Goal: Task Accomplishment & Management: Manage account settings

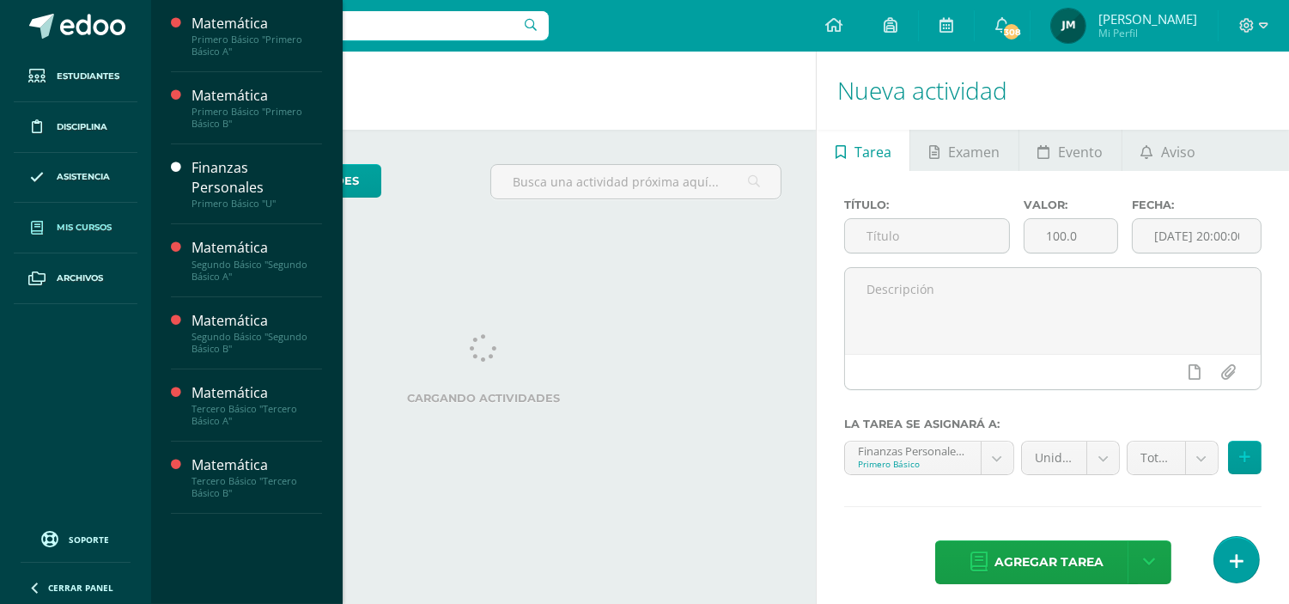
click at [75, 221] on span "Mis cursos" at bounding box center [84, 228] width 55 height 14
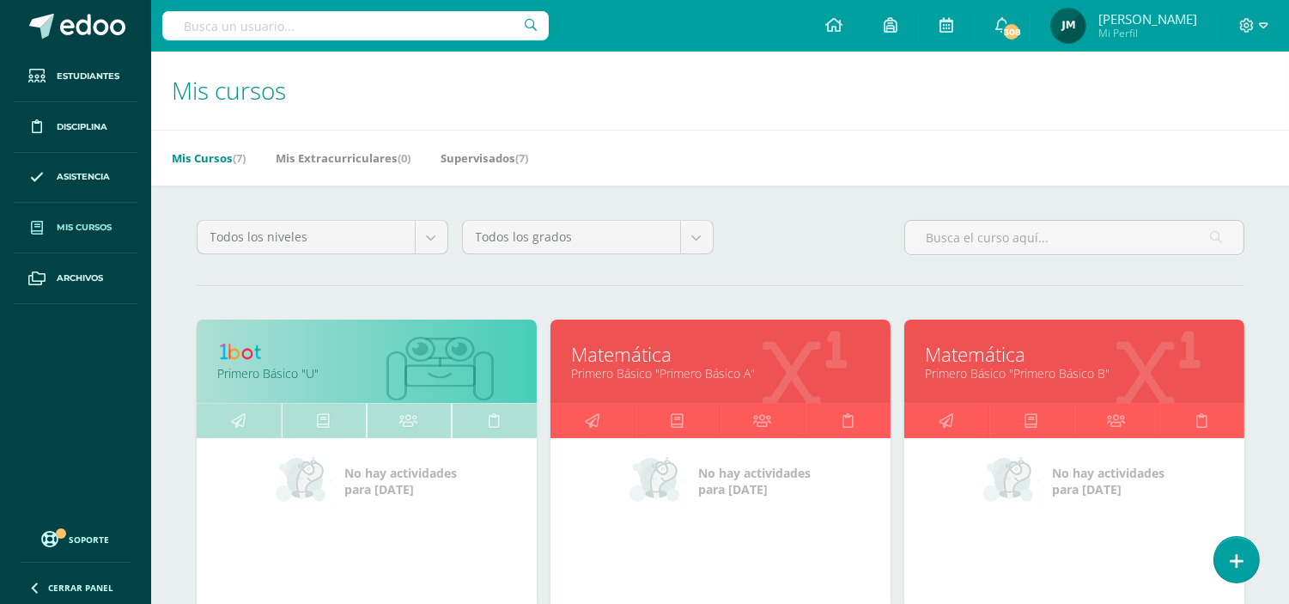
click at [662, 370] on link "Primero Básico "Primero Básico A"" at bounding box center [720, 373] width 297 height 16
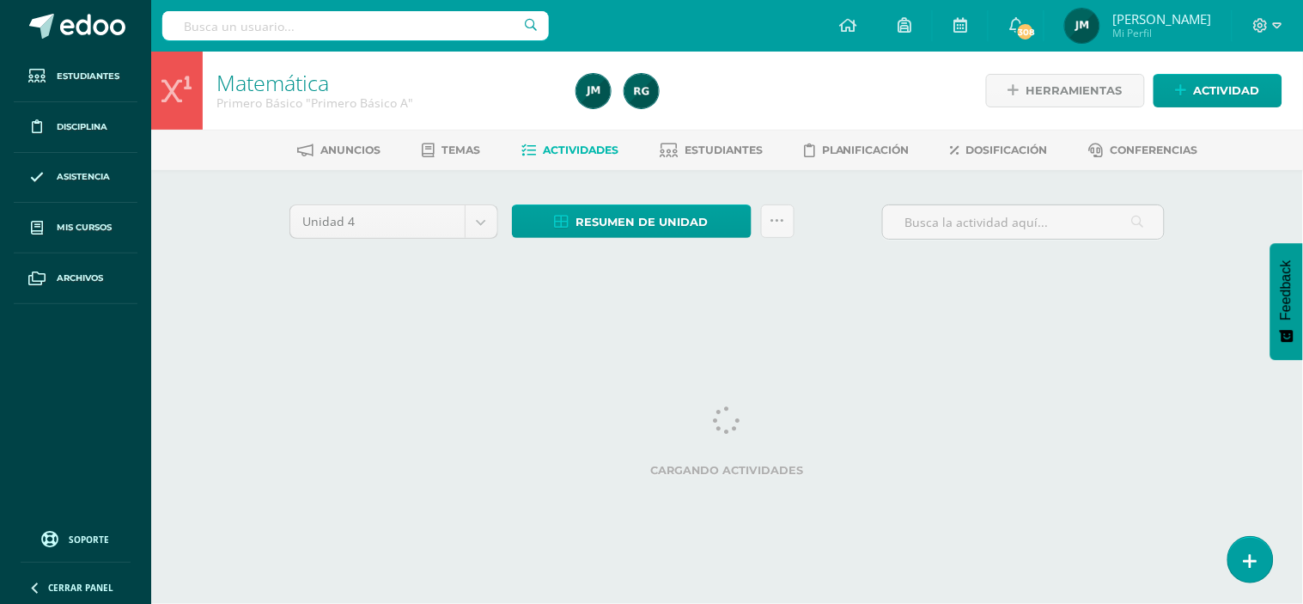
click at [551, 320] on html "Estudiantes Disciplina Asistencia Mis cursos Archivos Soporte Ayuda Reportar un…" at bounding box center [651, 160] width 1303 height 320
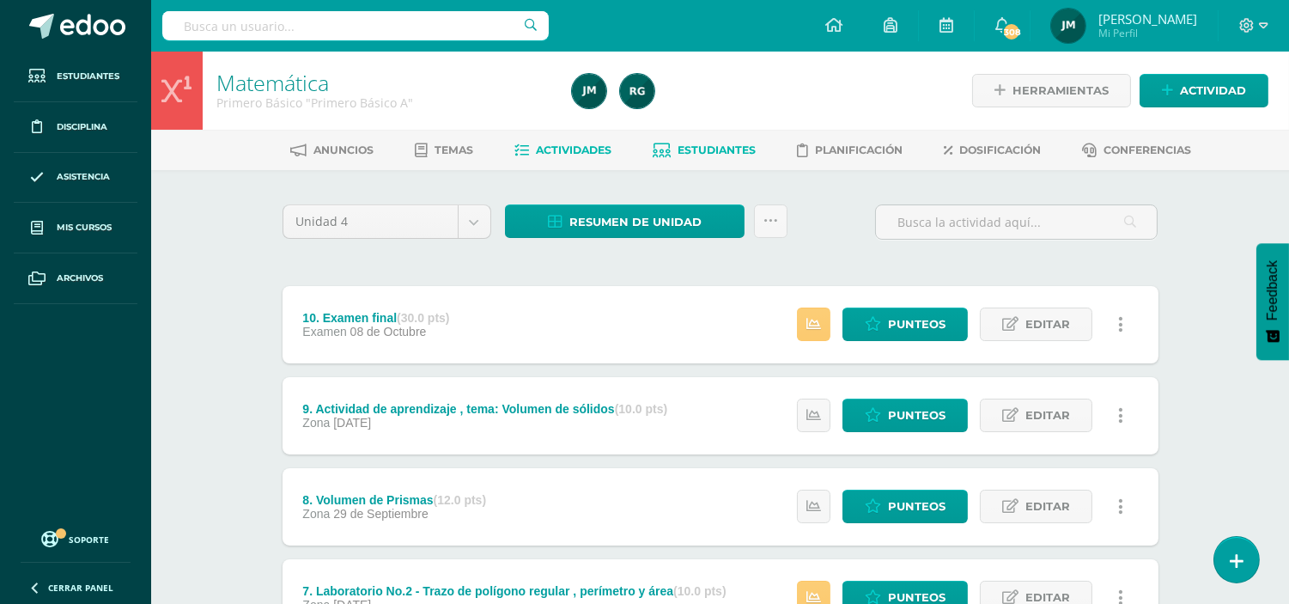
click at [739, 152] on span "Estudiantes" at bounding box center [717, 149] width 78 height 13
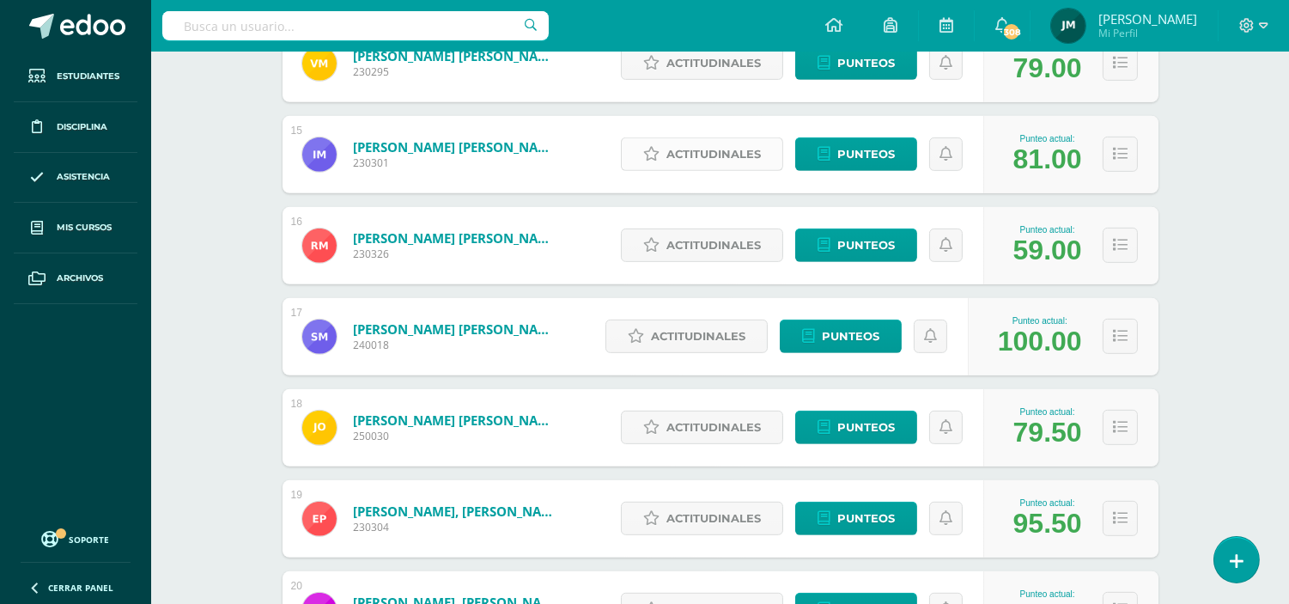
scroll to position [1535, 0]
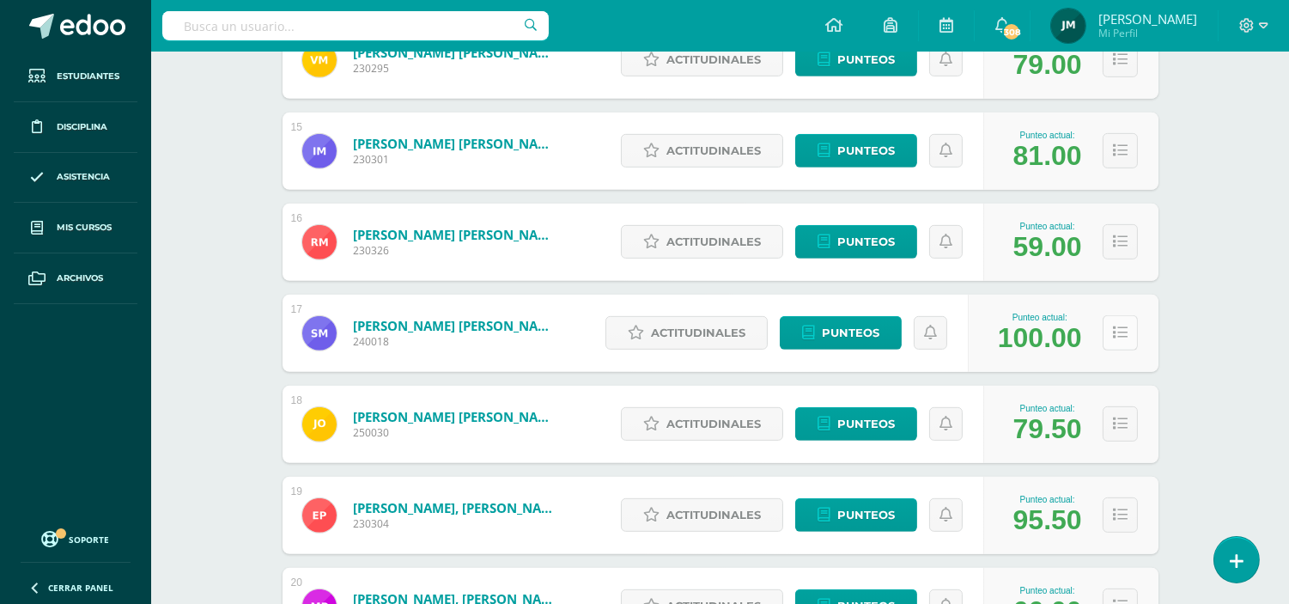
click at [1118, 329] on icon at bounding box center [1120, 332] width 15 height 15
click at [1115, 333] on icon at bounding box center [1120, 332] width 15 height 15
click at [1125, 341] on button at bounding box center [1120, 332] width 35 height 35
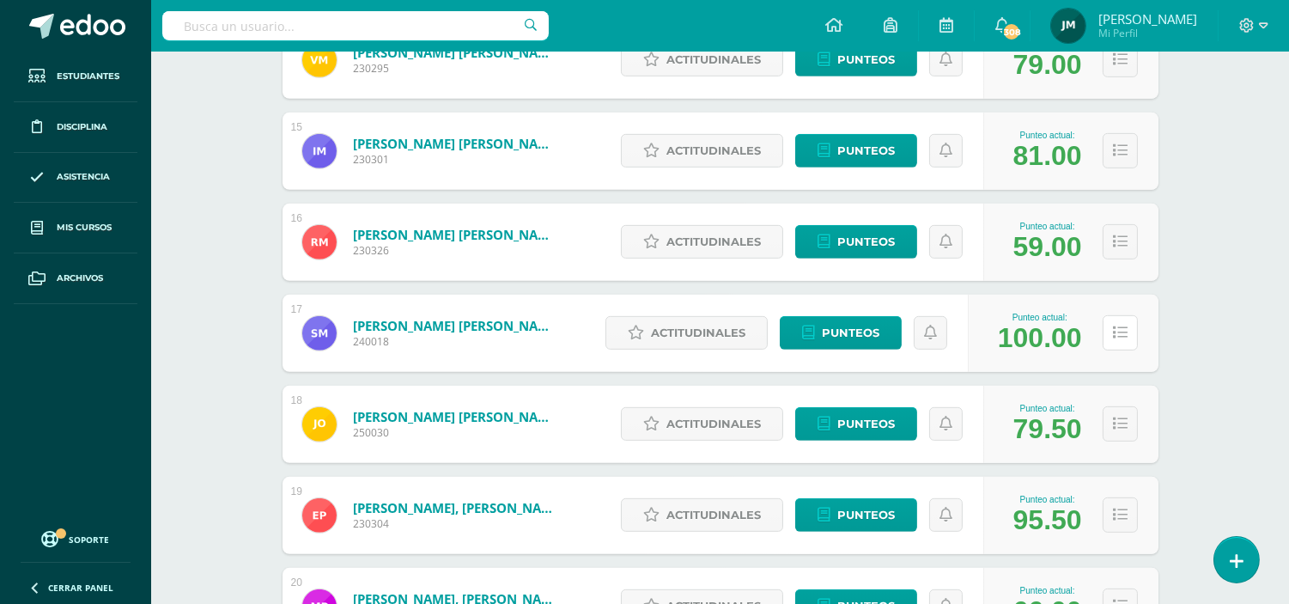
scroll to position [1683, 0]
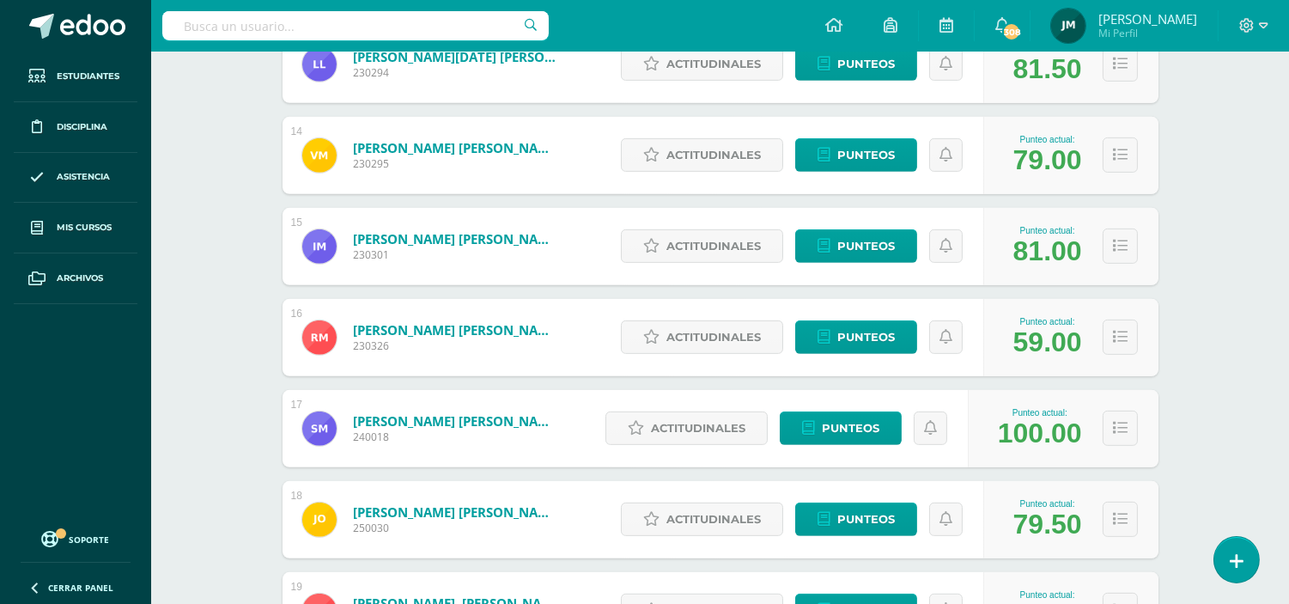
scroll to position [1632, 0]
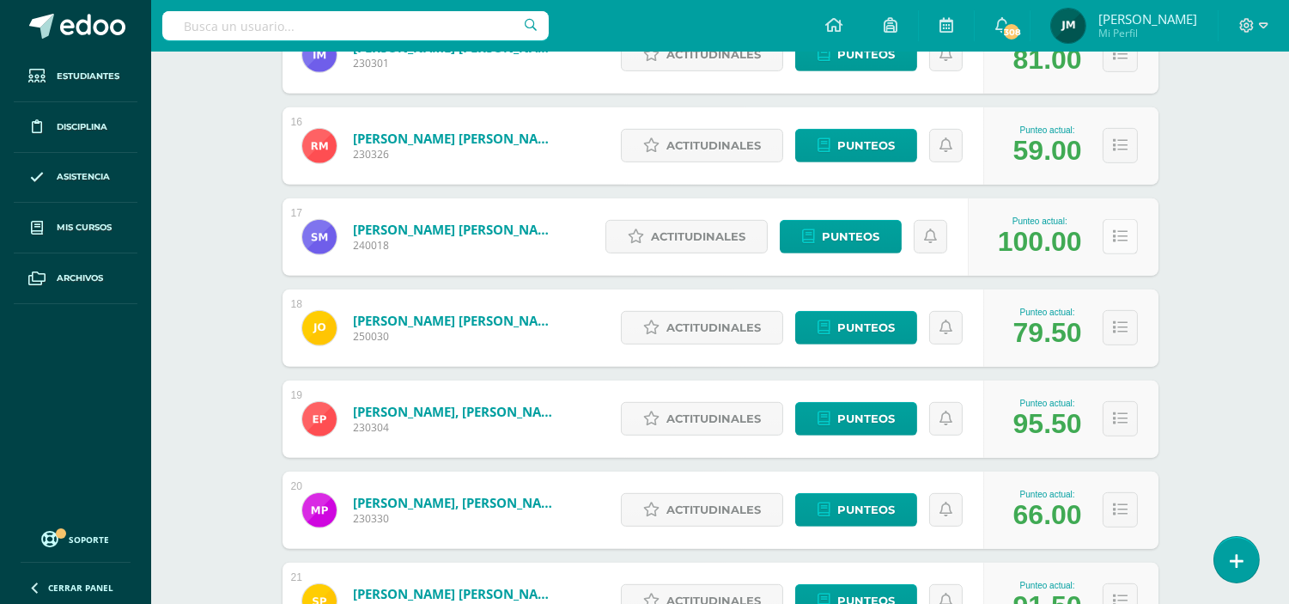
click at [1121, 247] on button at bounding box center [1120, 236] width 35 height 35
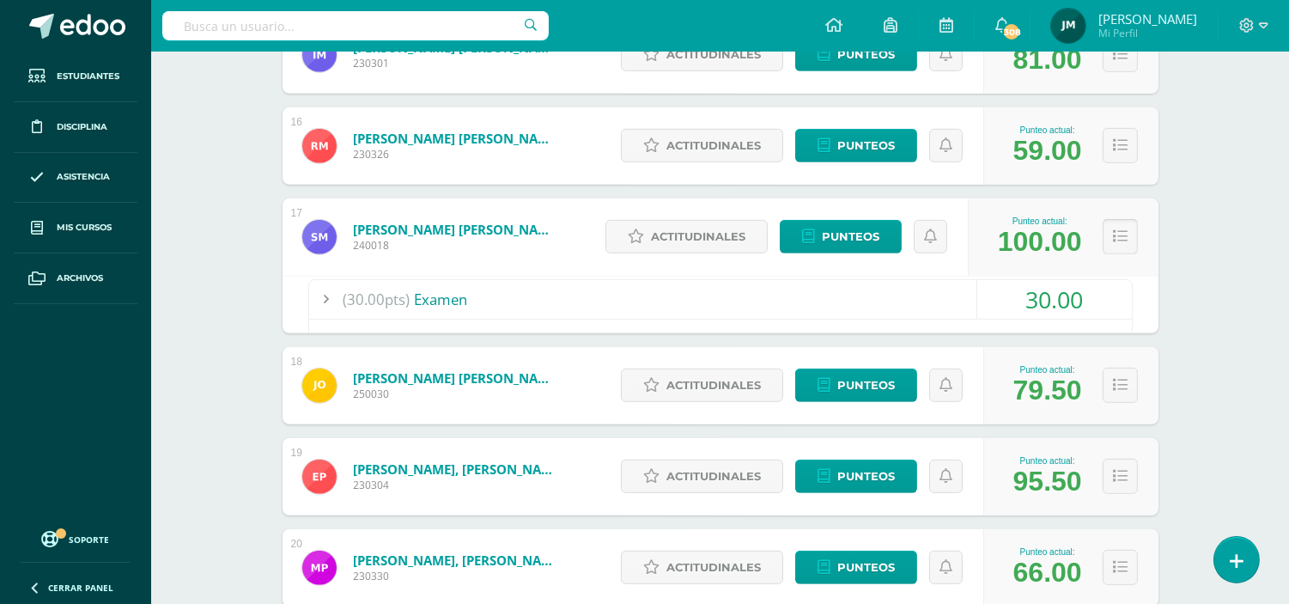
click at [1121, 247] on button at bounding box center [1120, 236] width 35 height 35
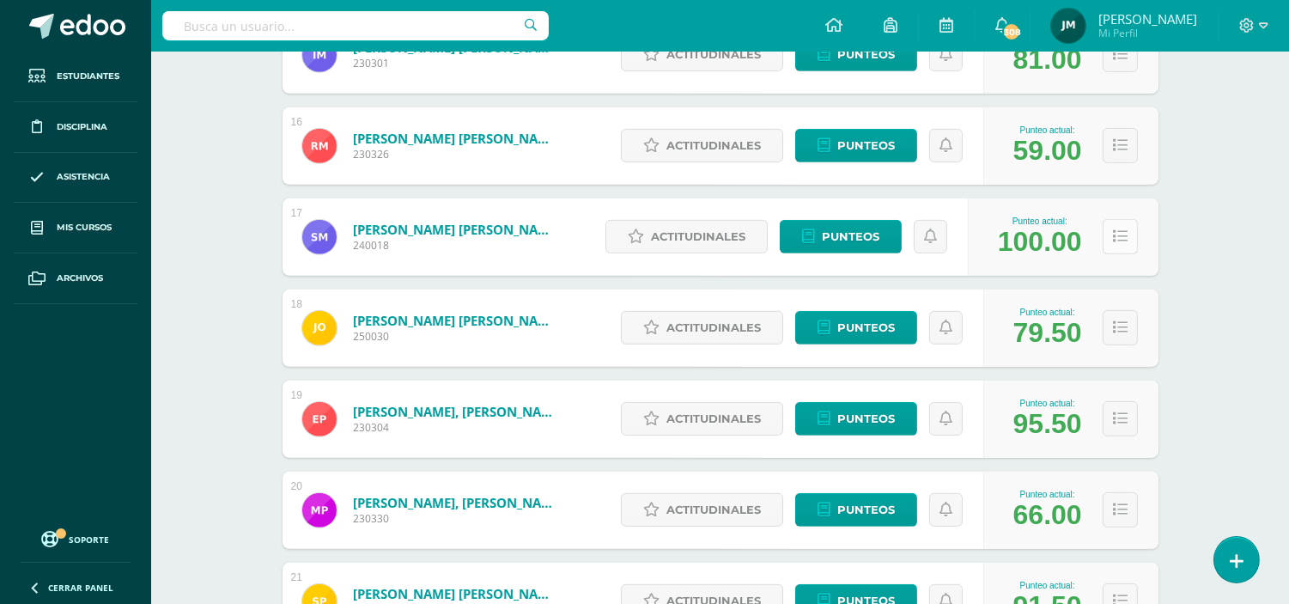
click at [1112, 243] on button at bounding box center [1120, 236] width 35 height 35
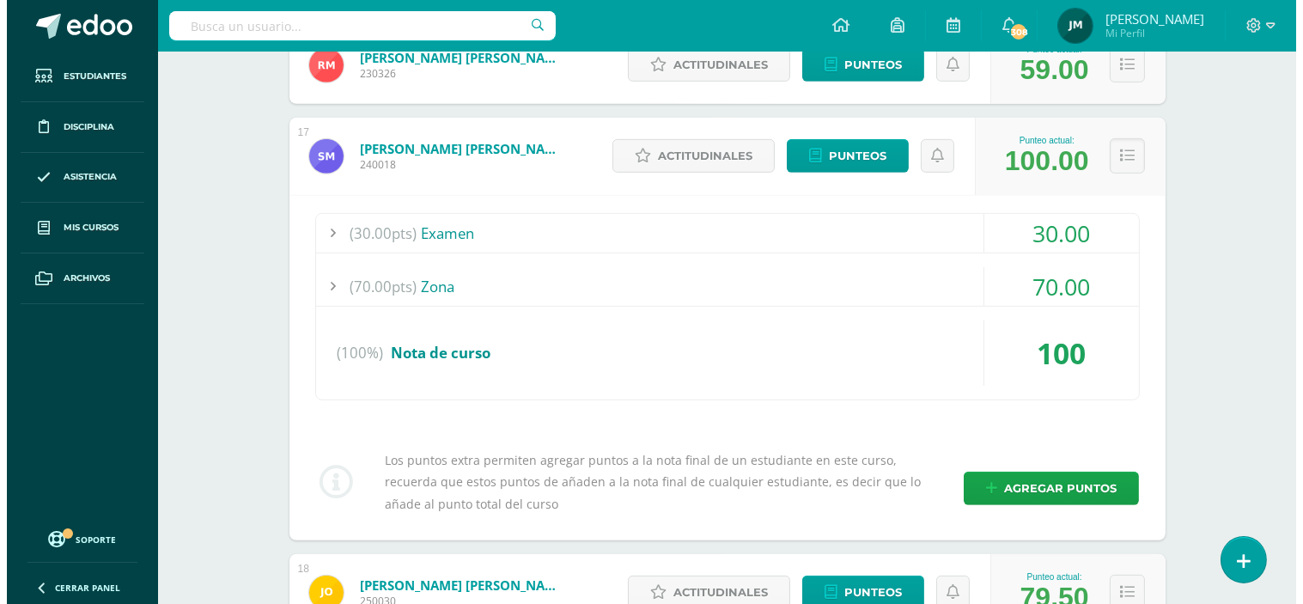
scroll to position [1822, 0]
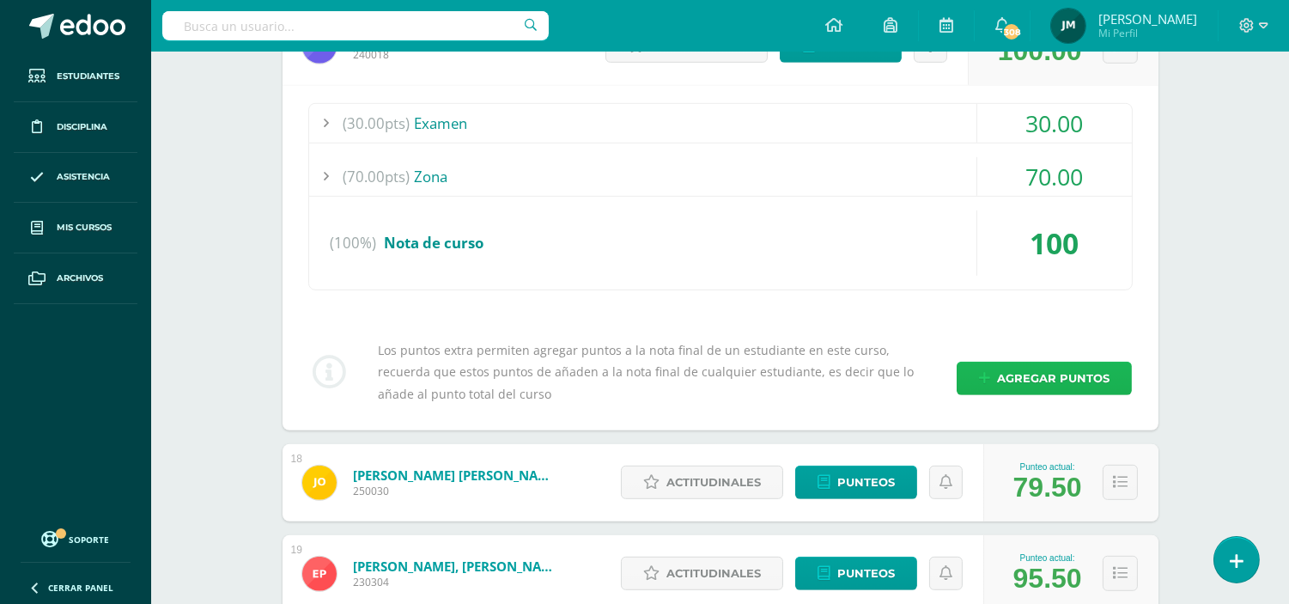
click at [1026, 378] on span "Agregar puntos" at bounding box center [1053, 378] width 112 height 32
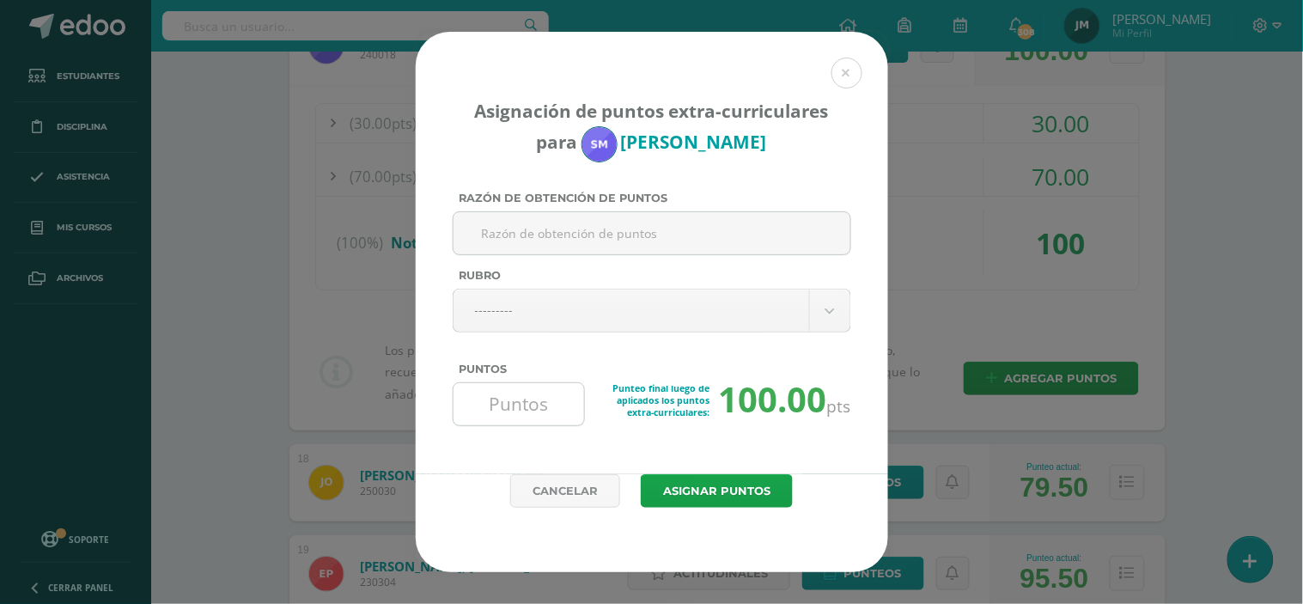
click at [533, 397] on input "Puntos" at bounding box center [519, 404] width 118 height 42
type input "3"
click at [750, 478] on button "Asignar puntos" at bounding box center [717, 490] width 152 height 33
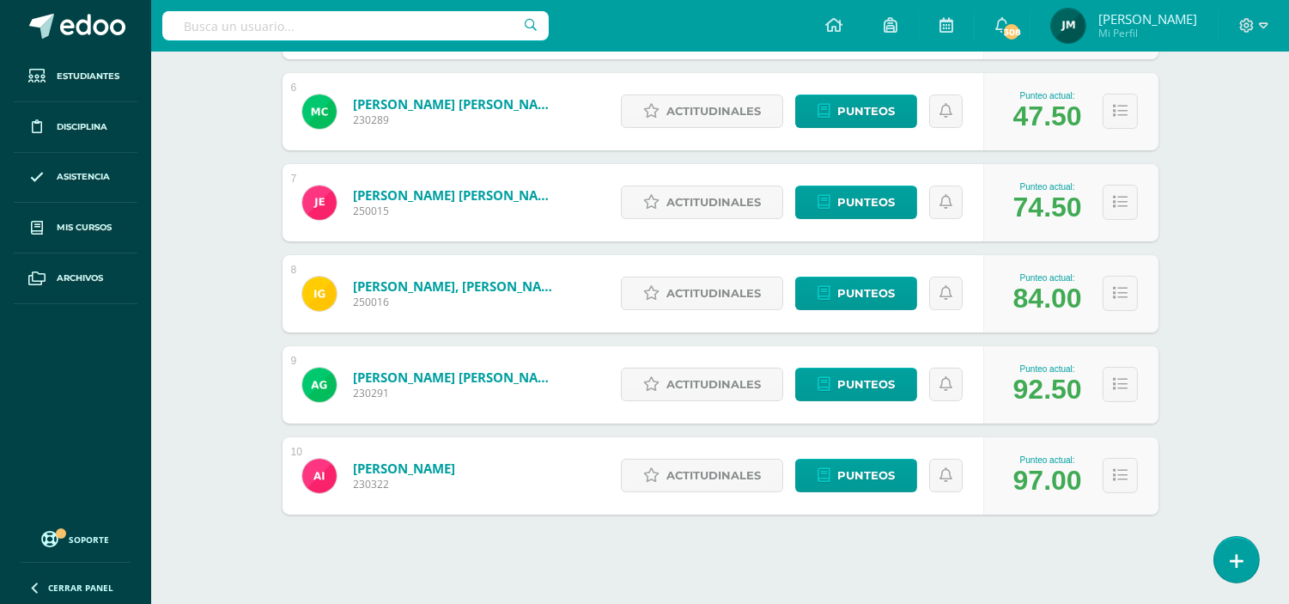
scroll to position [763, 0]
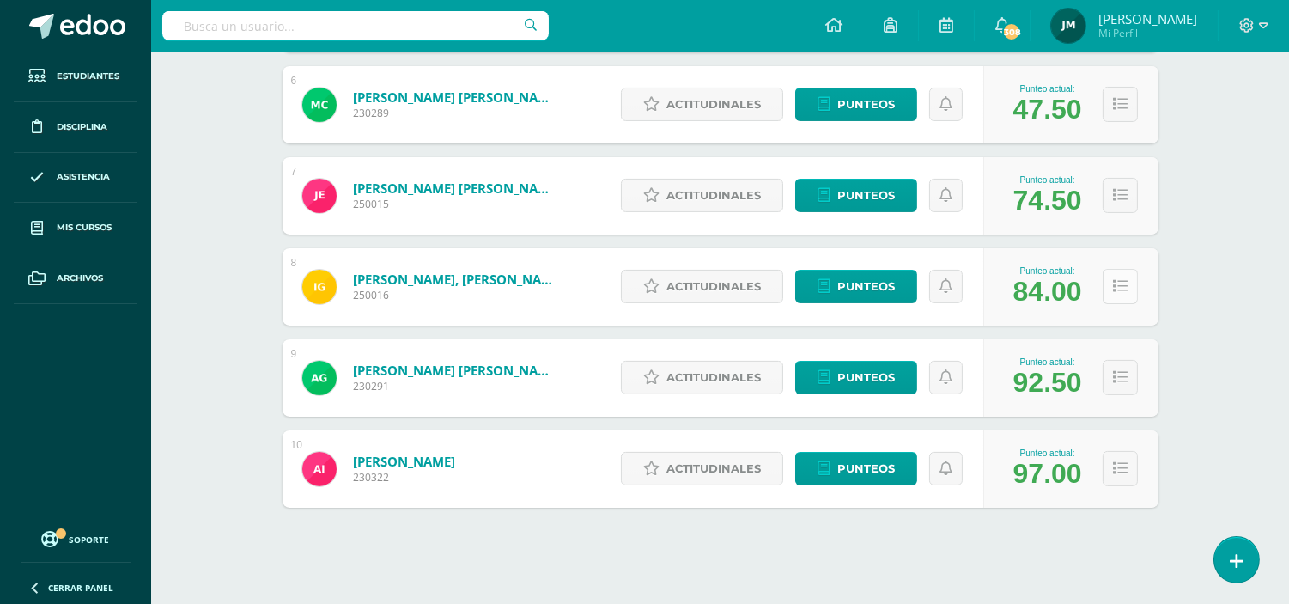
click at [1123, 286] on icon at bounding box center [1120, 286] width 15 height 15
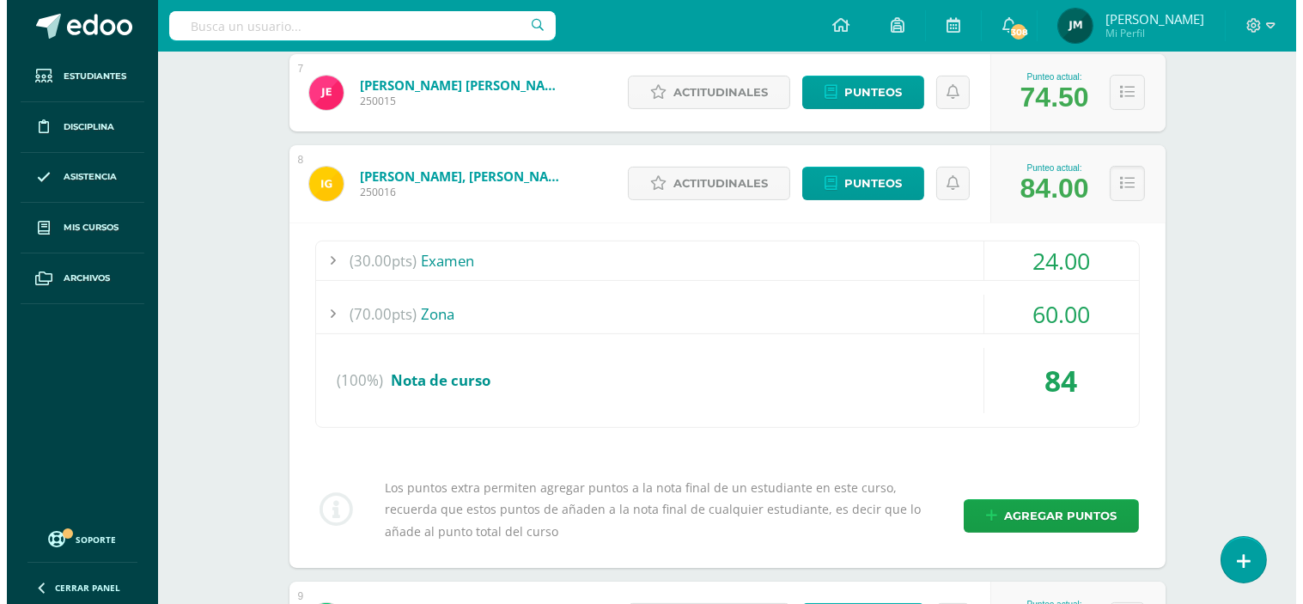
scroll to position [954, 0]
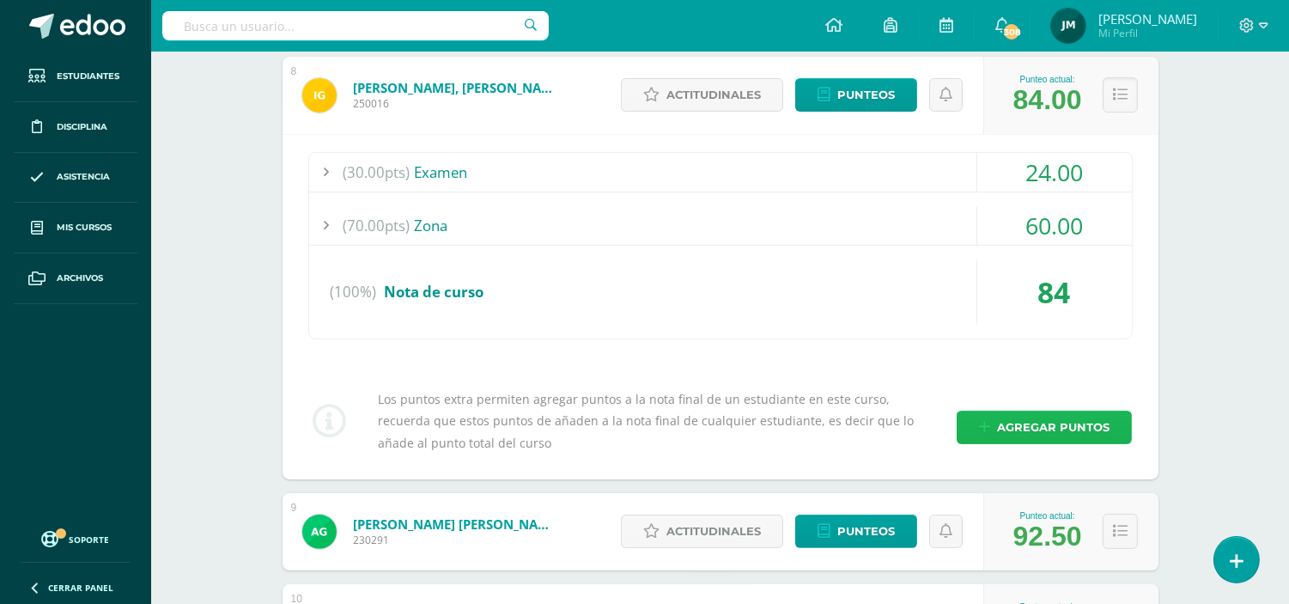
click at [1062, 421] on span "Agregar puntos" at bounding box center [1053, 427] width 112 height 32
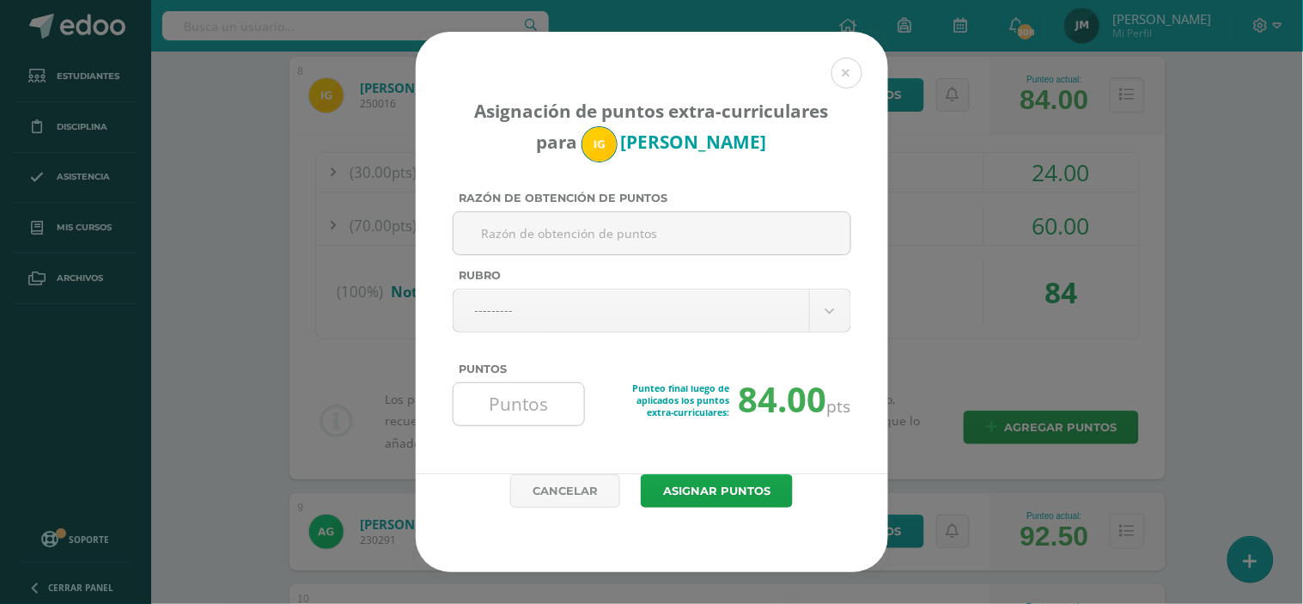
click at [545, 398] on input "Puntos" at bounding box center [519, 404] width 118 height 42
type input "3"
click at [736, 484] on button "Asignar puntos" at bounding box center [717, 490] width 152 height 33
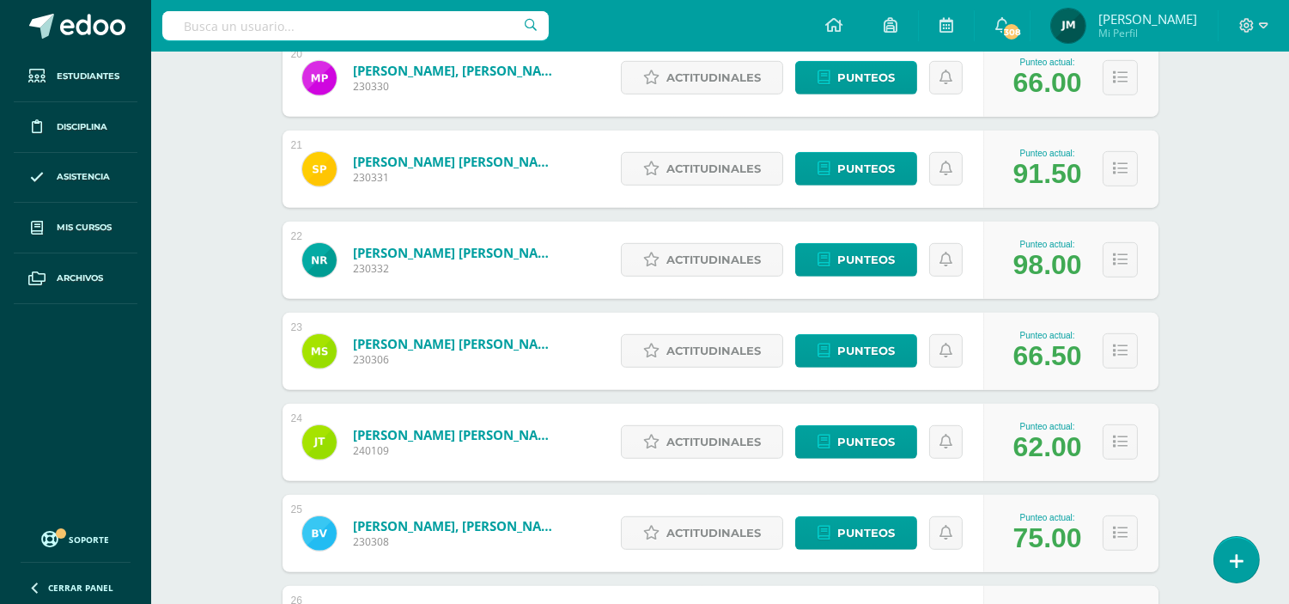
scroll to position [2003, 0]
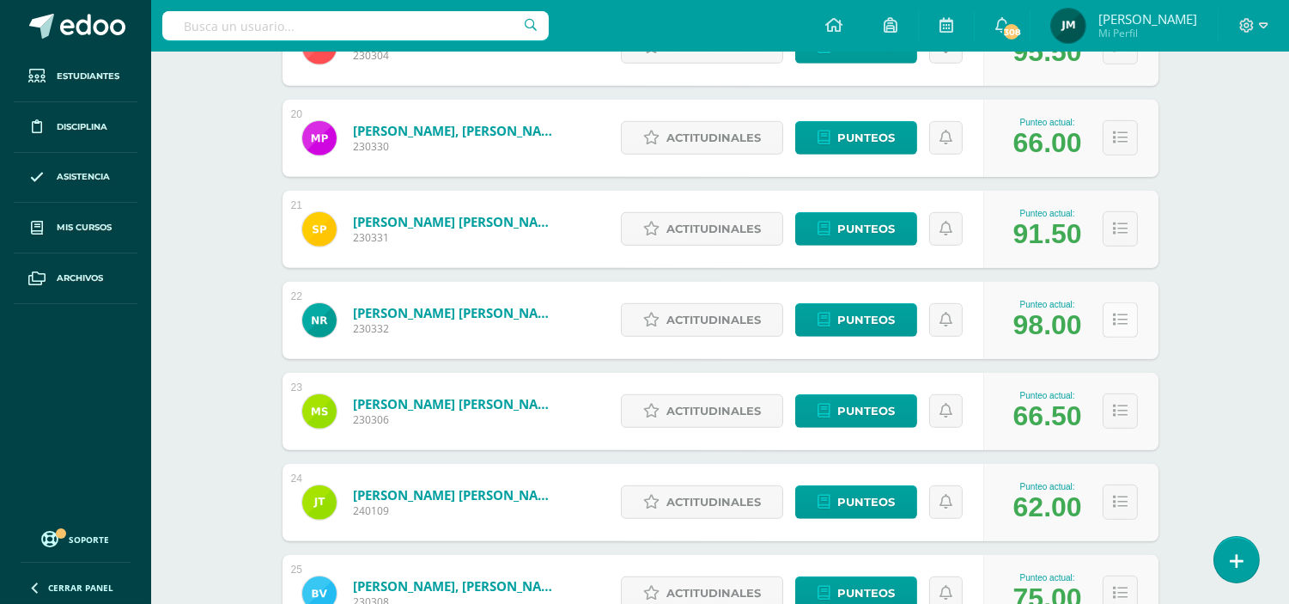
click at [1128, 324] on button at bounding box center [1120, 319] width 35 height 35
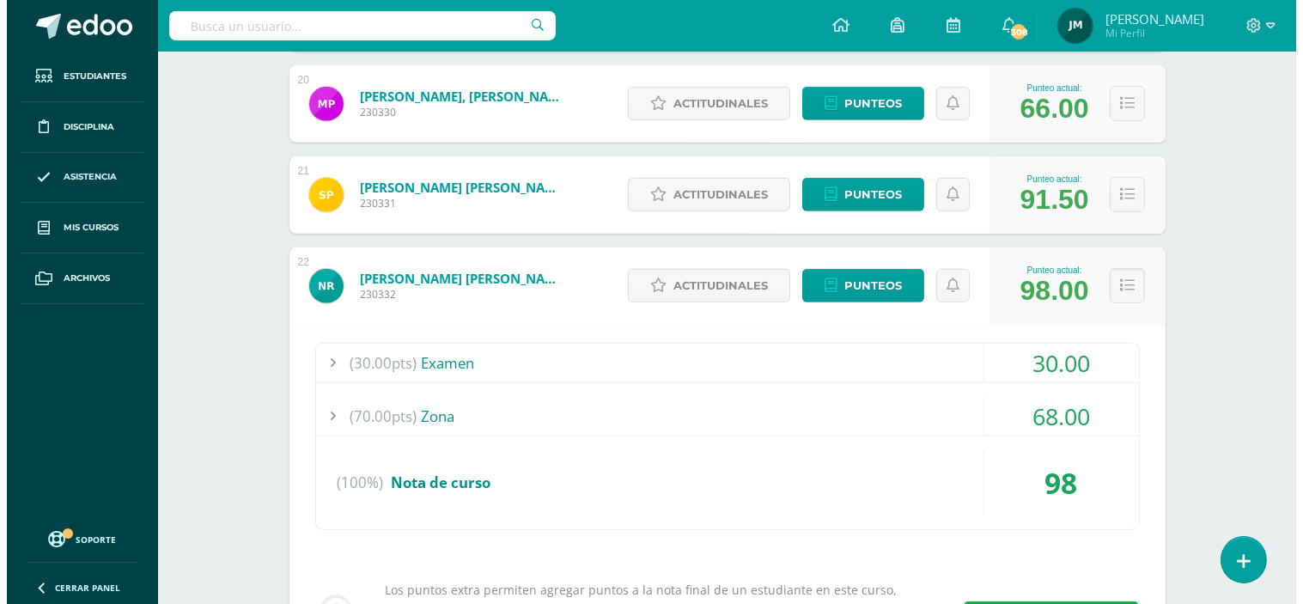
scroll to position [2099, 0]
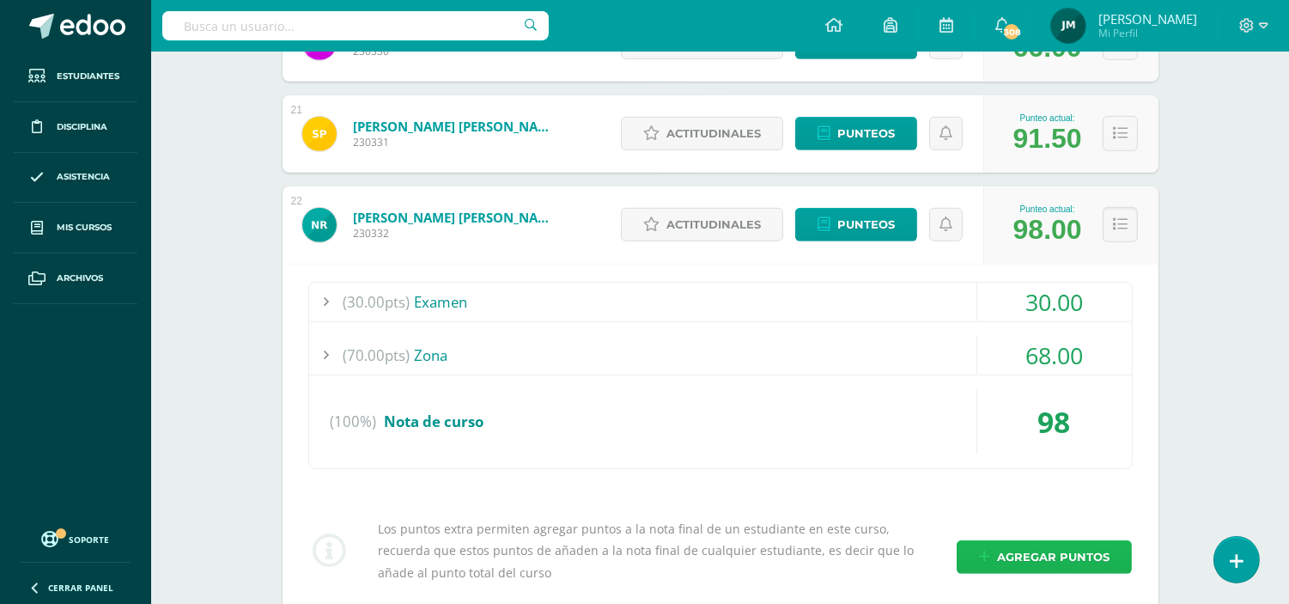
click at [1063, 548] on span "Agregar puntos" at bounding box center [1053, 557] width 112 height 32
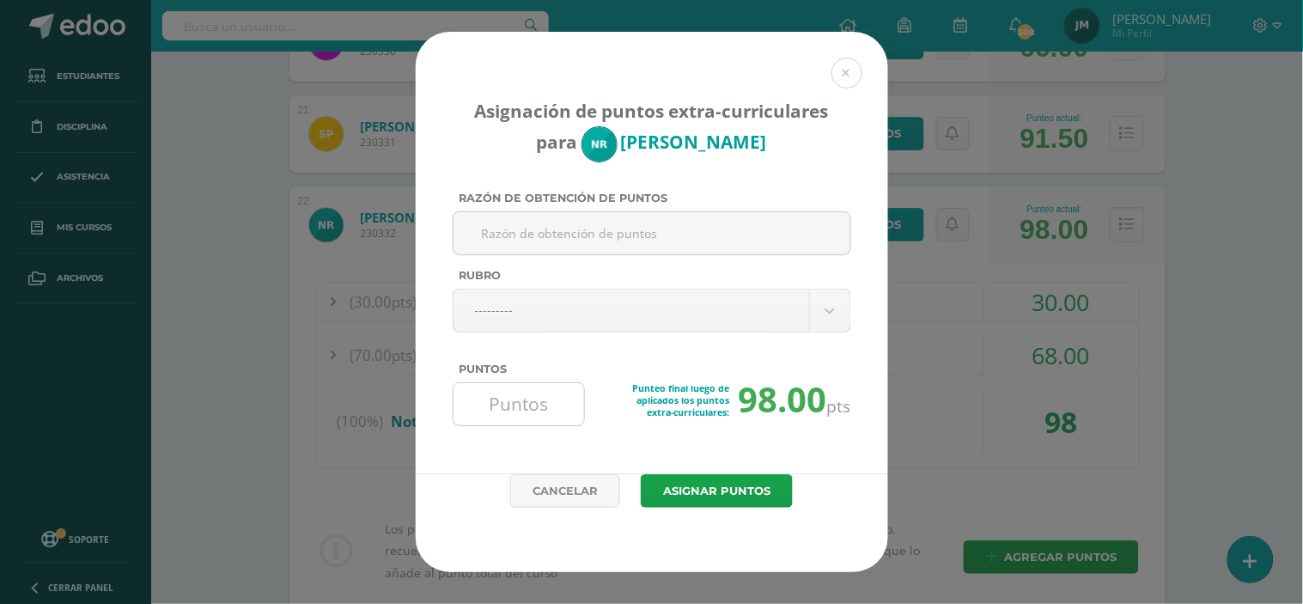
click at [508, 396] on input "Puntos" at bounding box center [519, 404] width 118 height 42
type input "3"
click at [641, 474] on button "Asignar puntos" at bounding box center [717, 490] width 152 height 33
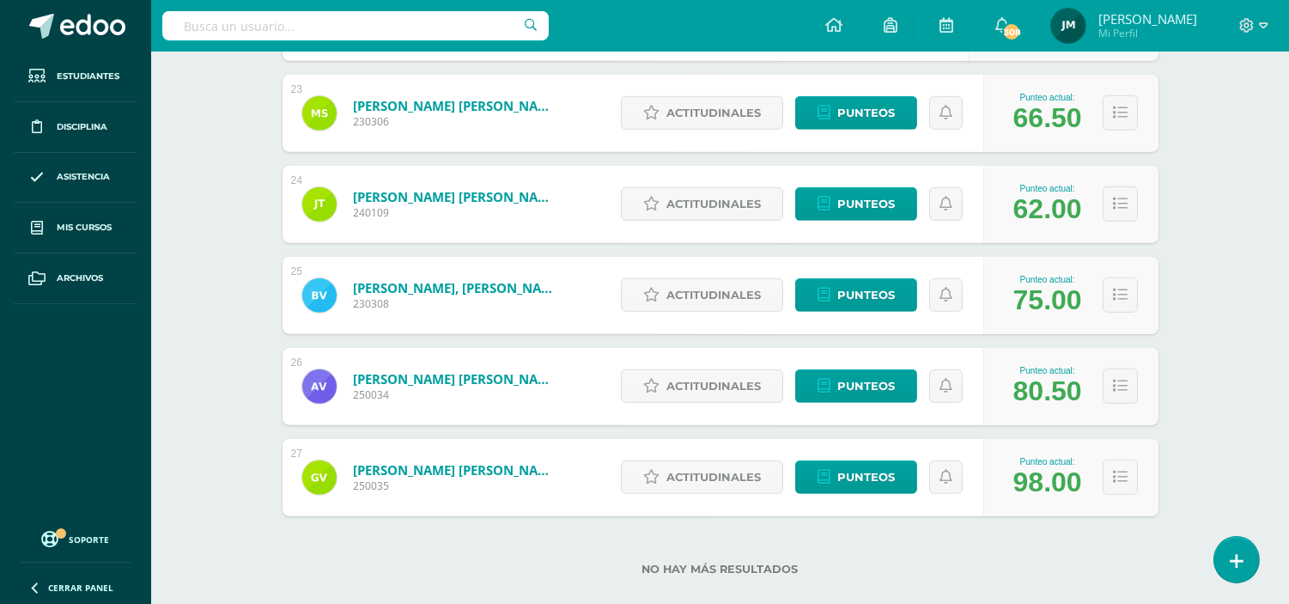
scroll to position [2326, 0]
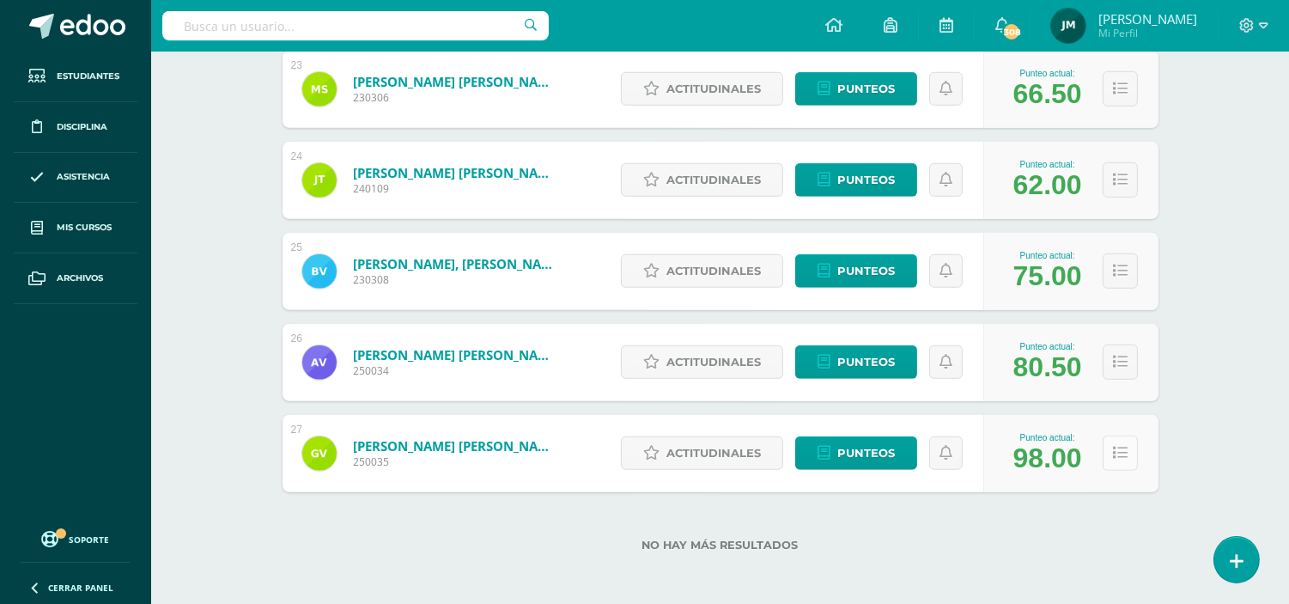
click at [1126, 441] on button at bounding box center [1120, 452] width 35 height 35
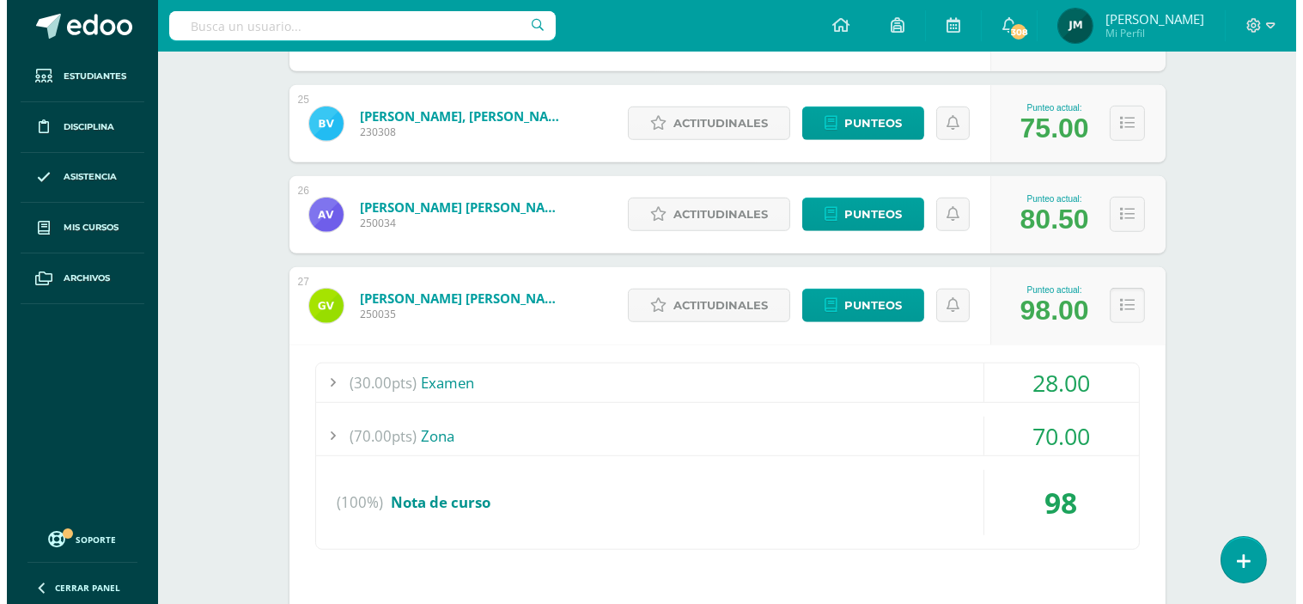
scroll to position [2672, 0]
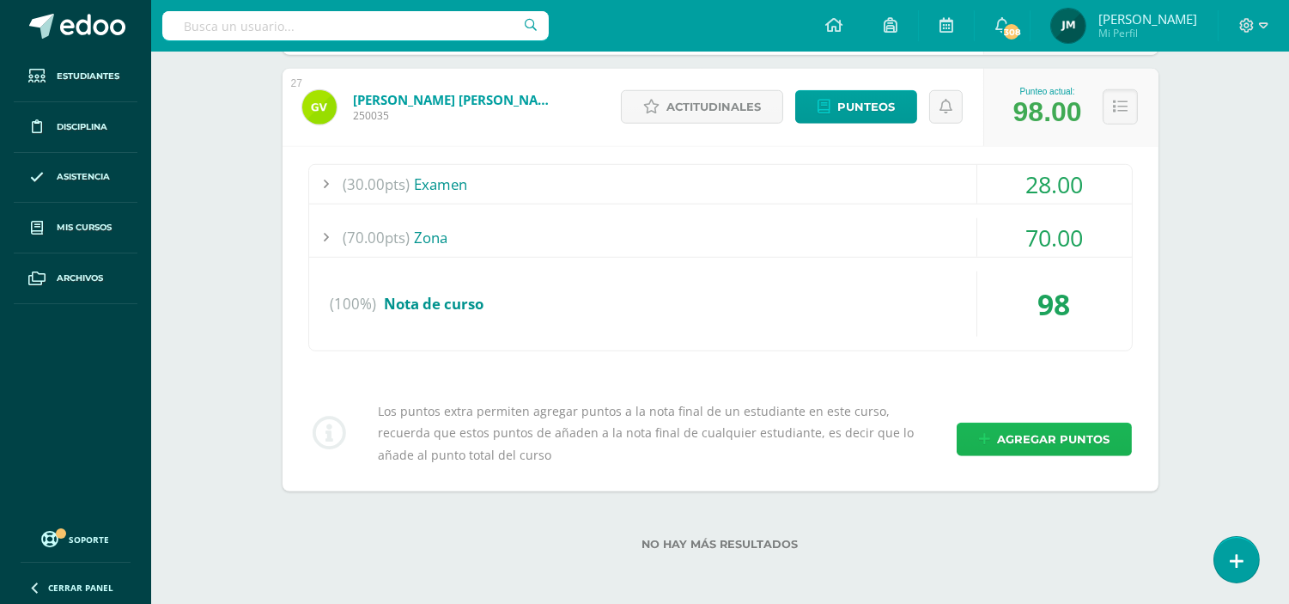
click at [1062, 432] on span "Agregar puntos" at bounding box center [1053, 439] width 112 height 32
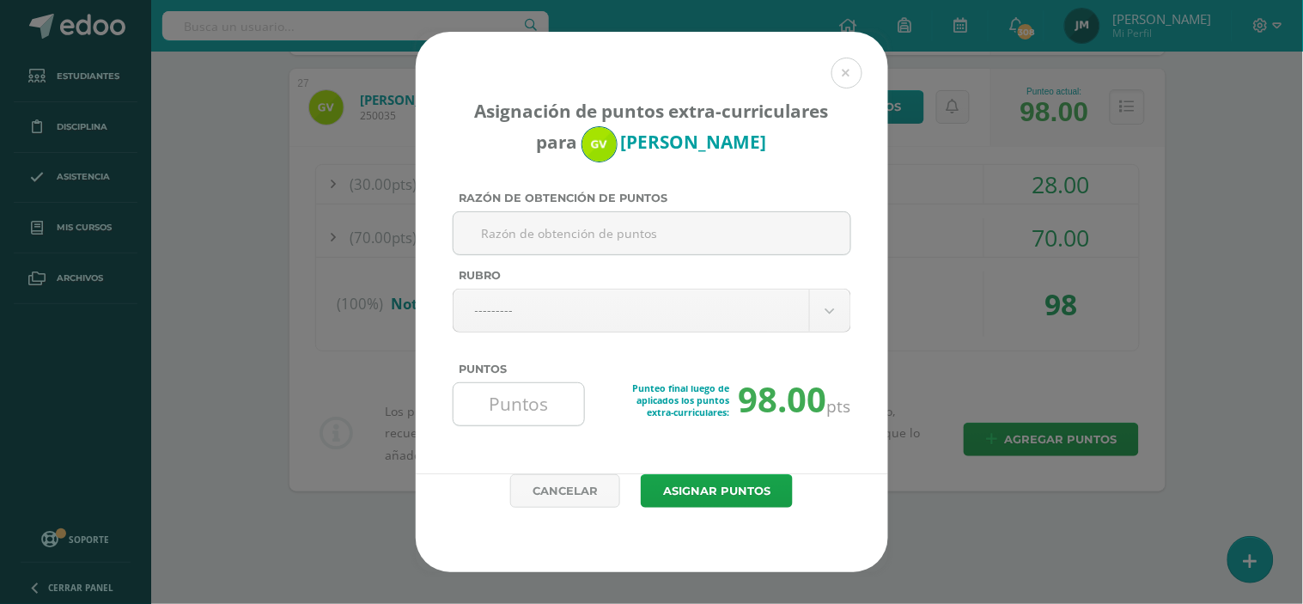
click at [504, 407] on input "Puntos" at bounding box center [519, 404] width 118 height 42
type input "3"
click at [641, 474] on button "Asignar puntos" at bounding box center [717, 490] width 152 height 33
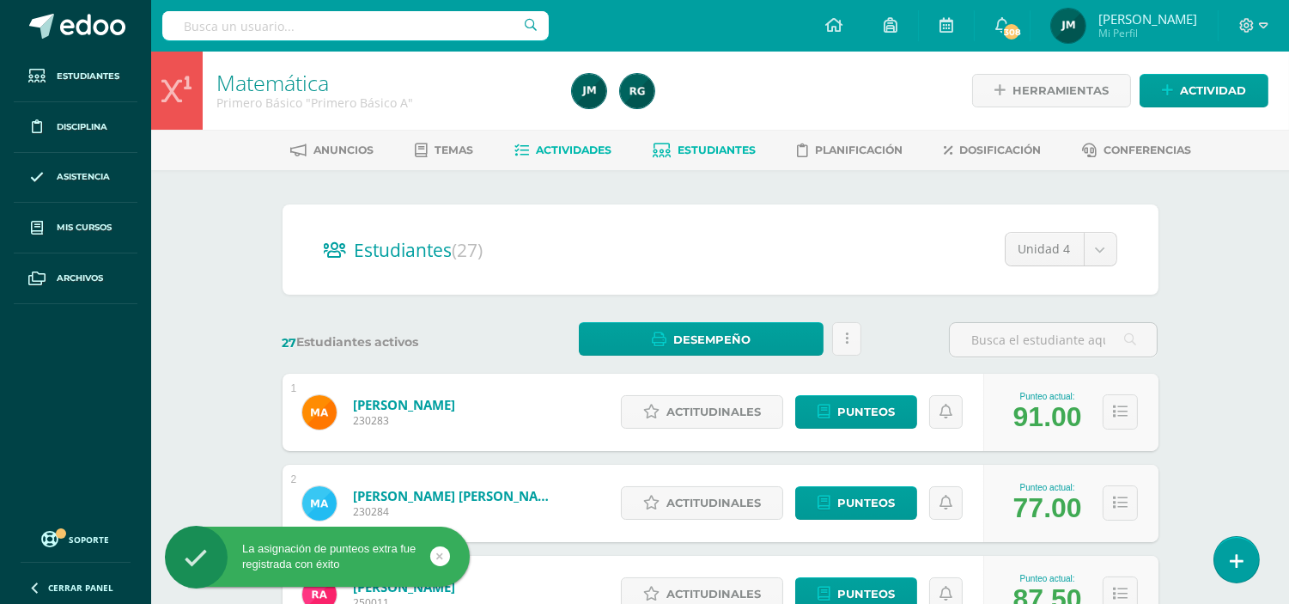
click at [573, 150] on span "Actividades" at bounding box center [574, 149] width 76 height 13
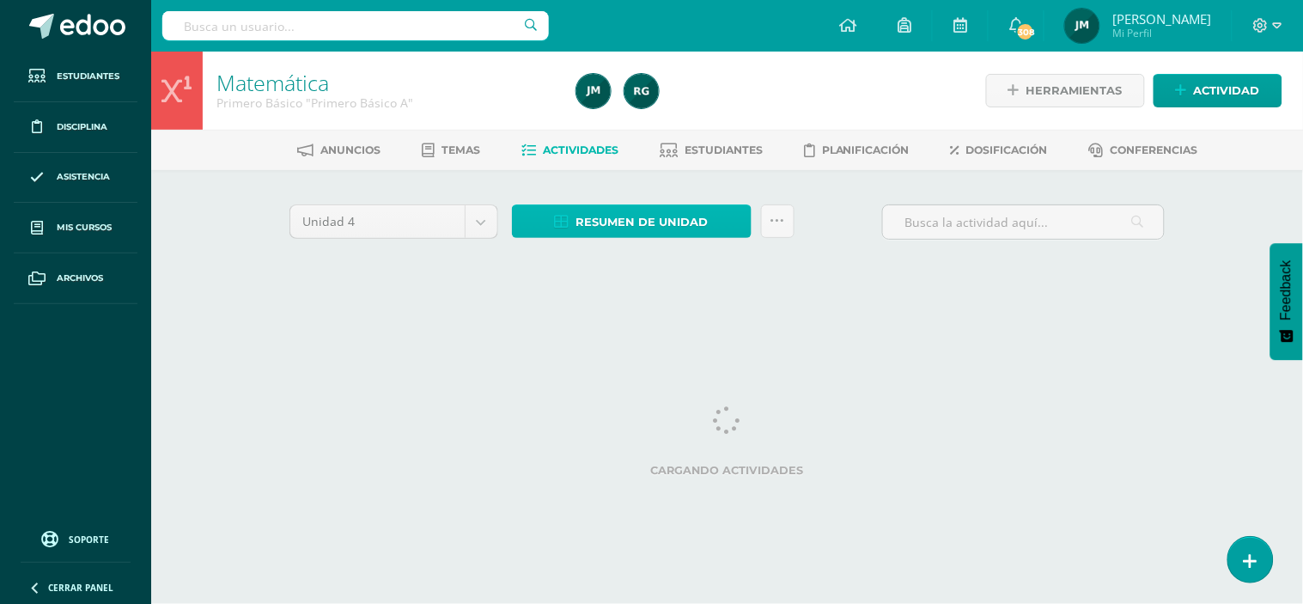
click at [662, 220] on span "Resumen de unidad" at bounding box center [642, 222] width 132 height 32
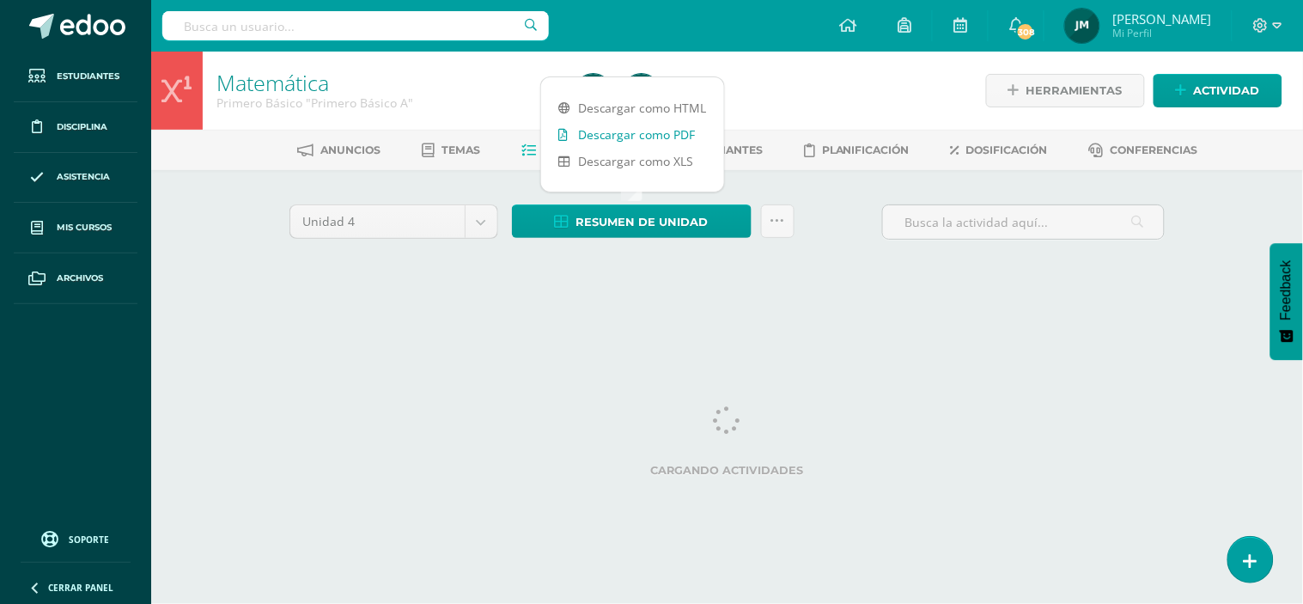
click at [646, 135] on link "Descargar como PDF" at bounding box center [632, 134] width 183 height 27
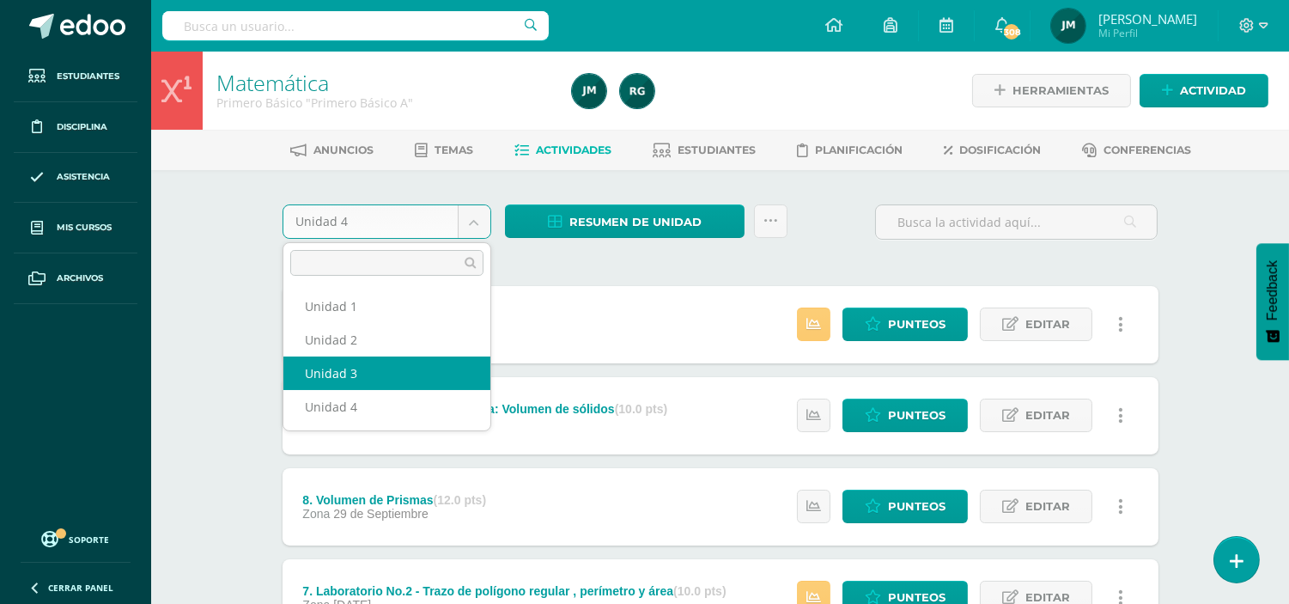
select select "Unidad 3"
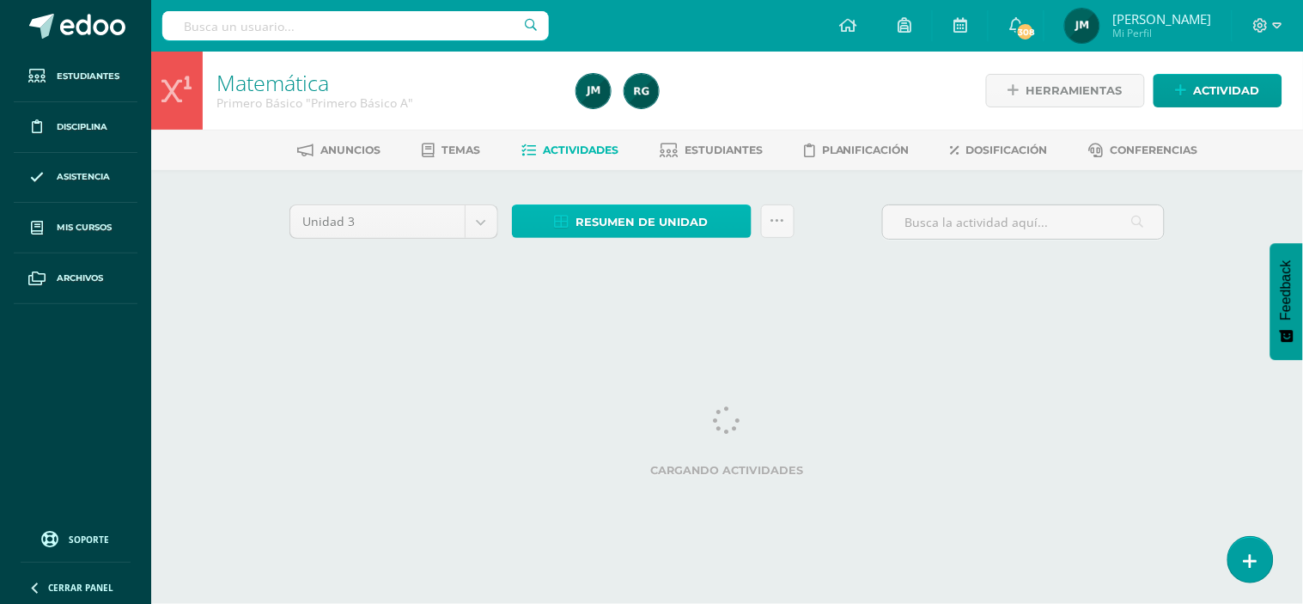
click at [642, 219] on span "Resumen de unidad" at bounding box center [642, 222] width 132 height 32
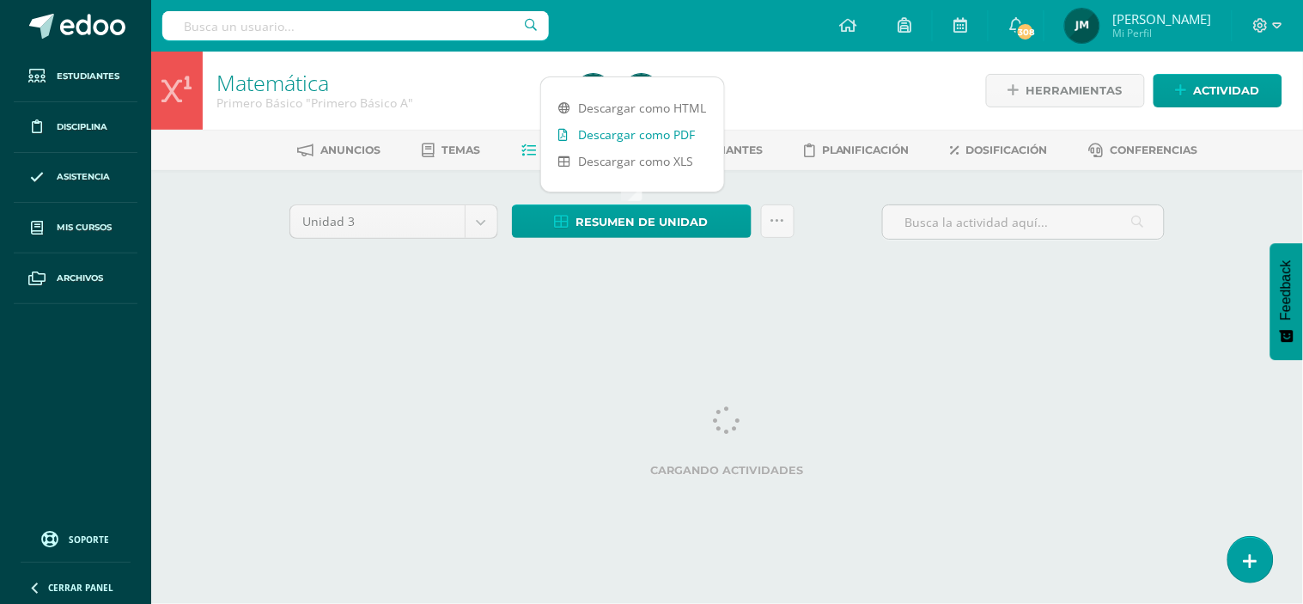
click at [647, 137] on link "Descargar como PDF" at bounding box center [632, 134] width 183 height 27
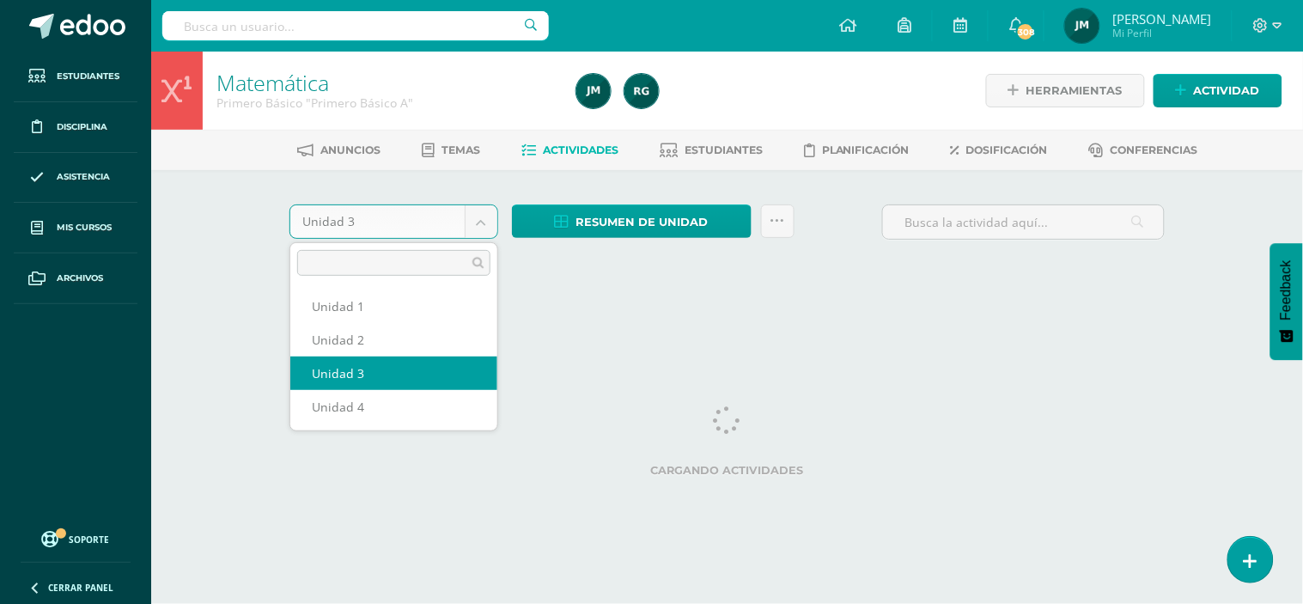
click at [492, 223] on body "Estudiantes Disciplina Asistencia Mis cursos Archivos Soporte Ayuda Reportar un…" at bounding box center [651, 160] width 1303 height 320
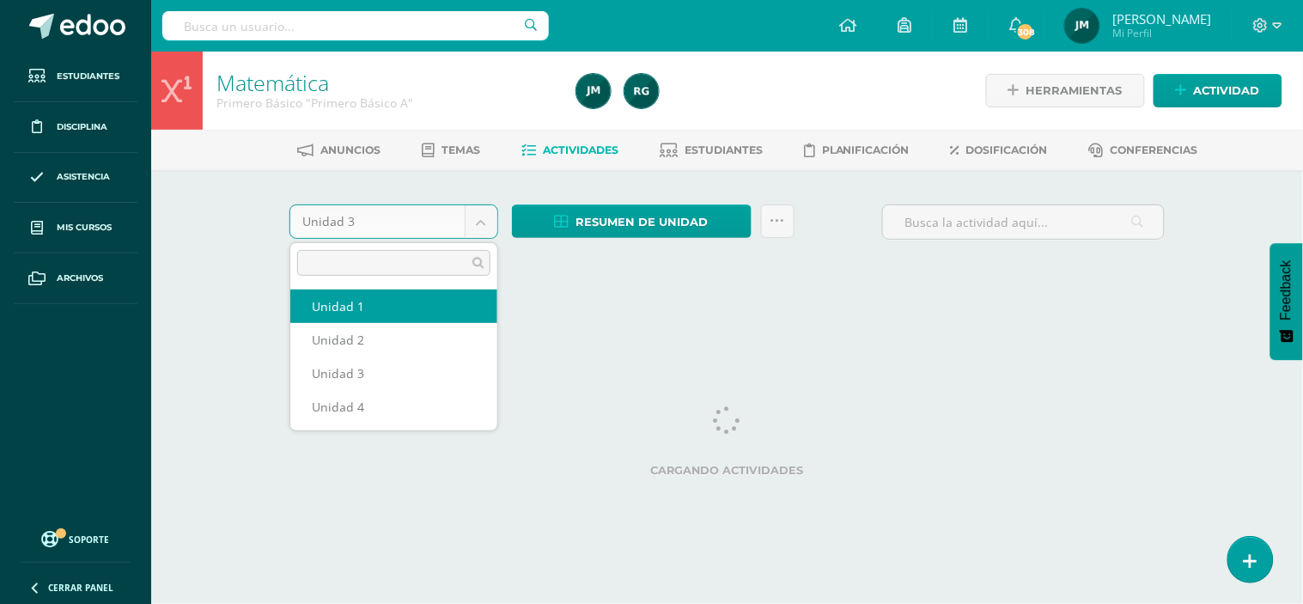
select select "Unidad 1"
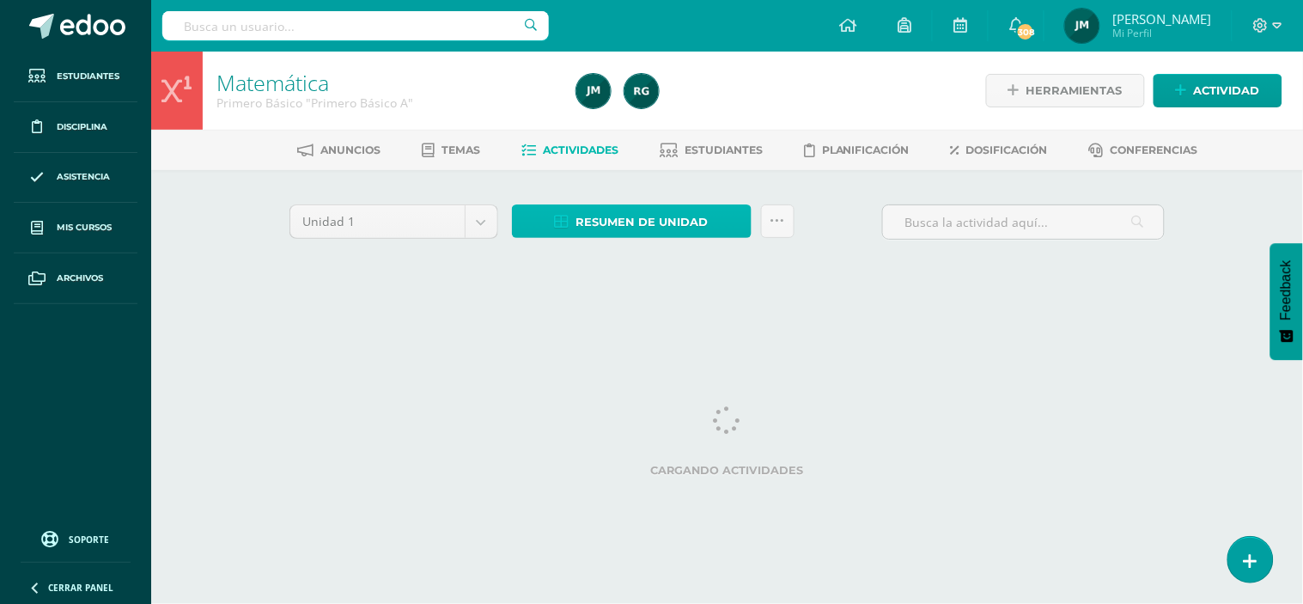
click at [587, 224] on span "Resumen de unidad" at bounding box center [642, 222] width 132 height 32
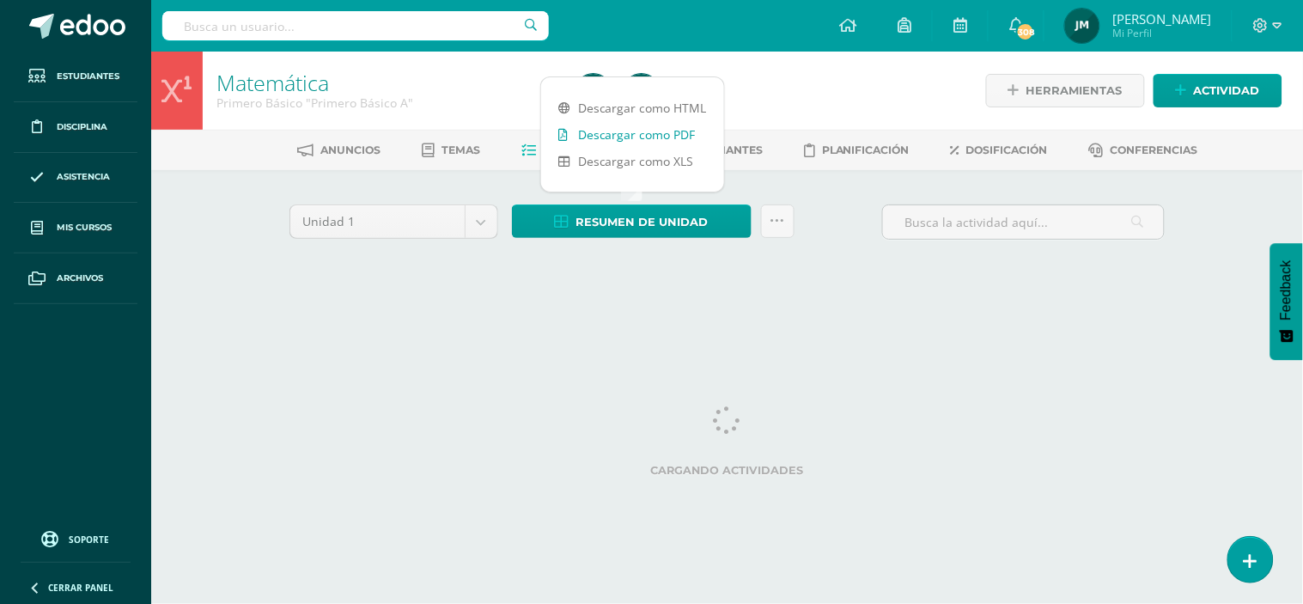
click at [623, 137] on link "Descargar como PDF" at bounding box center [632, 134] width 183 height 27
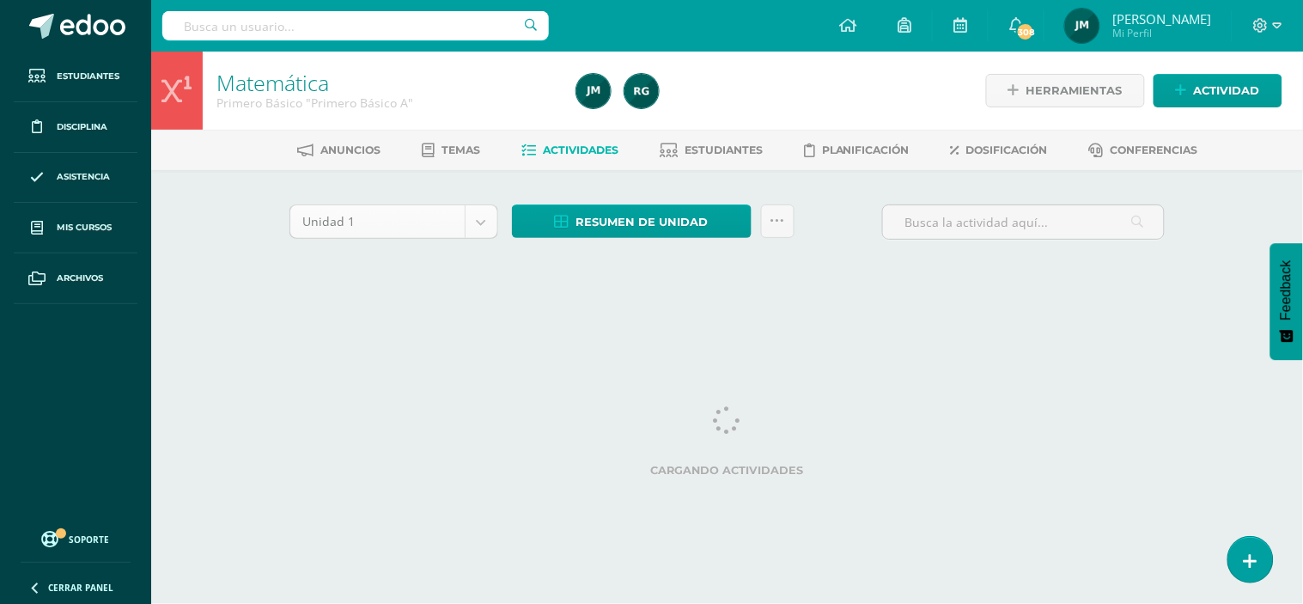
click at [488, 222] on body "Estudiantes Disciplina Asistencia Mis cursos Archivos Soporte Ayuda Reportar un…" at bounding box center [651, 160] width 1303 height 320
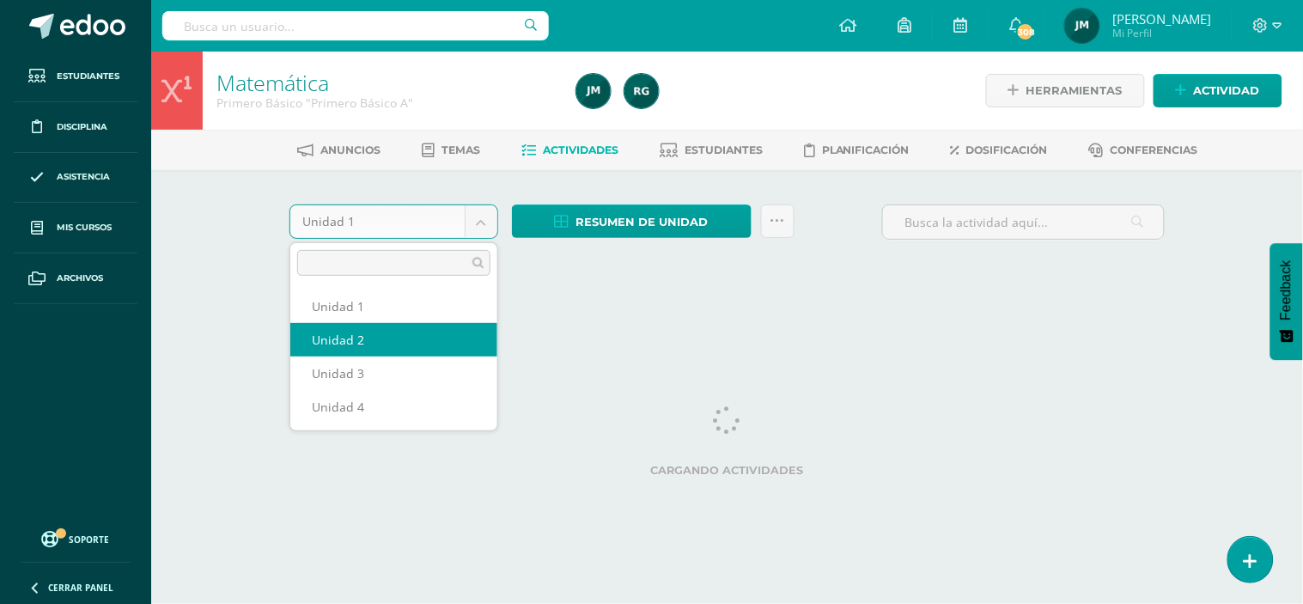
select select "Unidad 2"
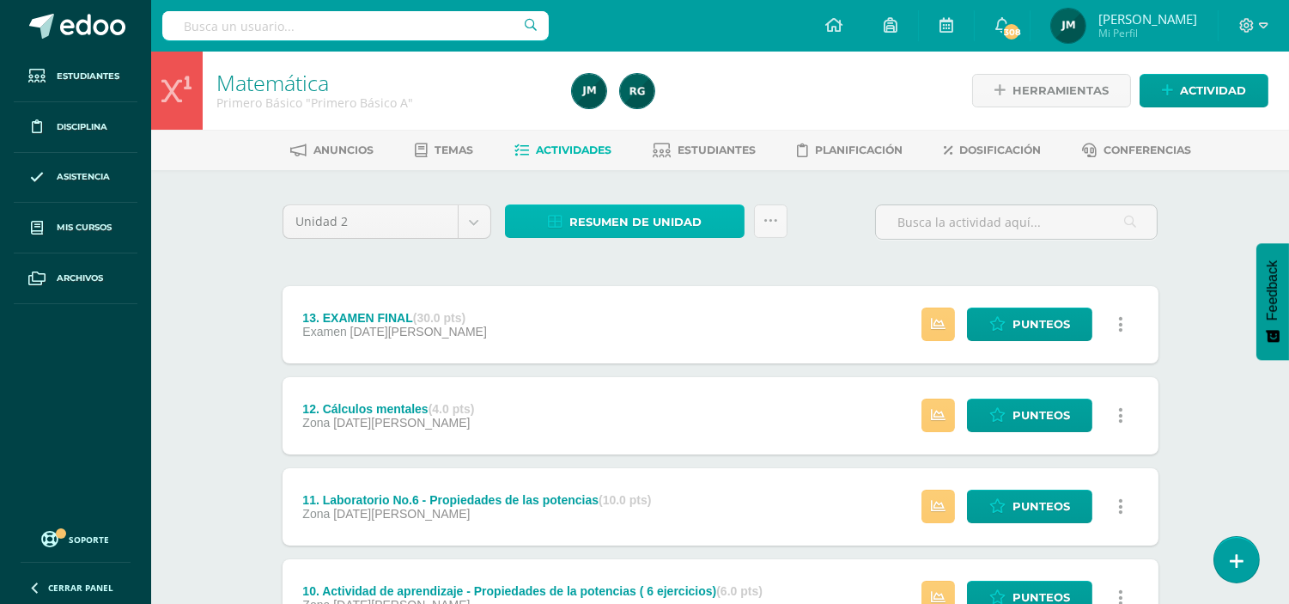
click at [644, 220] on span "Resumen de unidad" at bounding box center [635, 222] width 132 height 32
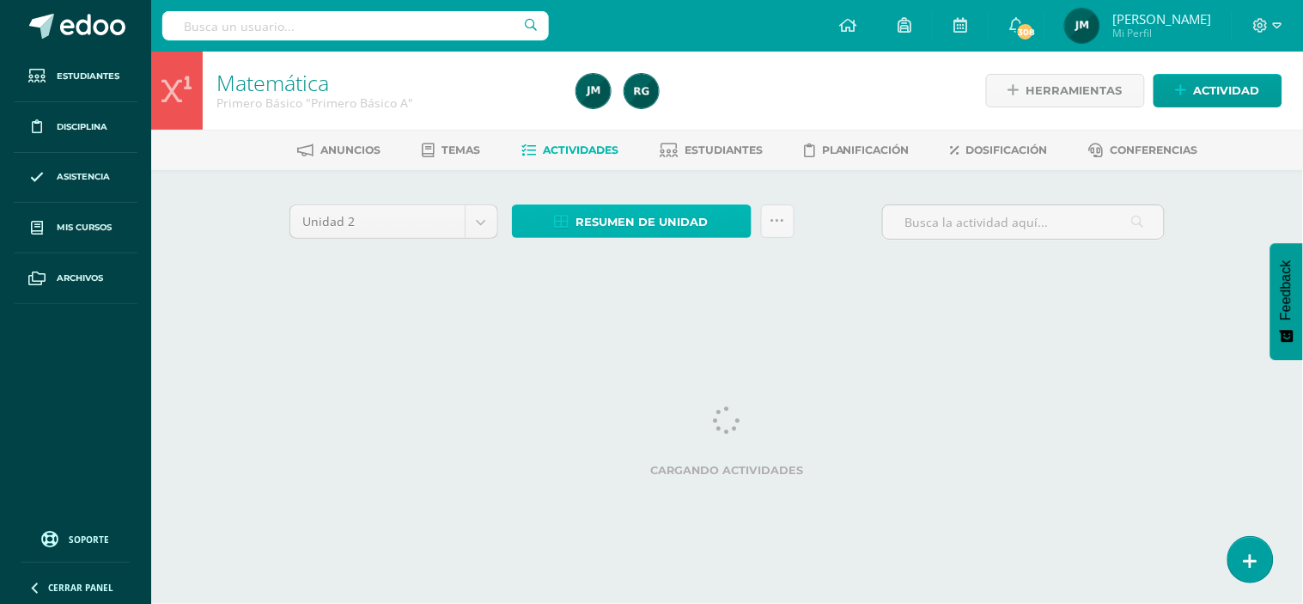
click at [606, 212] on span "Resumen de unidad" at bounding box center [642, 222] width 132 height 32
click at [618, 132] on div "Anuncios Temas Actividades Estudiantes Planificación Dosificación Conferencias" at bounding box center [747, 150] width 1193 height 40
click at [576, 218] on span "Resumen de unidad" at bounding box center [642, 222] width 132 height 32
click at [602, 222] on span "Resumen de unidad" at bounding box center [642, 222] width 132 height 32
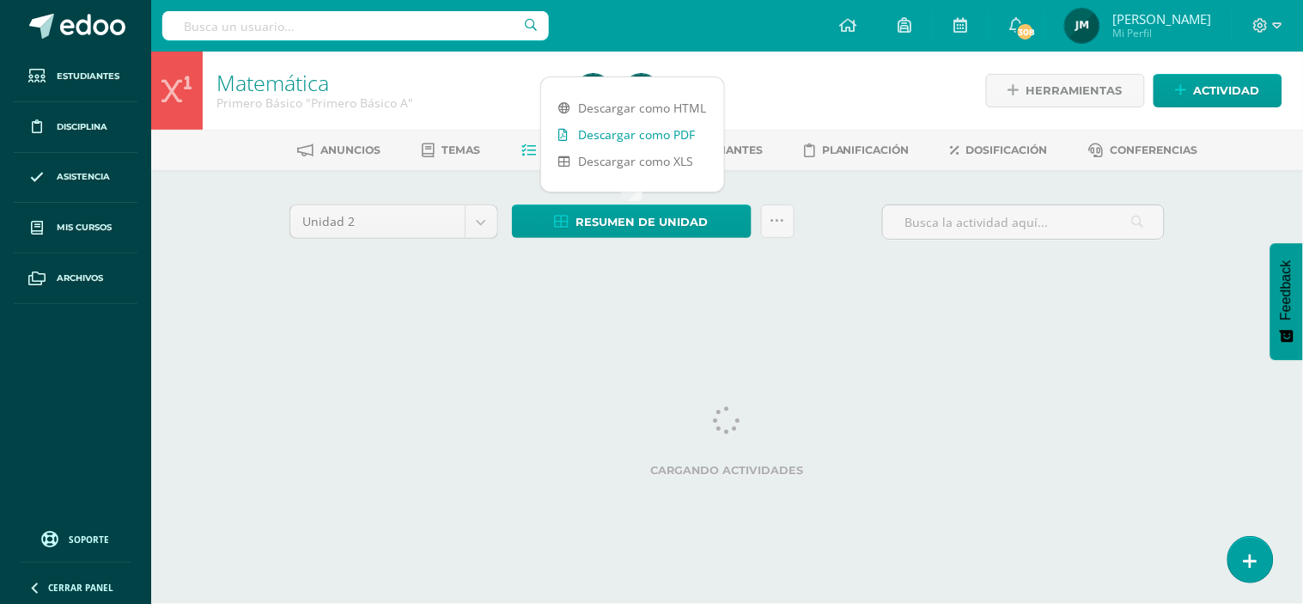
click at [618, 127] on link "Descargar como PDF" at bounding box center [632, 134] width 183 height 27
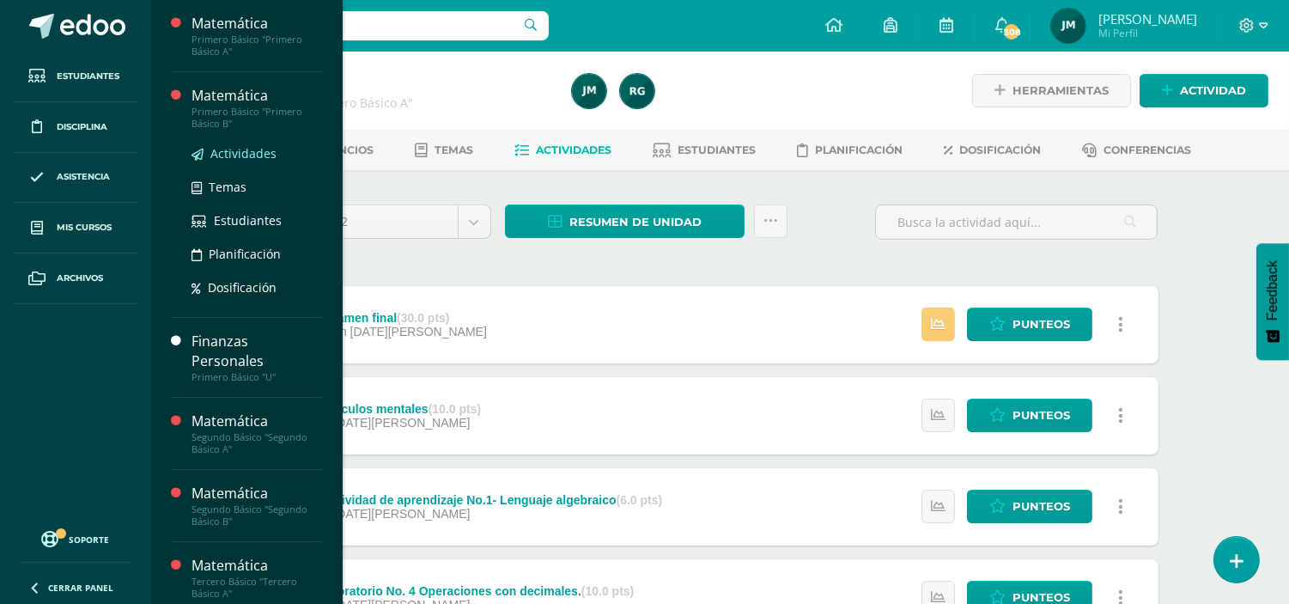
click at [234, 149] on span "Actividades" at bounding box center [243, 153] width 66 height 16
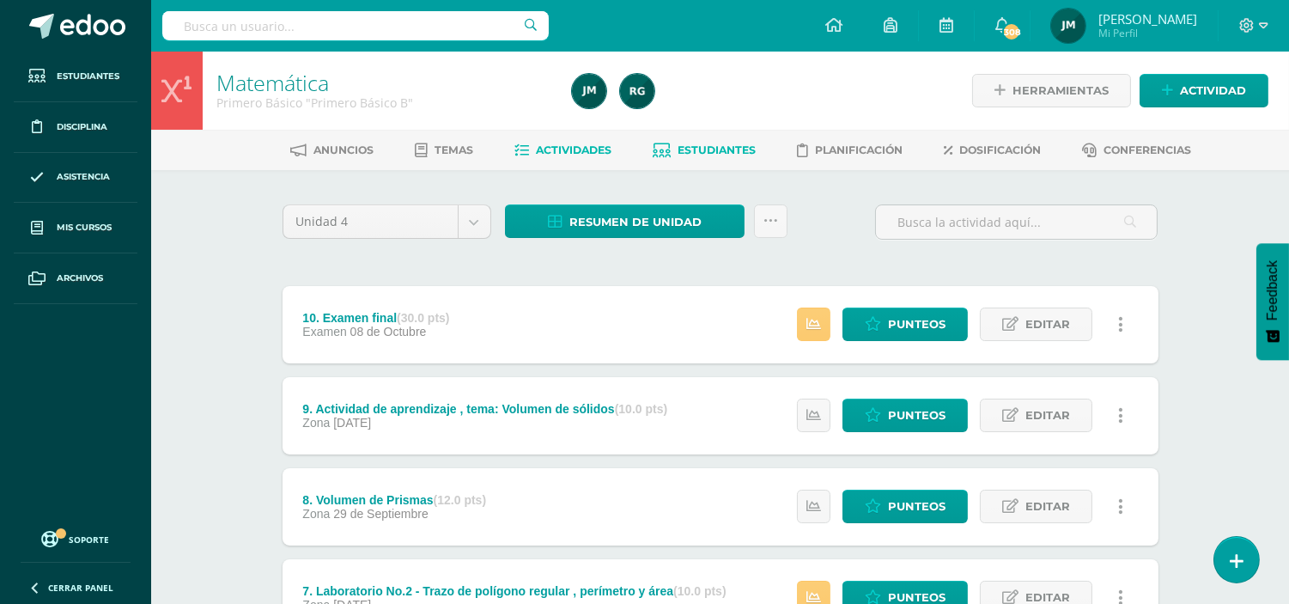
click at [736, 148] on span "Estudiantes" at bounding box center [717, 149] width 78 height 13
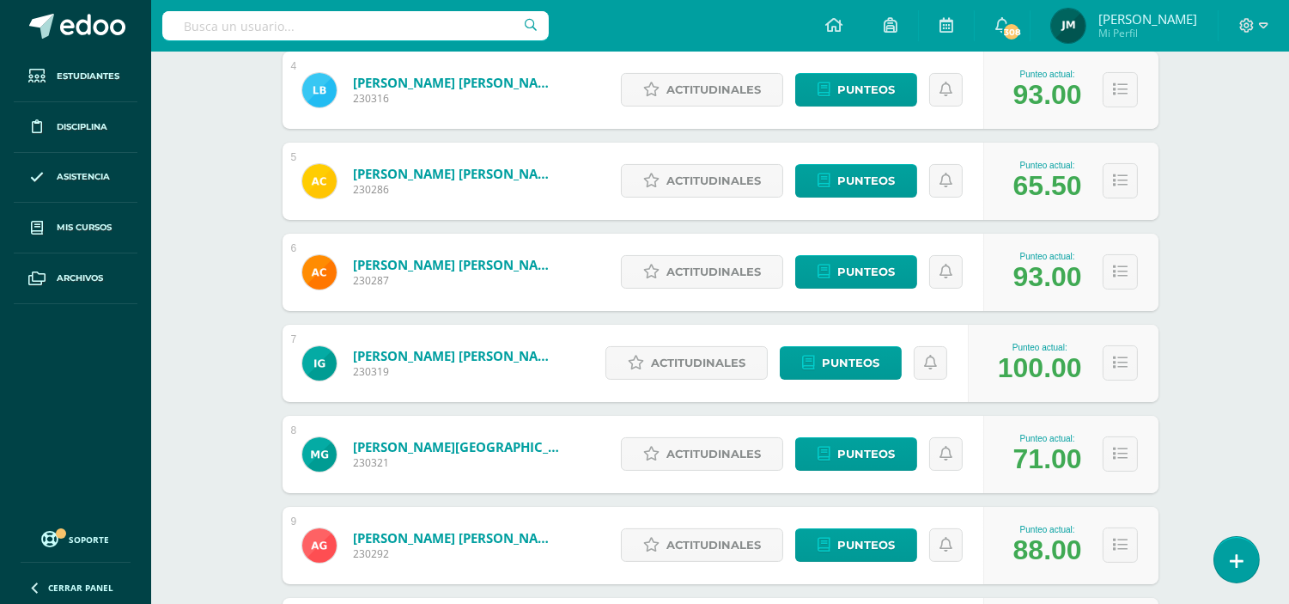
scroll to position [763, 0]
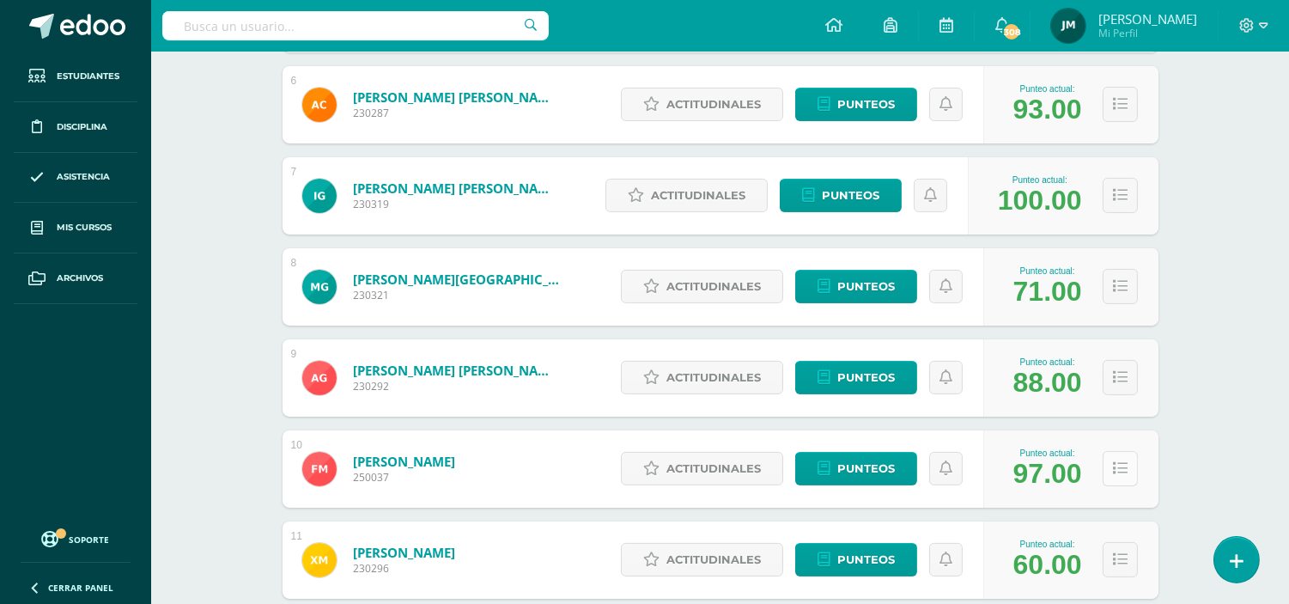
click at [1114, 471] on icon at bounding box center [1120, 468] width 15 height 15
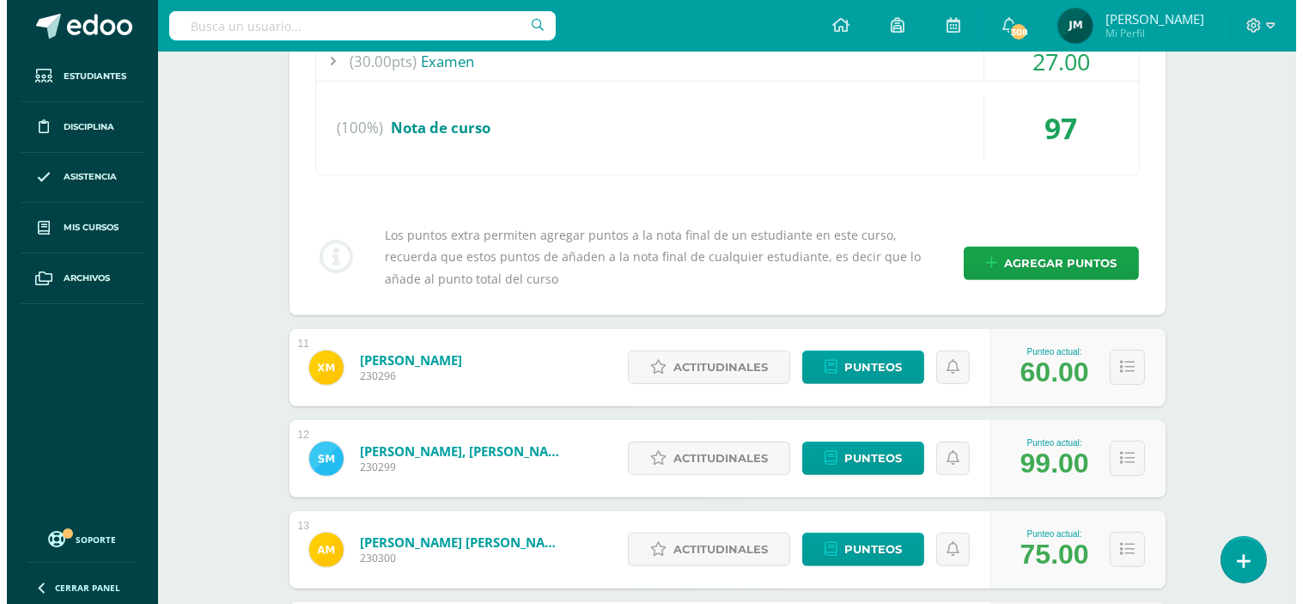
scroll to position [1335, 0]
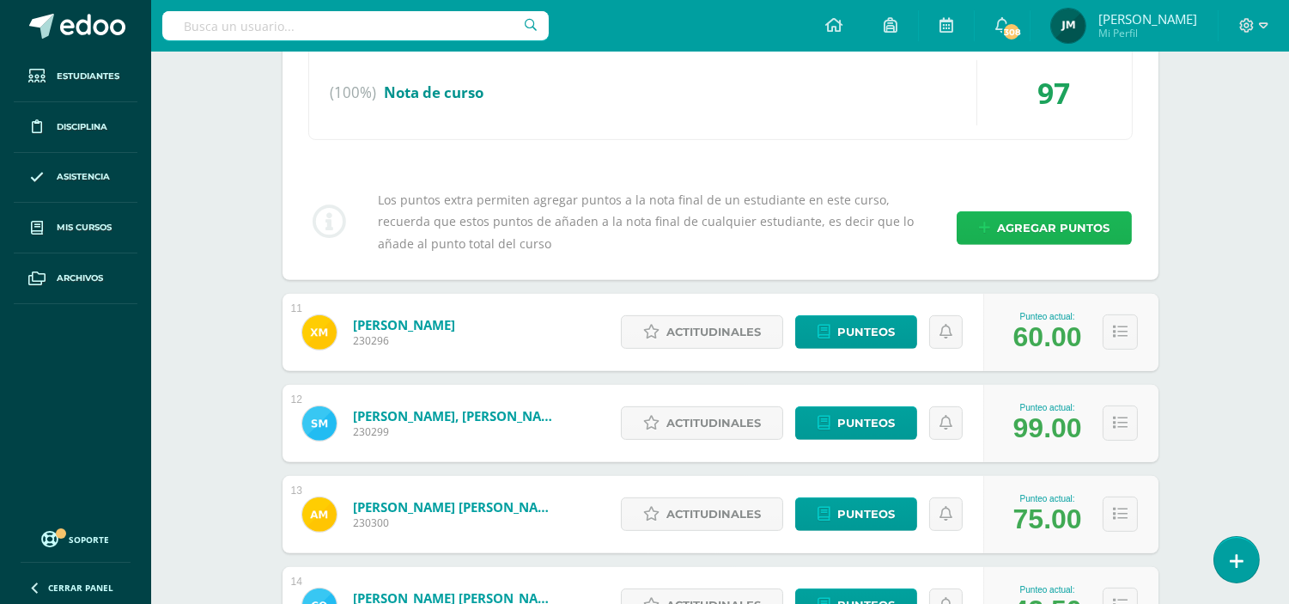
click at [1018, 216] on span "Agregar puntos" at bounding box center [1053, 228] width 112 height 32
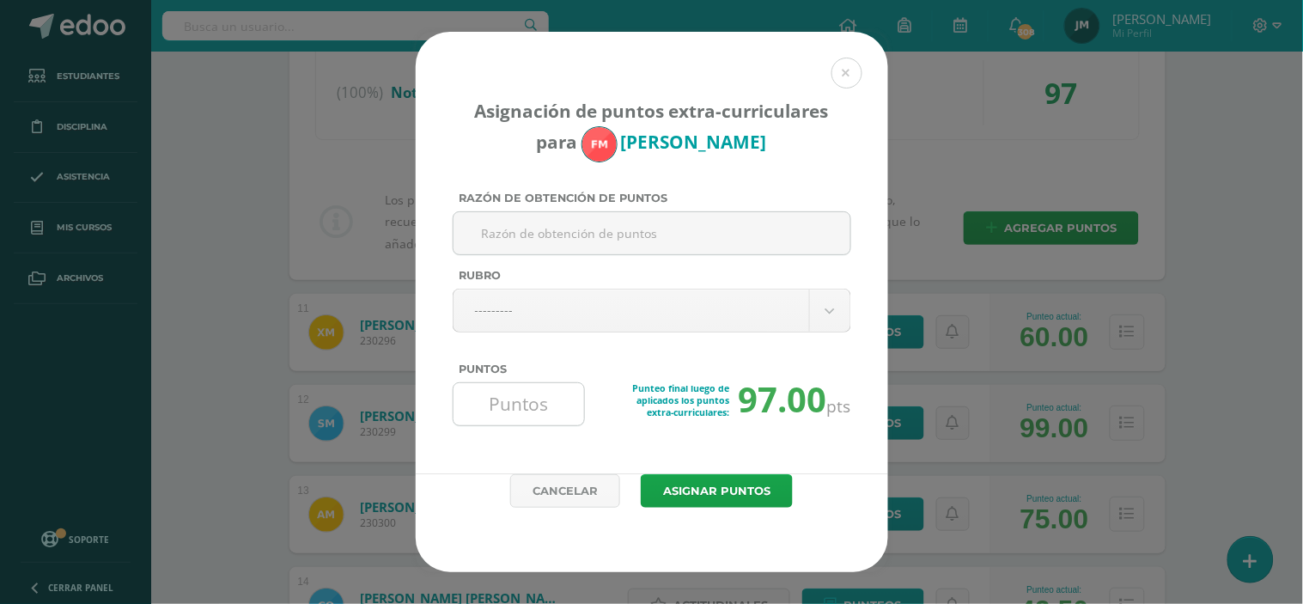
click at [552, 425] on input "Puntos" at bounding box center [519, 404] width 118 height 42
type input "7"
click at [641, 474] on button "Asignar puntos" at bounding box center [717, 490] width 152 height 33
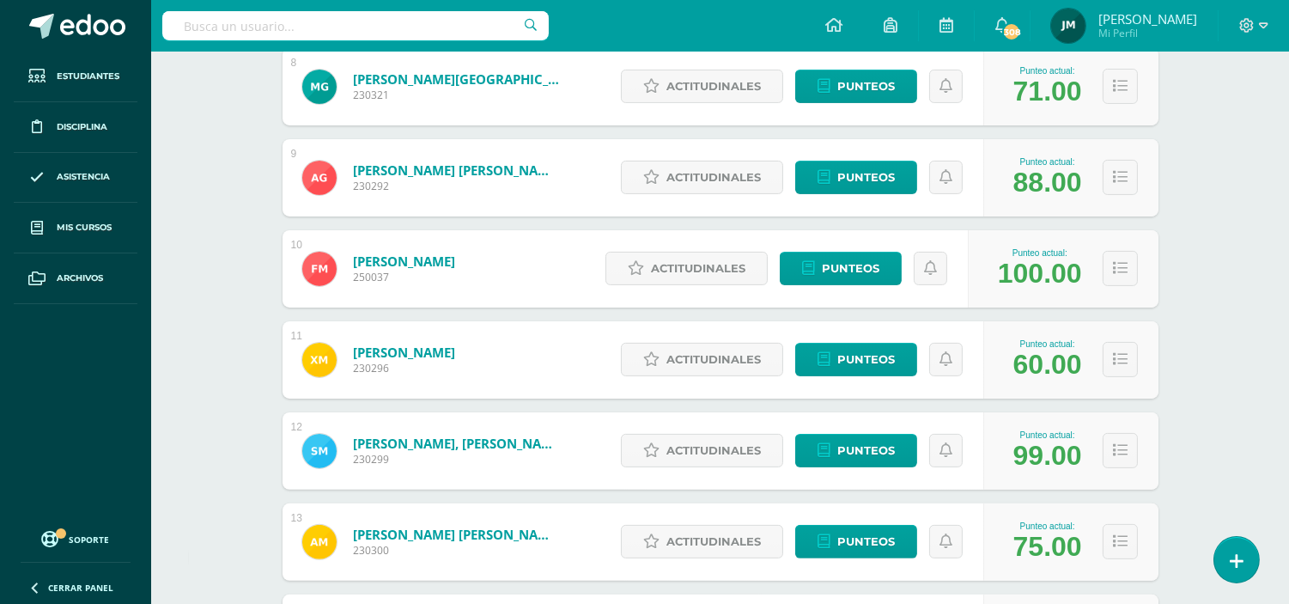
scroll to position [964, 0]
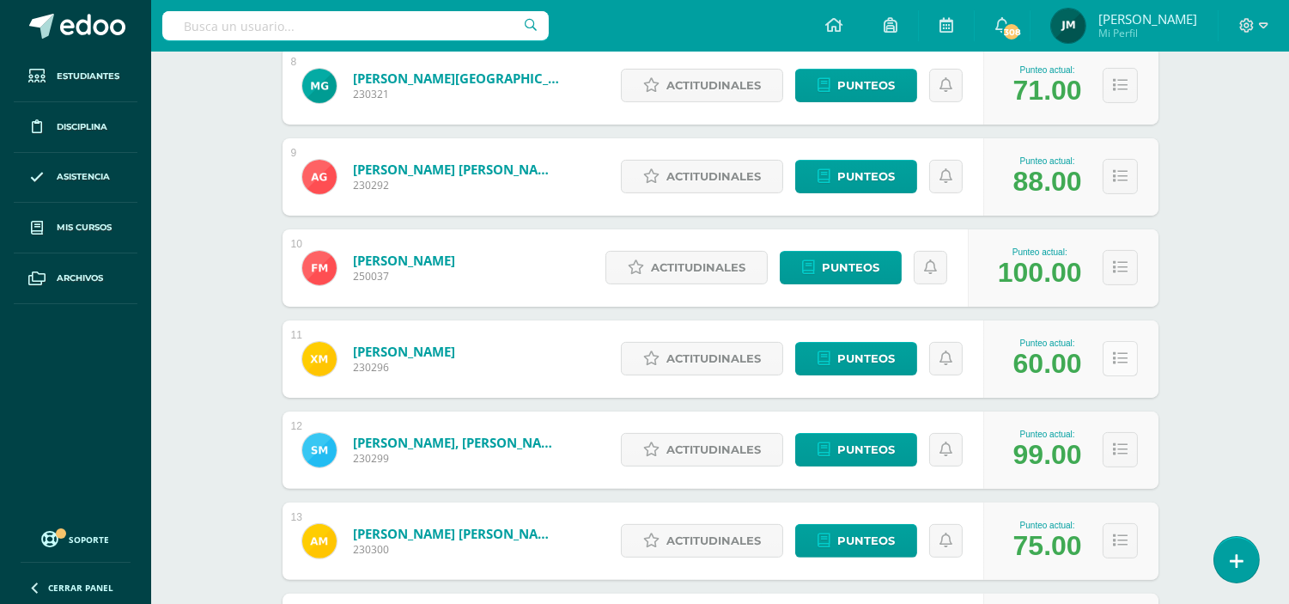
click at [1121, 362] on icon at bounding box center [1120, 358] width 15 height 15
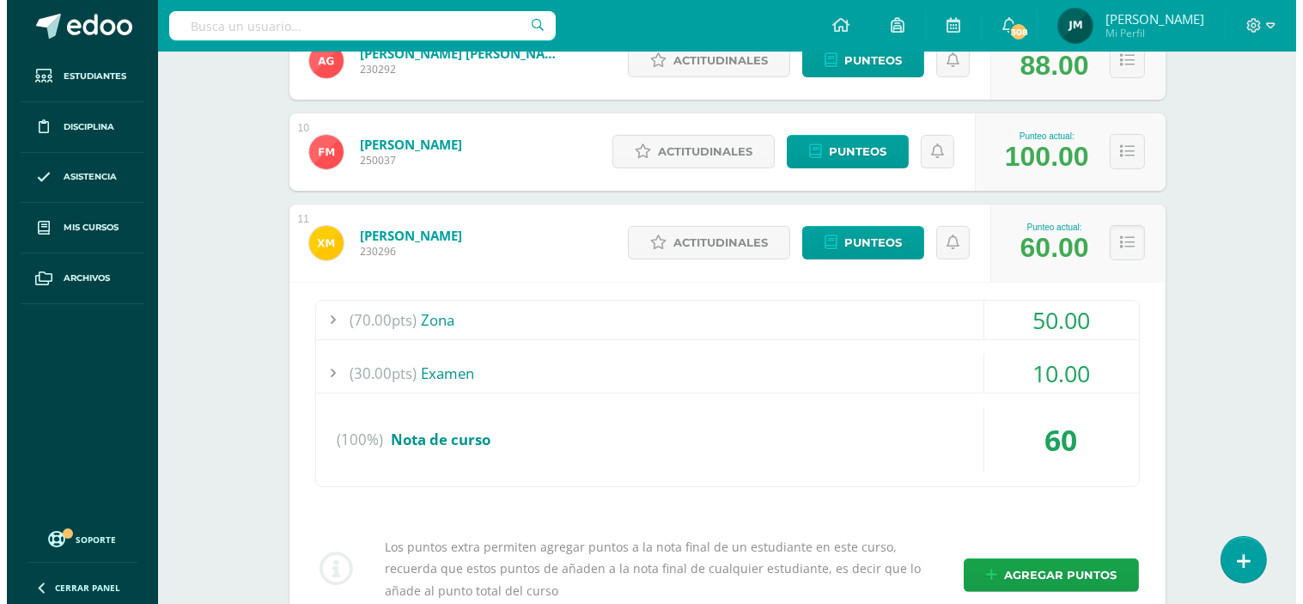
scroll to position [1249, 0]
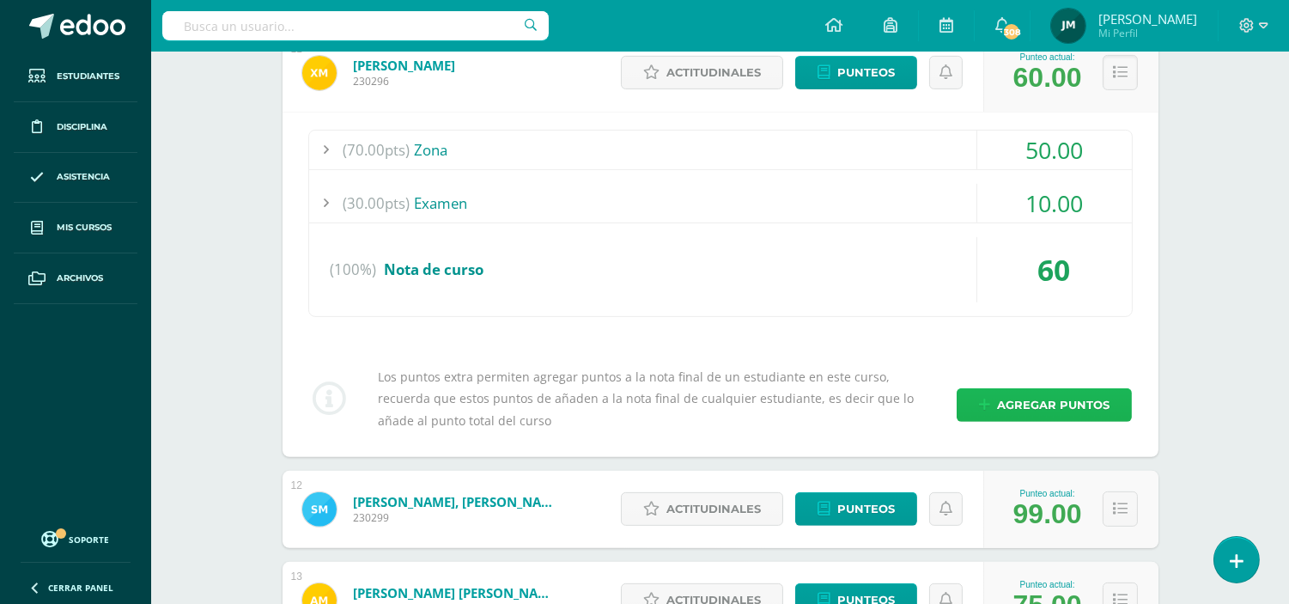
click at [1067, 405] on span "Agregar puntos" at bounding box center [1053, 405] width 112 height 32
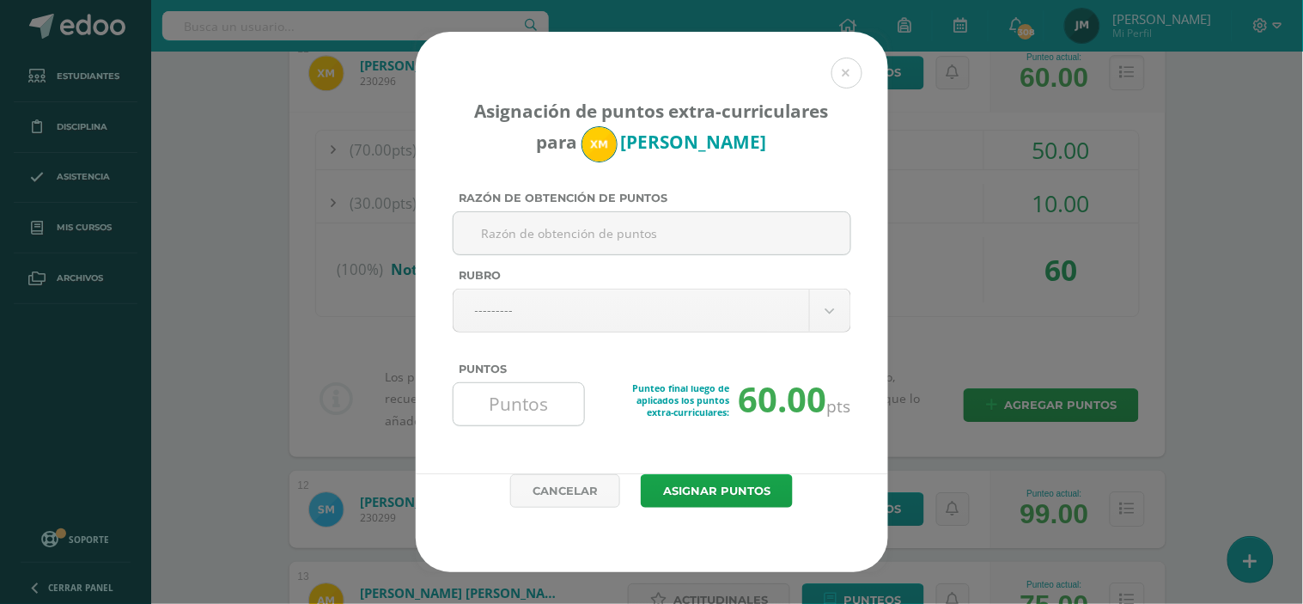
click at [535, 416] on input "Puntos" at bounding box center [519, 404] width 118 height 42
type input "1"
click at [641, 474] on button "Asignar puntos" at bounding box center [717, 490] width 152 height 33
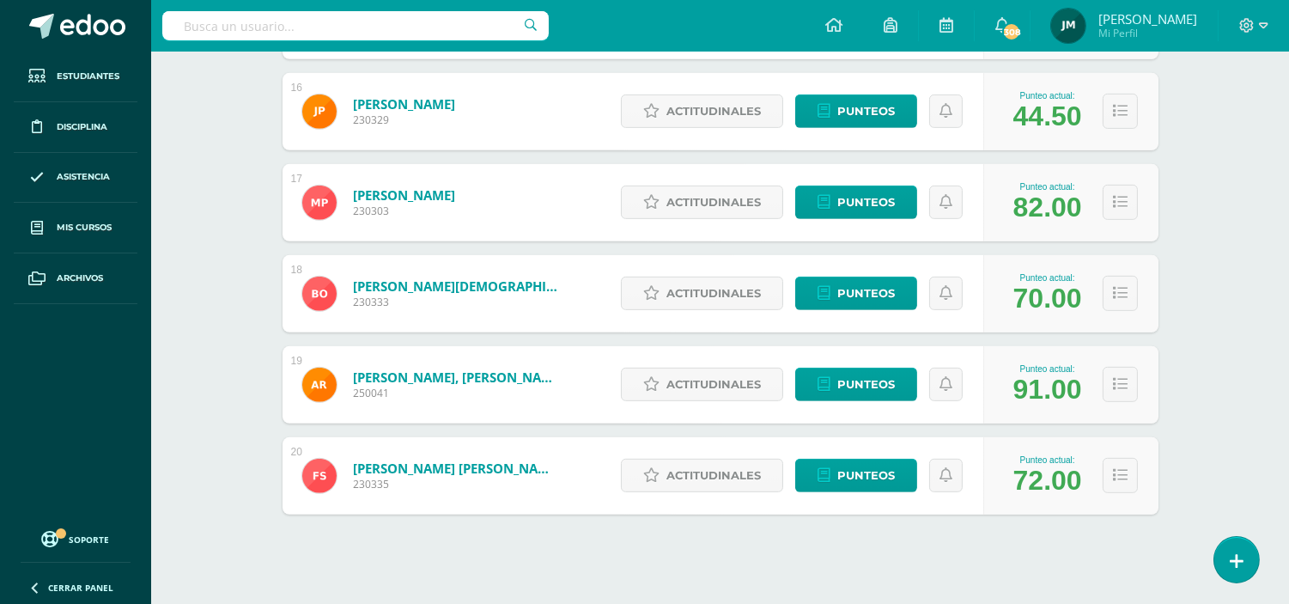
scroll to position [1683, 0]
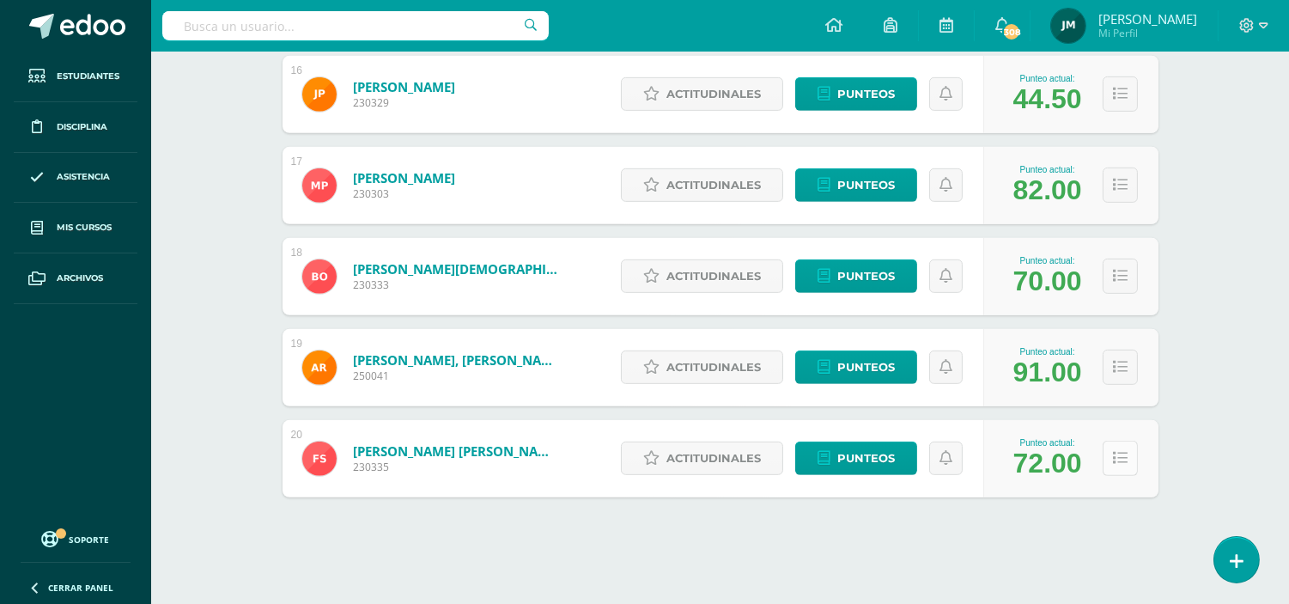
click at [1121, 461] on icon at bounding box center [1120, 458] width 15 height 15
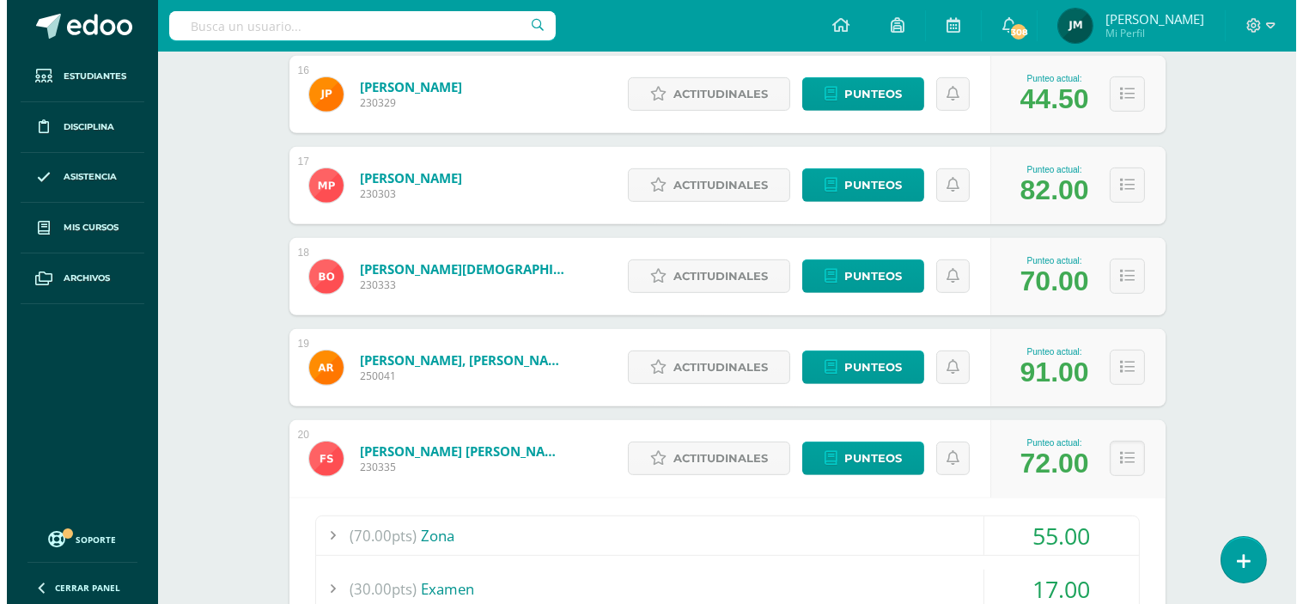
scroll to position [2064, 0]
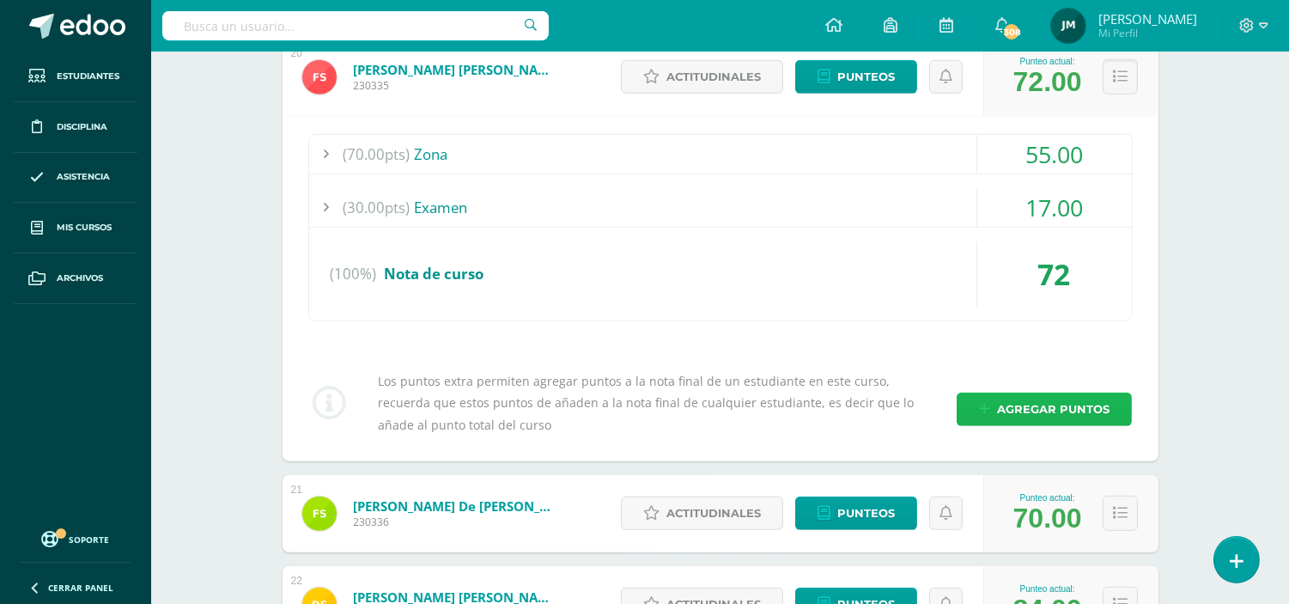
click at [1103, 405] on span "Agregar puntos" at bounding box center [1053, 409] width 112 height 32
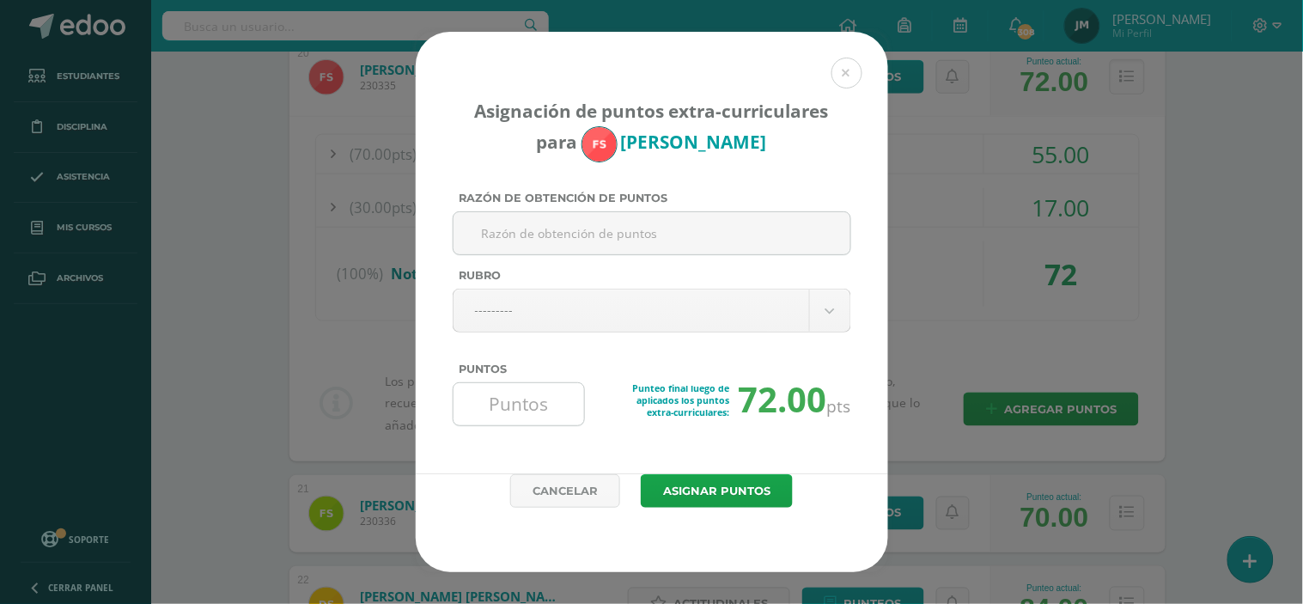
click at [569, 404] on input "Puntos" at bounding box center [519, 404] width 118 height 42
type input "1"
click at [641, 474] on button "Asignar puntos" at bounding box center [717, 490] width 152 height 33
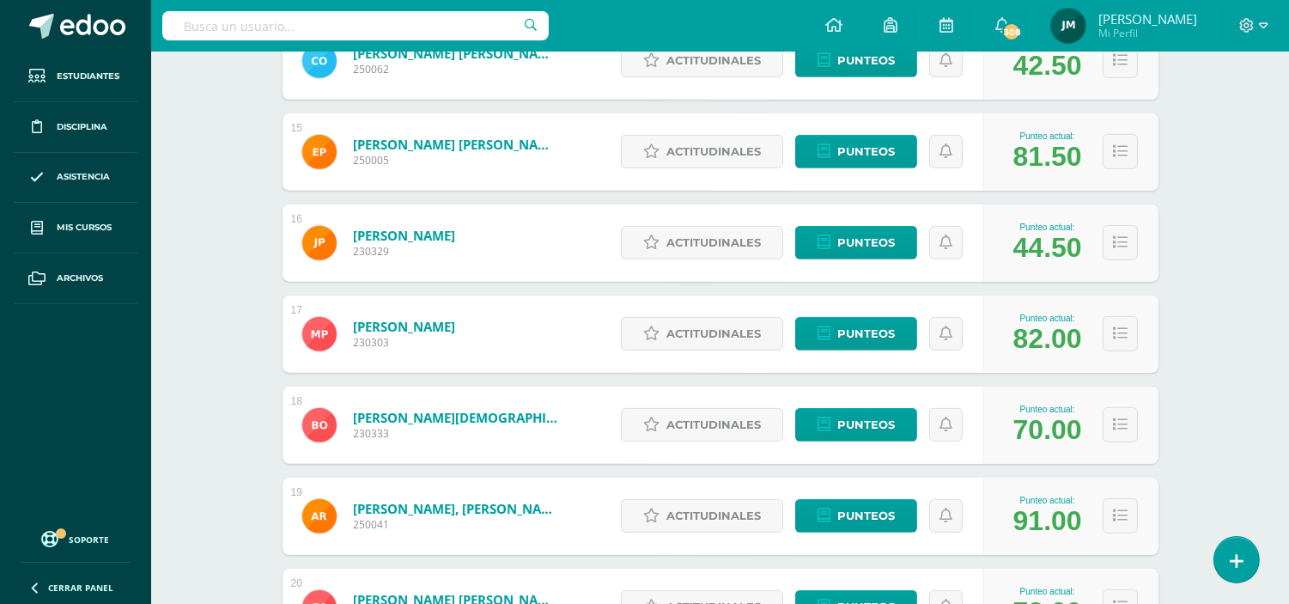
scroll to position [1477, 0]
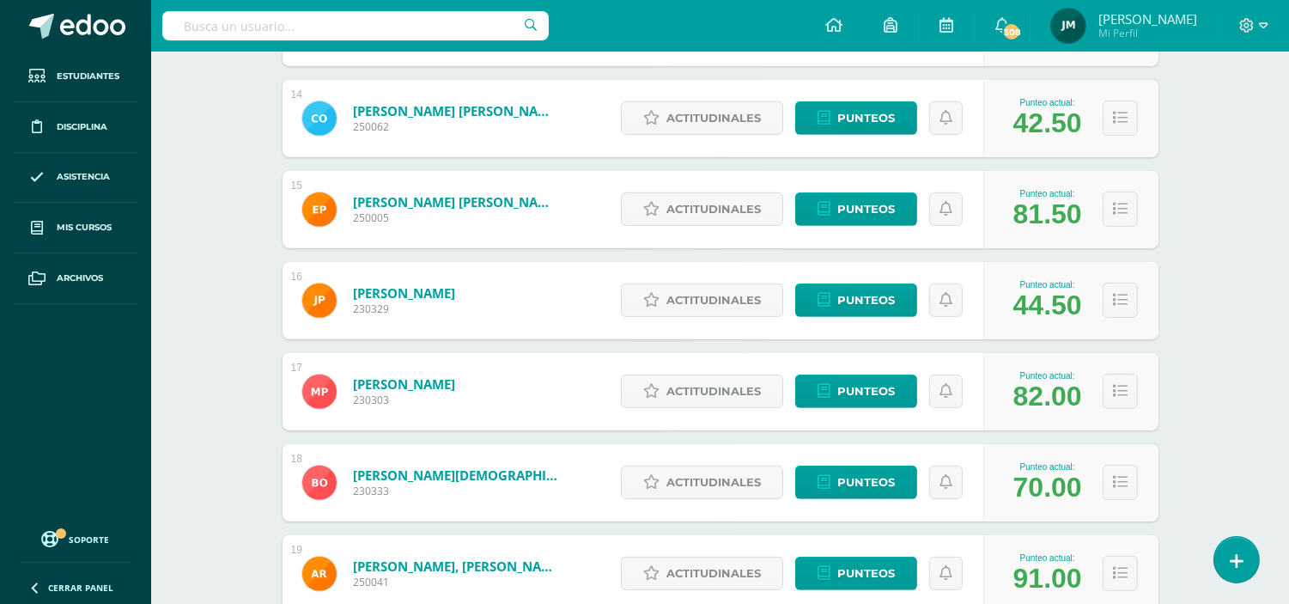
click at [1143, 483] on div "Punteo actual: 70.00" at bounding box center [1070, 482] width 175 height 77
click at [1116, 486] on icon at bounding box center [1120, 482] width 15 height 15
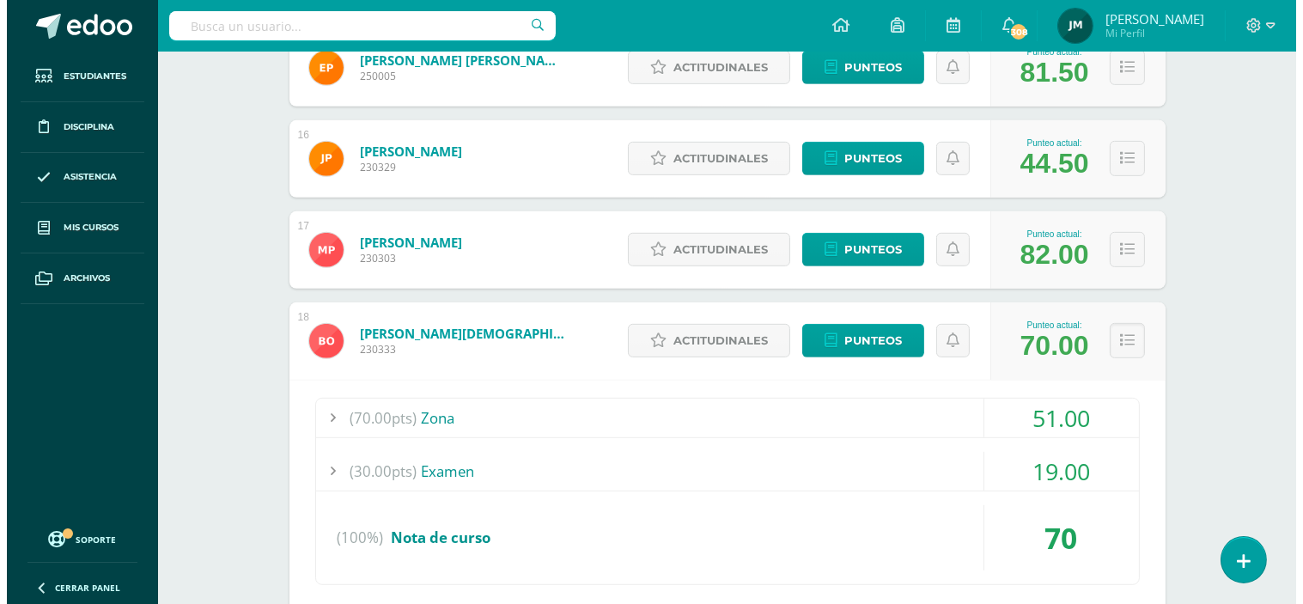
scroll to position [1954, 0]
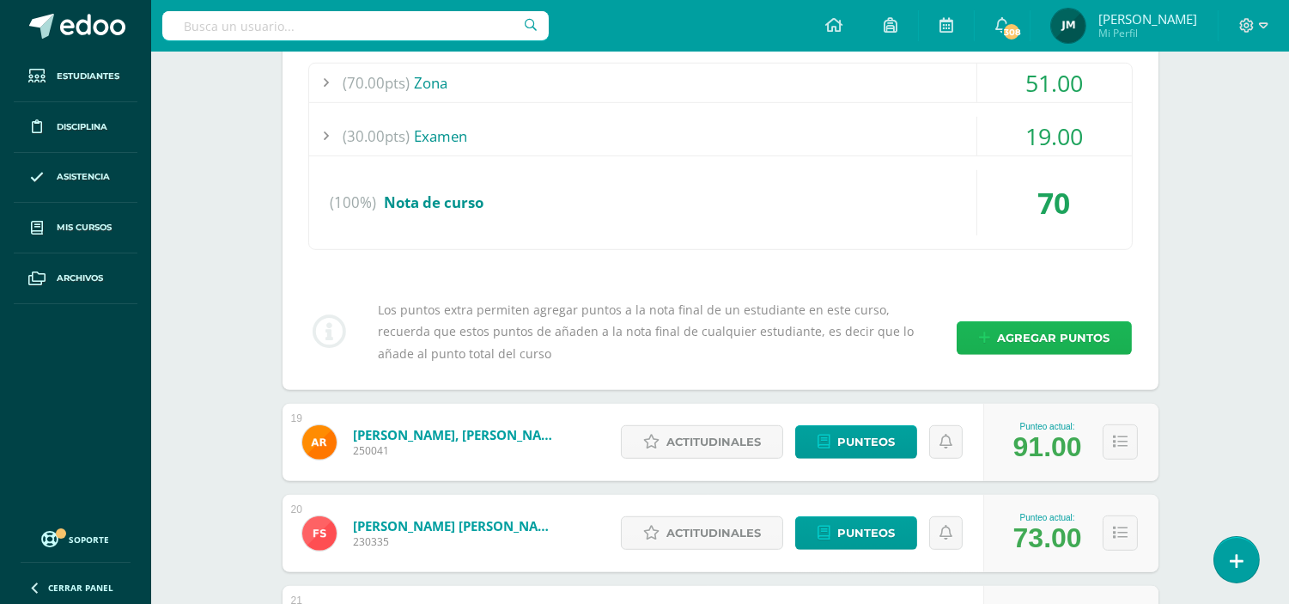
click at [1006, 345] on span "Agregar puntos" at bounding box center [1053, 338] width 112 height 32
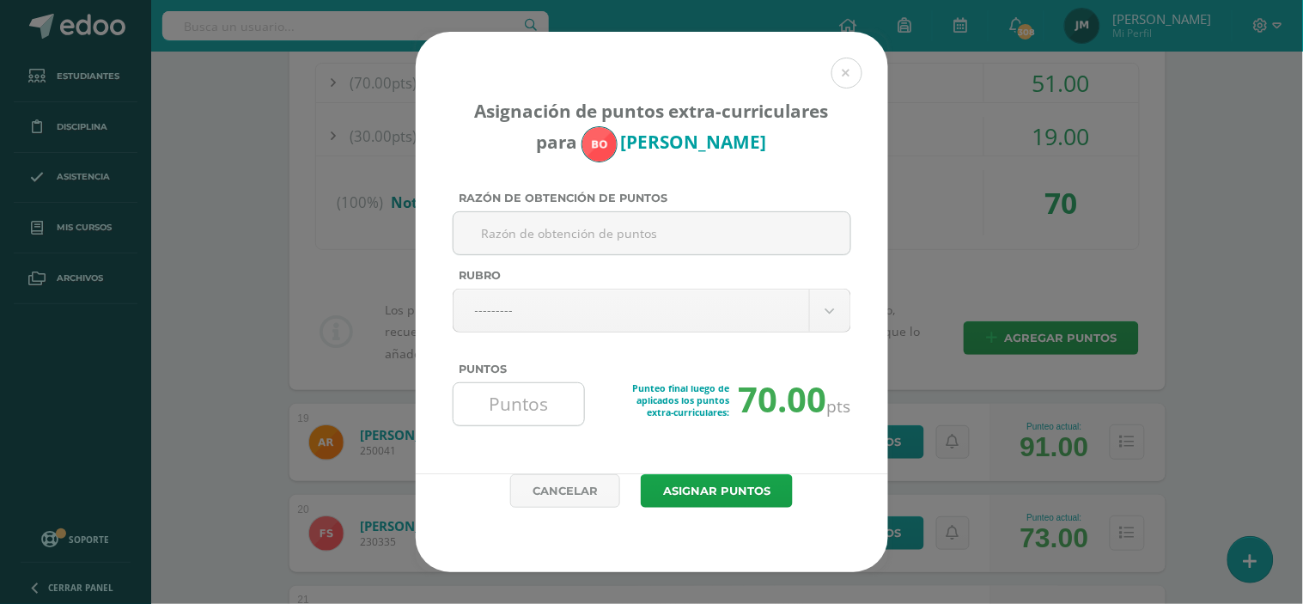
click at [527, 392] on input "Puntos" at bounding box center [519, 404] width 118 height 42
type input "1"
click at [641, 474] on button "Asignar puntos" at bounding box center [717, 490] width 152 height 33
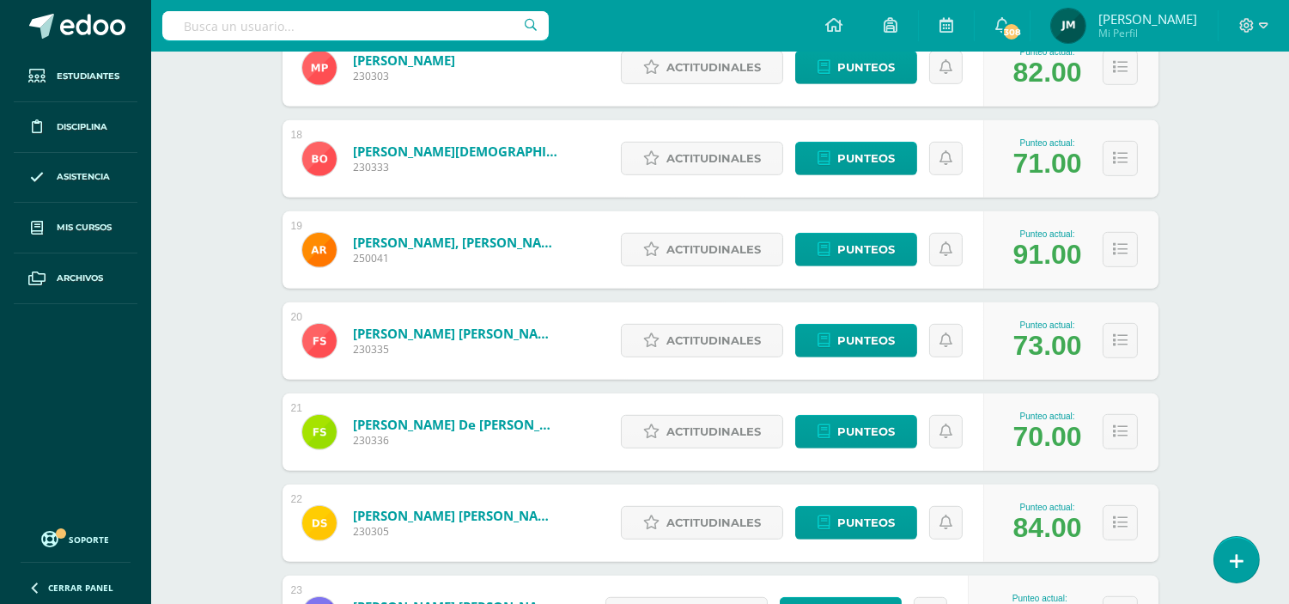
scroll to position [2064, 0]
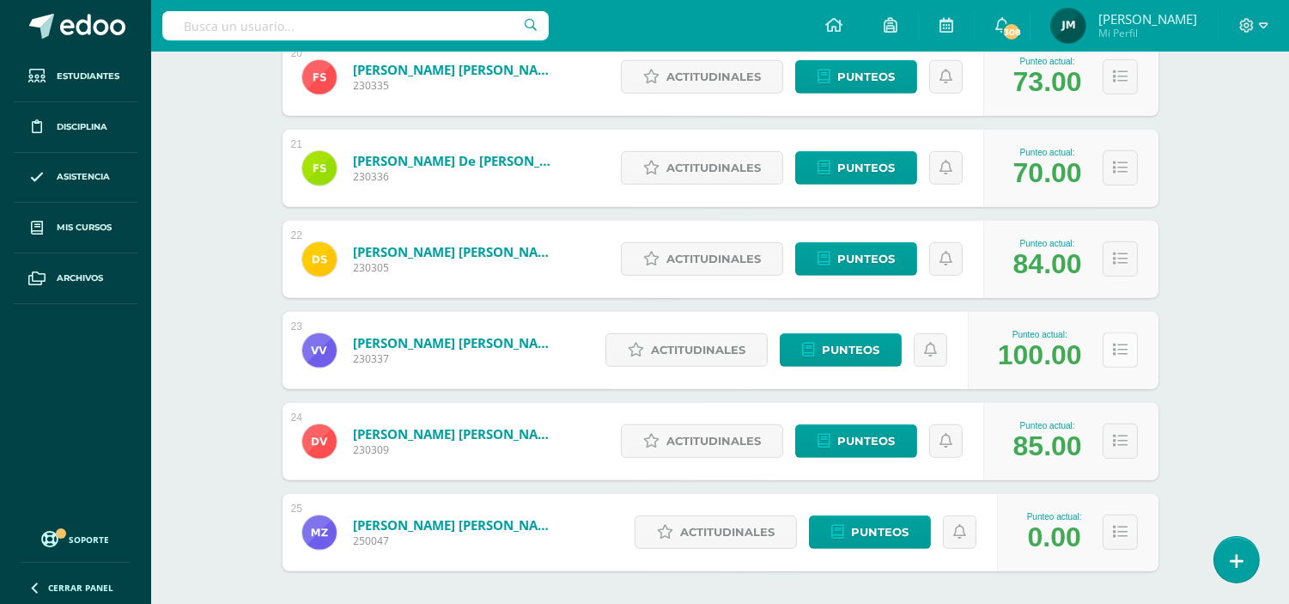
click at [1134, 349] on button at bounding box center [1120, 349] width 35 height 35
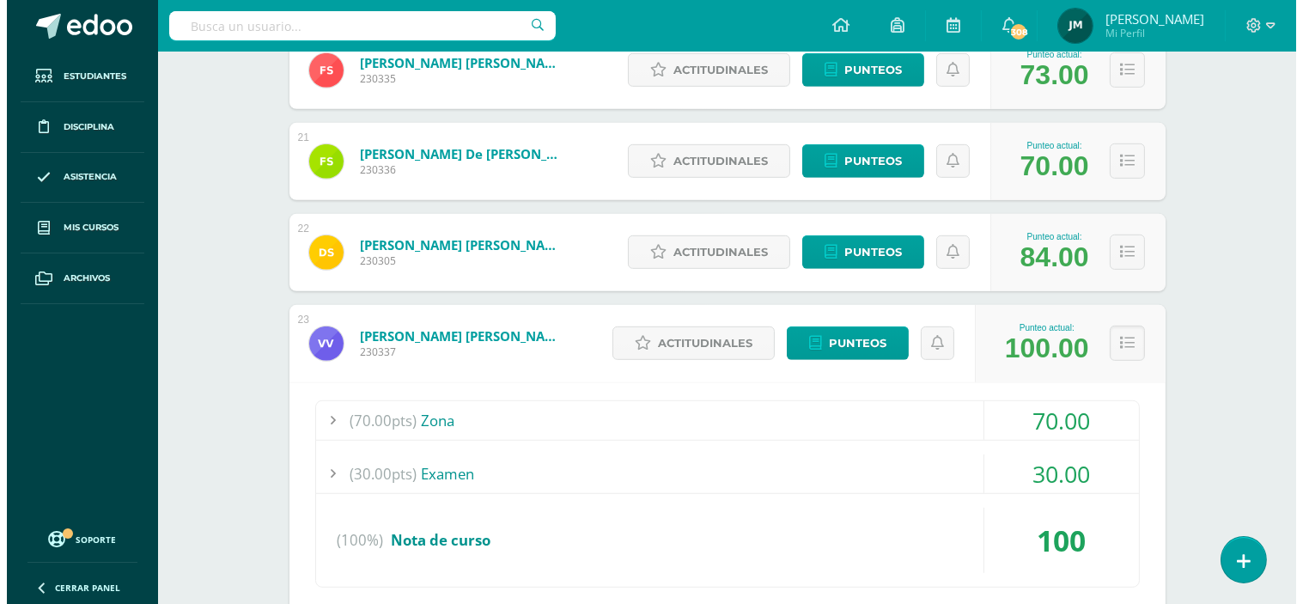
scroll to position [2350, 0]
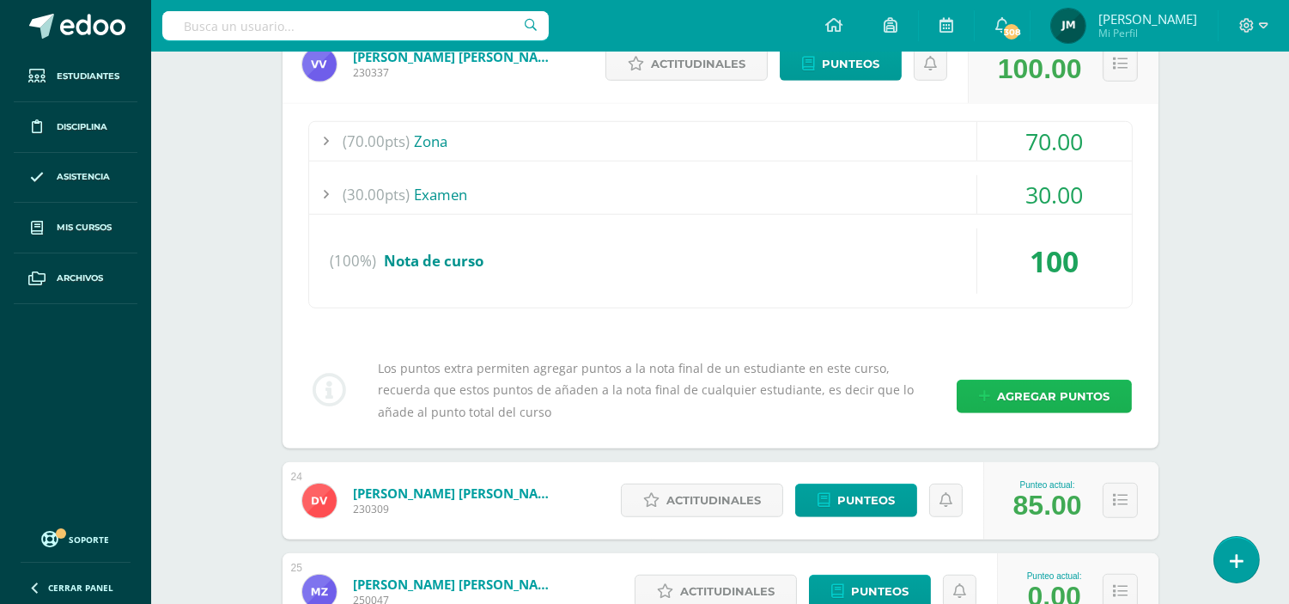
click at [1035, 393] on span "Agregar puntos" at bounding box center [1053, 396] width 112 height 32
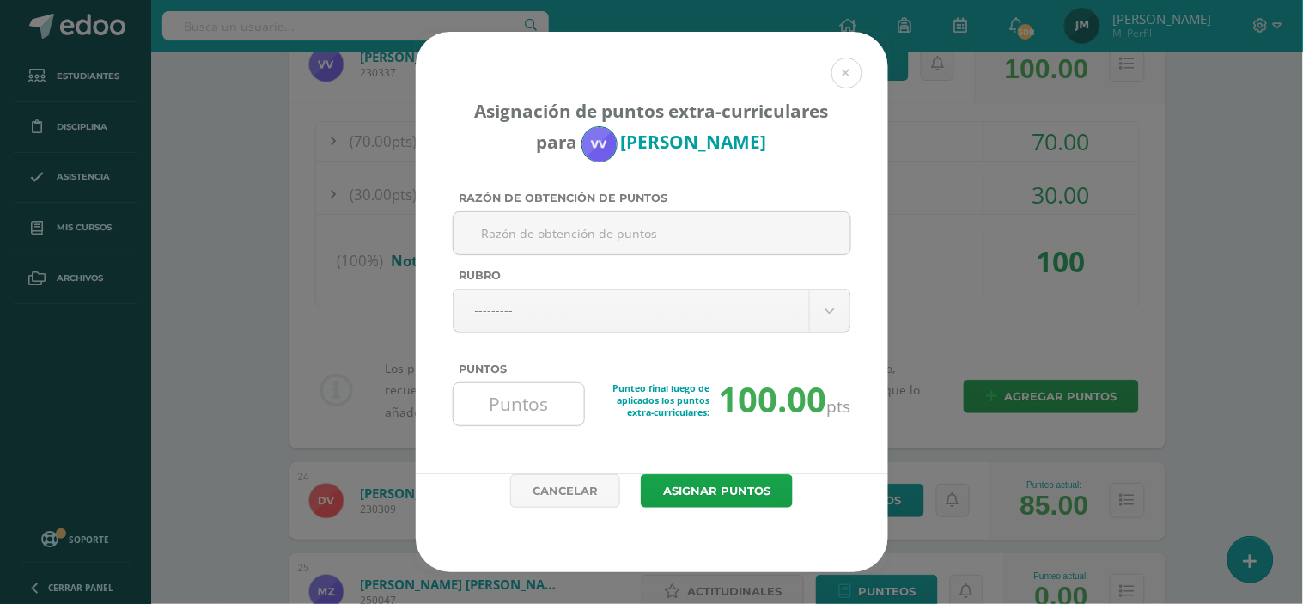
click at [485, 415] on input "Puntos" at bounding box center [519, 404] width 118 height 42
type input "7"
click at [641, 474] on button "Asignar puntos" at bounding box center [717, 490] width 152 height 33
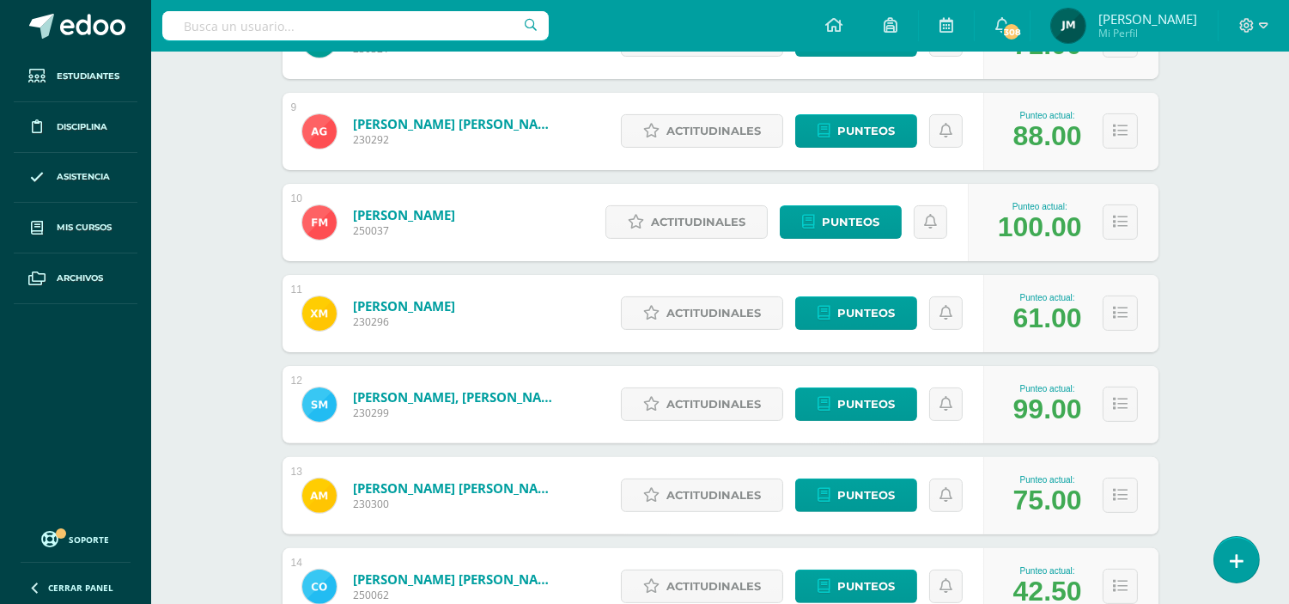
scroll to position [1049, 0]
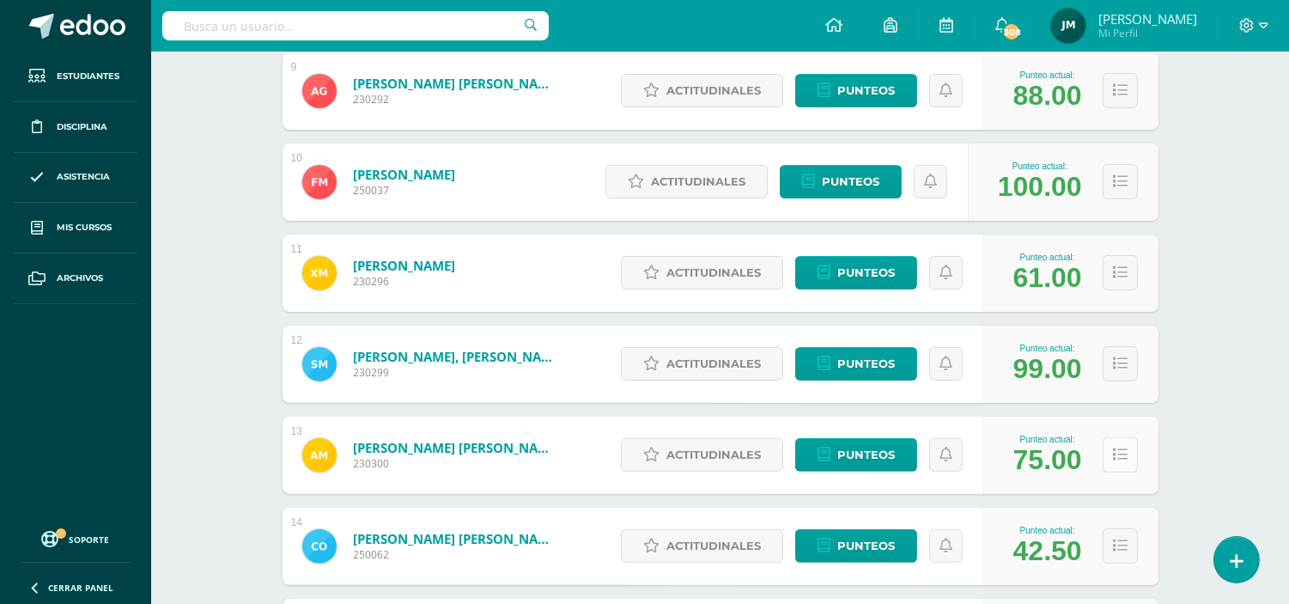
click at [1109, 448] on button at bounding box center [1120, 454] width 35 height 35
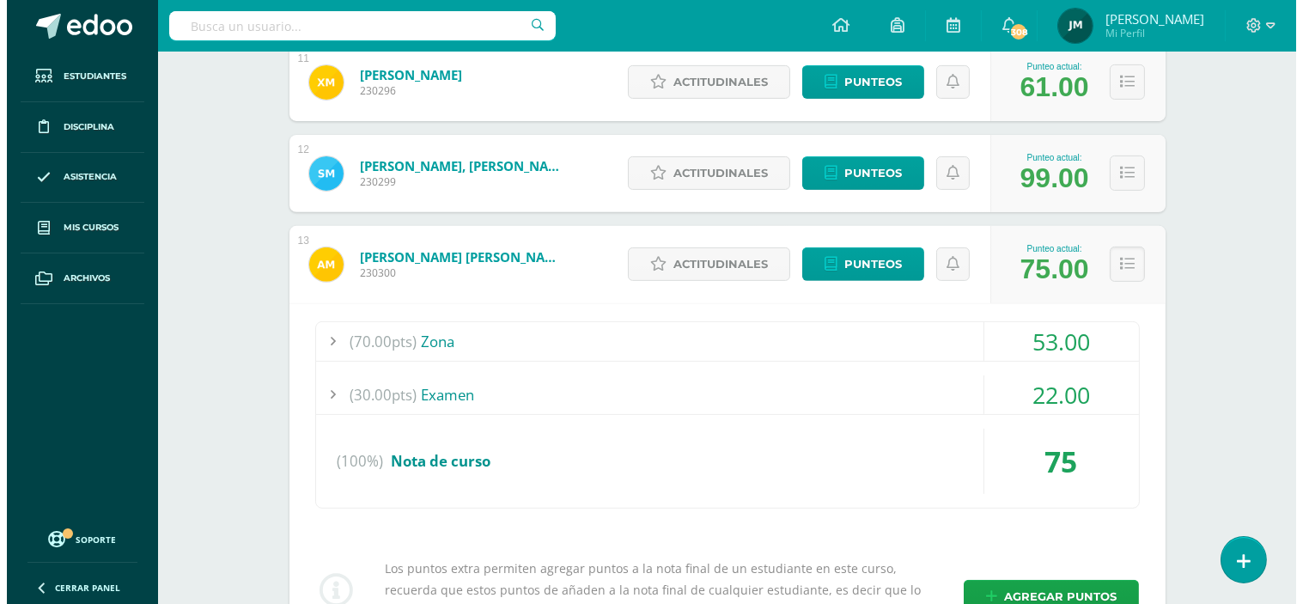
scroll to position [1431, 0]
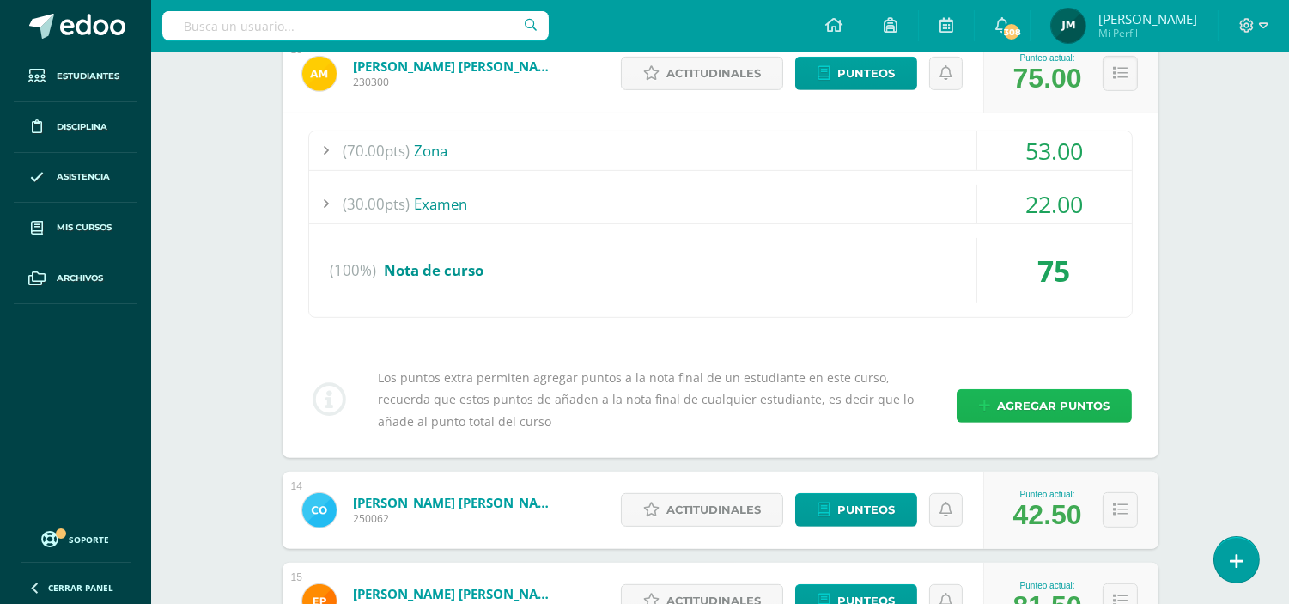
click at [1019, 410] on span "Agregar puntos" at bounding box center [1053, 406] width 112 height 32
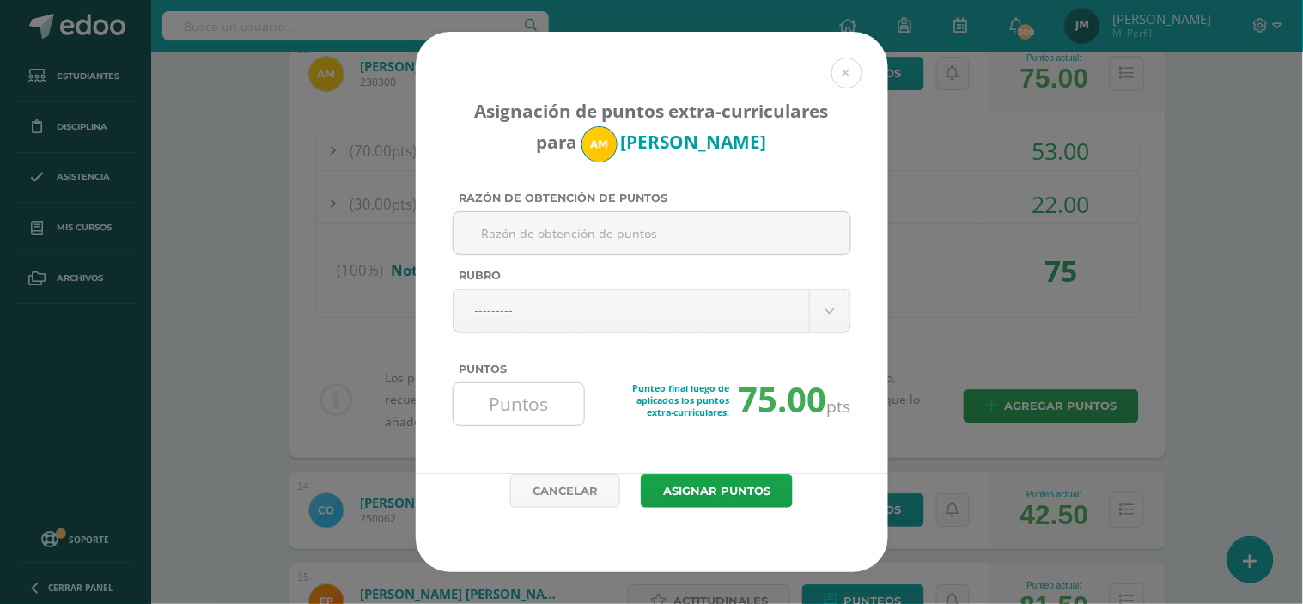
click at [537, 410] on input "Puntos" at bounding box center [519, 404] width 118 height 42
type input "2"
click at [641, 474] on button "Asignar puntos" at bounding box center [717, 490] width 152 height 33
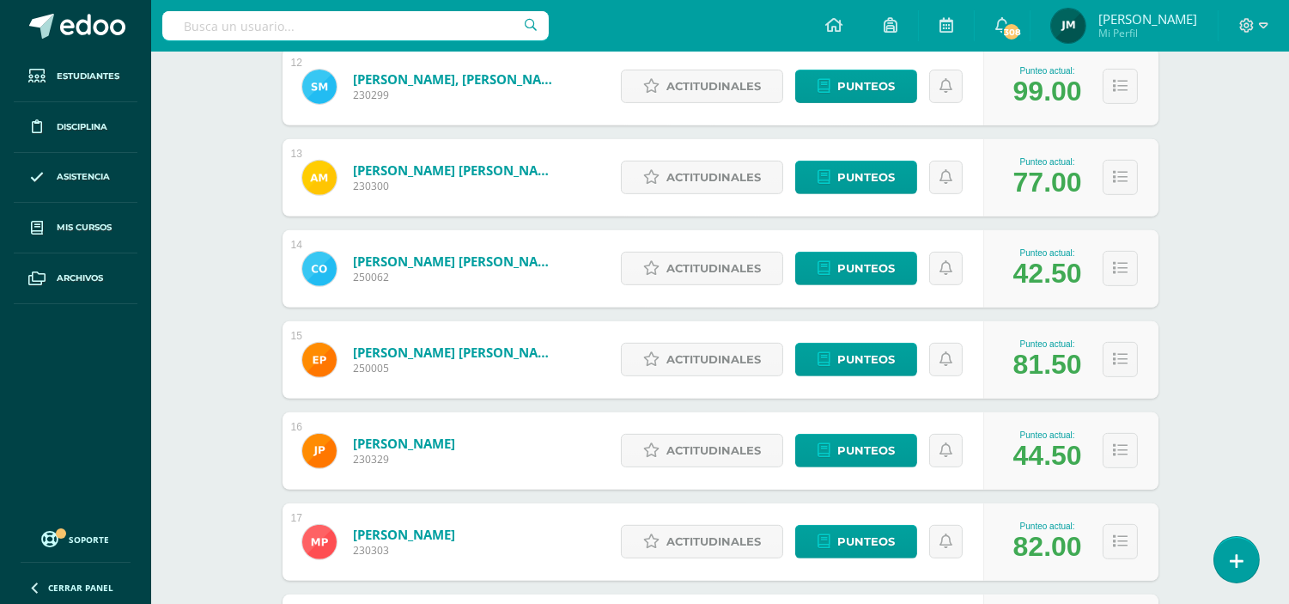
scroll to position [1345, 0]
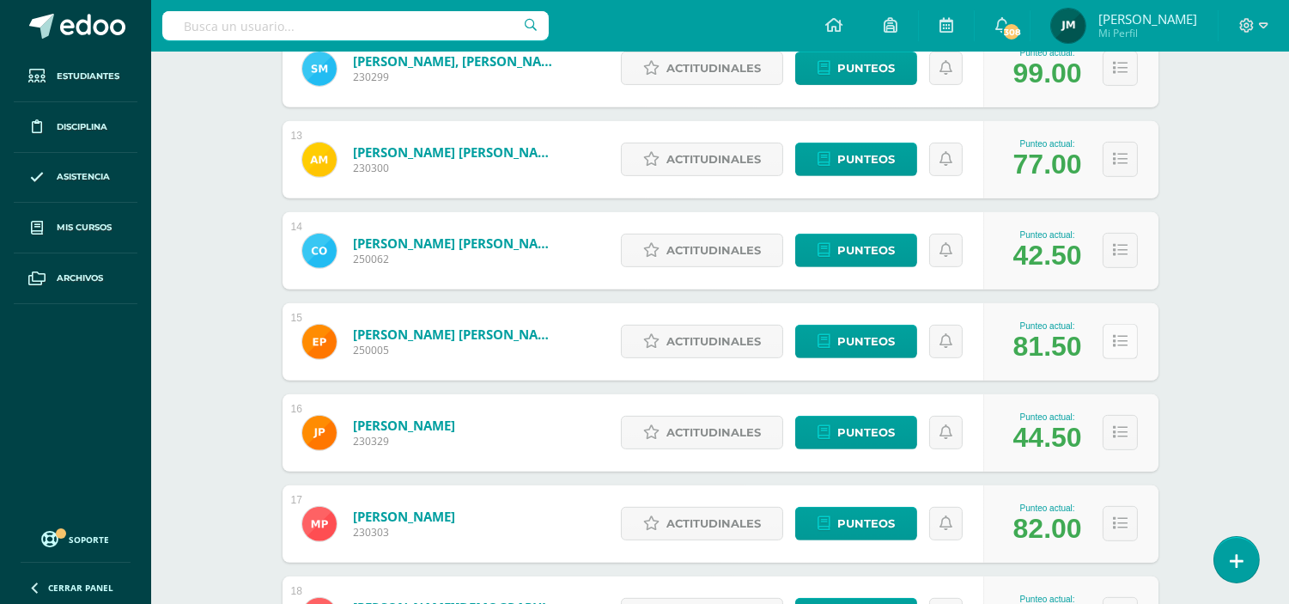
click at [1109, 344] on button at bounding box center [1120, 341] width 35 height 35
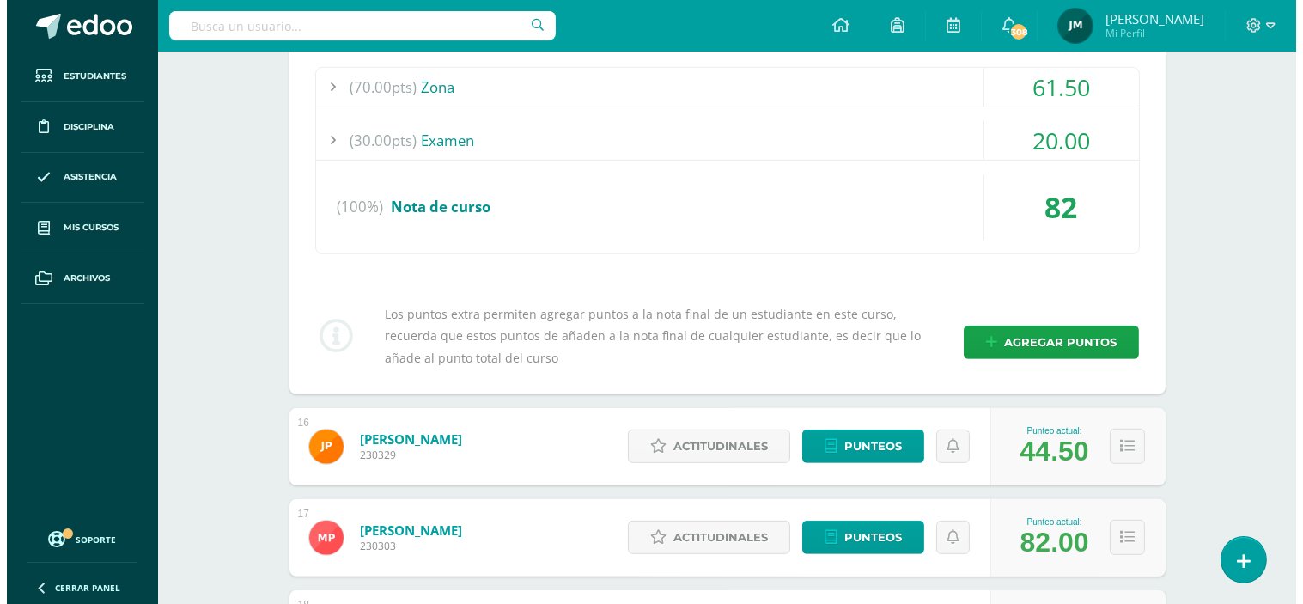
scroll to position [1727, 0]
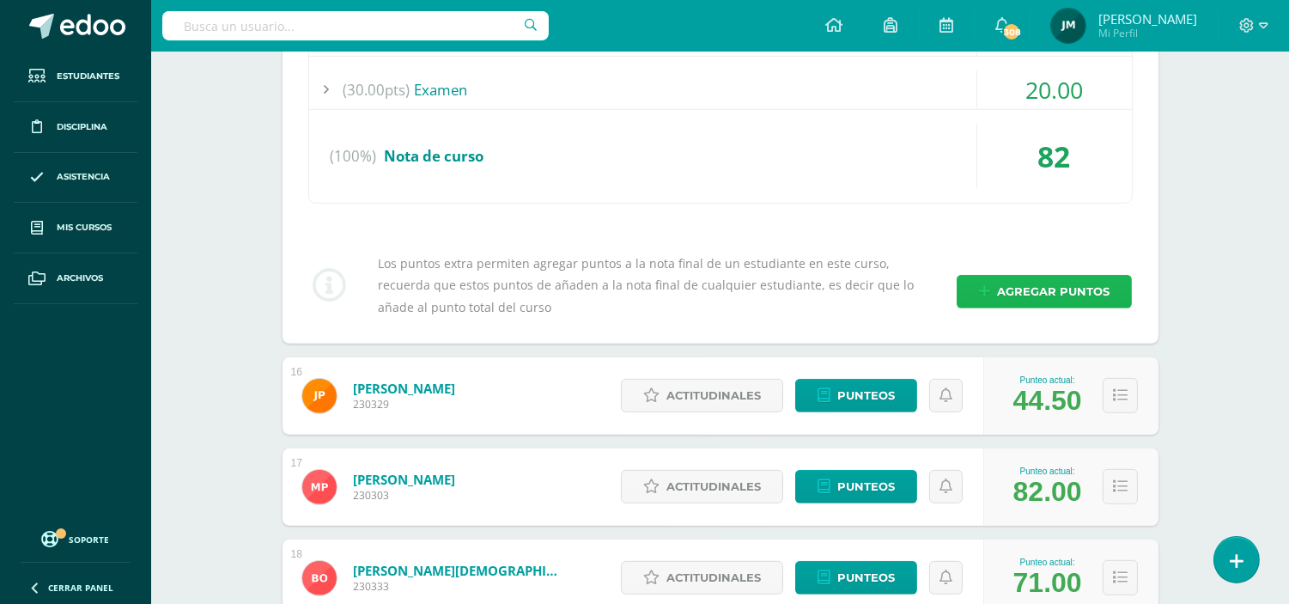
click at [1018, 286] on span "Agregar puntos" at bounding box center [1053, 292] width 112 height 32
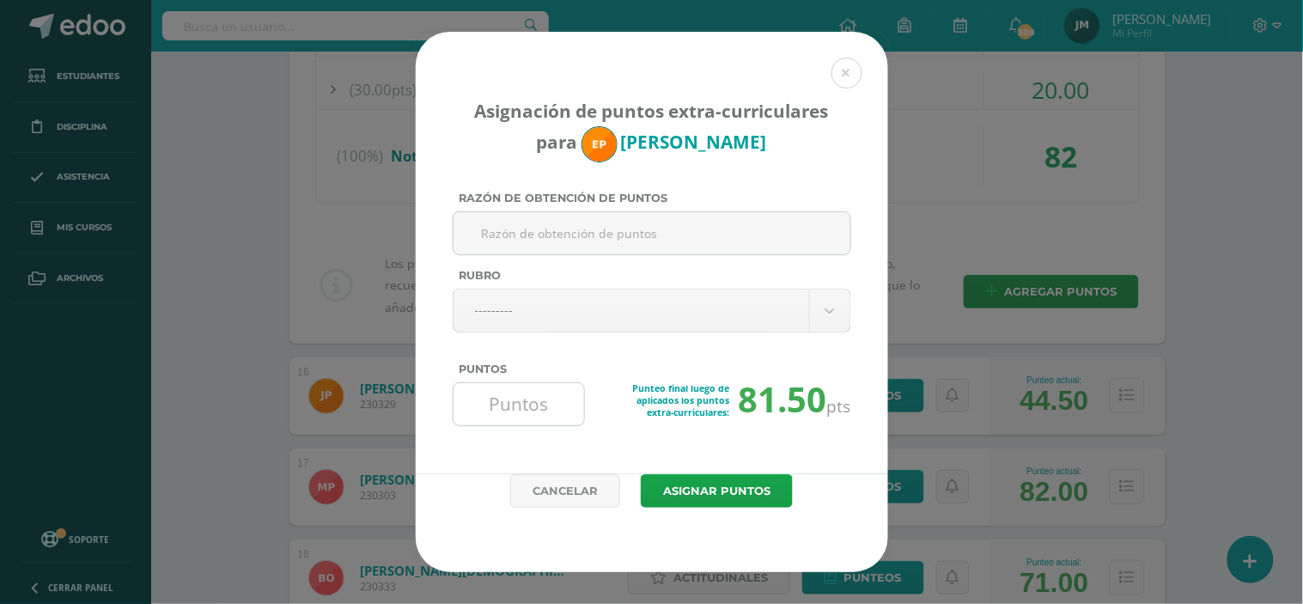
click at [496, 388] on input "Puntos" at bounding box center [519, 404] width 118 height 42
type input "3"
click at [716, 496] on button "Asignar puntos" at bounding box center [717, 490] width 152 height 33
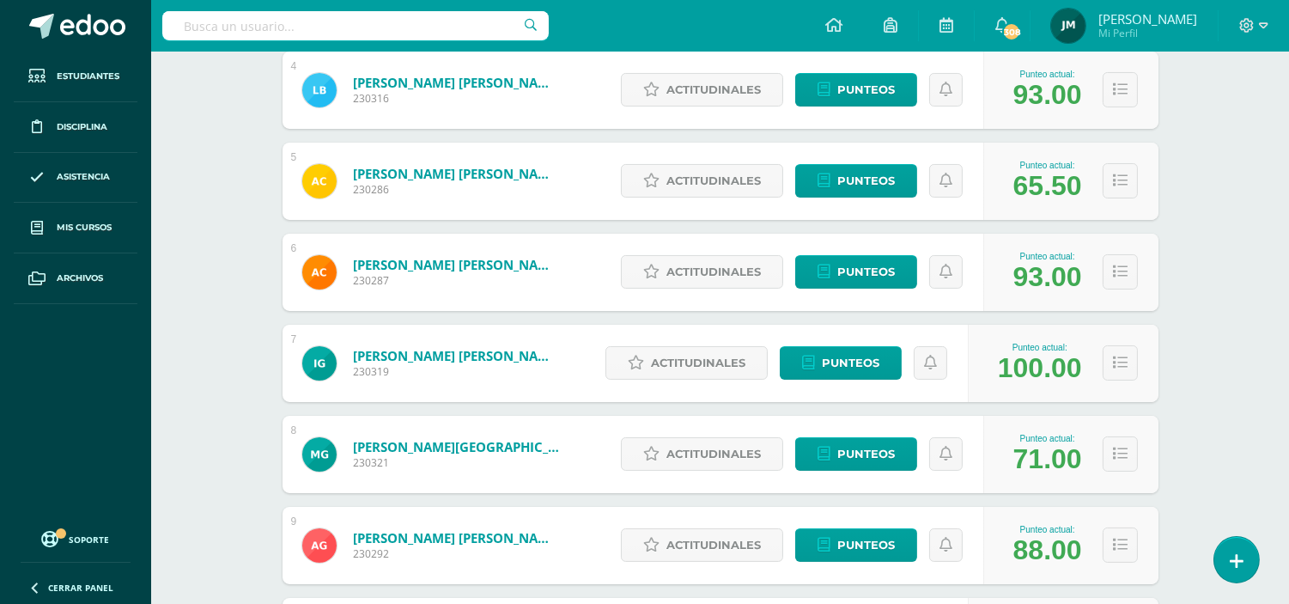
scroll to position [581, 0]
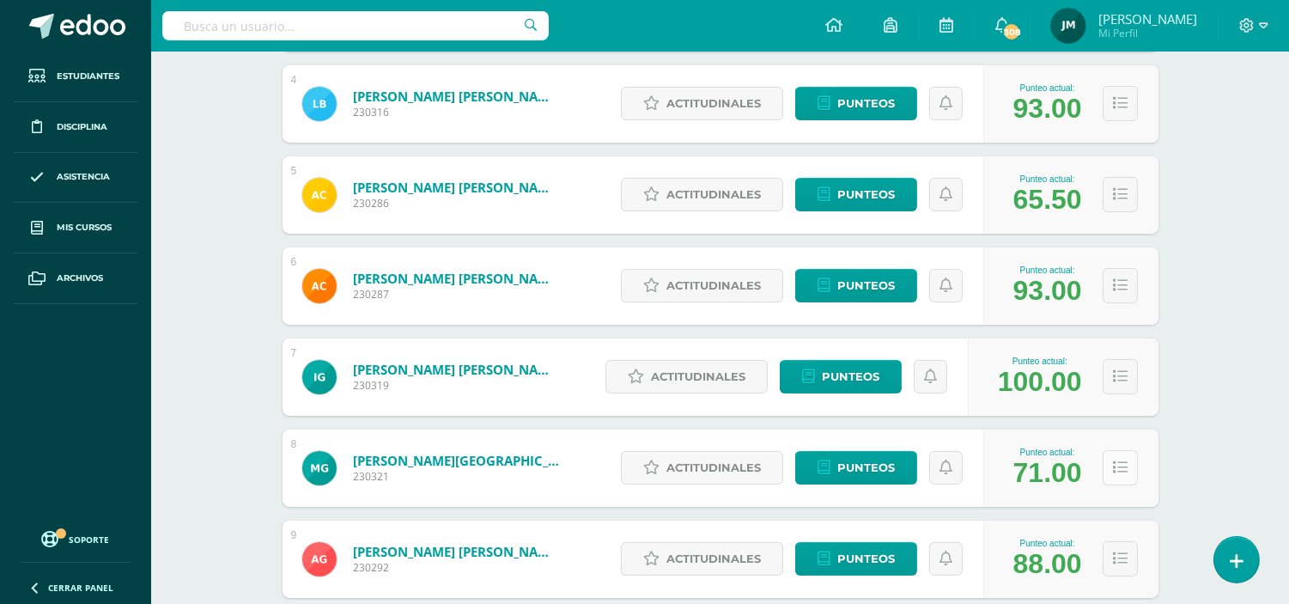
click at [1121, 465] on icon at bounding box center [1120, 467] width 15 height 15
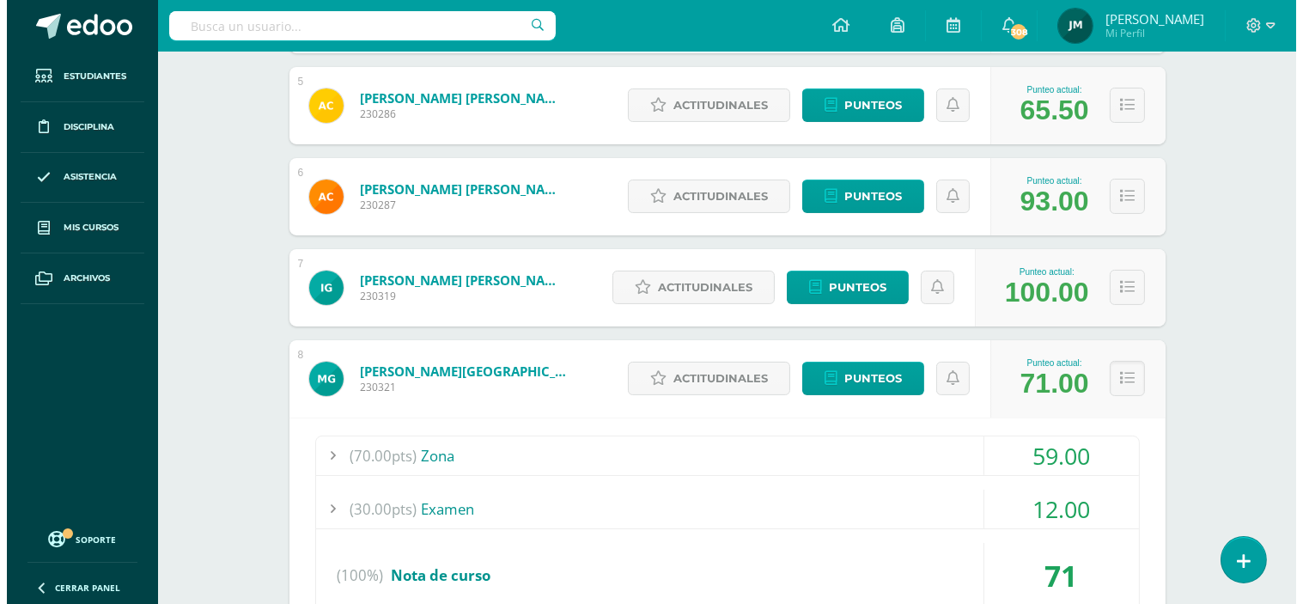
scroll to position [868, 0]
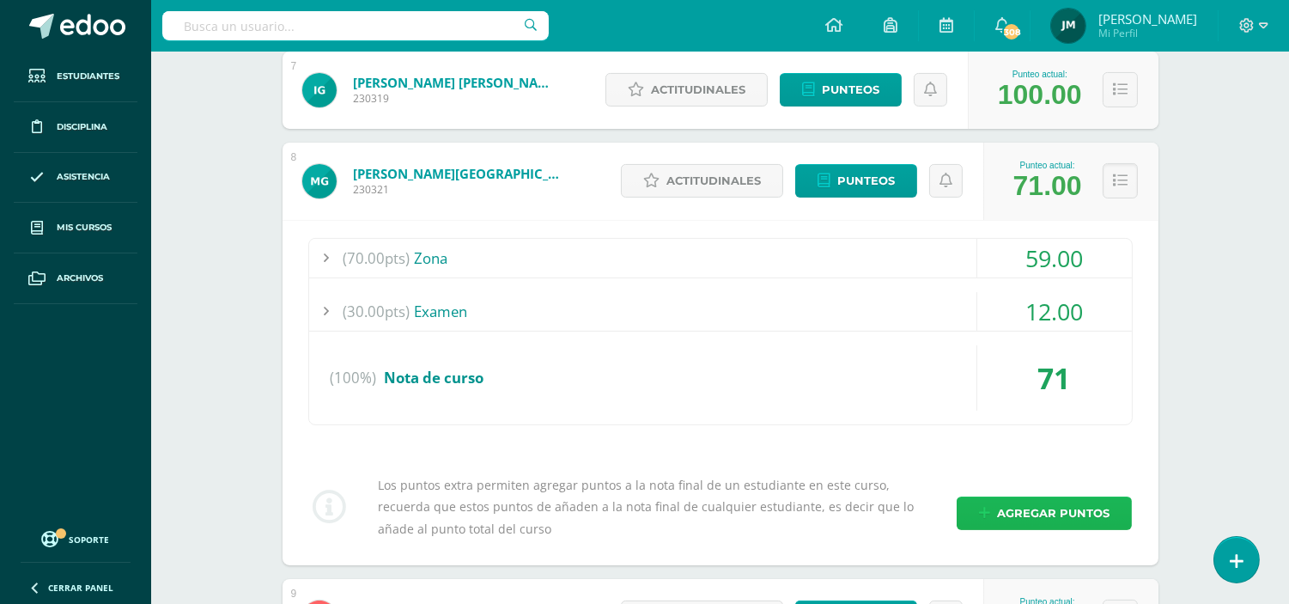
click at [1025, 511] on span "Agregar puntos" at bounding box center [1053, 513] width 112 height 32
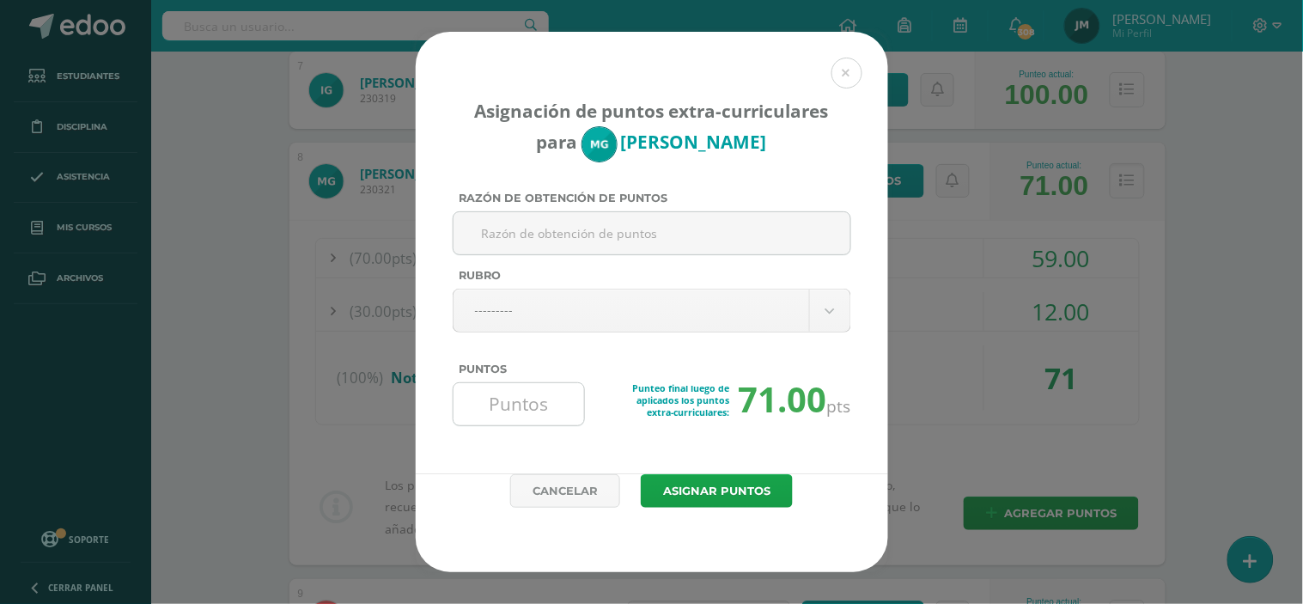
click at [539, 392] on input "Puntos" at bounding box center [519, 404] width 118 height 42
type input "2"
click at [641, 474] on button "Asignar puntos" at bounding box center [717, 490] width 152 height 33
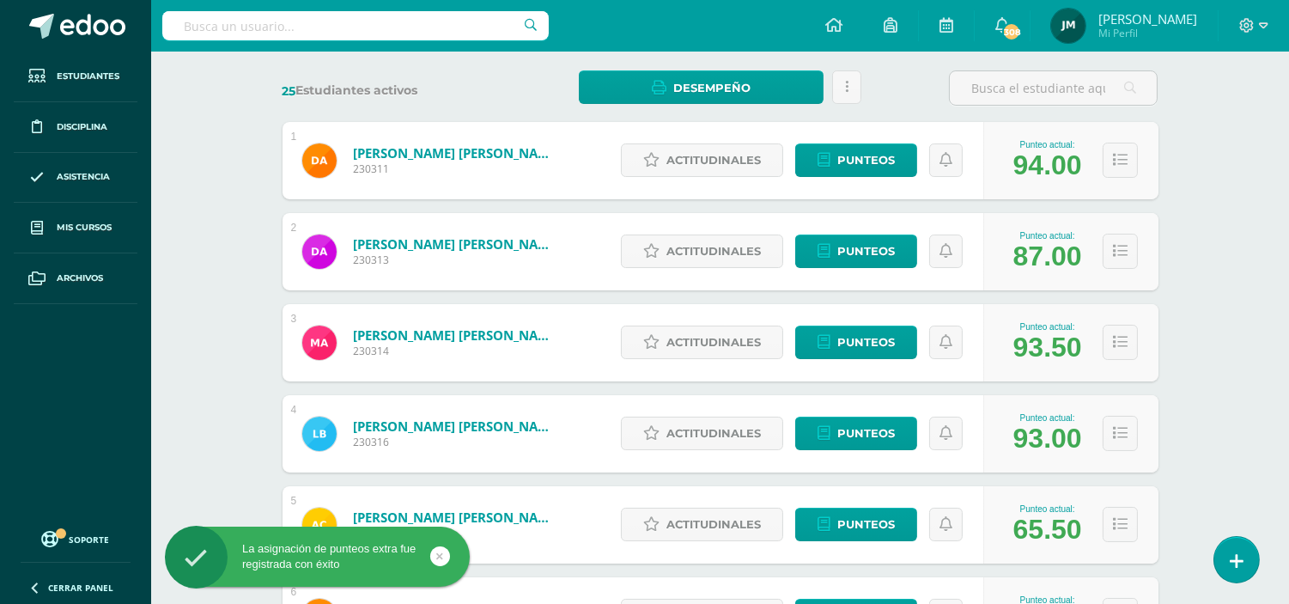
scroll to position [286, 0]
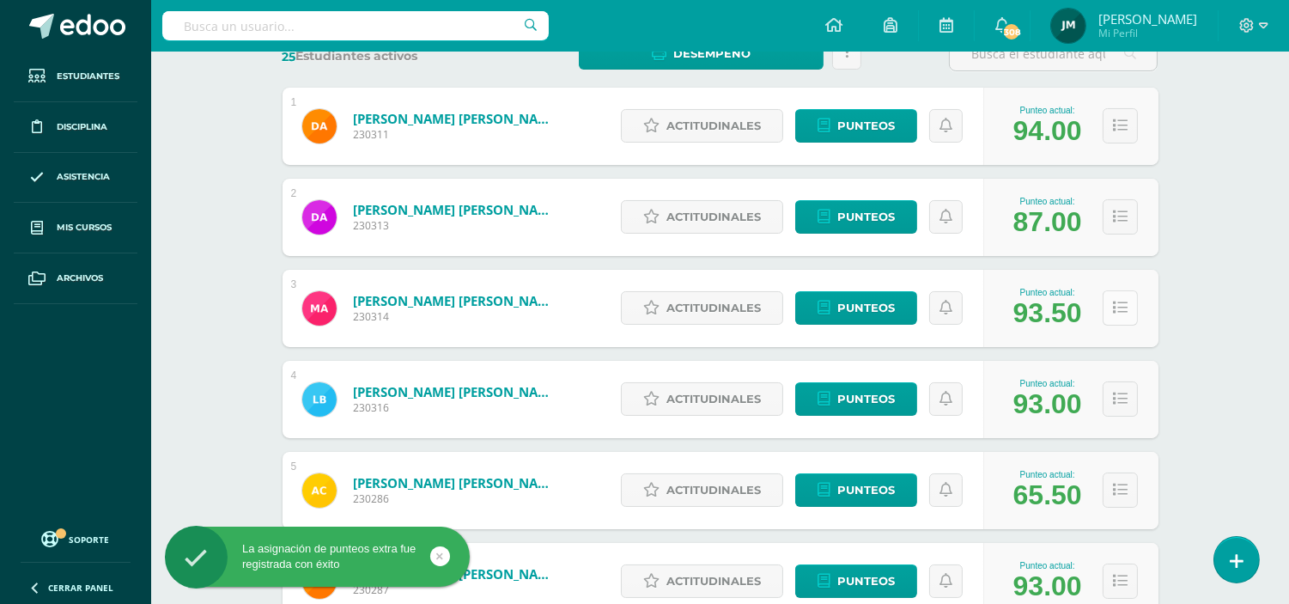
click at [1120, 307] on icon at bounding box center [1120, 308] width 15 height 15
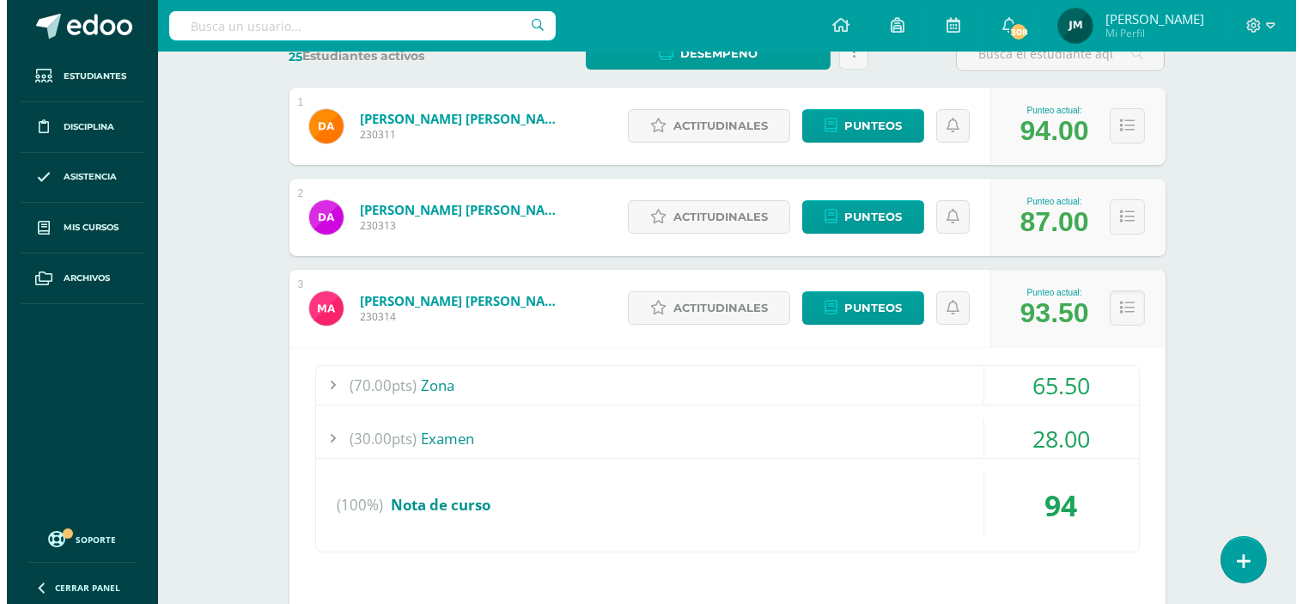
scroll to position [477, 0]
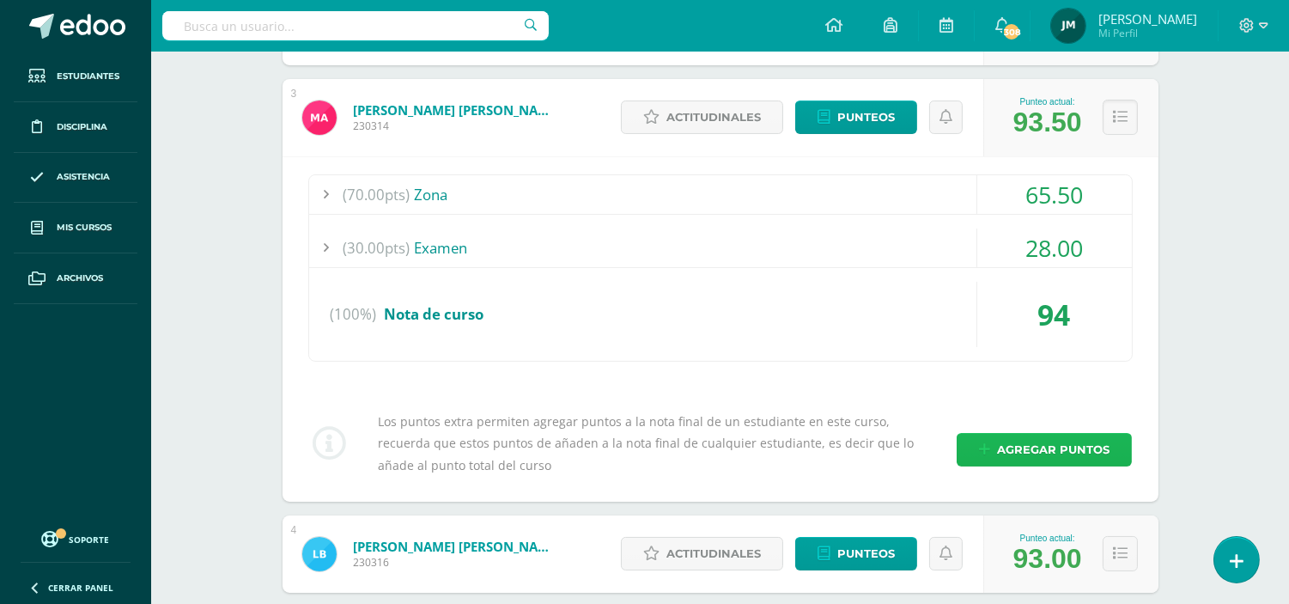
click at [1016, 445] on span "Agregar puntos" at bounding box center [1053, 450] width 112 height 32
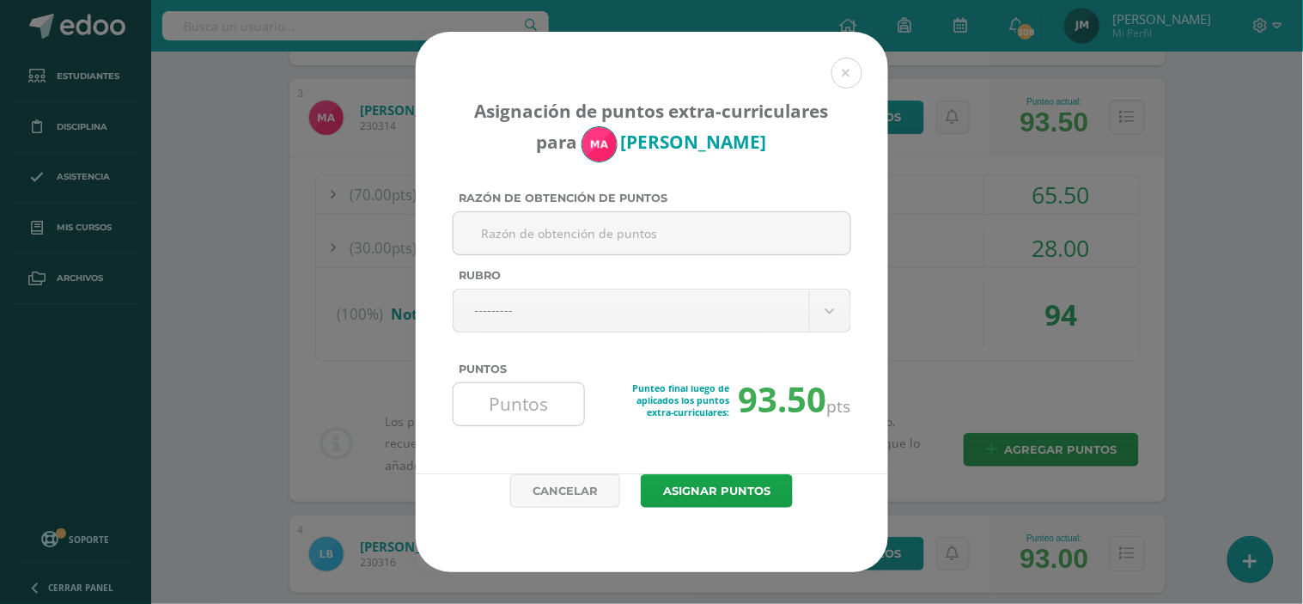
click at [468, 404] on input "Puntos" at bounding box center [519, 404] width 118 height 42
type input "4"
click at [641, 474] on button "Asignar puntos" at bounding box center [717, 490] width 152 height 33
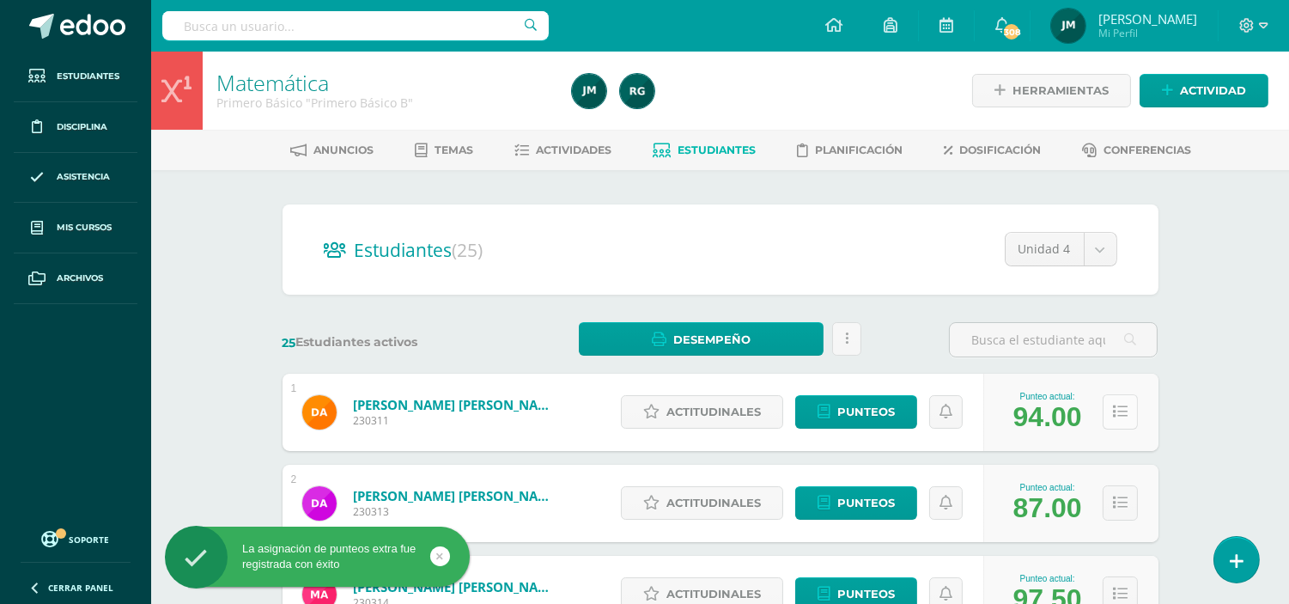
click at [1121, 402] on button at bounding box center [1120, 411] width 35 height 35
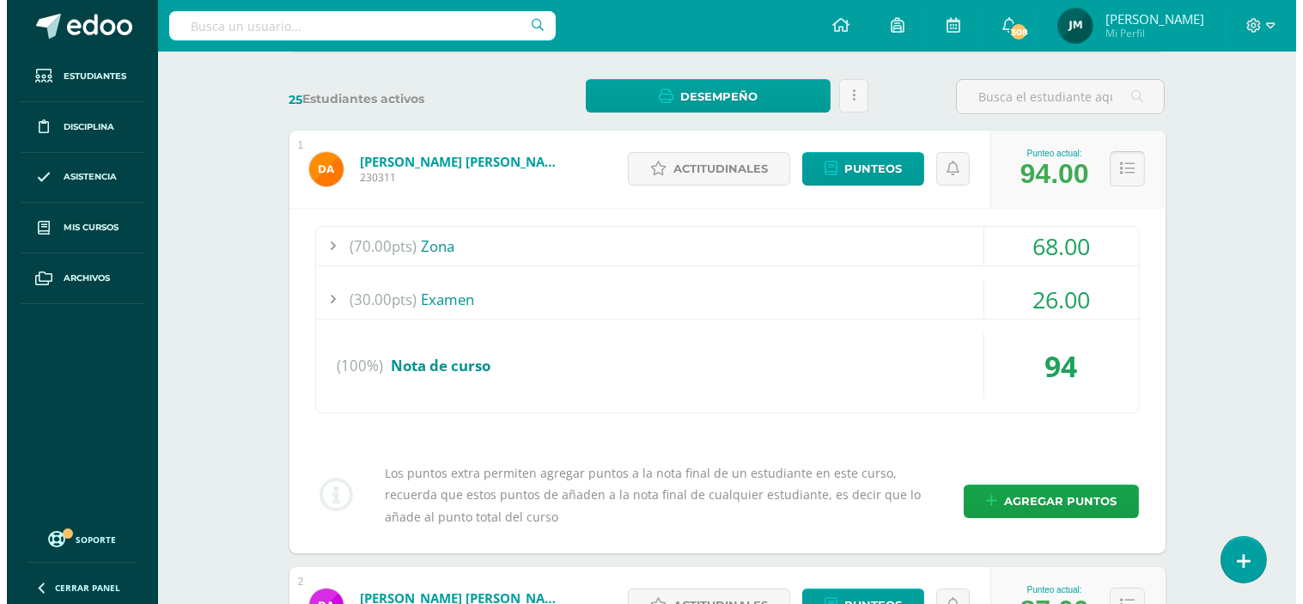
scroll to position [477, 0]
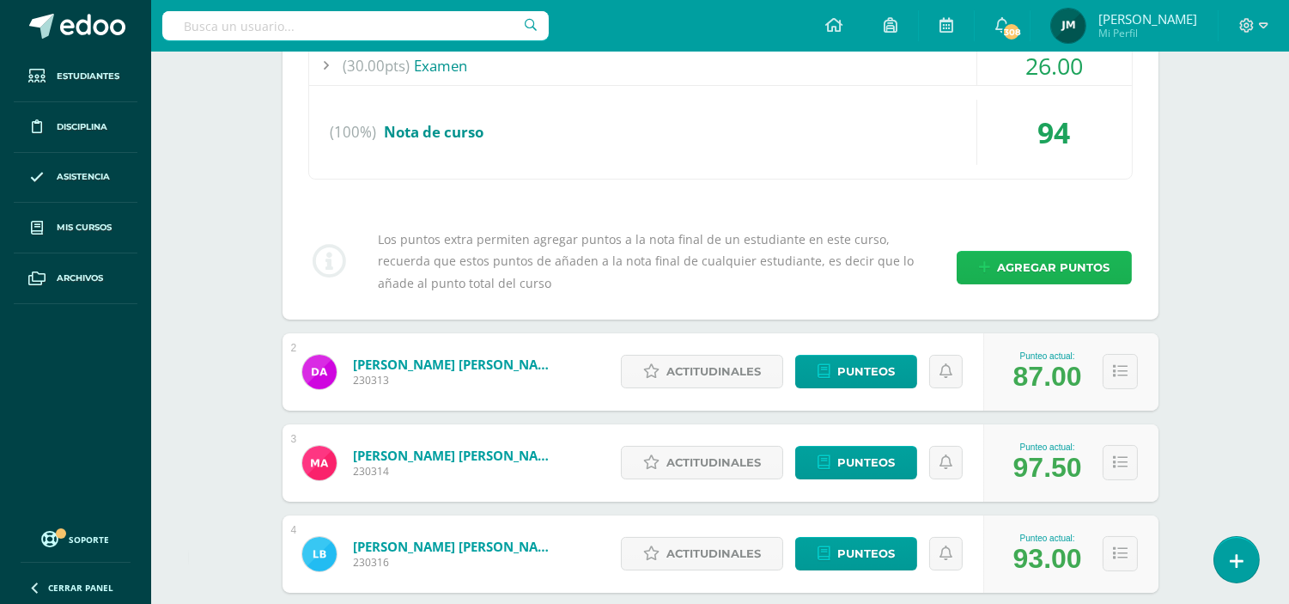
click at [1017, 254] on span "Agregar puntos" at bounding box center [1053, 268] width 112 height 32
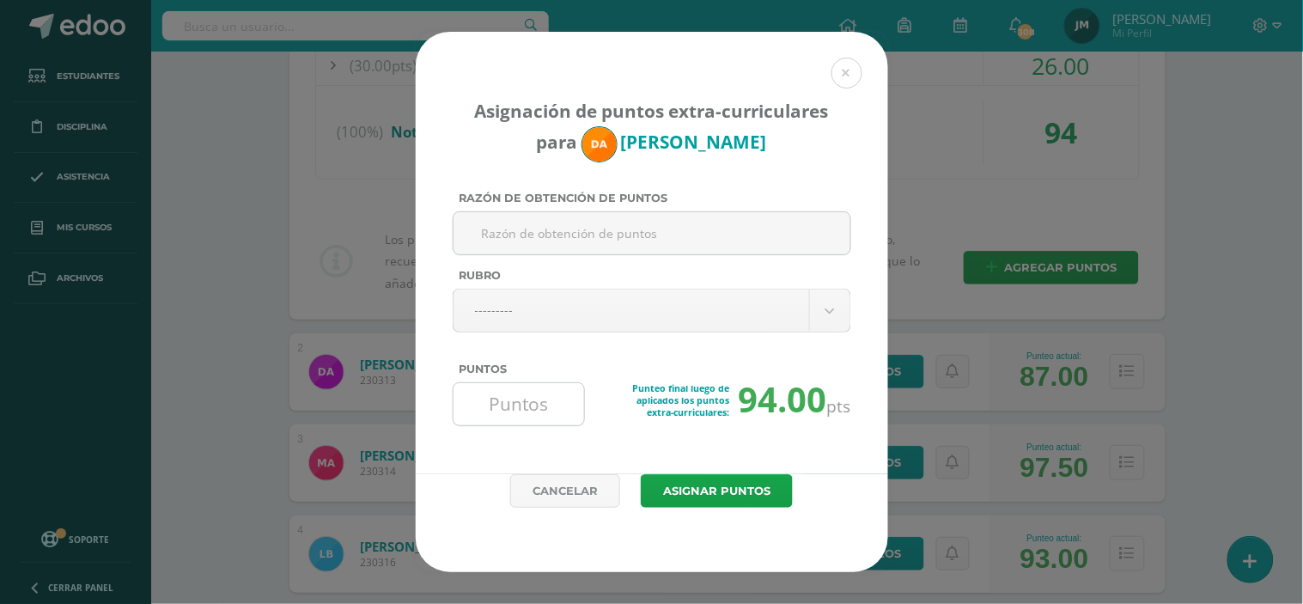
click at [508, 417] on input "Puntos" at bounding box center [519, 404] width 118 height 42
type input "7"
click at [641, 474] on button "Asignar puntos" at bounding box center [717, 490] width 152 height 33
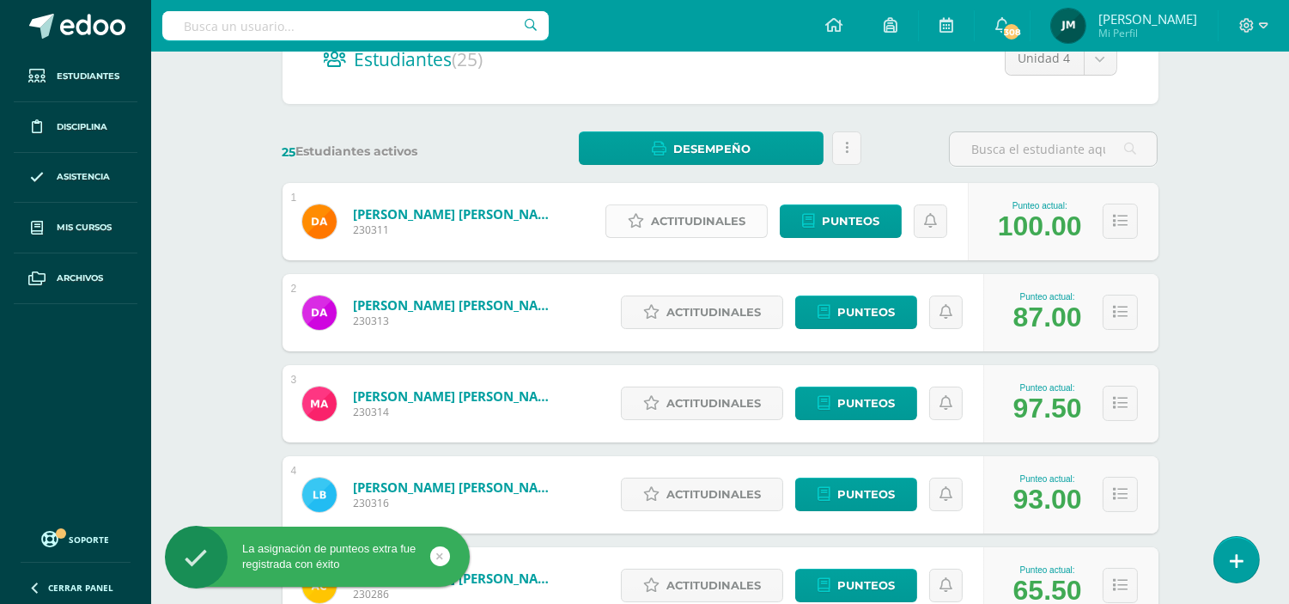
scroll to position [286, 0]
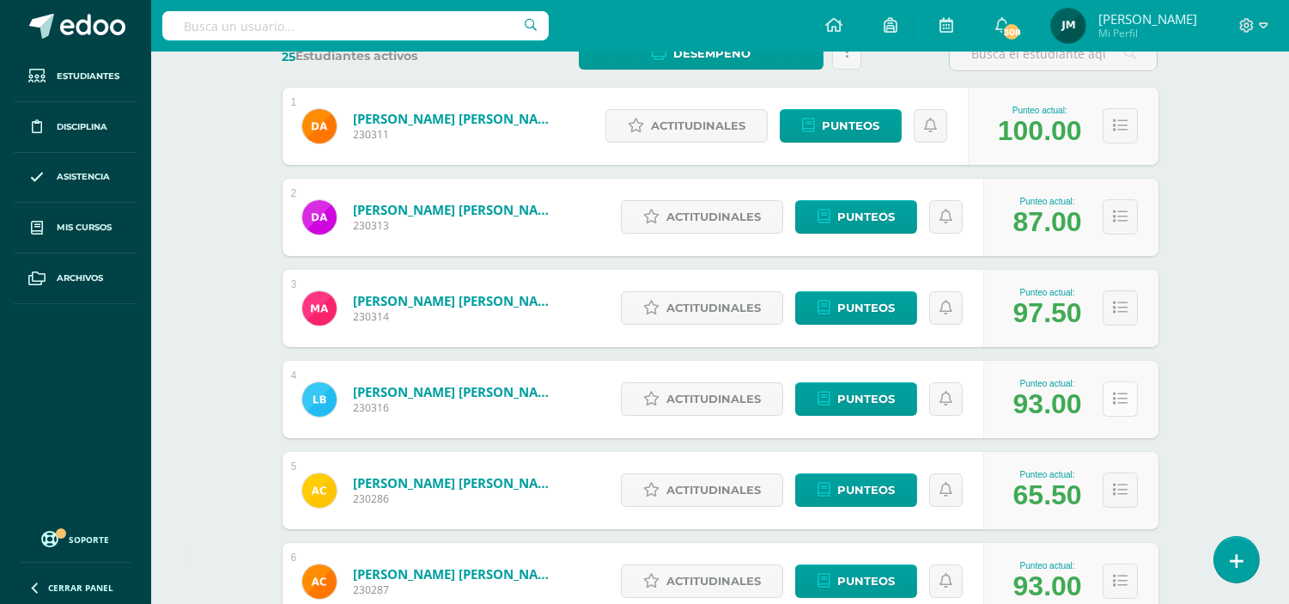
click at [1126, 400] on icon at bounding box center [1120, 399] width 15 height 15
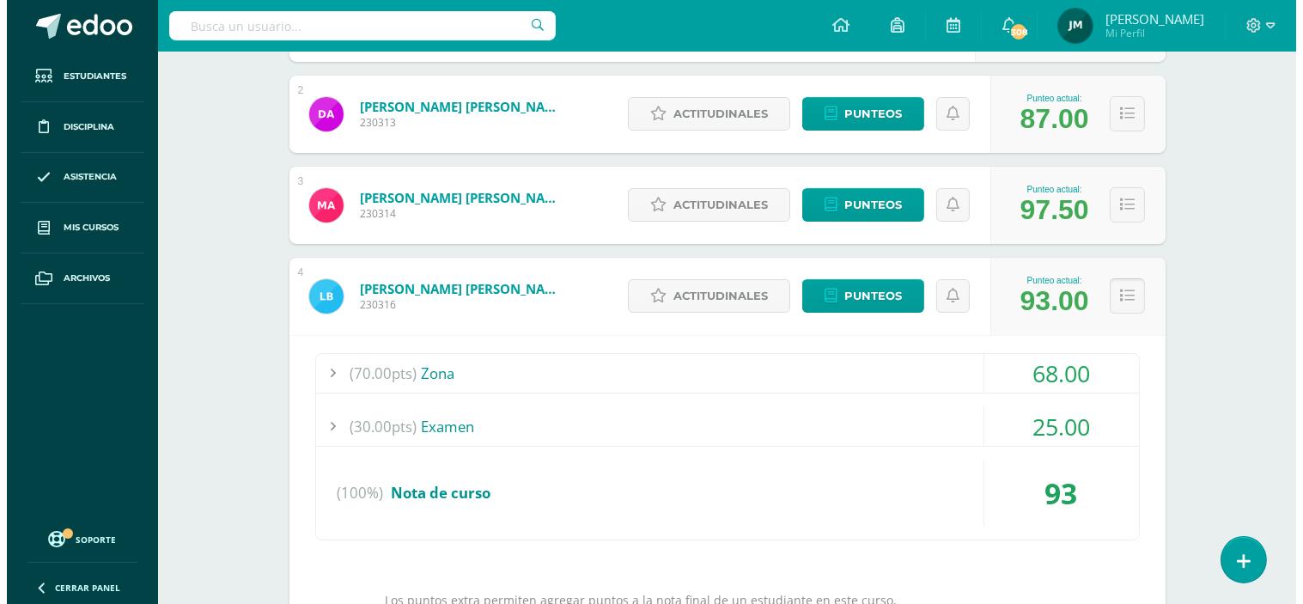
scroll to position [572, 0]
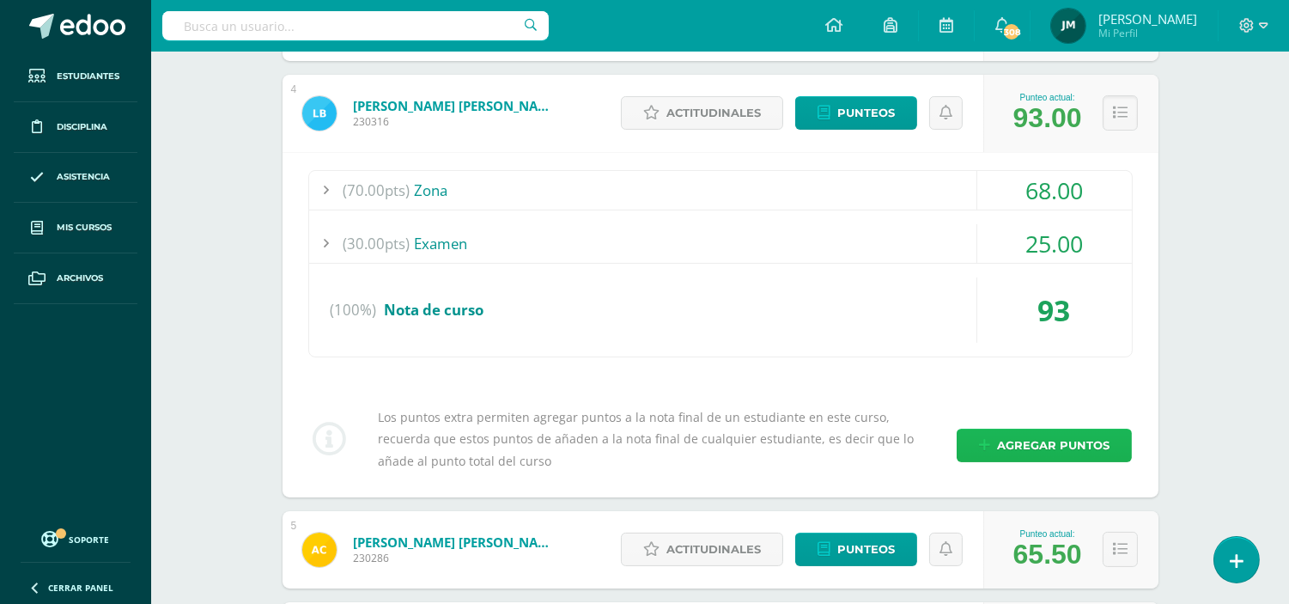
click at [1052, 436] on span "Agregar puntos" at bounding box center [1053, 445] width 112 height 32
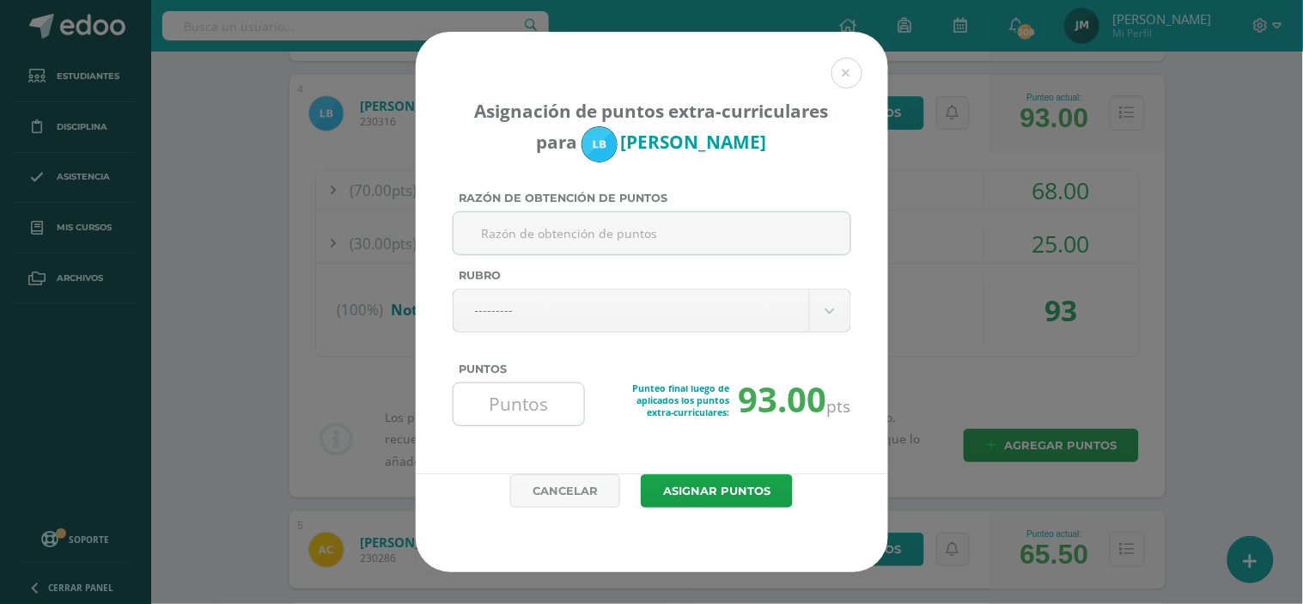
click at [522, 413] on input "Puntos" at bounding box center [519, 404] width 118 height 42
type input "1"
click at [641, 474] on button "Asignar puntos" at bounding box center [717, 490] width 152 height 33
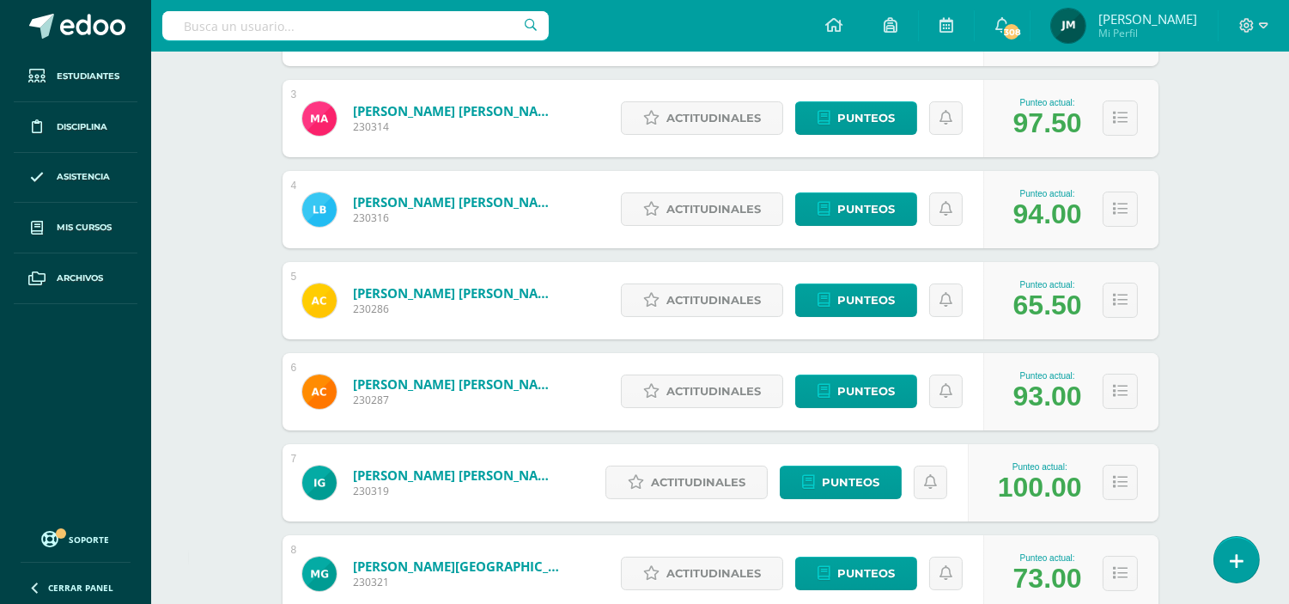
scroll to position [477, 0]
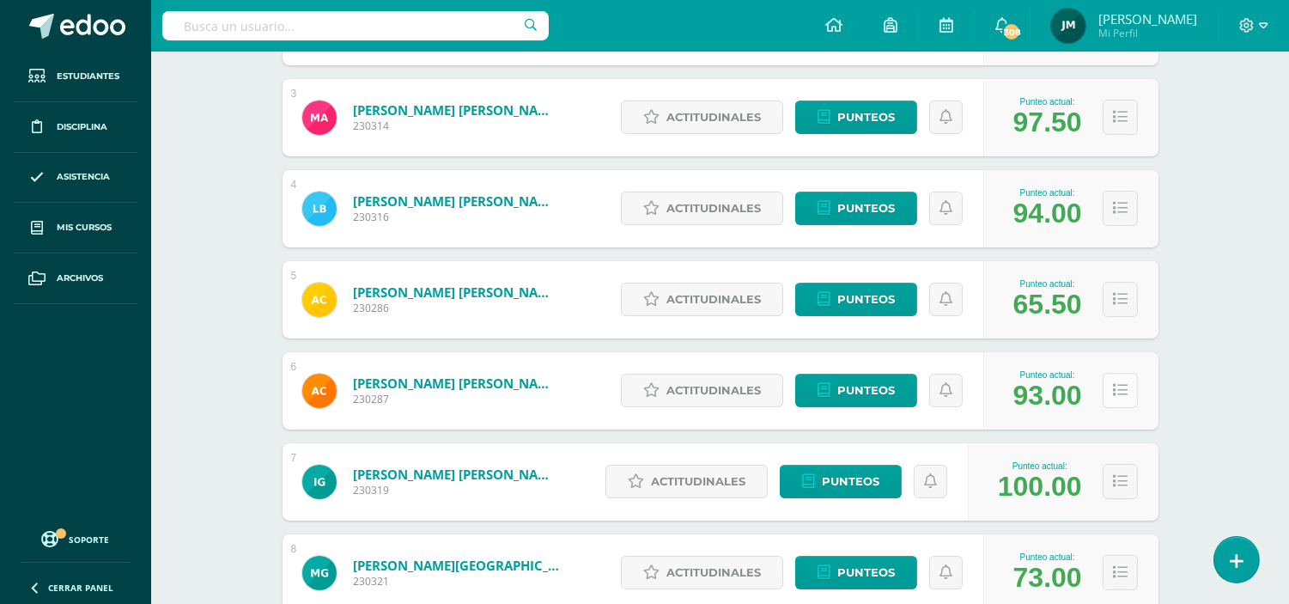
click at [1112, 399] on button at bounding box center [1120, 390] width 35 height 35
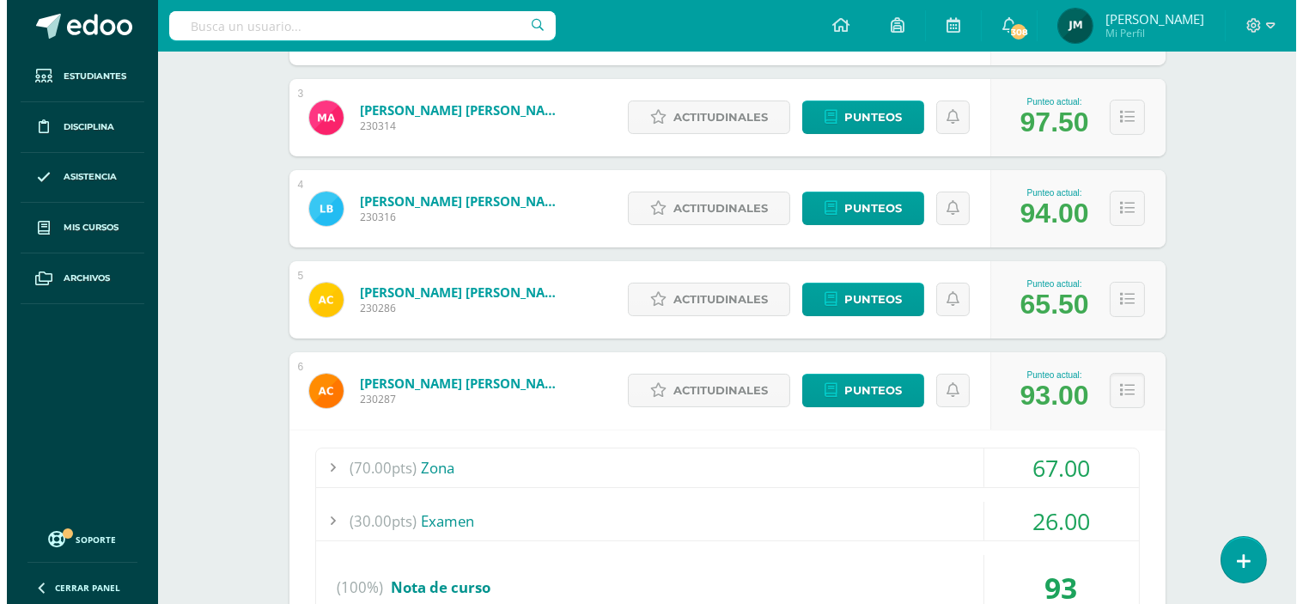
scroll to position [954, 0]
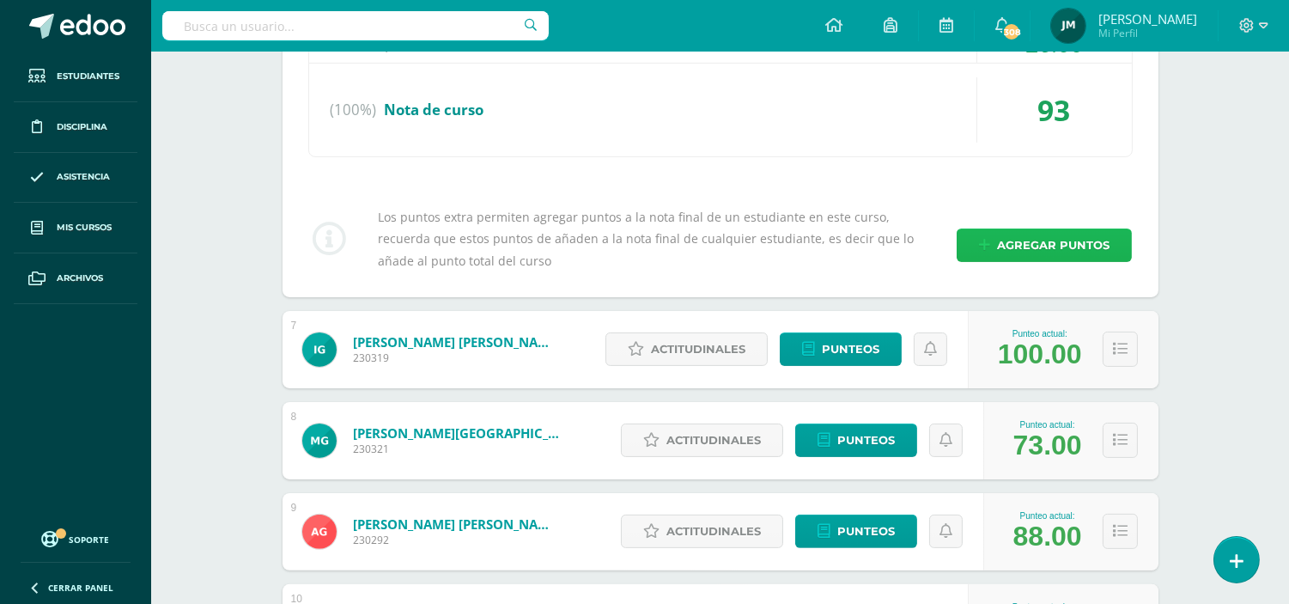
click at [1025, 247] on span "Agregar puntos" at bounding box center [1053, 245] width 112 height 32
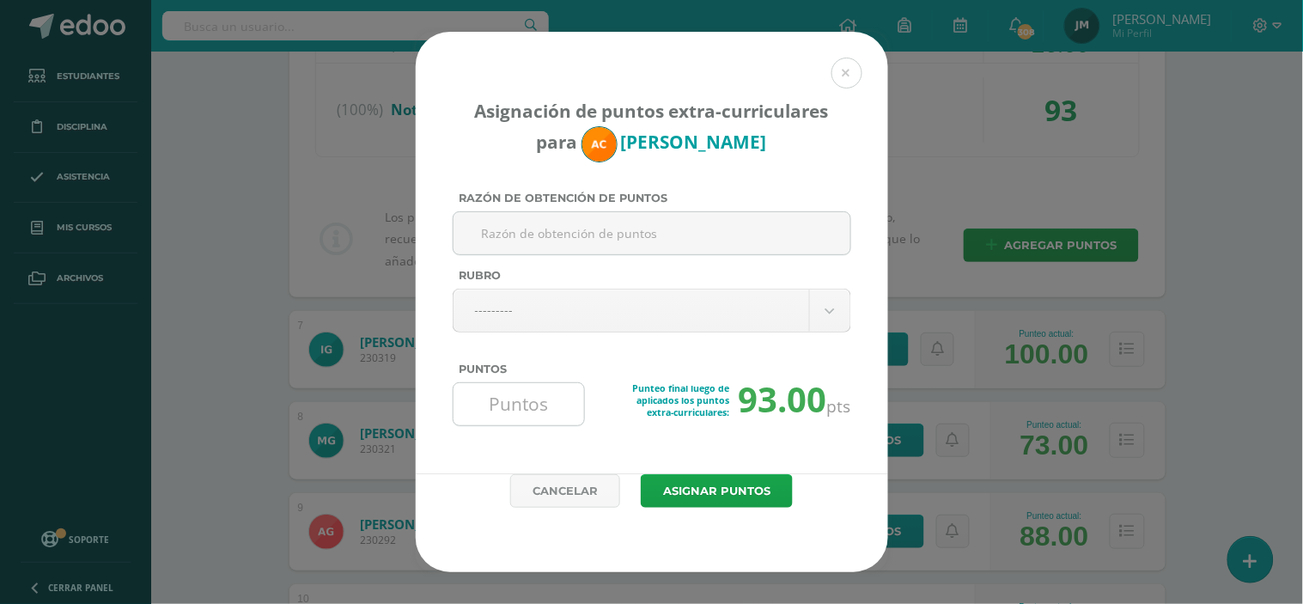
click at [501, 415] on input "Puntos" at bounding box center [519, 404] width 118 height 42
type input "1"
click at [641, 474] on button "Asignar puntos" at bounding box center [717, 490] width 152 height 33
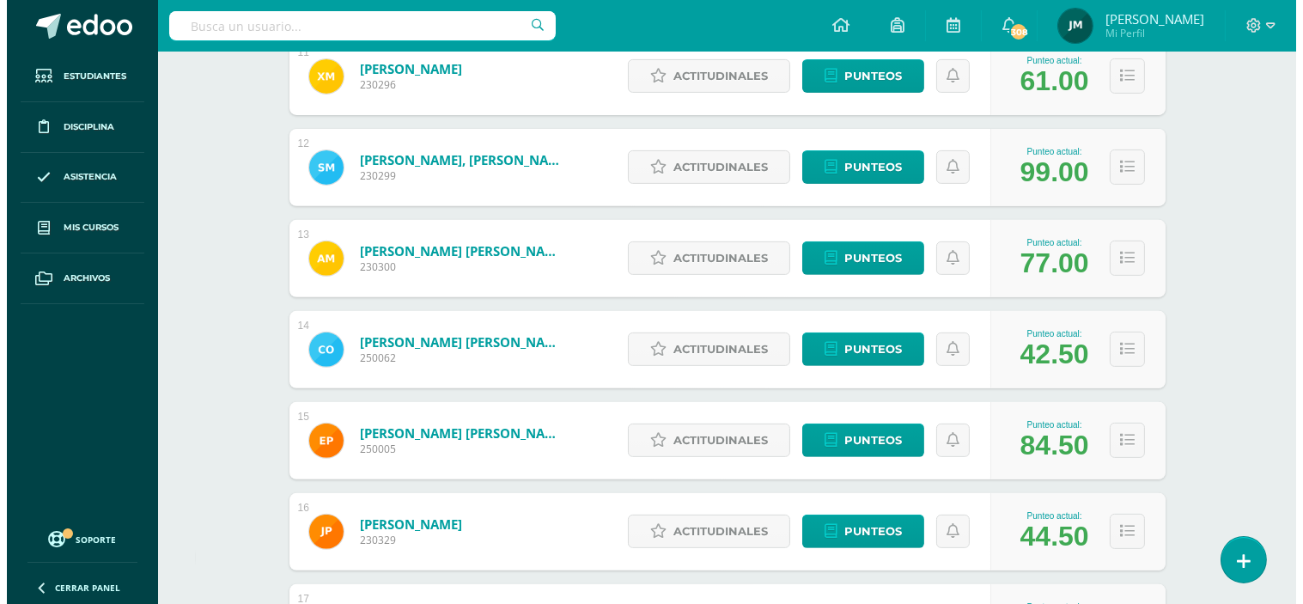
scroll to position [1249, 0]
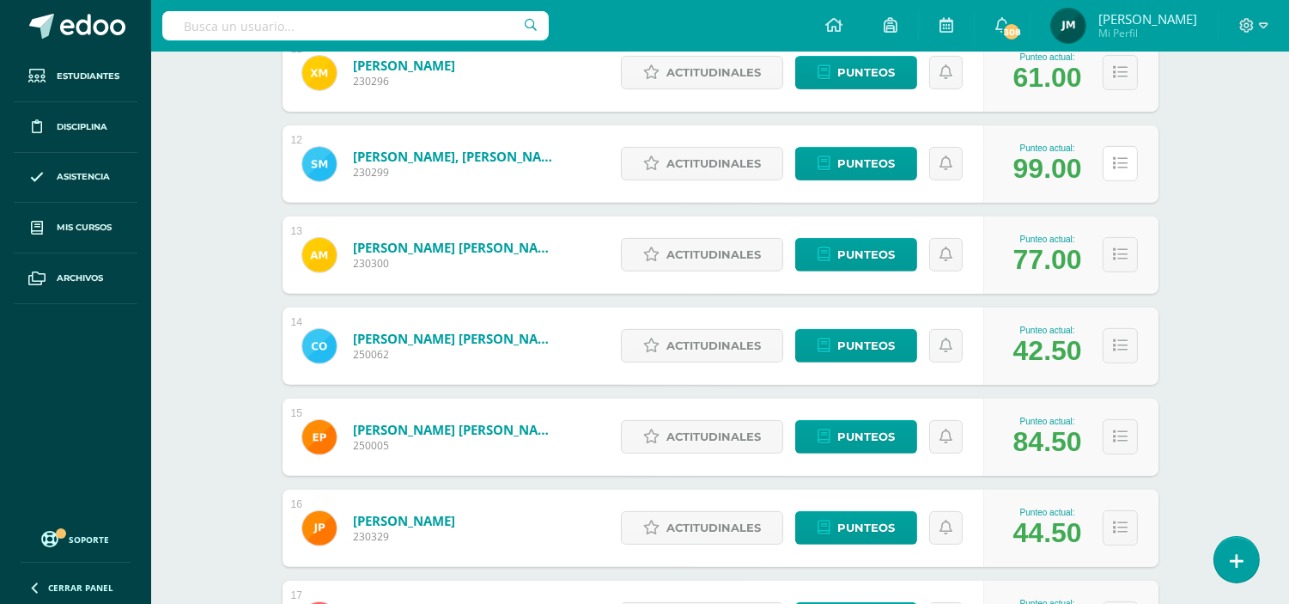
click at [1131, 165] on button at bounding box center [1120, 163] width 35 height 35
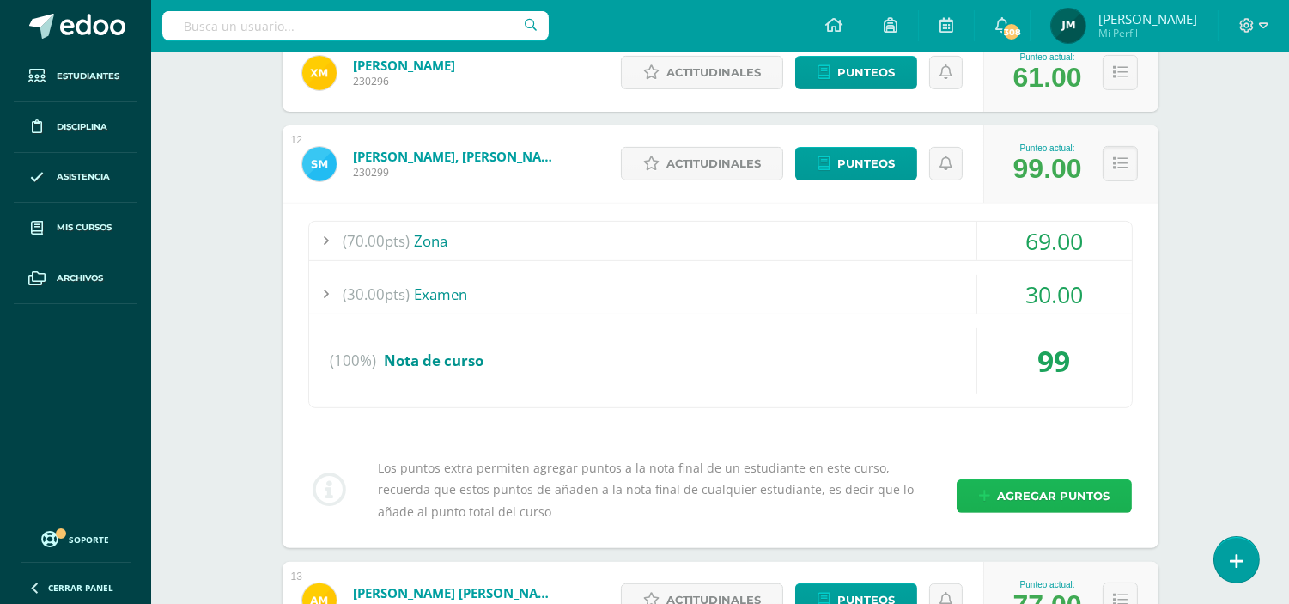
click at [990, 491] on icon at bounding box center [984, 496] width 11 height 15
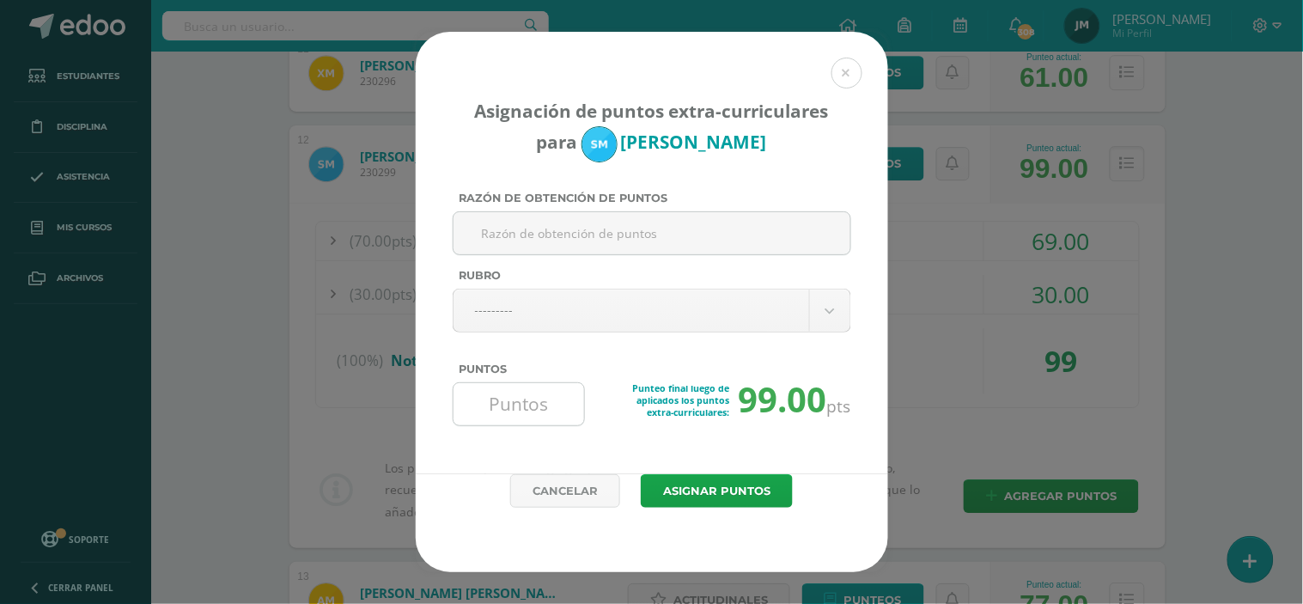
click at [496, 392] on input "Puntos" at bounding box center [519, 404] width 118 height 42
type input "7"
click at [641, 474] on button "Asignar puntos" at bounding box center [717, 490] width 152 height 33
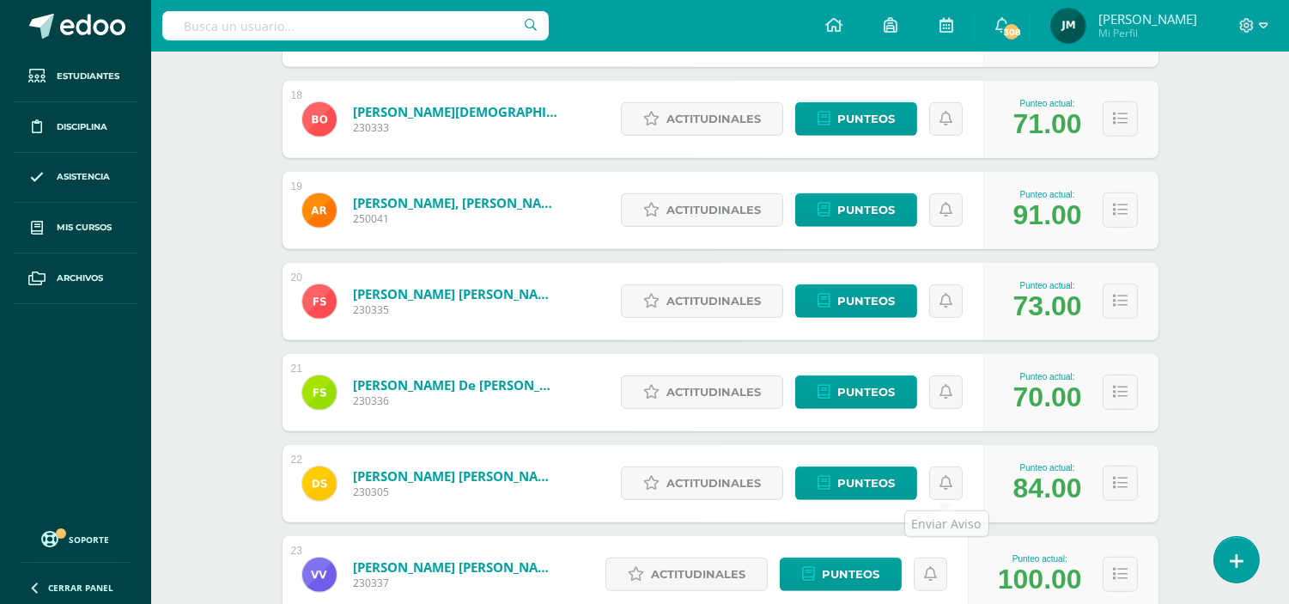
scroll to position [1874, 0]
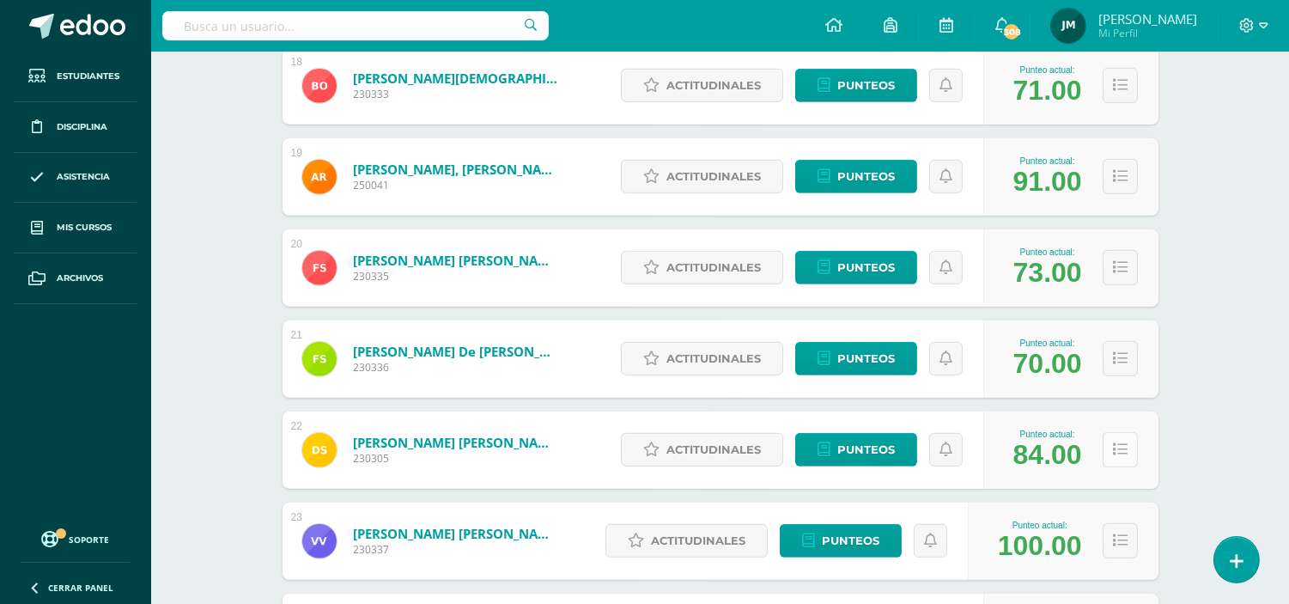
click at [1128, 453] on button at bounding box center [1120, 449] width 35 height 35
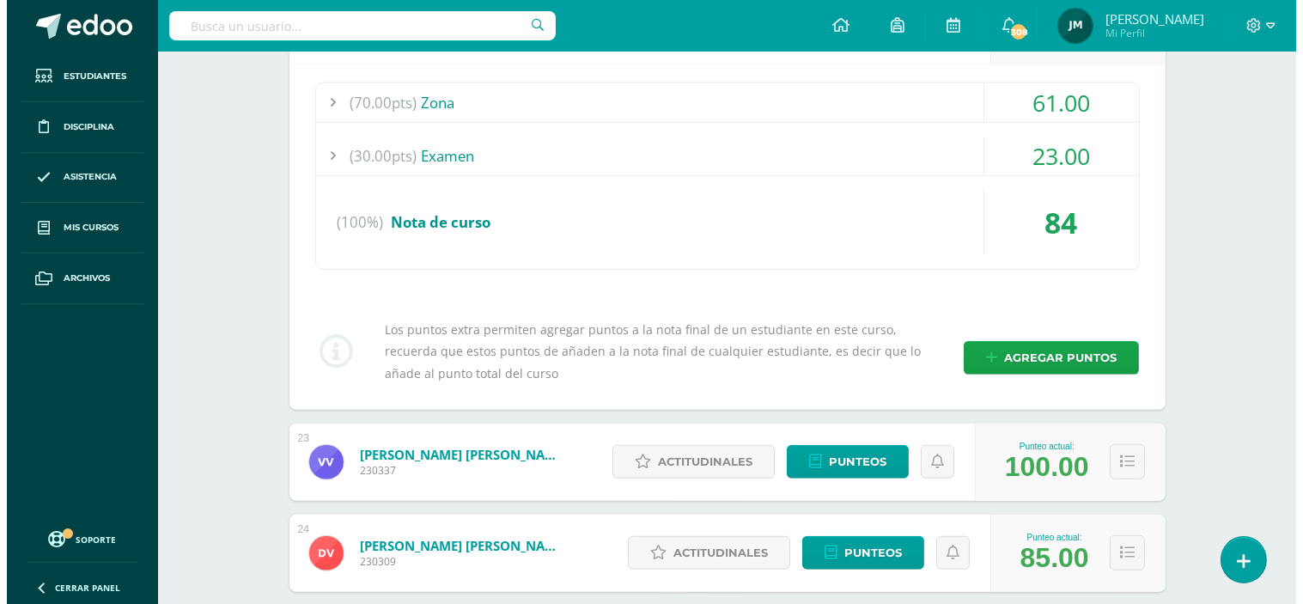
scroll to position [2350, 0]
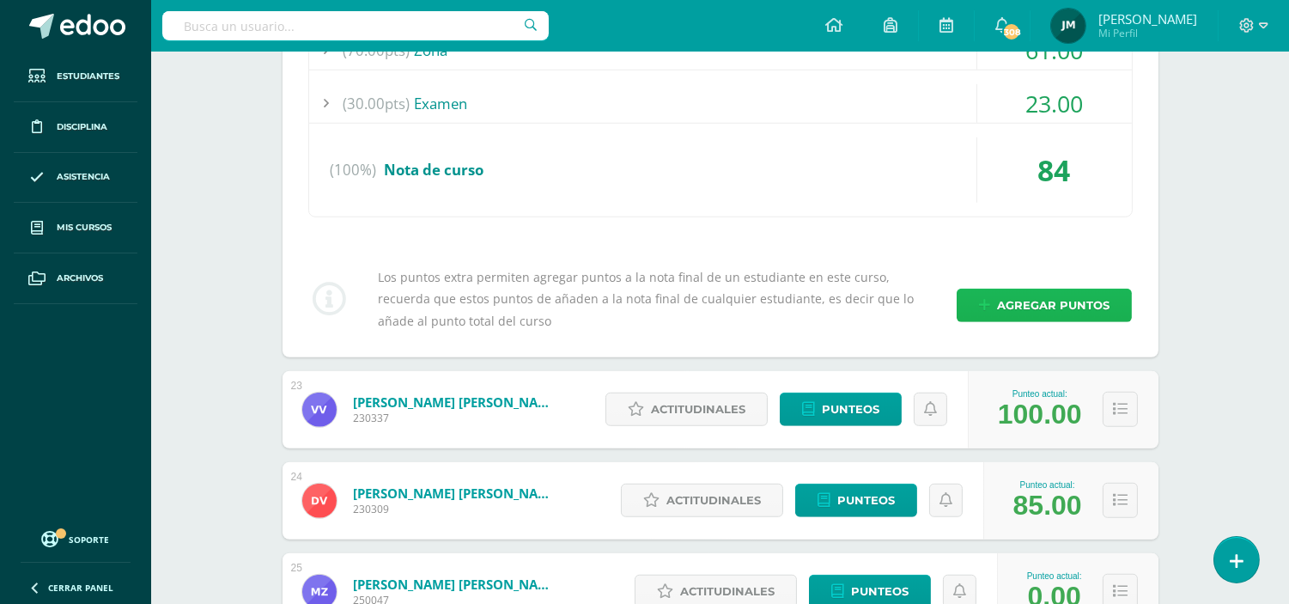
click at [1039, 301] on span "Agregar puntos" at bounding box center [1053, 305] width 112 height 32
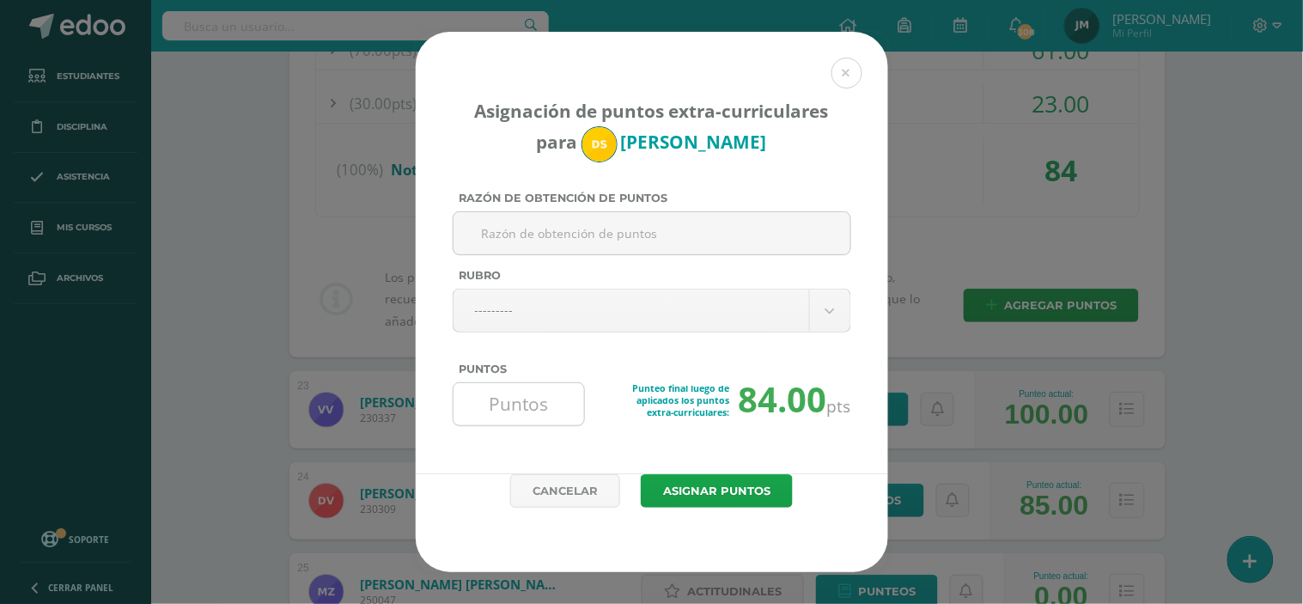
click at [532, 402] on input "Puntos" at bounding box center [519, 404] width 118 height 42
type input "3"
click at [641, 474] on button "Asignar puntos" at bounding box center [717, 490] width 152 height 33
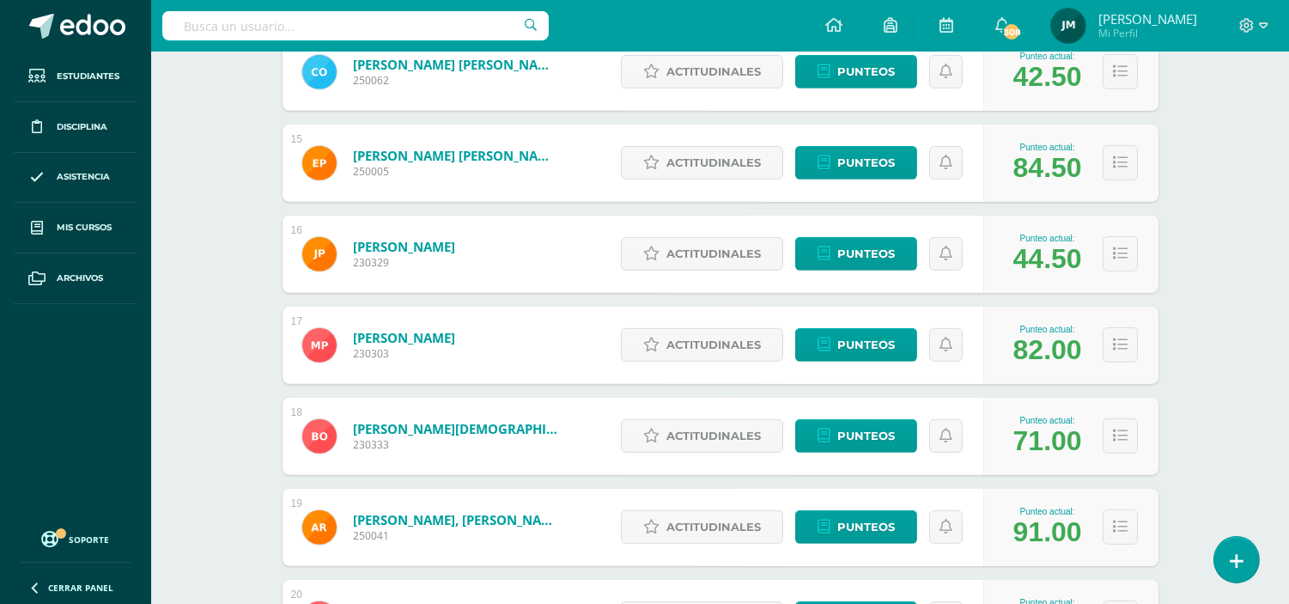
scroll to position [1621, 0]
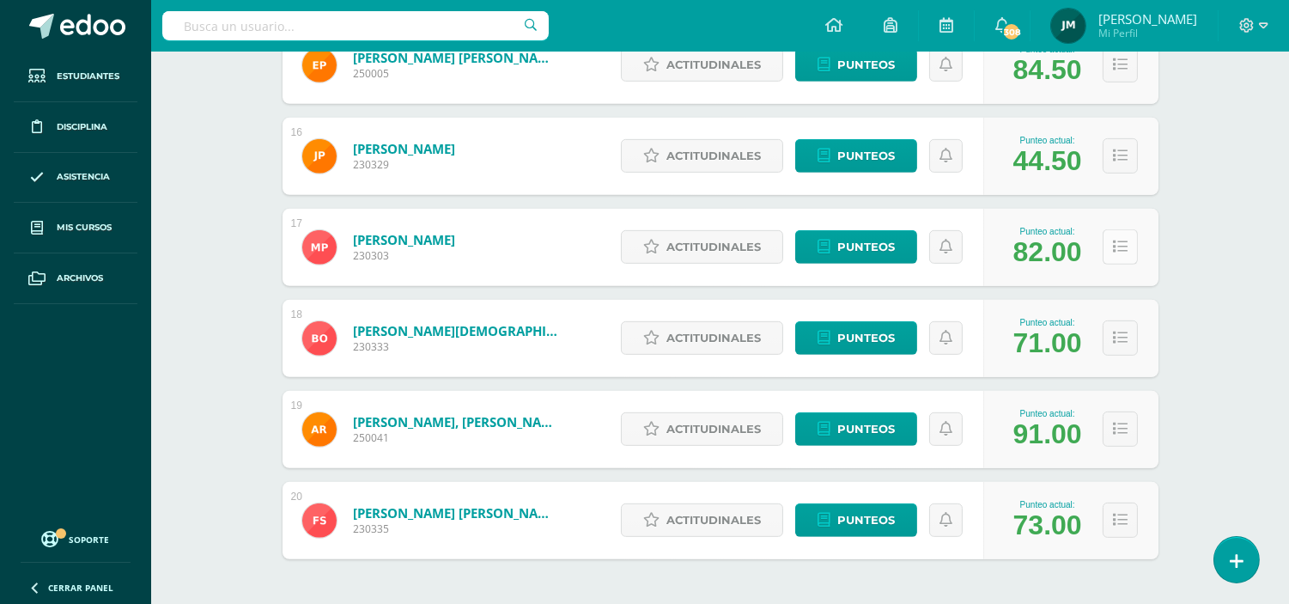
click at [1121, 242] on icon at bounding box center [1120, 247] width 15 height 15
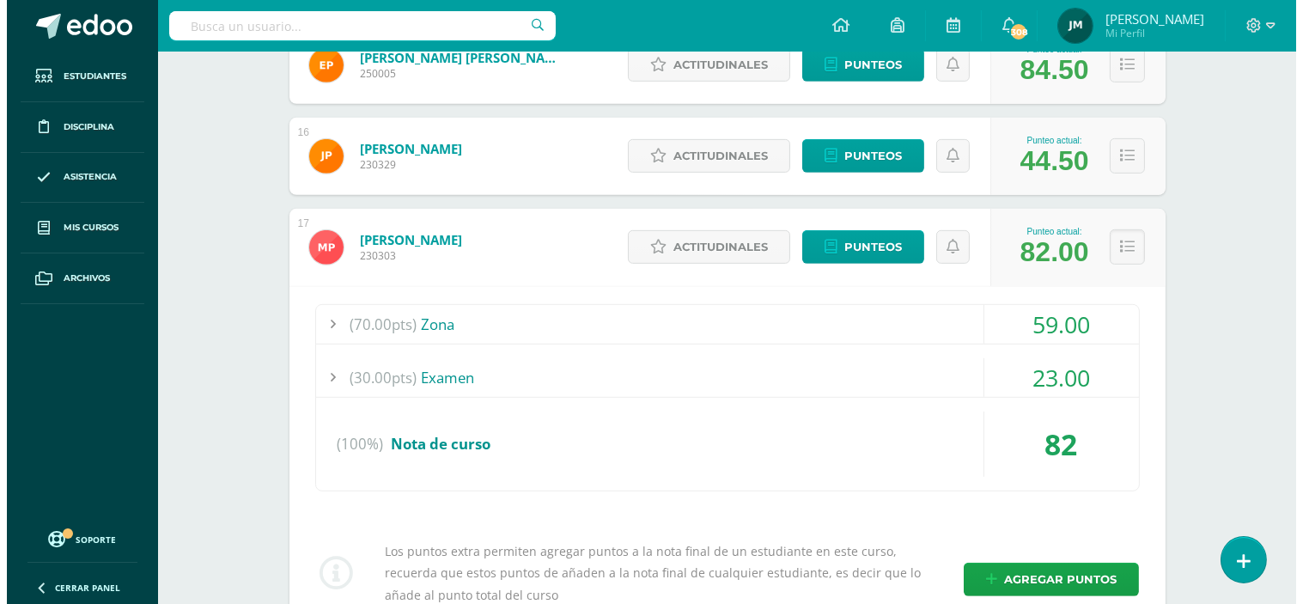
scroll to position [1718, 0]
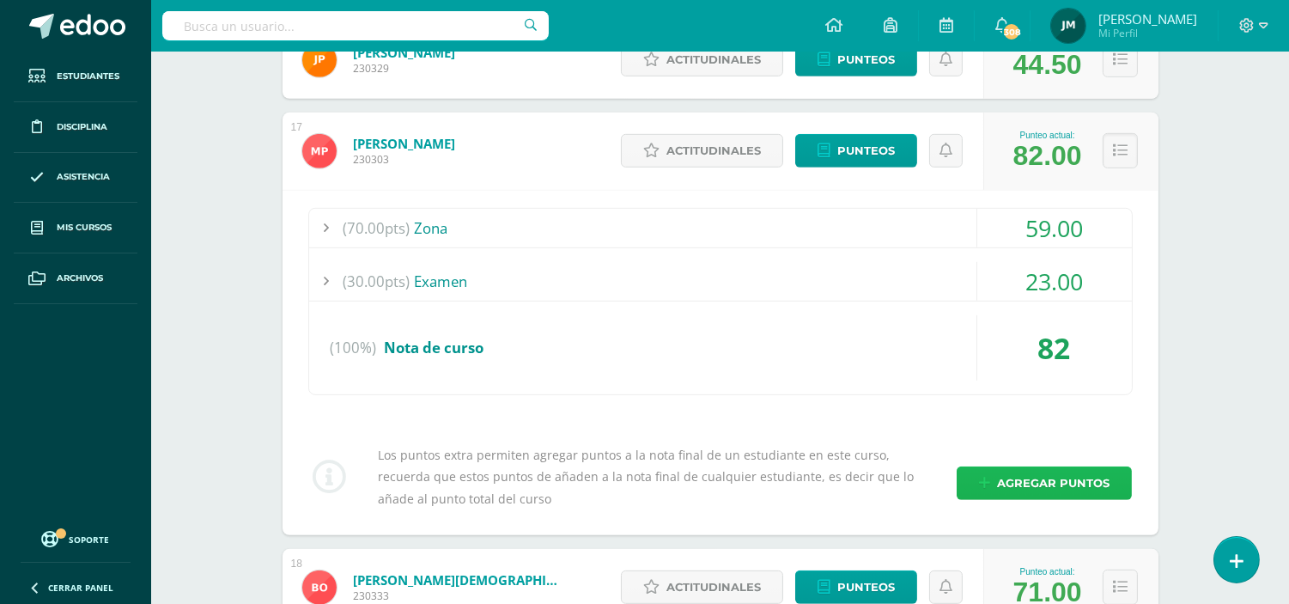
click at [1017, 482] on span "Agregar puntos" at bounding box center [1053, 483] width 112 height 32
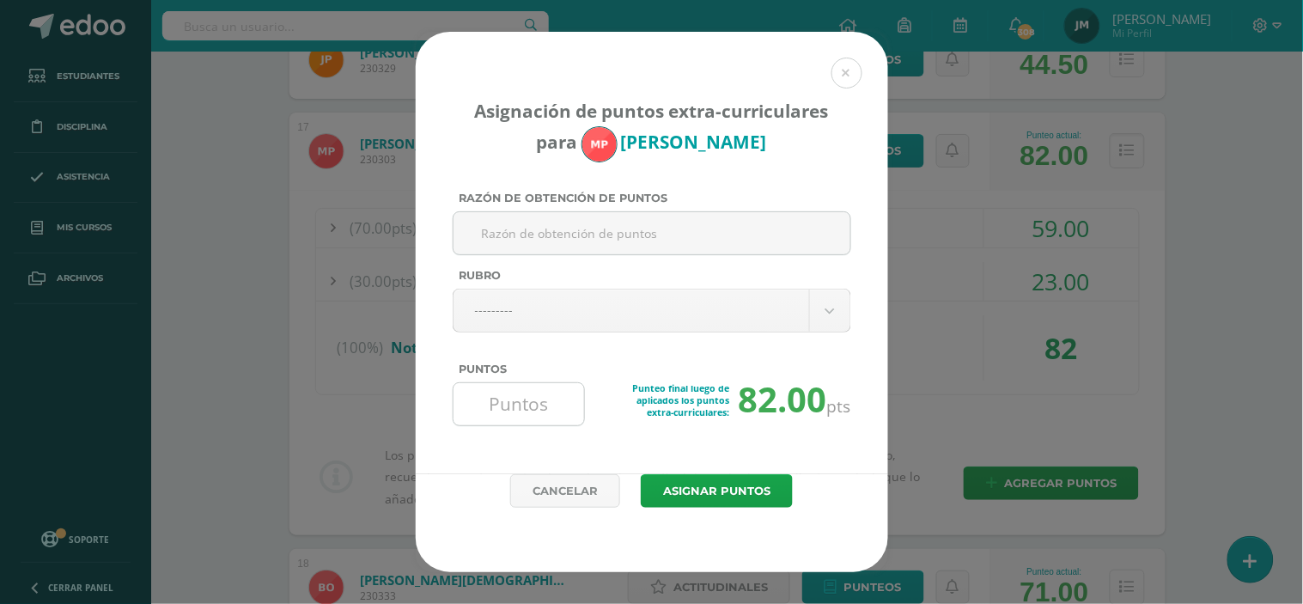
click at [524, 410] on input "Puntos" at bounding box center [519, 404] width 118 height 42
type input "6"
click at [641, 474] on button "Asignar puntos" at bounding box center [717, 490] width 152 height 33
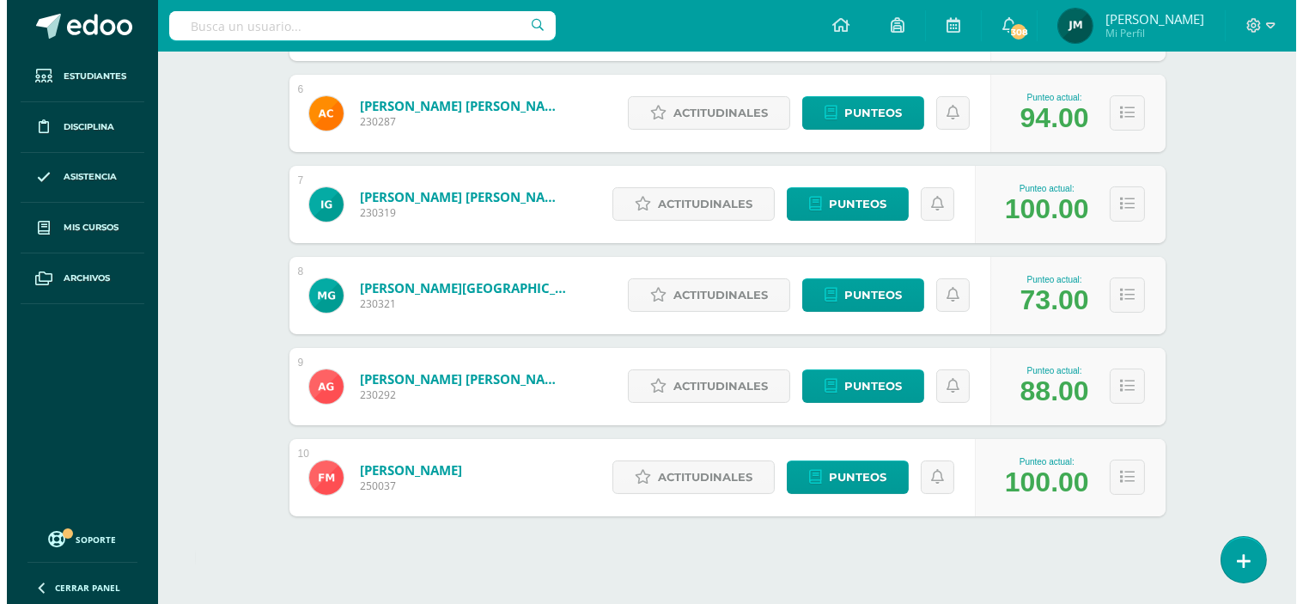
scroll to position [763, 0]
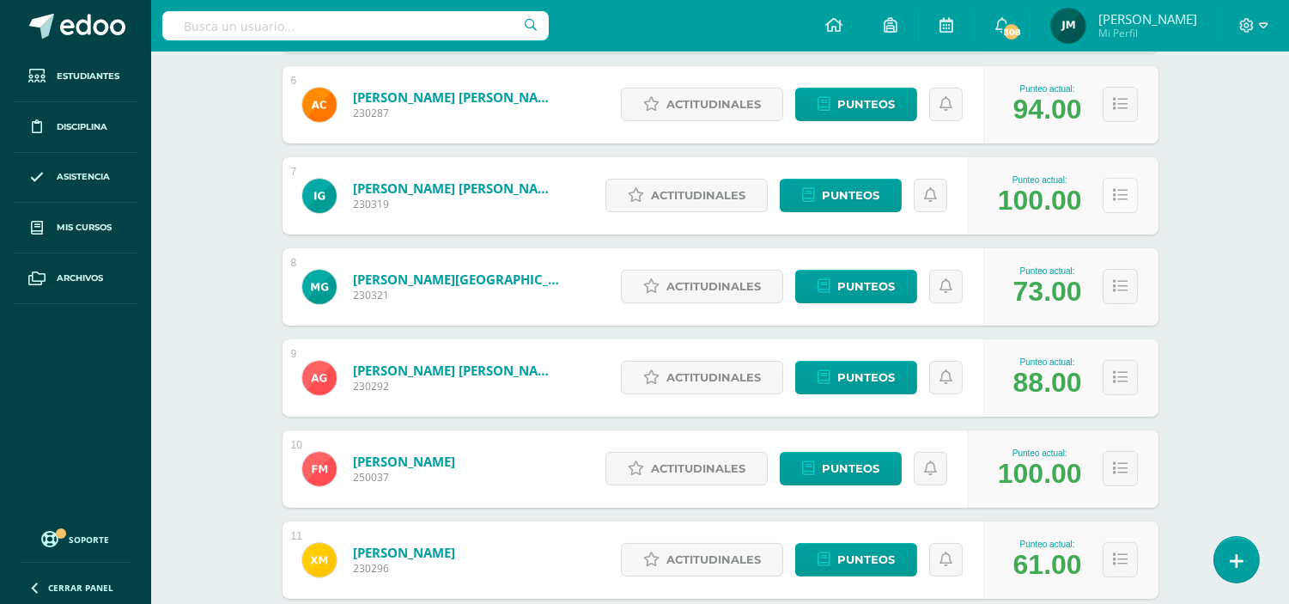
click at [1113, 202] on button at bounding box center [1120, 195] width 35 height 35
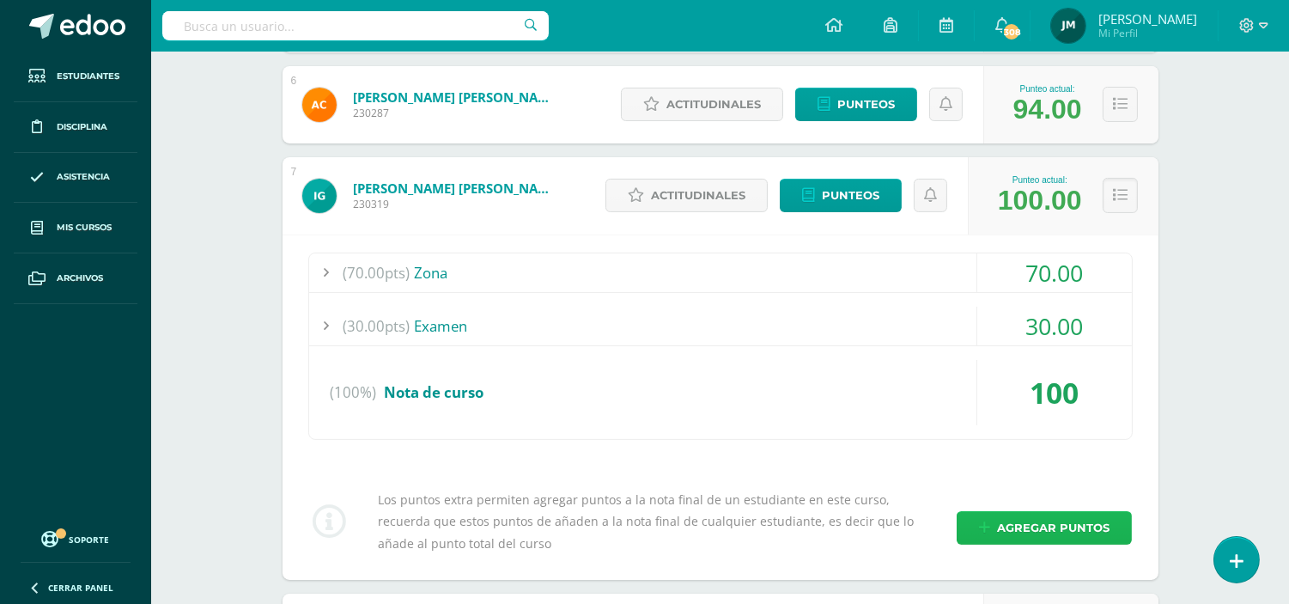
click at [1057, 518] on span "Agregar puntos" at bounding box center [1053, 528] width 112 height 32
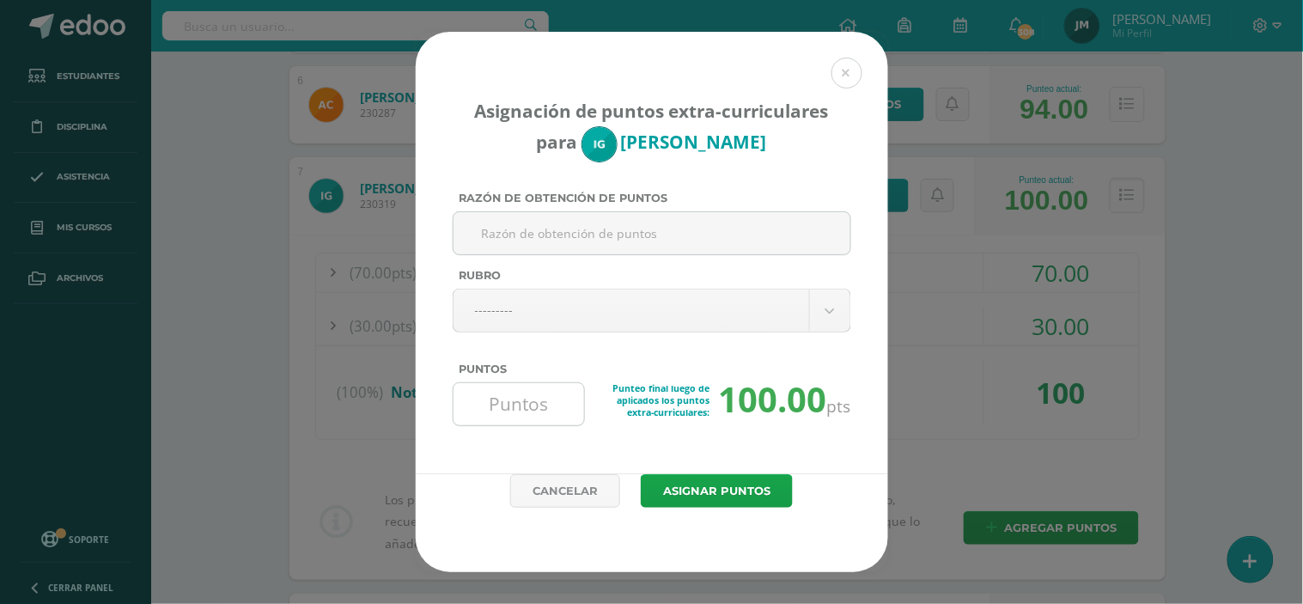
click at [489, 393] on input "Puntos" at bounding box center [519, 404] width 118 height 42
type input "3"
click at [641, 474] on button "Asignar puntos" at bounding box center [717, 490] width 152 height 33
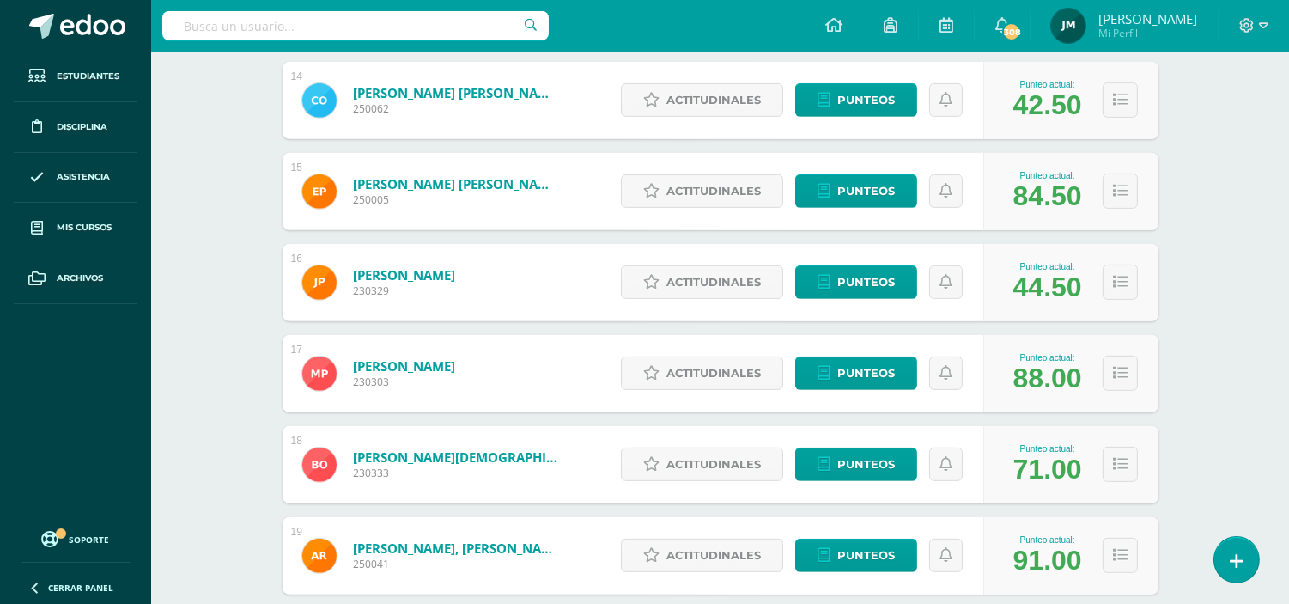
scroll to position [1822, 0]
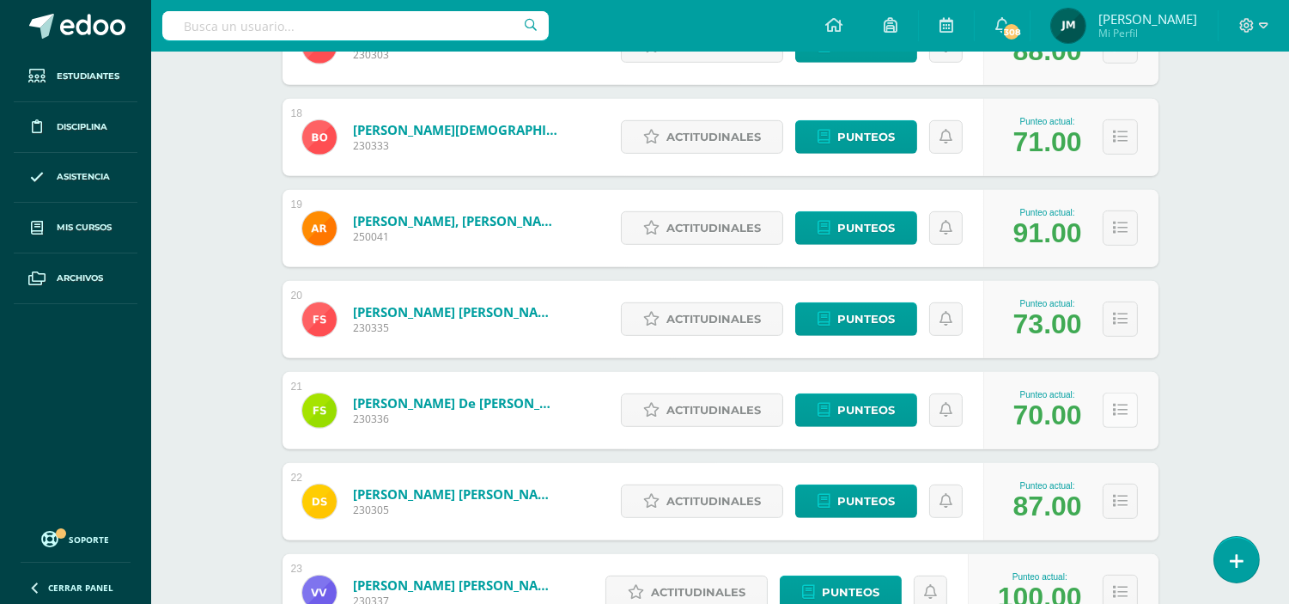
click at [1110, 408] on button at bounding box center [1120, 409] width 35 height 35
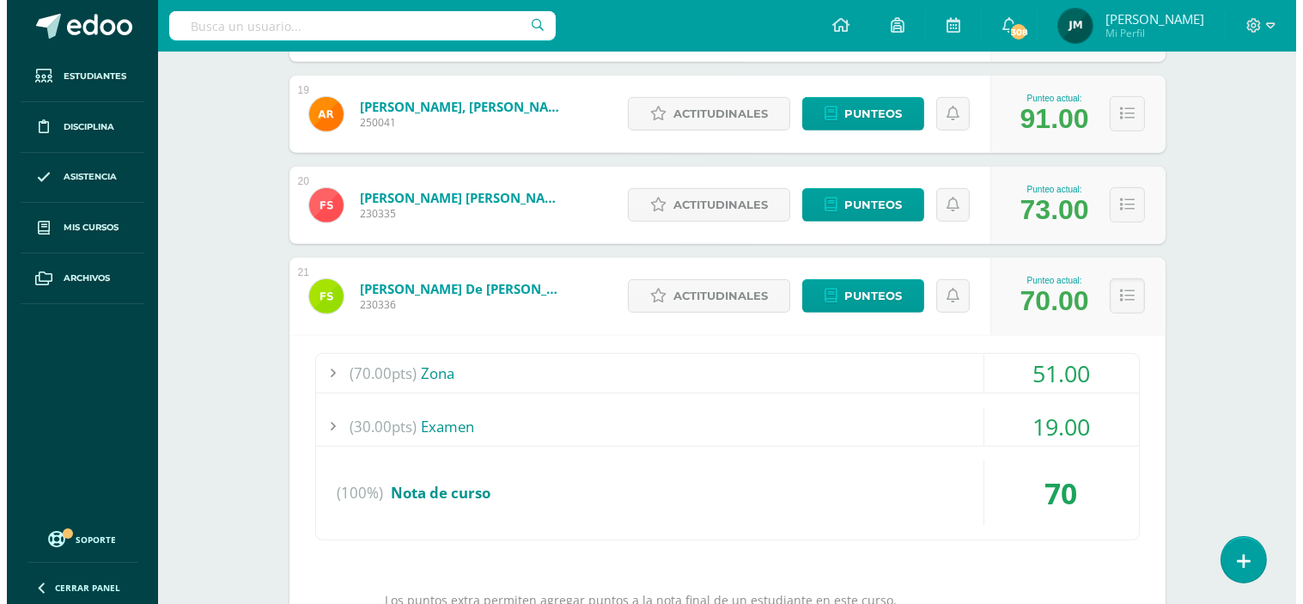
scroll to position [2108, 0]
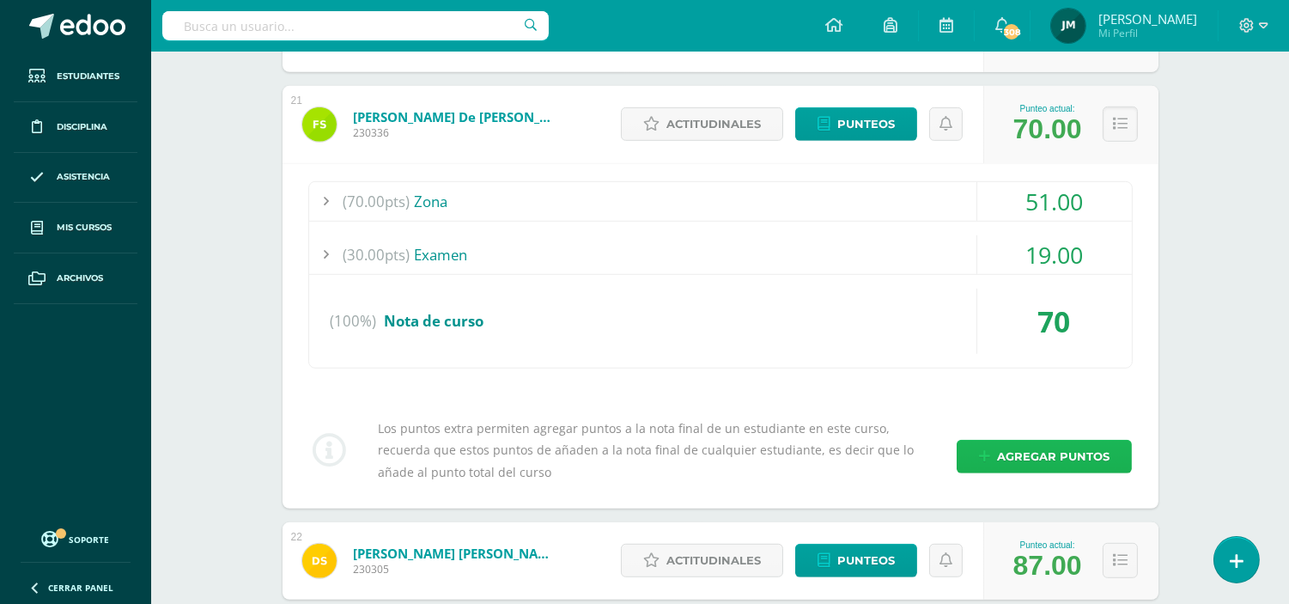
click at [980, 462] on link "Agregar puntos" at bounding box center [1044, 456] width 175 height 33
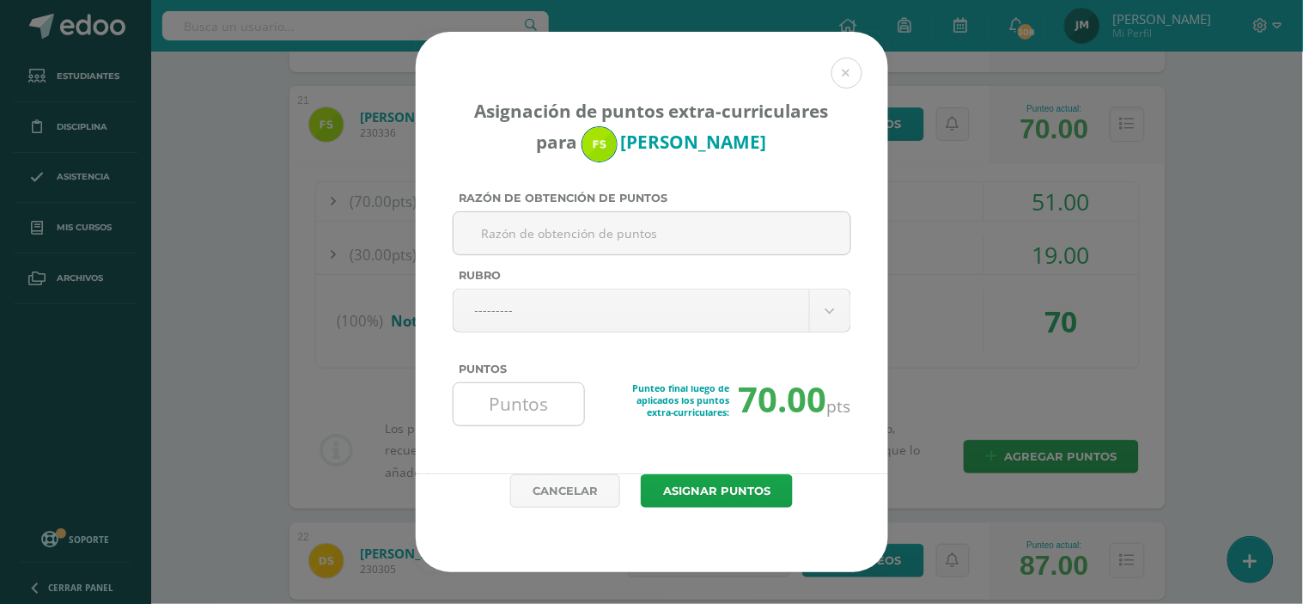
drag, startPoint x: 520, startPoint y: 414, endPoint x: 533, endPoint y: 414, distance: 13.7
click at [520, 414] on input "Puntos" at bounding box center [519, 404] width 118 height 42
type input "1"
click at [707, 496] on button "Asignar puntos" at bounding box center [717, 490] width 152 height 33
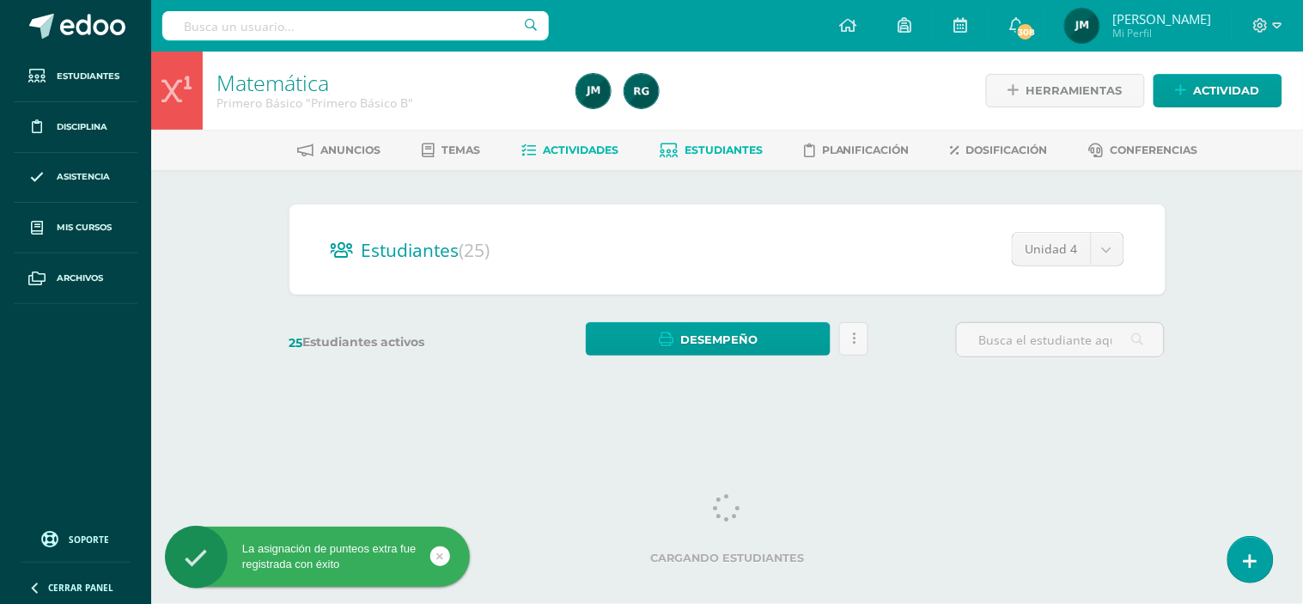
click at [585, 147] on span "Actividades" at bounding box center [581, 149] width 76 height 13
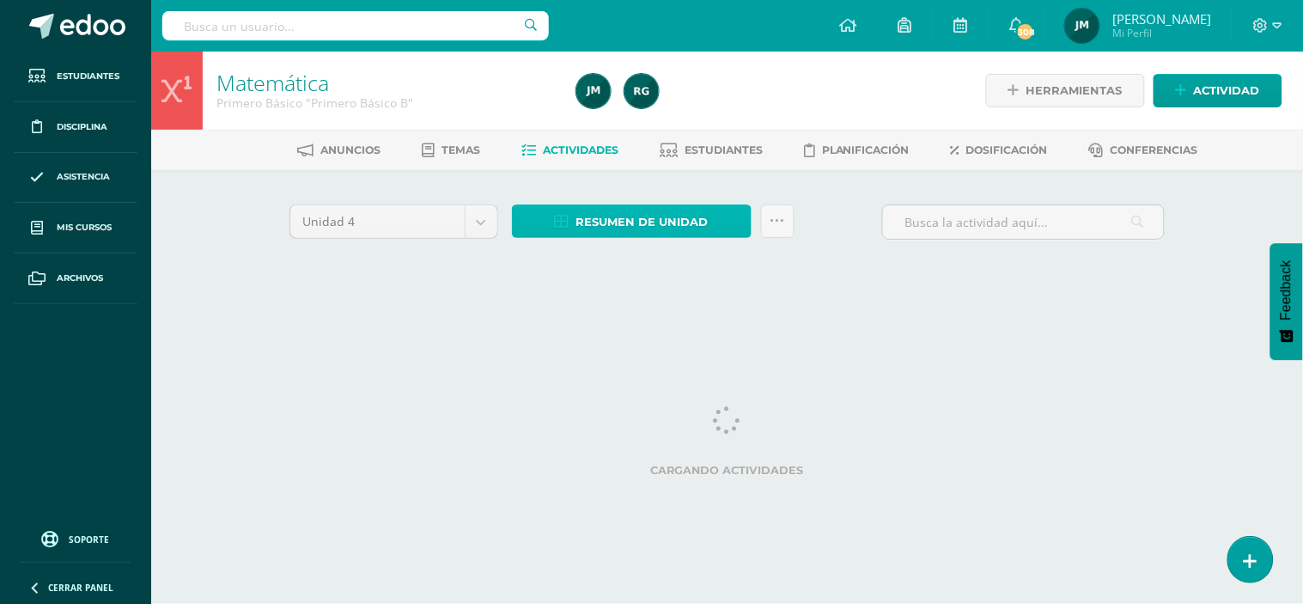
click at [604, 218] on span "Resumen de unidad" at bounding box center [642, 222] width 132 height 32
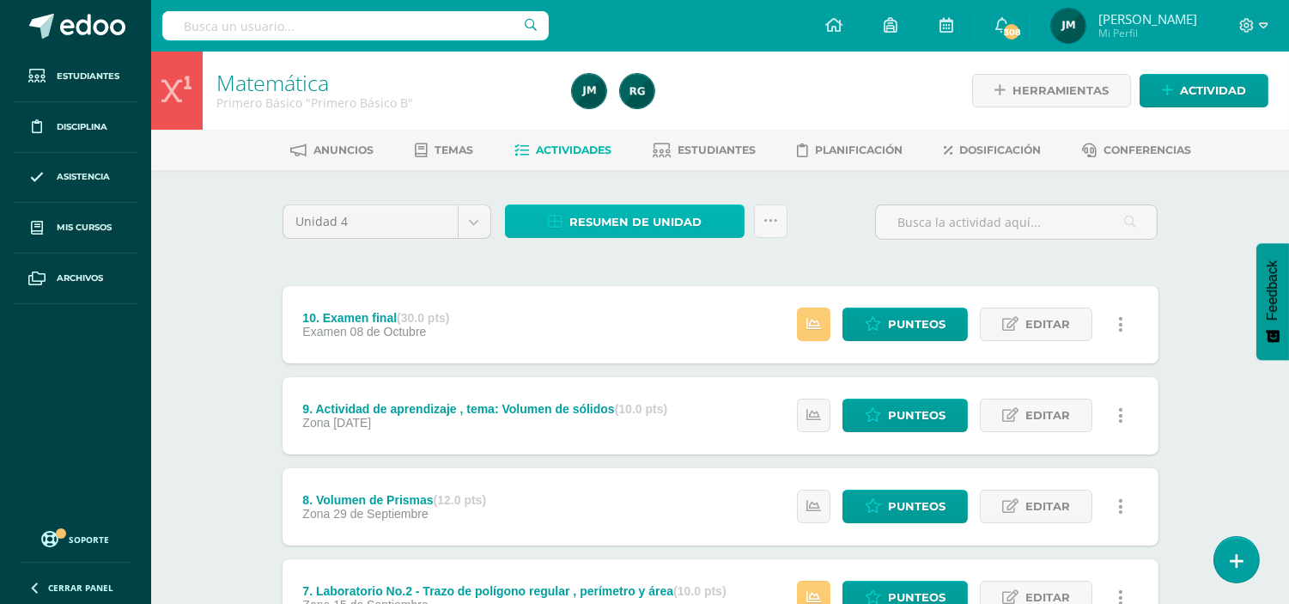
click at [623, 217] on span "Resumen de unidad" at bounding box center [635, 222] width 132 height 32
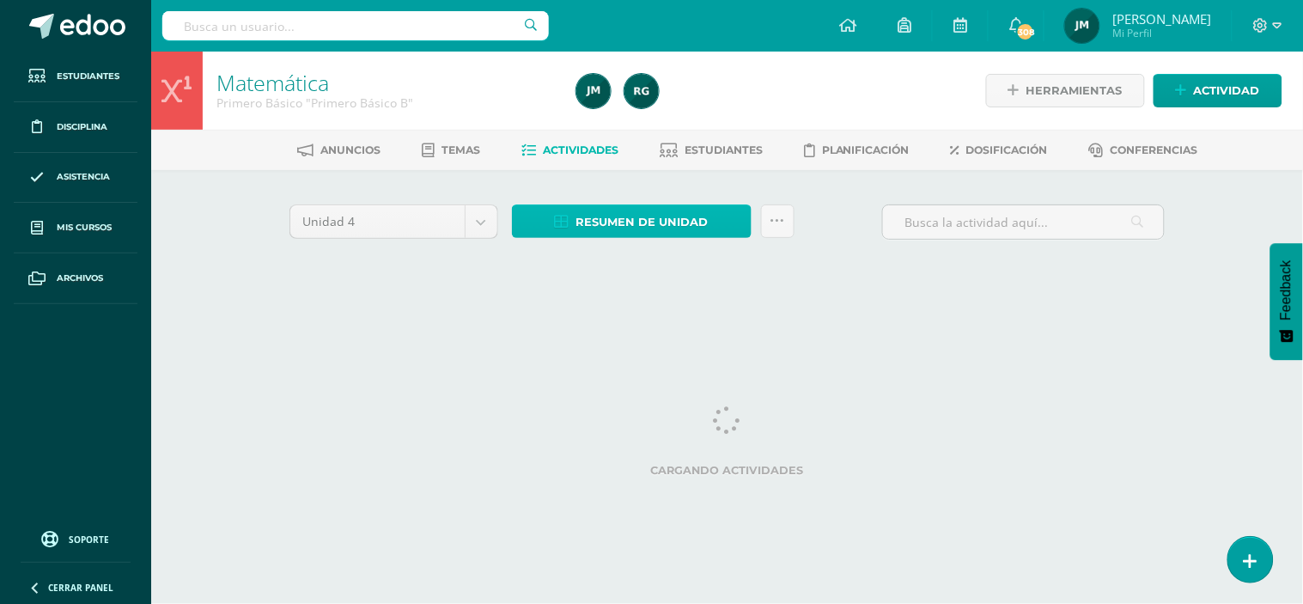
click at [671, 216] on span "Resumen de unidad" at bounding box center [642, 222] width 132 height 32
click at [629, 141] on ul "Anuncios Temas Actividades Estudiantes Planificación Dosificación Conferencias" at bounding box center [748, 150] width 1152 height 28
click at [607, 222] on span "Resumen de unidad" at bounding box center [642, 222] width 132 height 32
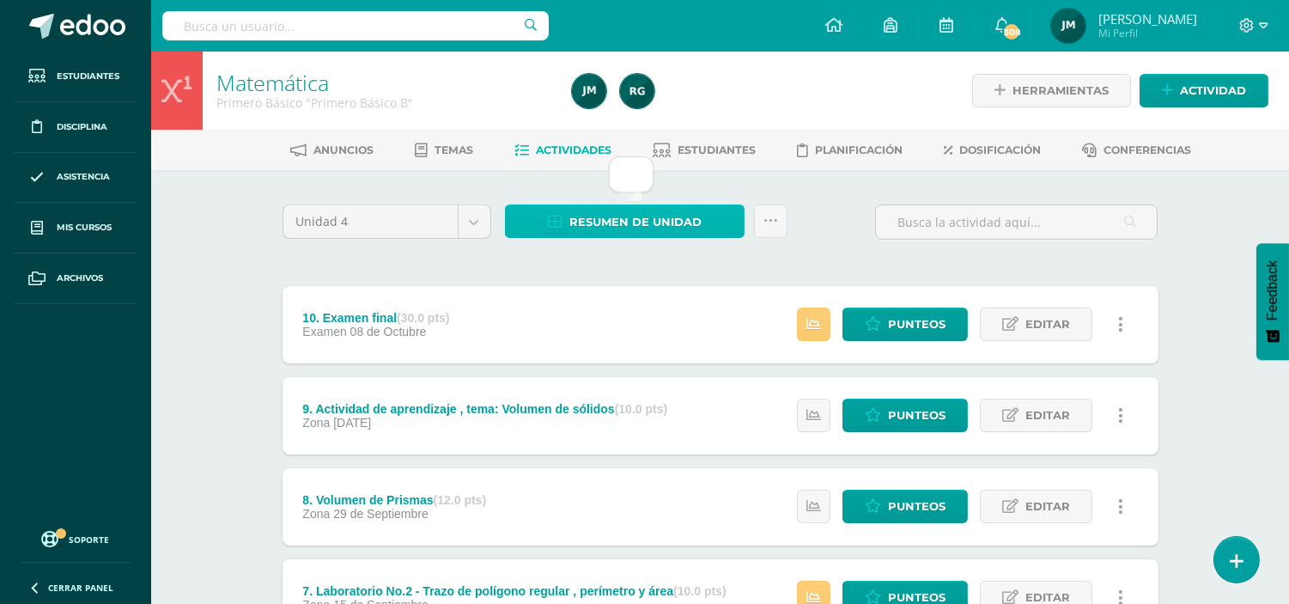
click at [538, 218] on link "Resumen de unidad" at bounding box center [625, 220] width 240 height 33
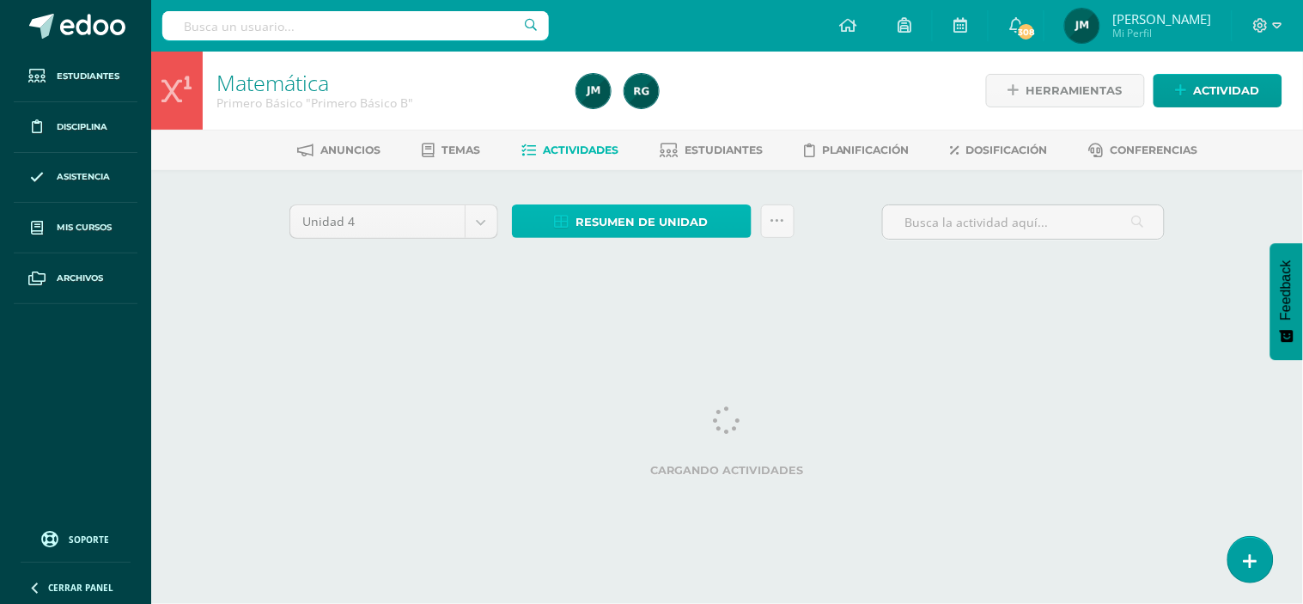
click at [594, 224] on span "Resumen de unidad" at bounding box center [642, 222] width 132 height 32
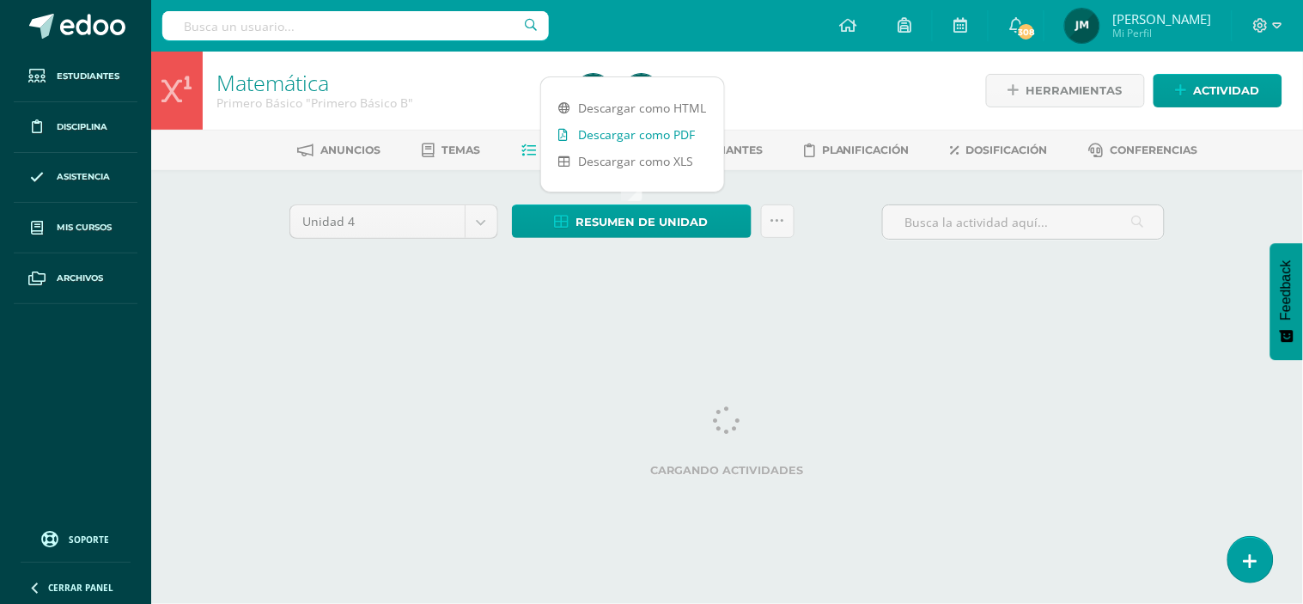
click at [604, 132] on link "Descargar como PDF" at bounding box center [632, 134] width 183 height 27
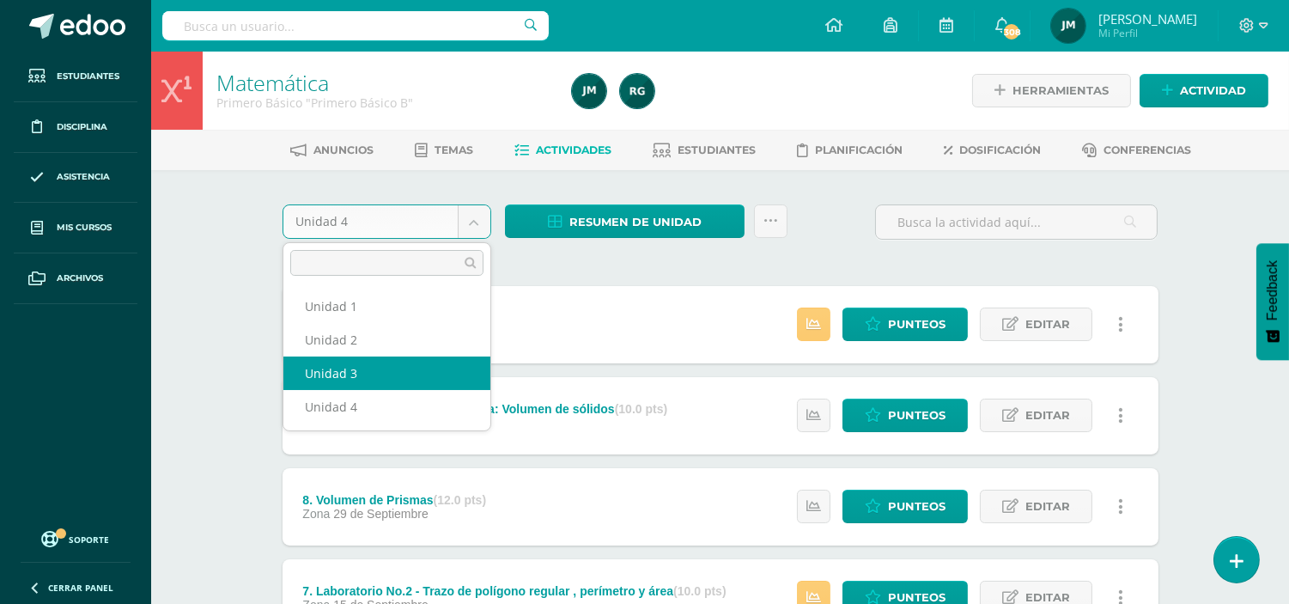
select select "Unidad 3"
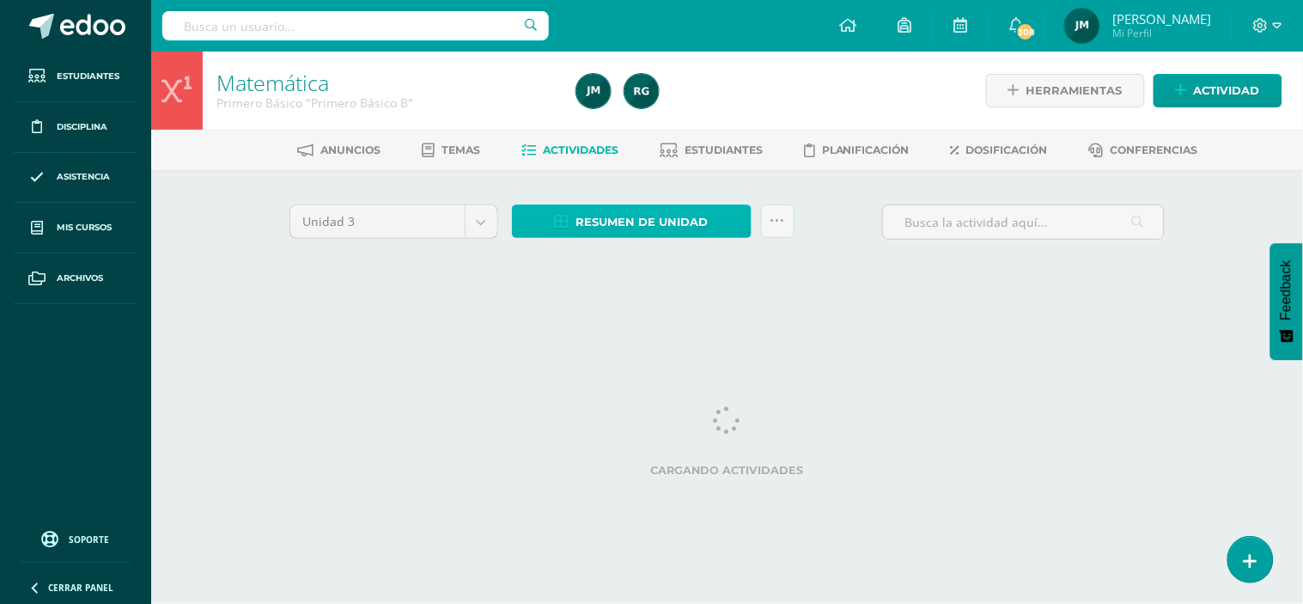
click at [603, 234] on span "Resumen de unidad" at bounding box center [642, 222] width 132 height 32
click at [599, 220] on span "Resumen de unidad" at bounding box center [642, 222] width 132 height 32
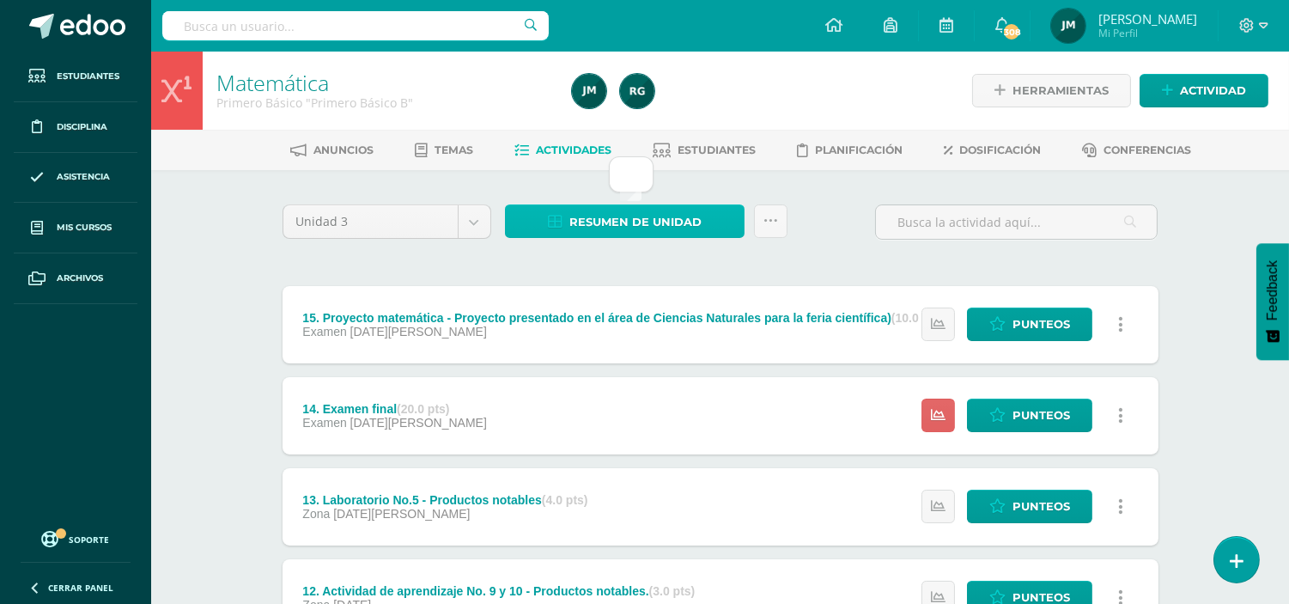
click at [606, 229] on span "Resumen de unidad" at bounding box center [635, 222] width 132 height 32
click at [575, 213] on span "Resumen de unidad" at bounding box center [635, 222] width 132 height 32
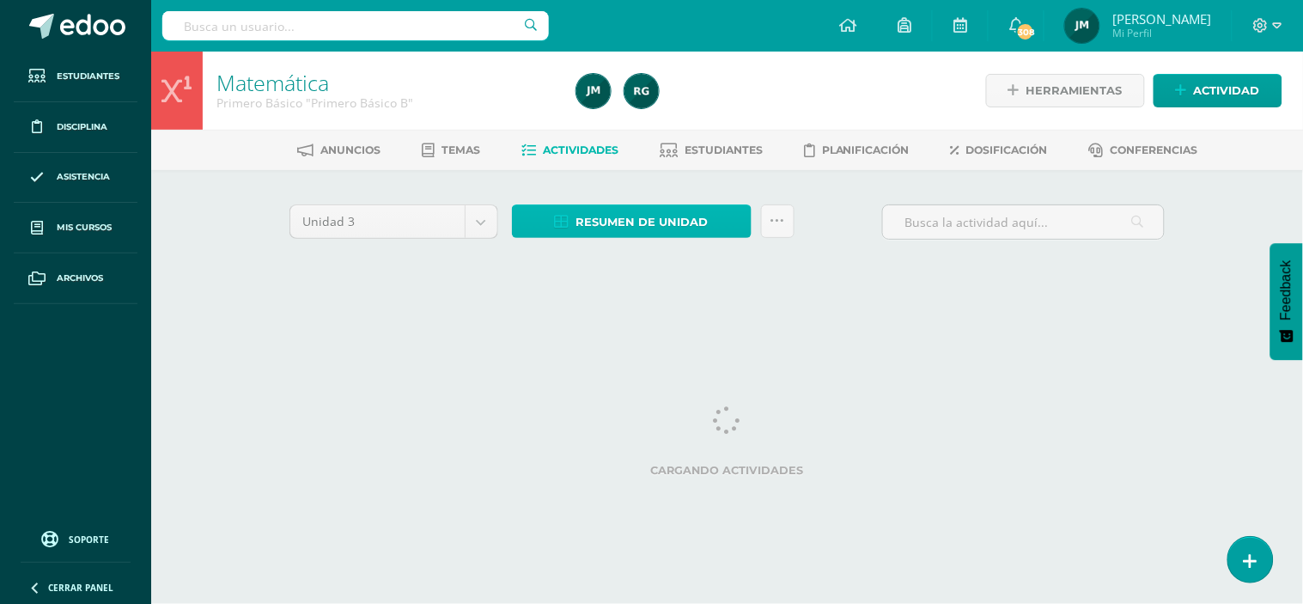
click at [575, 224] on link "Resumen de unidad" at bounding box center [632, 220] width 240 height 33
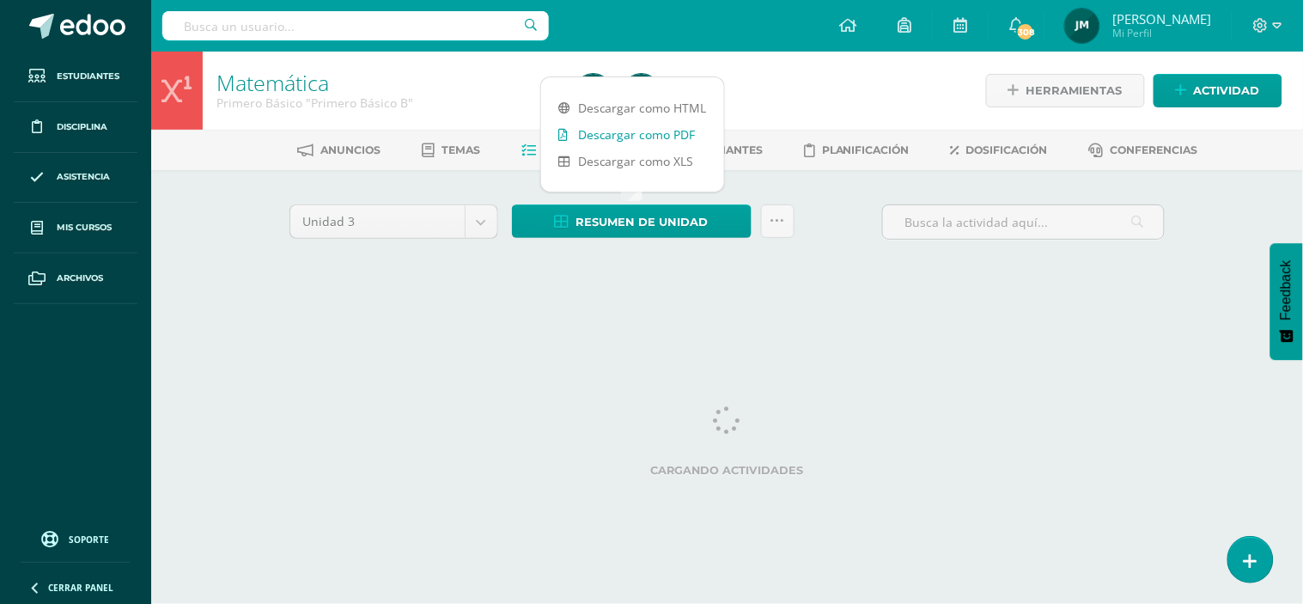
click at [587, 142] on link "Descargar como PDF" at bounding box center [632, 134] width 183 height 27
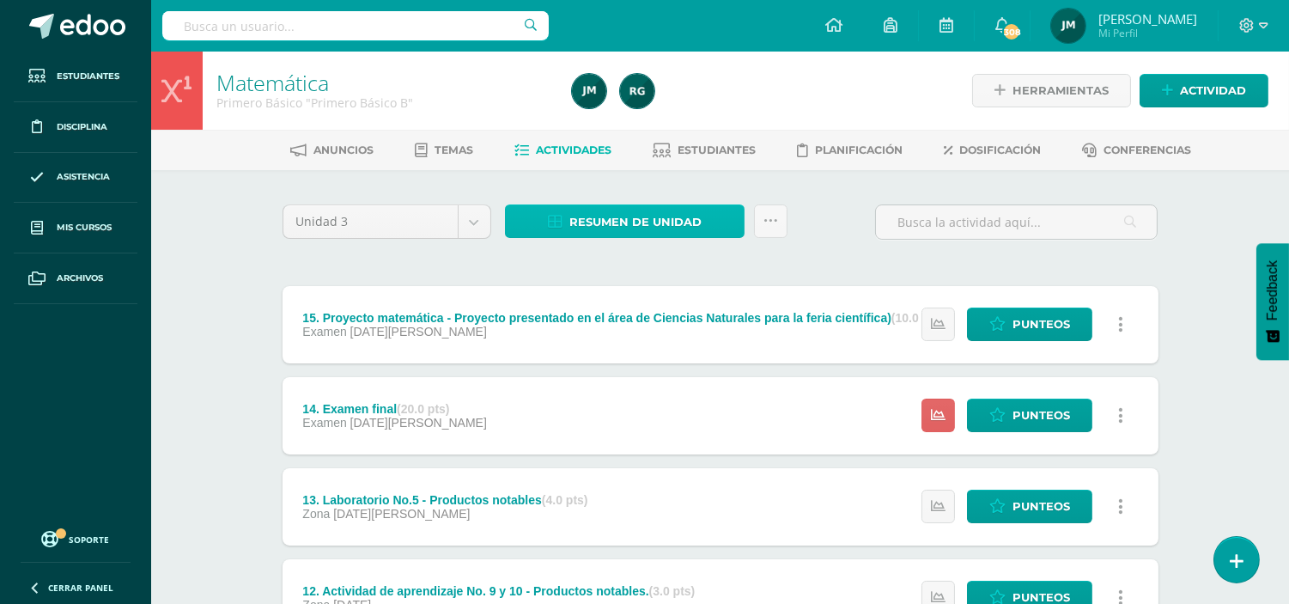
click at [593, 226] on span "Resumen de unidad" at bounding box center [635, 222] width 132 height 32
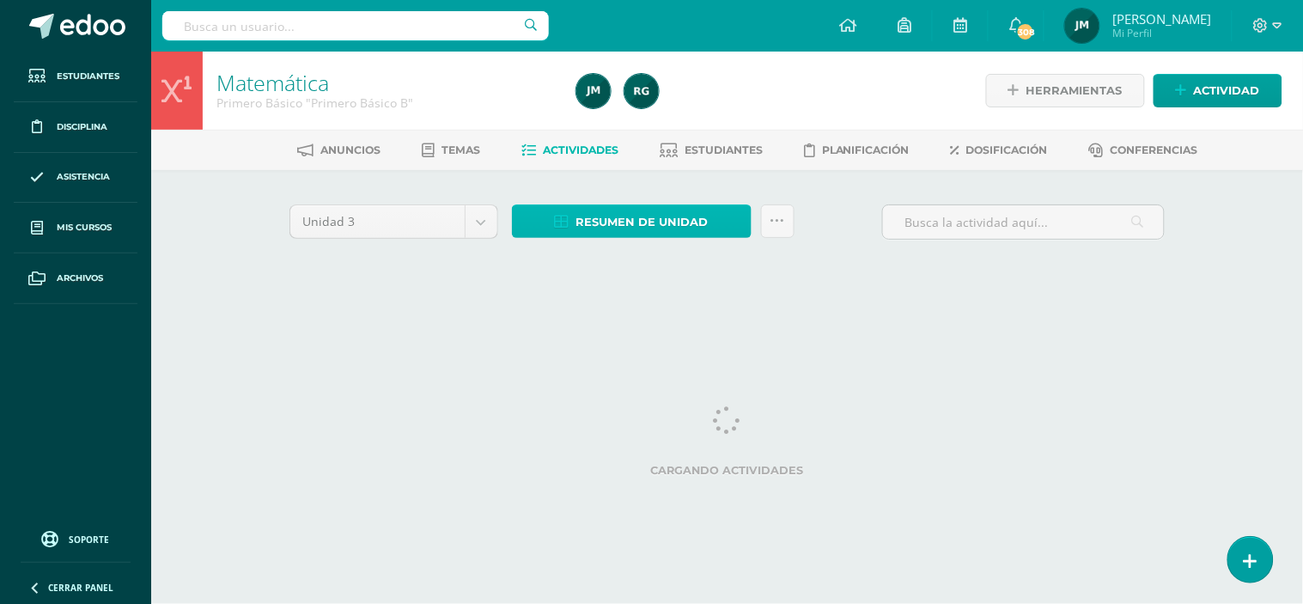
click at [610, 220] on span "Resumen de unidad" at bounding box center [642, 222] width 132 height 32
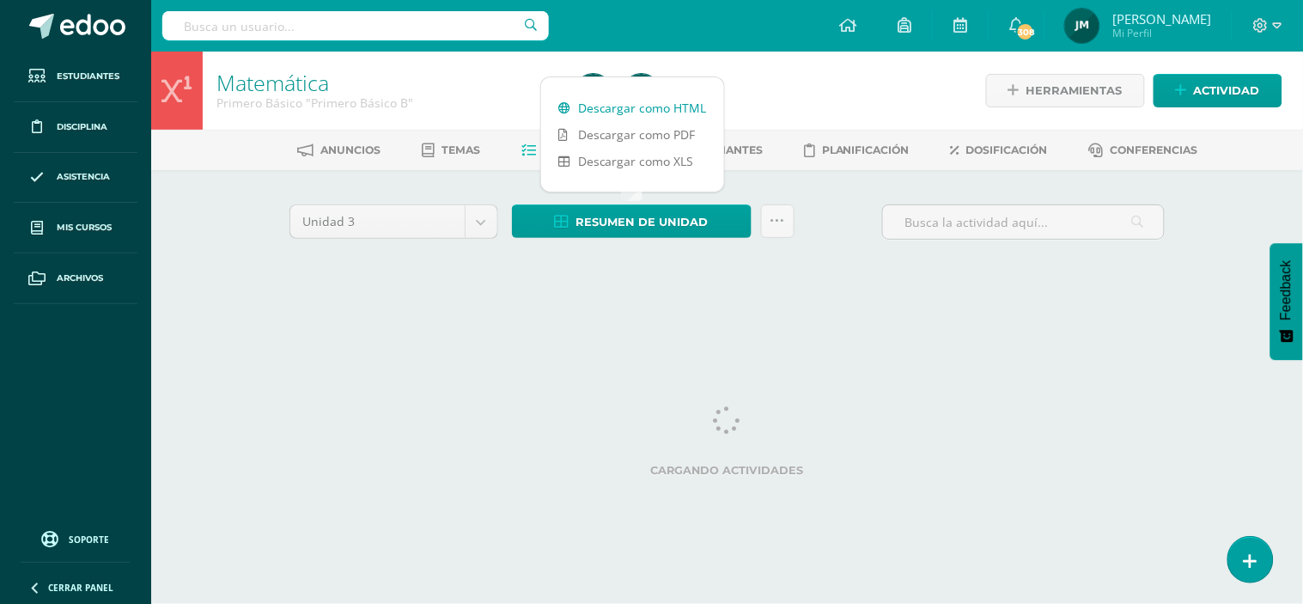
click at [601, 116] on link "Descargar como HTML" at bounding box center [632, 107] width 183 height 27
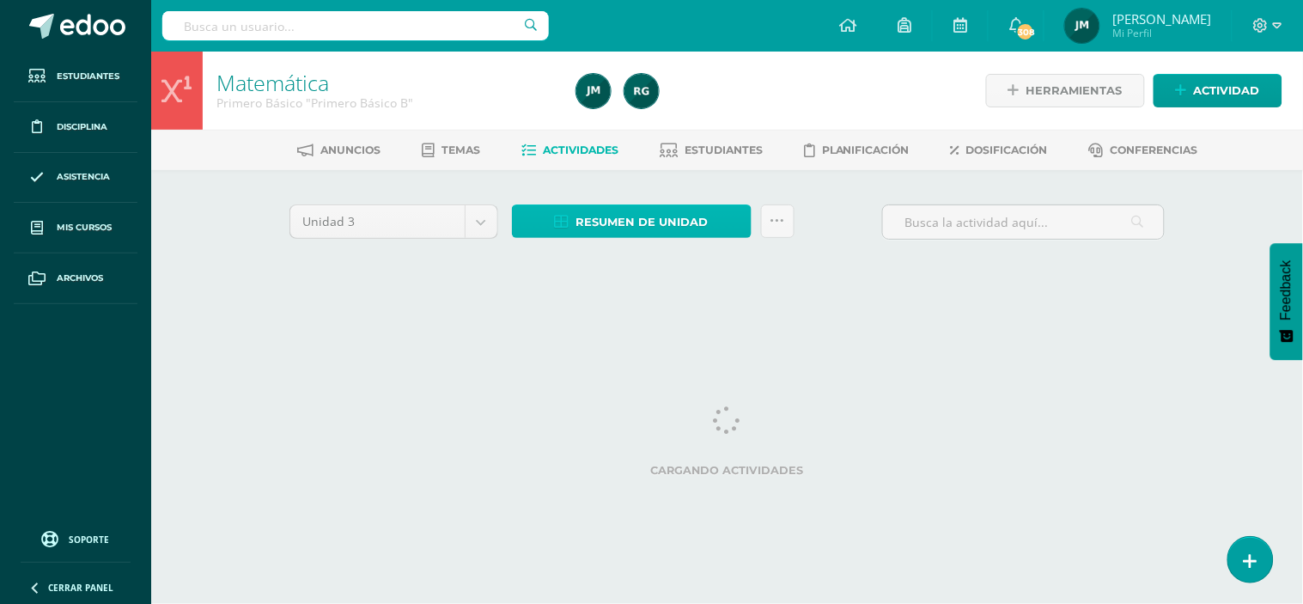
click at [577, 213] on span "Resumen de unidad" at bounding box center [642, 222] width 132 height 32
click at [622, 218] on span "Resumen de unidad" at bounding box center [642, 222] width 132 height 32
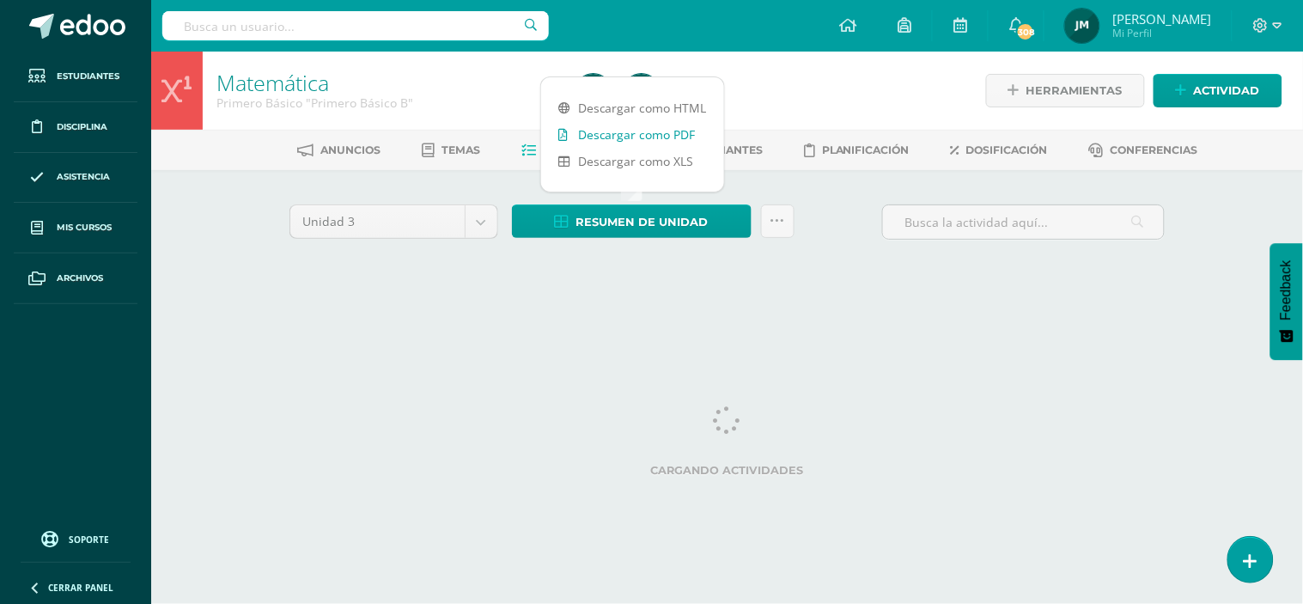
click at [632, 133] on link "Descargar como PDF" at bounding box center [632, 134] width 183 height 27
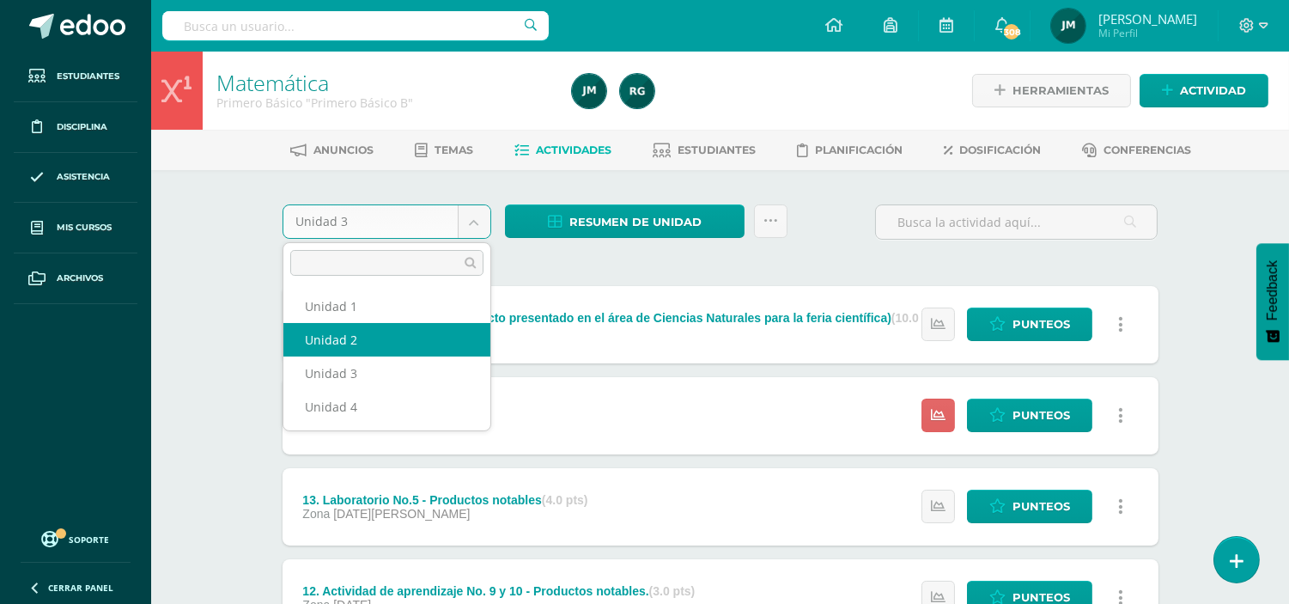
select select "Unidad 2"
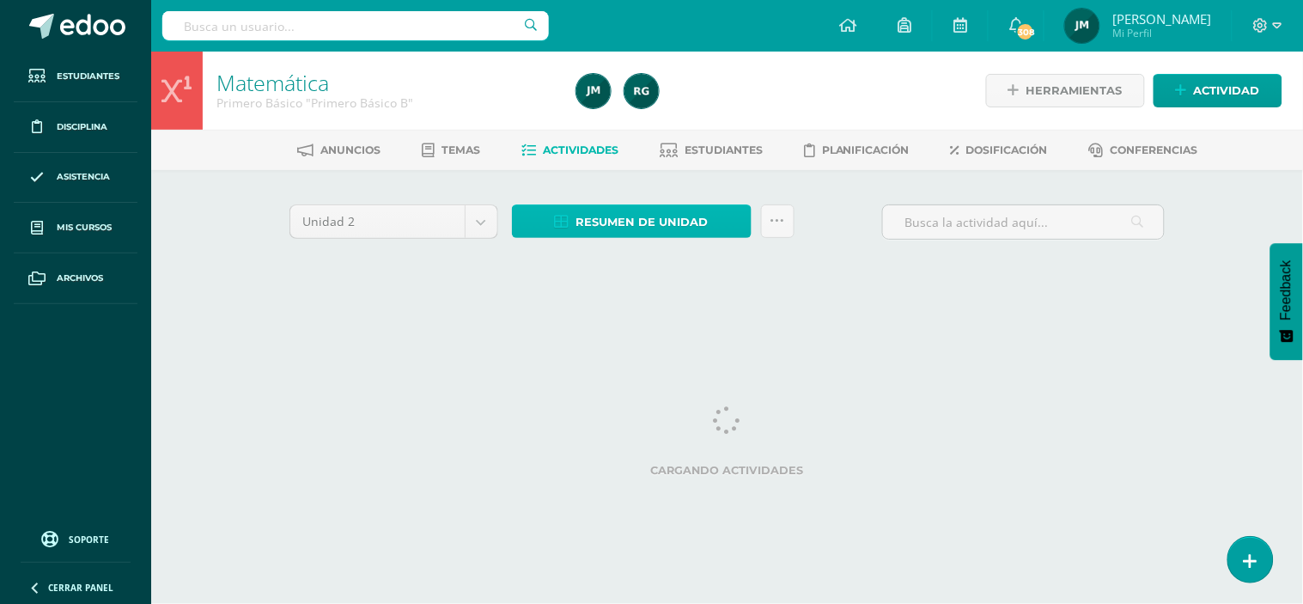
click at [623, 226] on span "Resumen de unidad" at bounding box center [642, 222] width 132 height 32
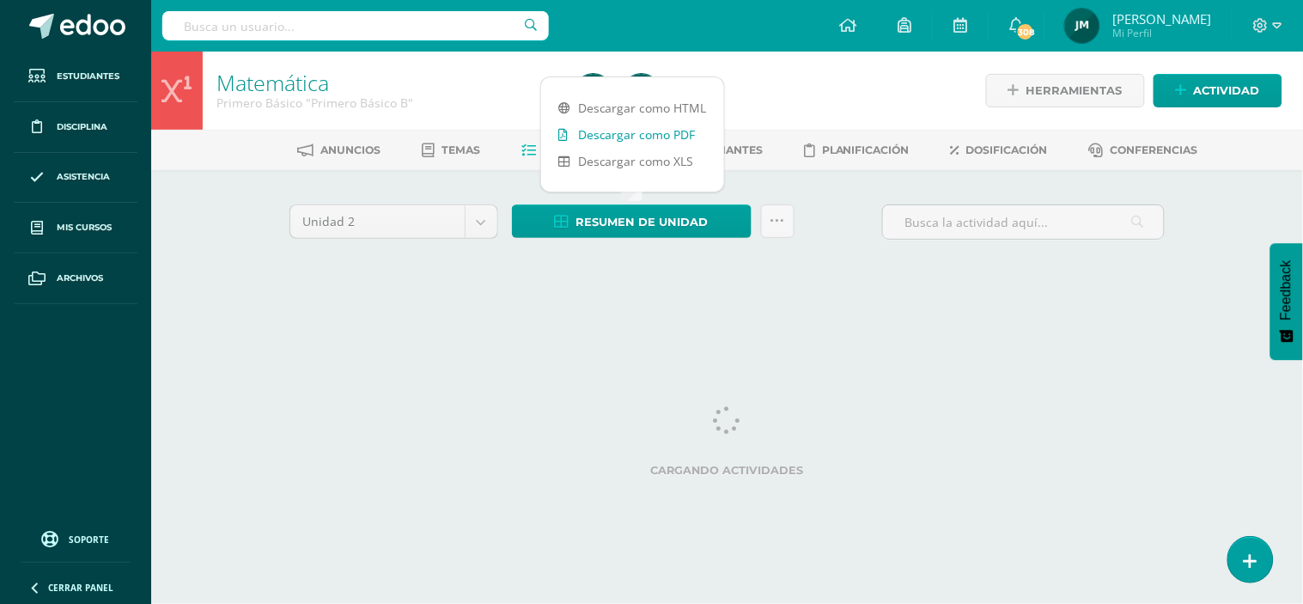
click at [601, 134] on link "Descargar como PDF" at bounding box center [632, 134] width 183 height 27
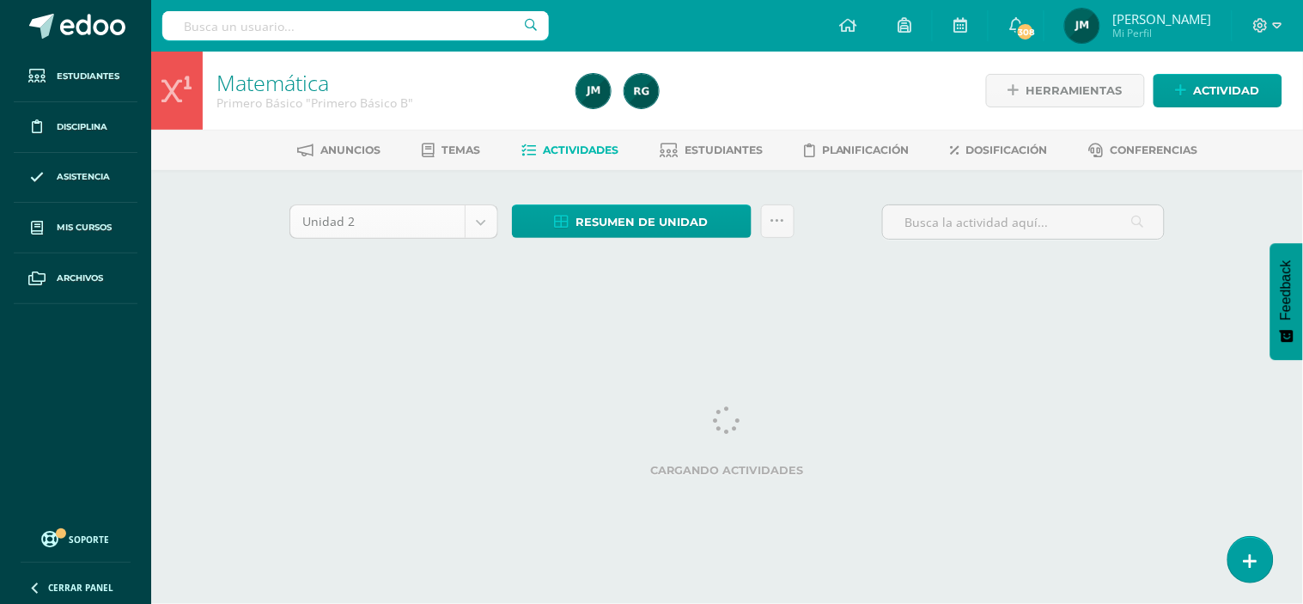
click at [473, 218] on body "Estudiantes Disciplina Asistencia Mis cursos Archivos Soporte Ayuda Reportar un…" at bounding box center [651, 160] width 1303 height 320
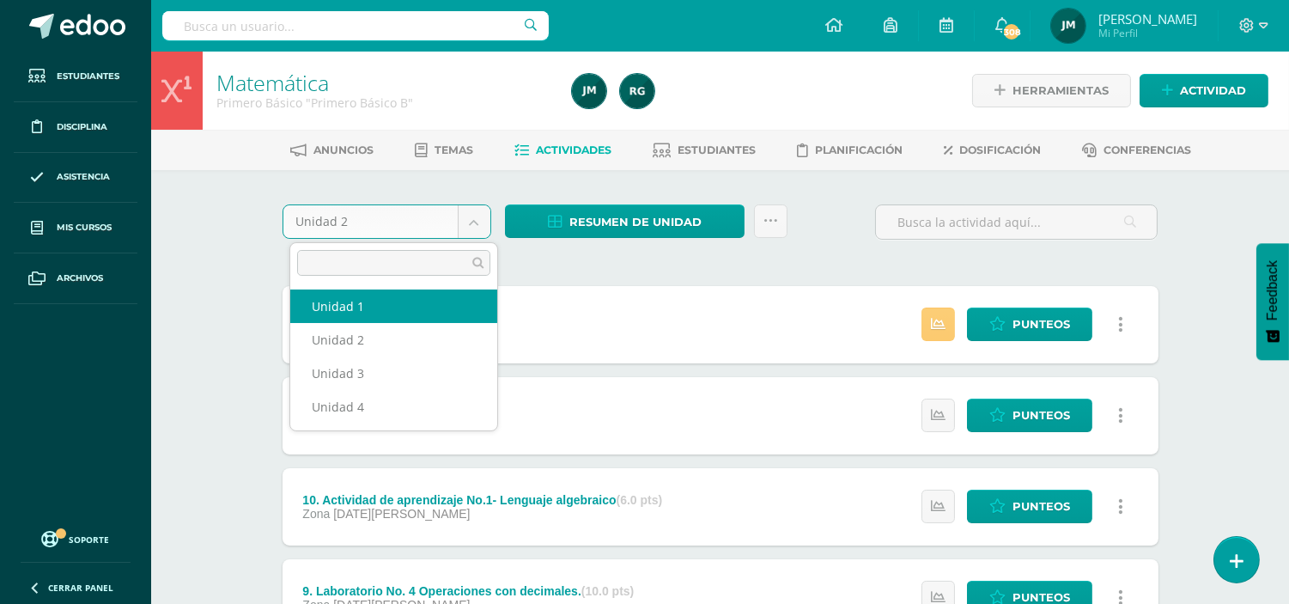
select select "Unidad 1"
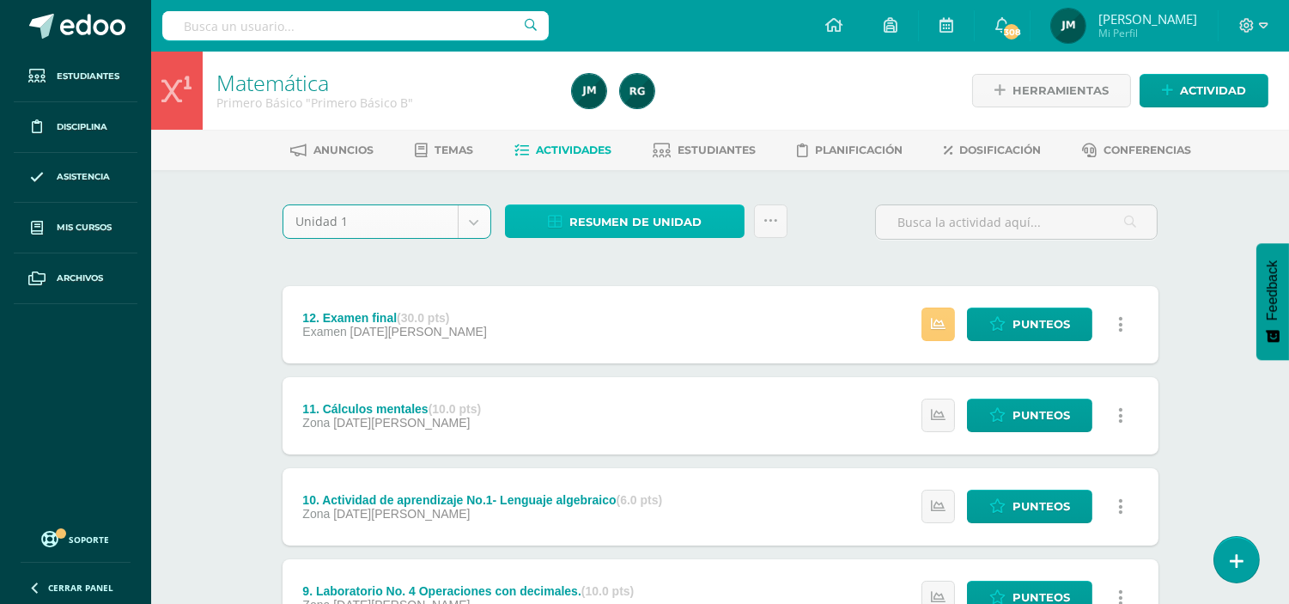
click at [608, 233] on span "Resumen de unidad" at bounding box center [635, 222] width 132 height 32
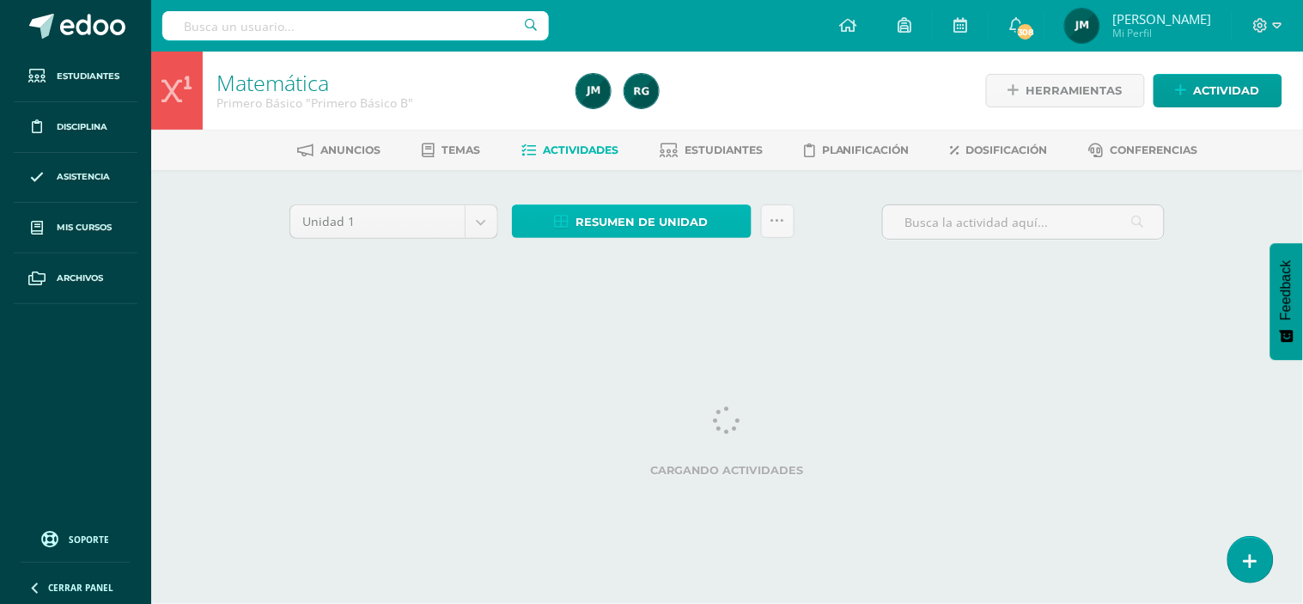
click at [608, 225] on span "Resumen de unidad" at bounding box center [642, 222] width 132 height 32
click at [605, 228] on span "Resumen de unidad" at bounding box center [642, 222] width 132 height 32
click at [594, 220] on span "Resumen de unidad" at bounding box center [642, 222] width 132 height 32
click at [590, 139] on link "Actividades" at bounding box center [569, 150] width 97 height 27
click at [614, 222] on span "Resumen de unidad" at bounding box center [642, 222] width 132 height 32
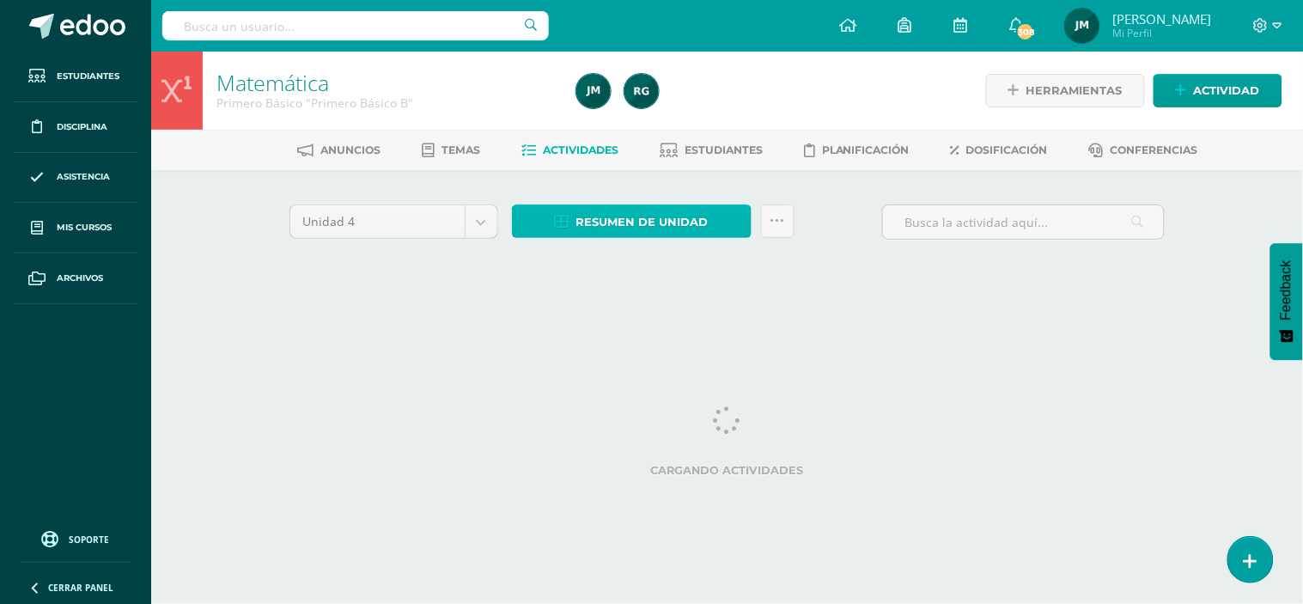
click at [589, 230] on span "Resumen de unidad" at bounding box center [642, 222] width 132 height 32
click at [612, 222] on span "Resumen de unidad" at bounding box center [642, 222] width 132 height 32
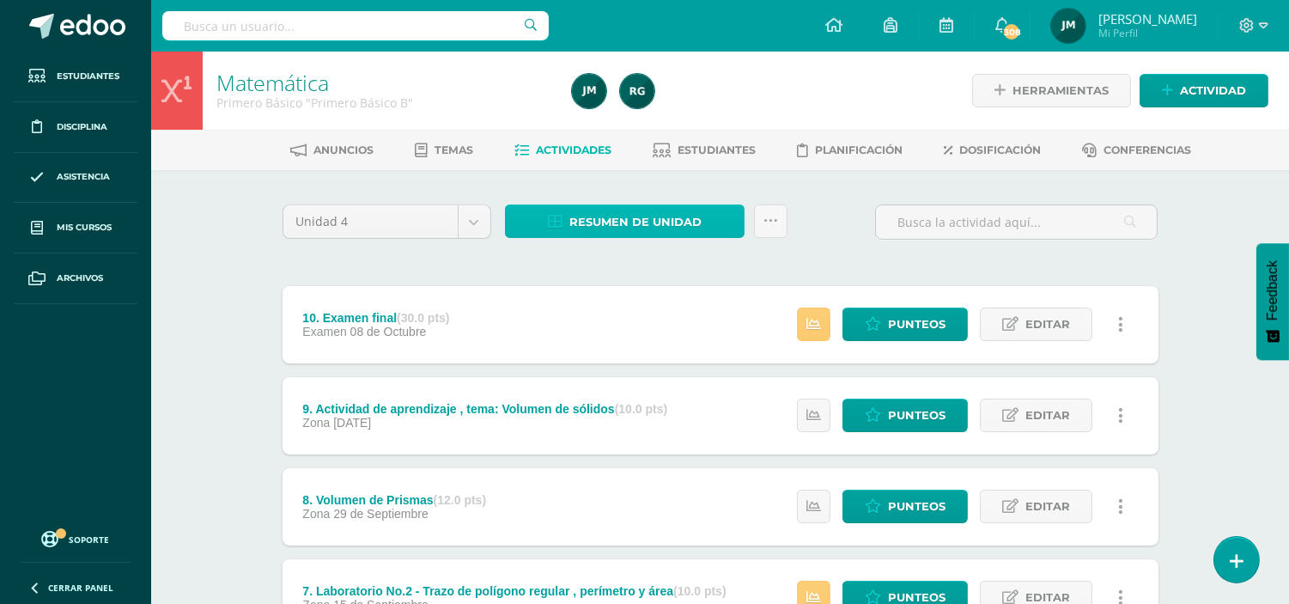
click at [593, 221] on span "Resumen de unidad" at bounding box center [635, 222] width 132 height 32
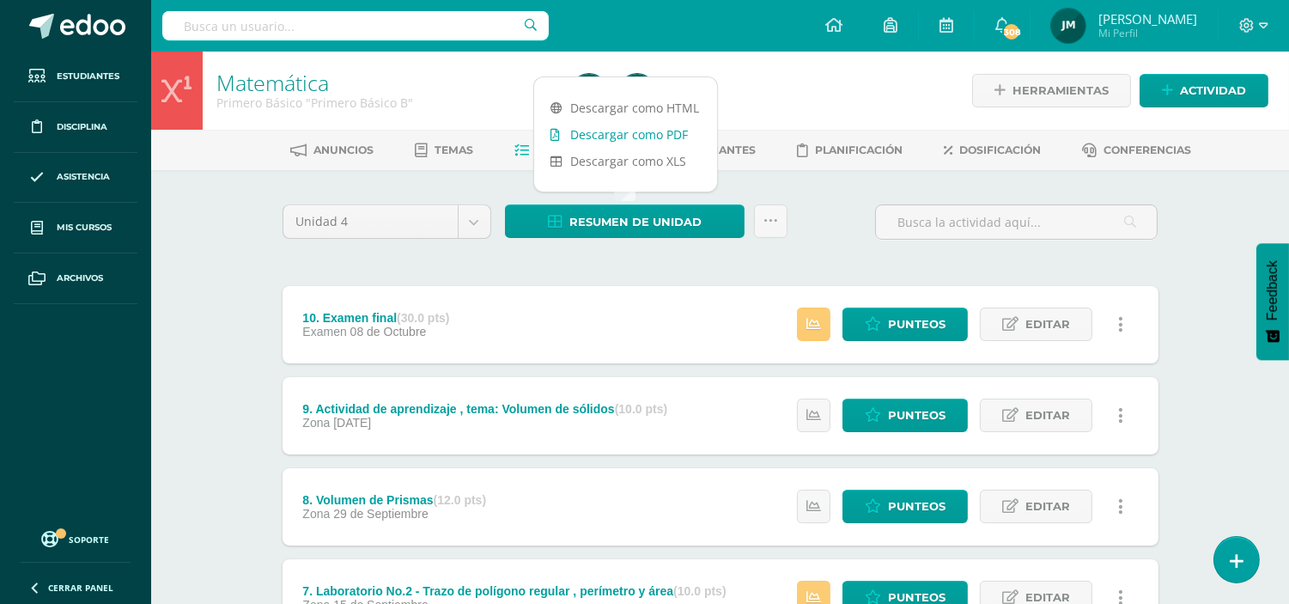
click at [593, 137] on link "Descargar como PDF" at bounding box center [625, 134] width 183 height 27
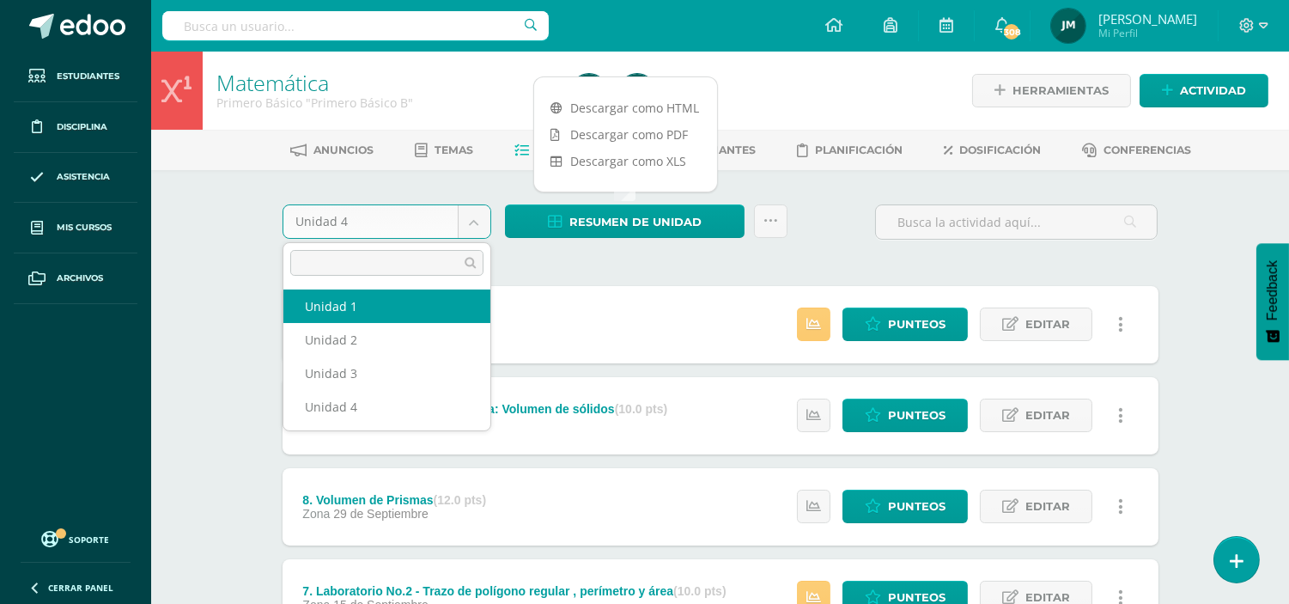
select select "Unidad 1"
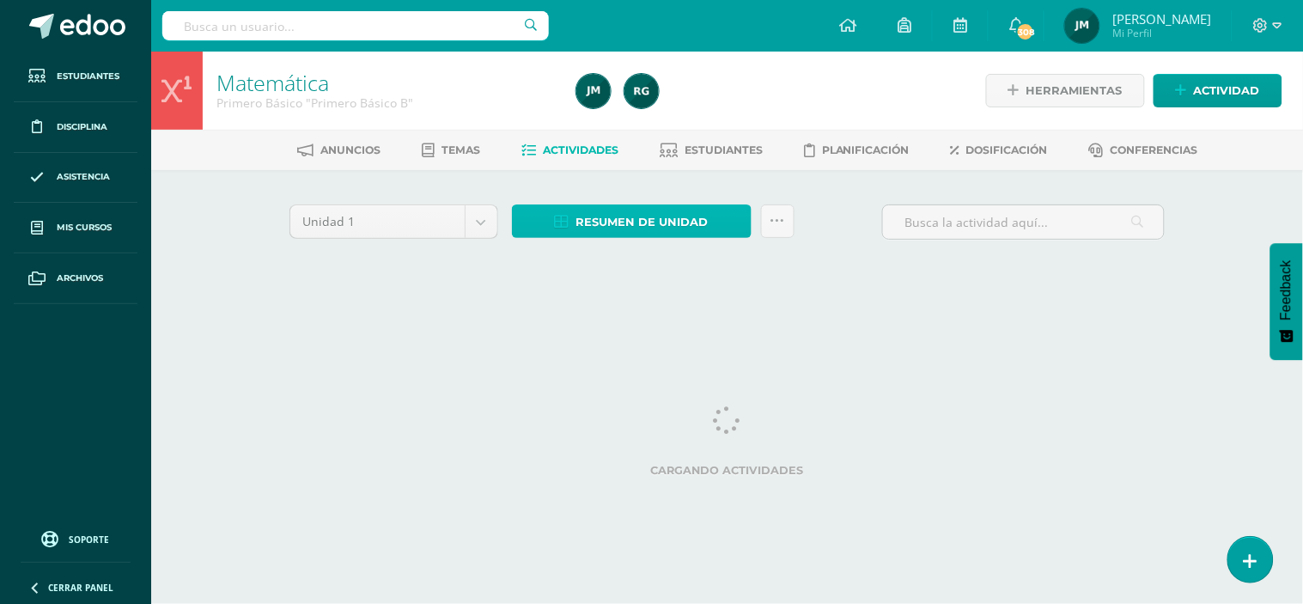
click at [620, 227] on span "Resumen de unidad" at bounding box center [642, 222] width 132 height 32
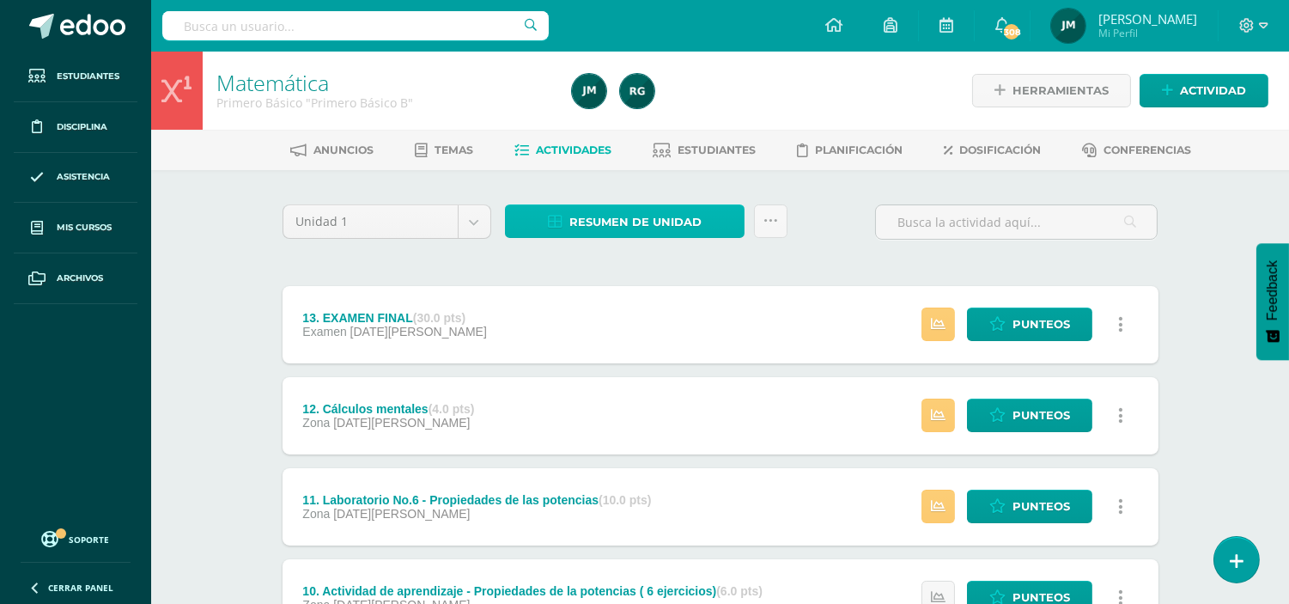
click at [586, 207] on span "Resumen de unidad" at bounding box center [635, 222] width 132 height 32
click at [562, 251] on div "Resumen de unidad Enviar punteos a revision Historial de actividad" at bounding box center [646, 228] width 296 height 49
click at [593, 209] on span "Resumen de unidad" at bounding box center [635, 222] width 132 height 32
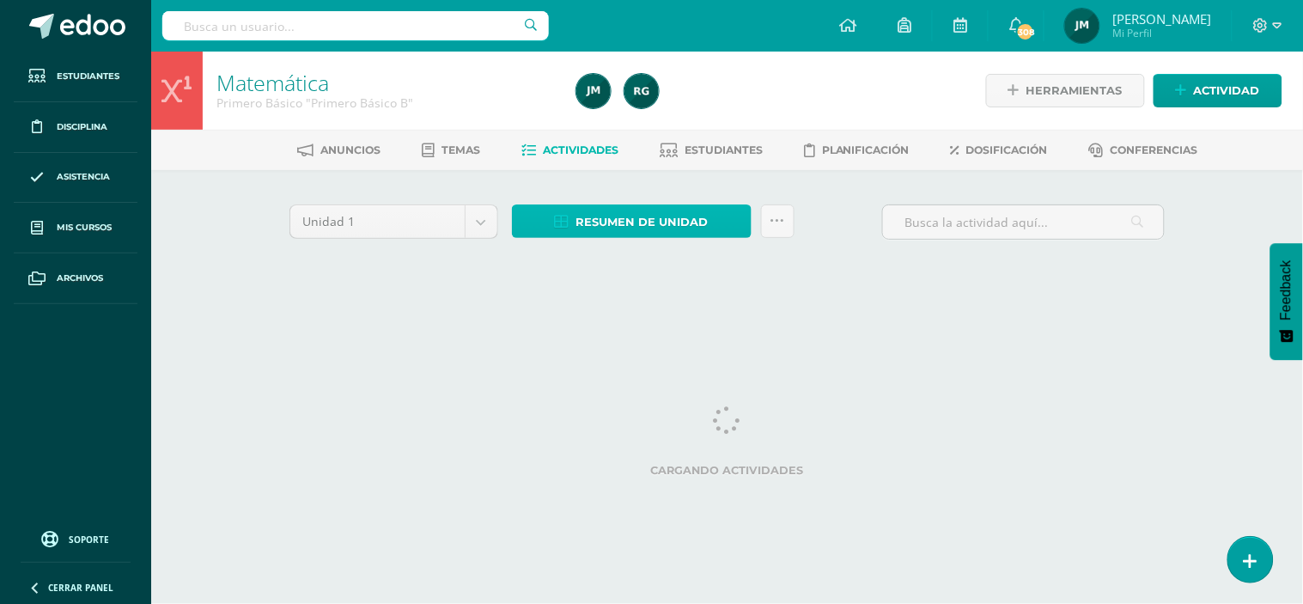
click at [645, 220] on span "Resumen de unidad" at bounding box center [642, 222] width 132 height 32
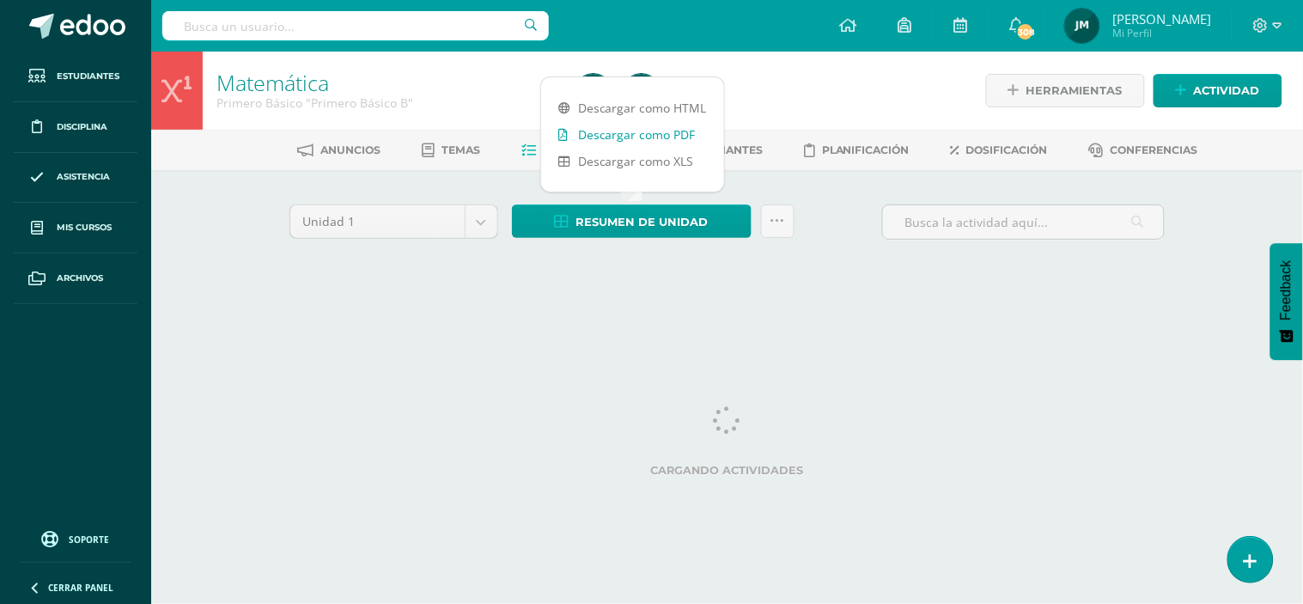
click at [637, 133] on link "Descargar como PDF" at bounding box center [632, 134] width 183 height 27
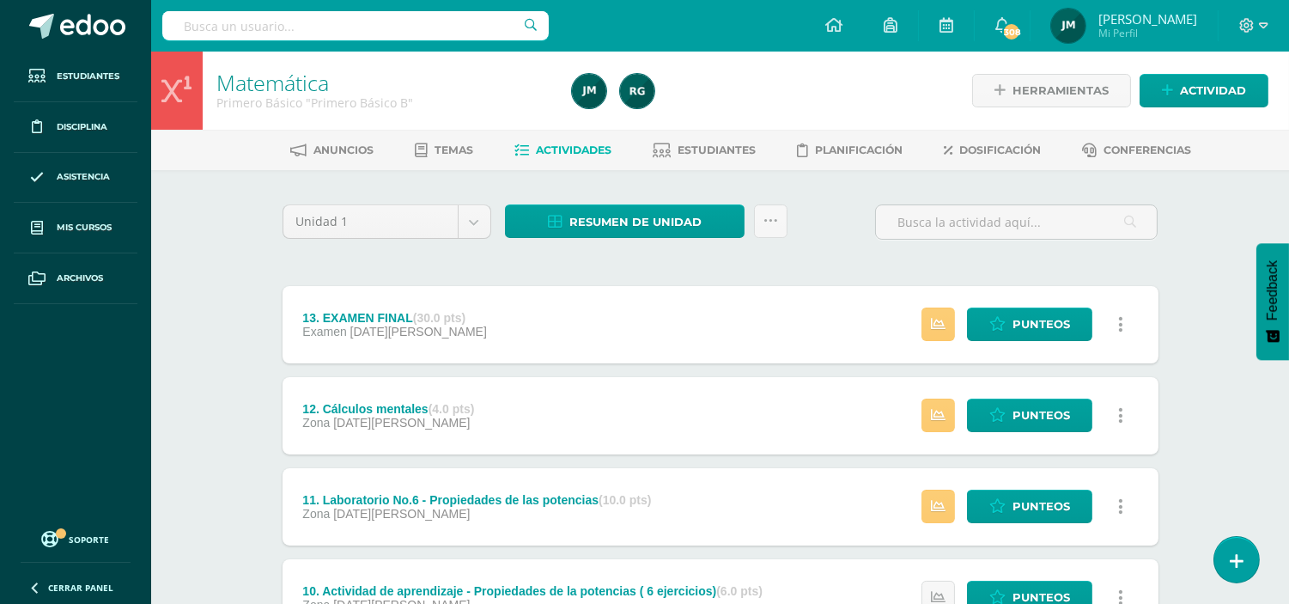
click at [713, 143] on span "Estudiantes" at bounding box center [717, 149] width 78 height 13
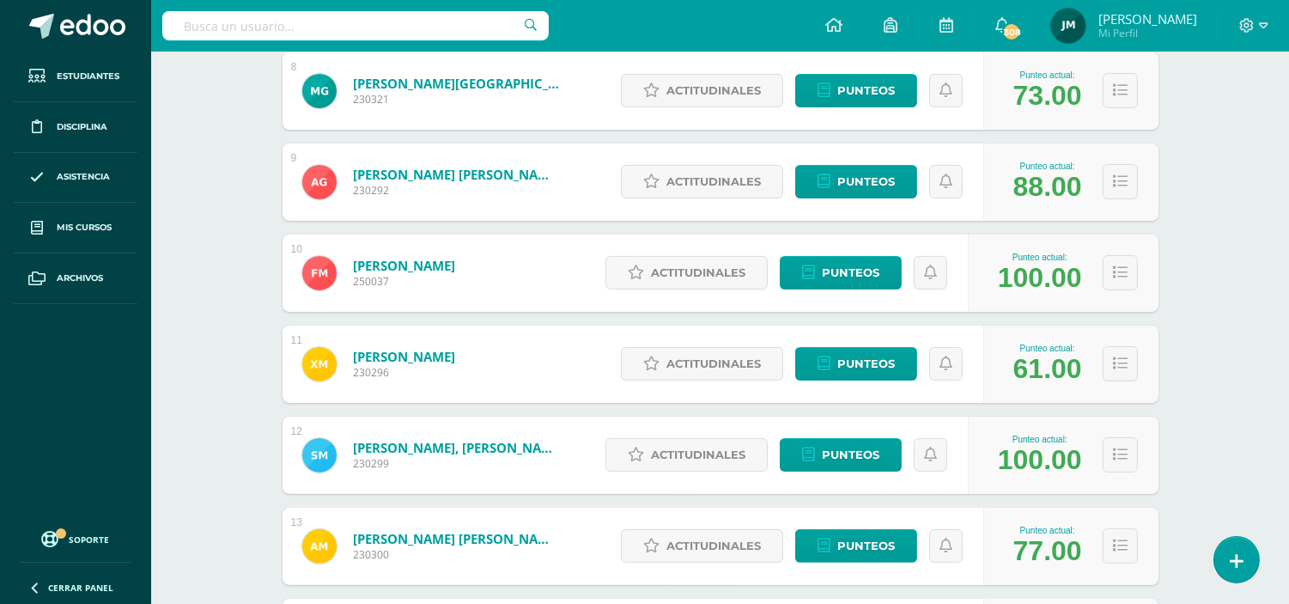
scroll to position [964, 0]
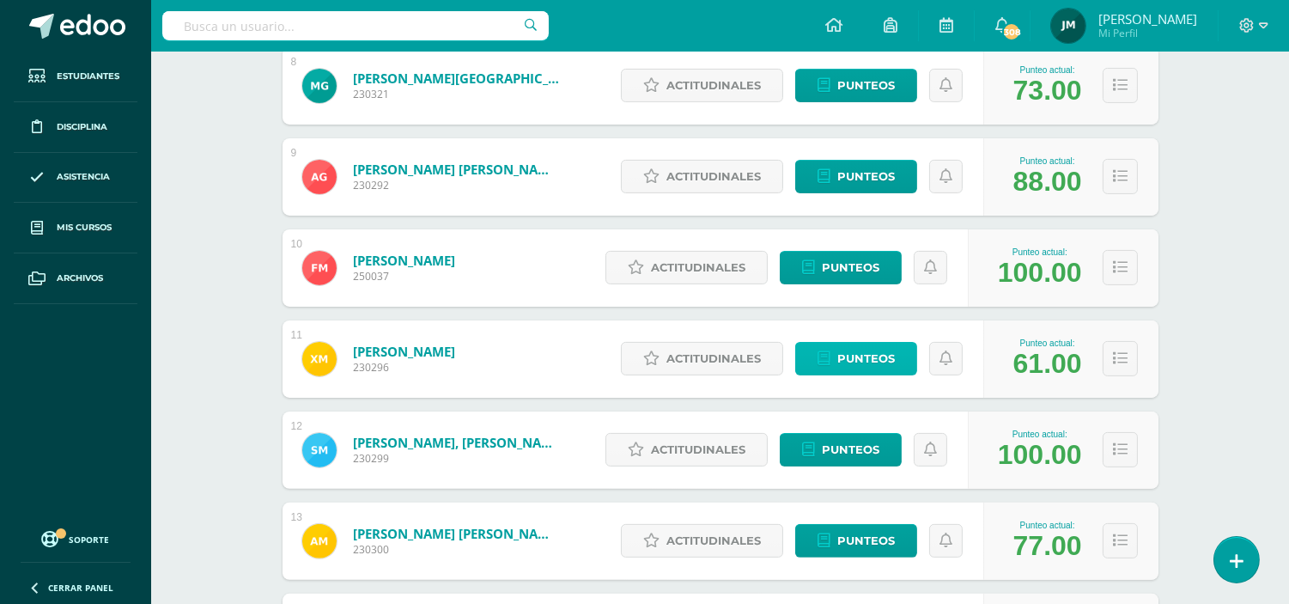
click at [891, 355] on span "Punteos" at bounding box center [866, 359] width 58 height 32
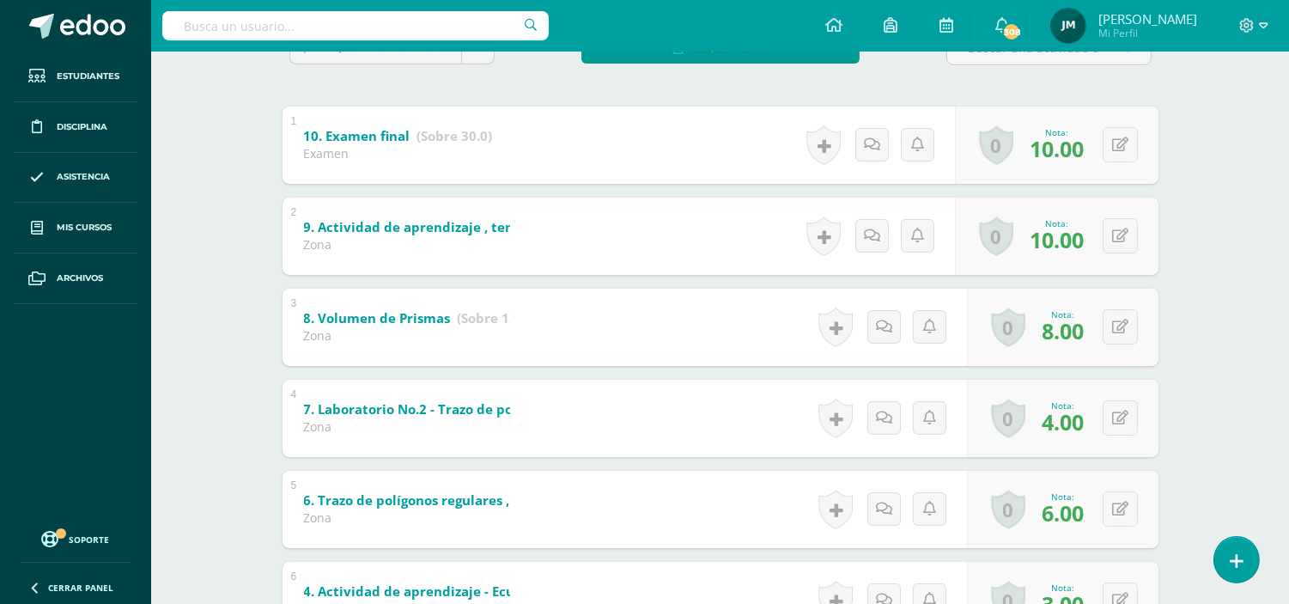
scroll to position [381, 0]
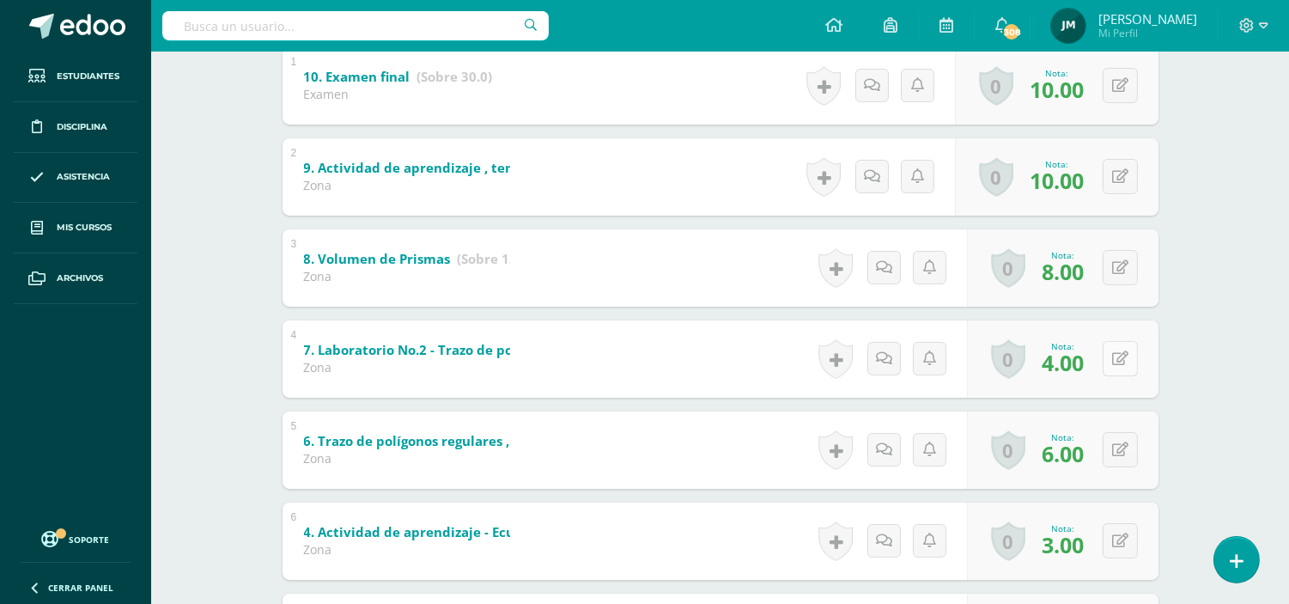
click at [1118, 358] on button at bounding box center [1120, 358] width 35 height 35
type input "10"
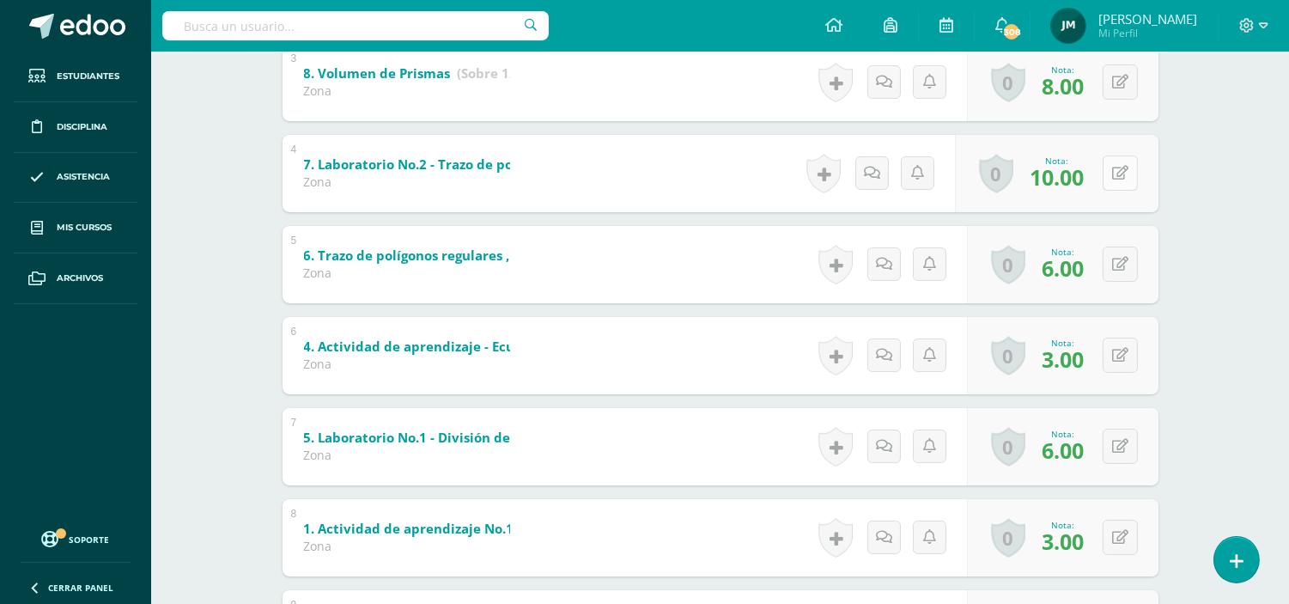
scroll to position [572, 0]
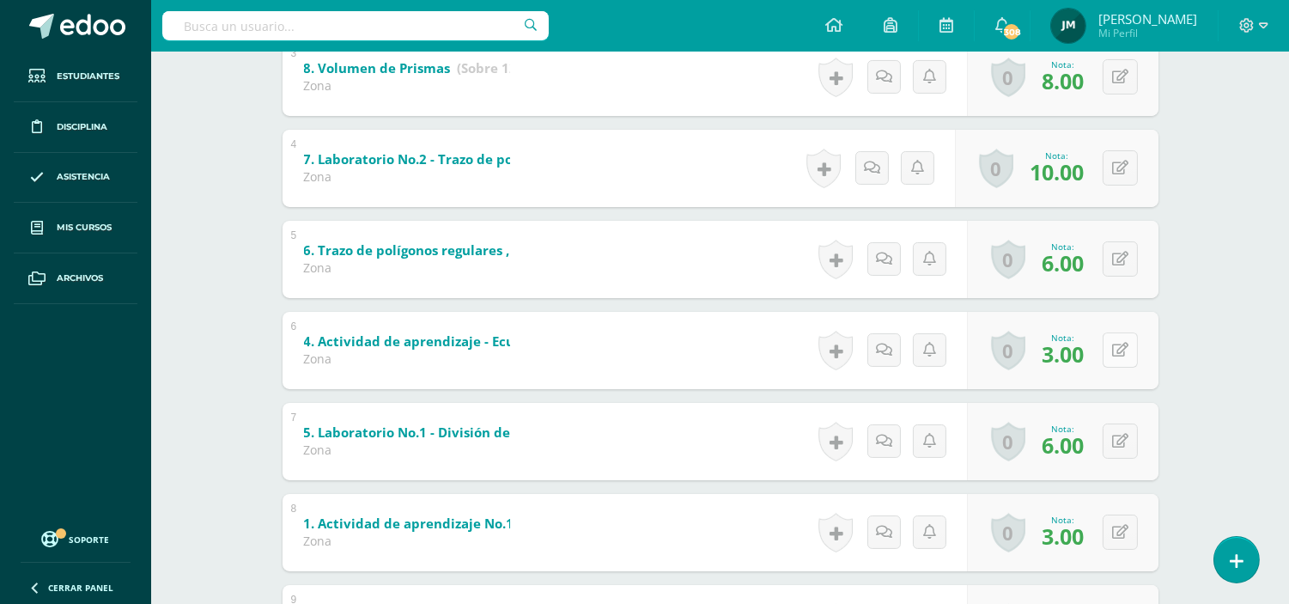
click at [1120, 349] on icon at bounding box center [1120, 350] width 16 height 15
type input "3"
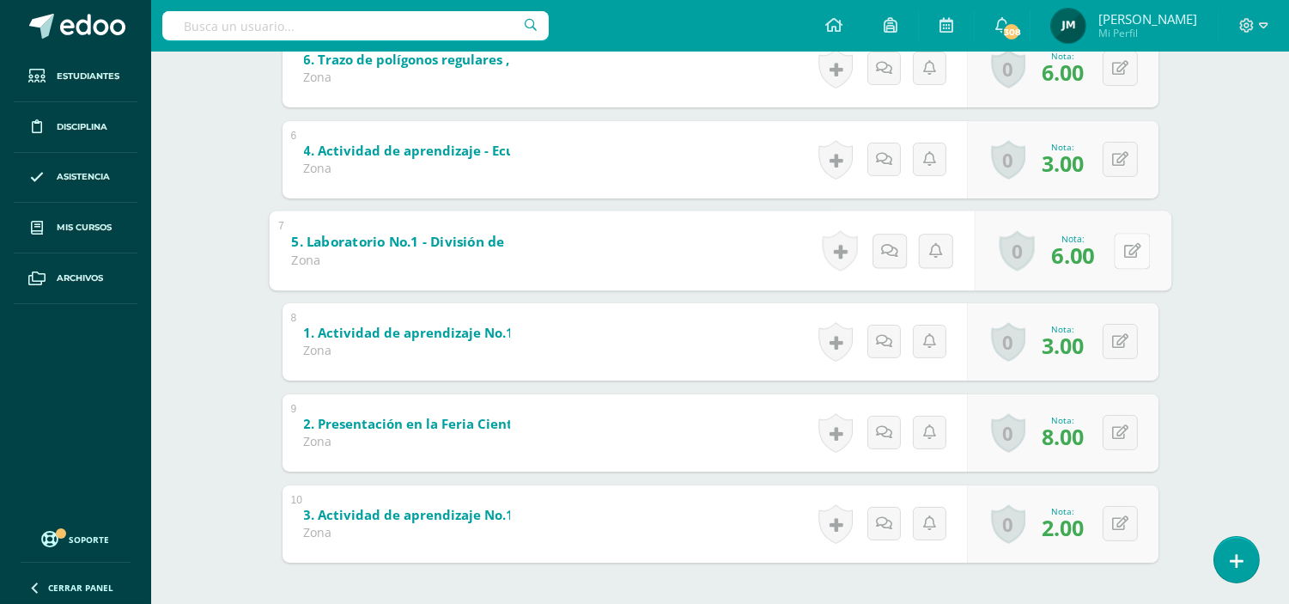
click at [1117, 245] on button at bounding box center [1132, 251] width 36 height 36
type input "8"
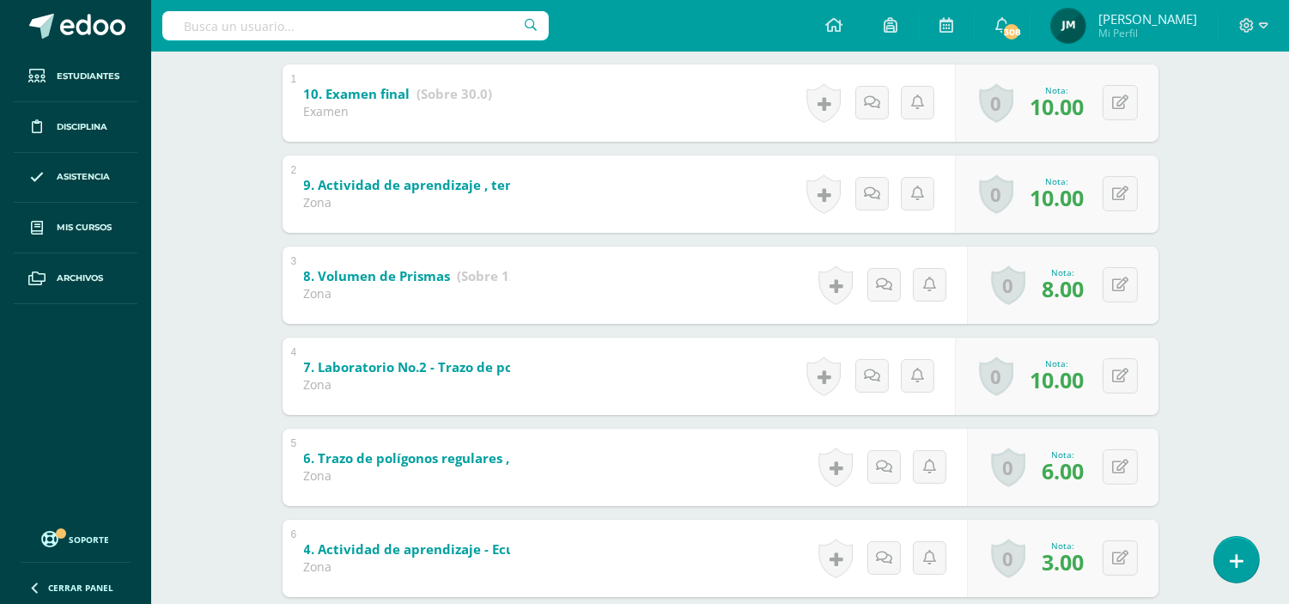
scroll to position [0, 0]
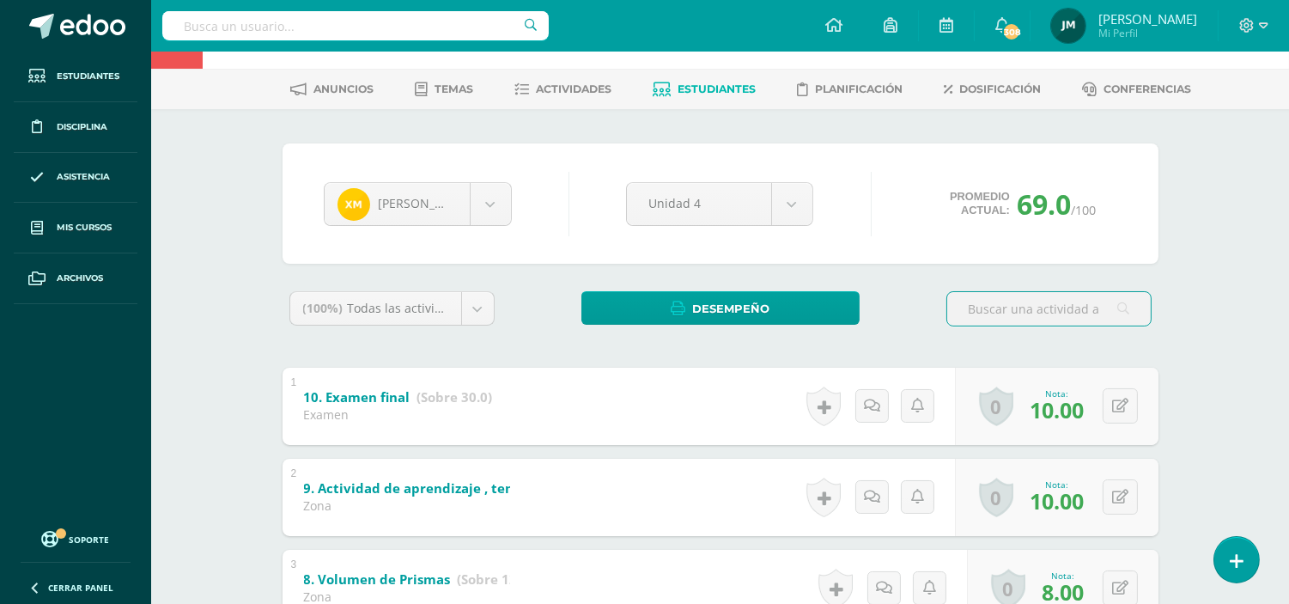
scroll to position [95, 0]
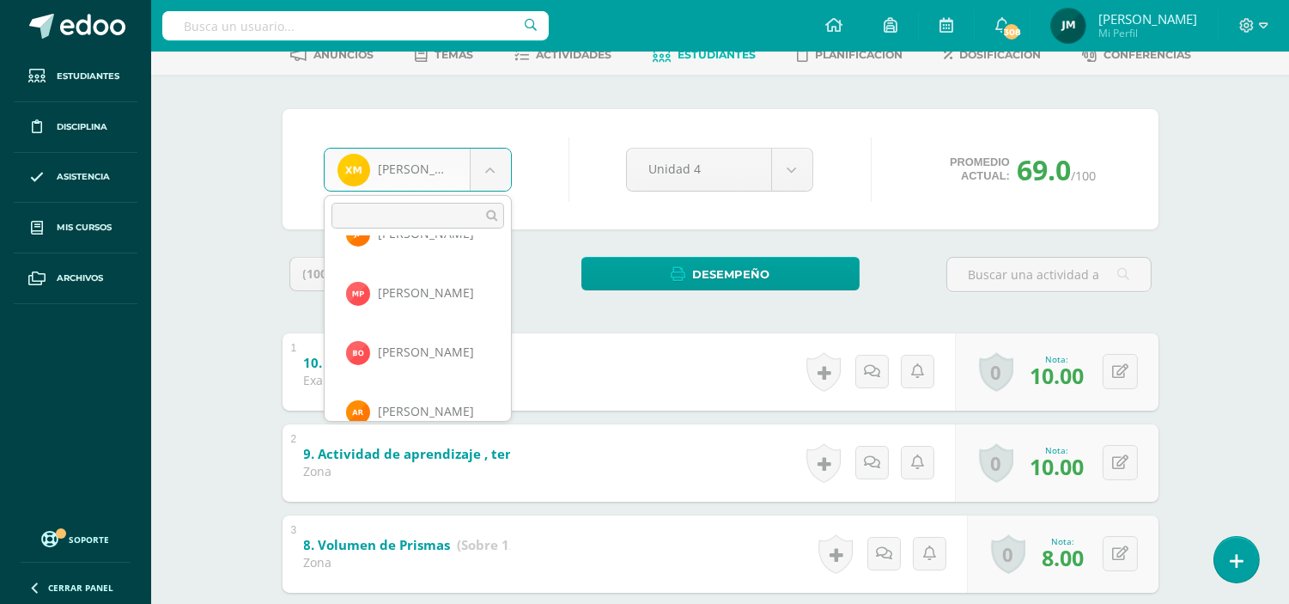
scroll to position [831, 0]
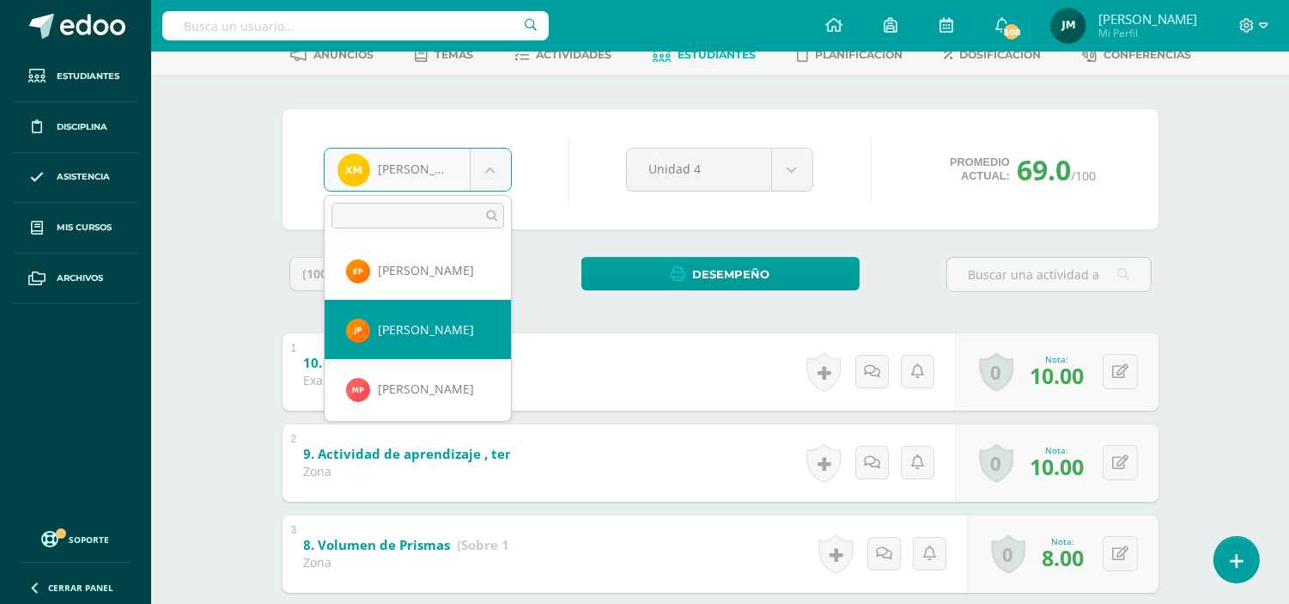
select select "202"
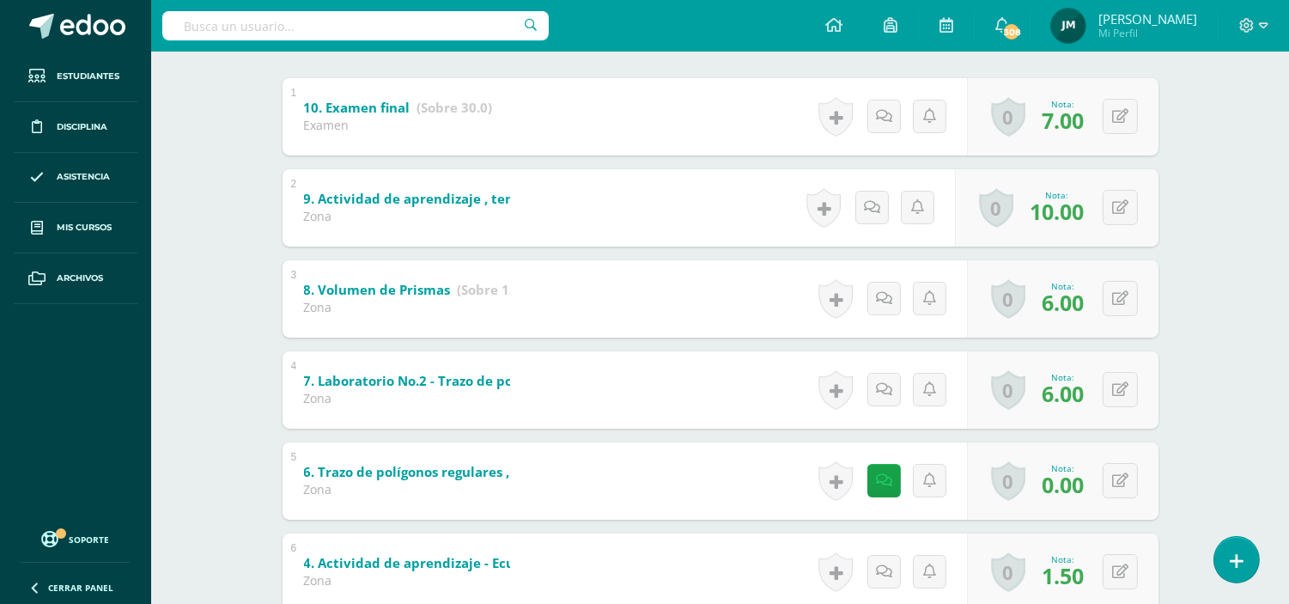
scroll to position [667, 0]
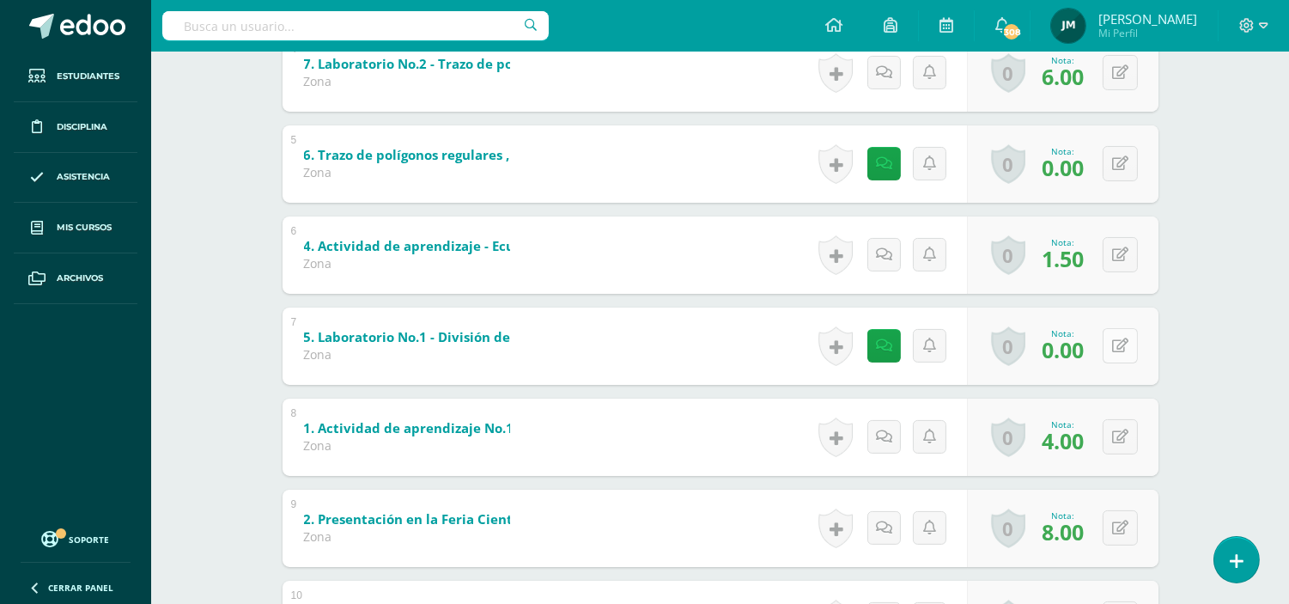
click at [1123, 348] on icon at bounding box center [1120, 345] width 16 height 15
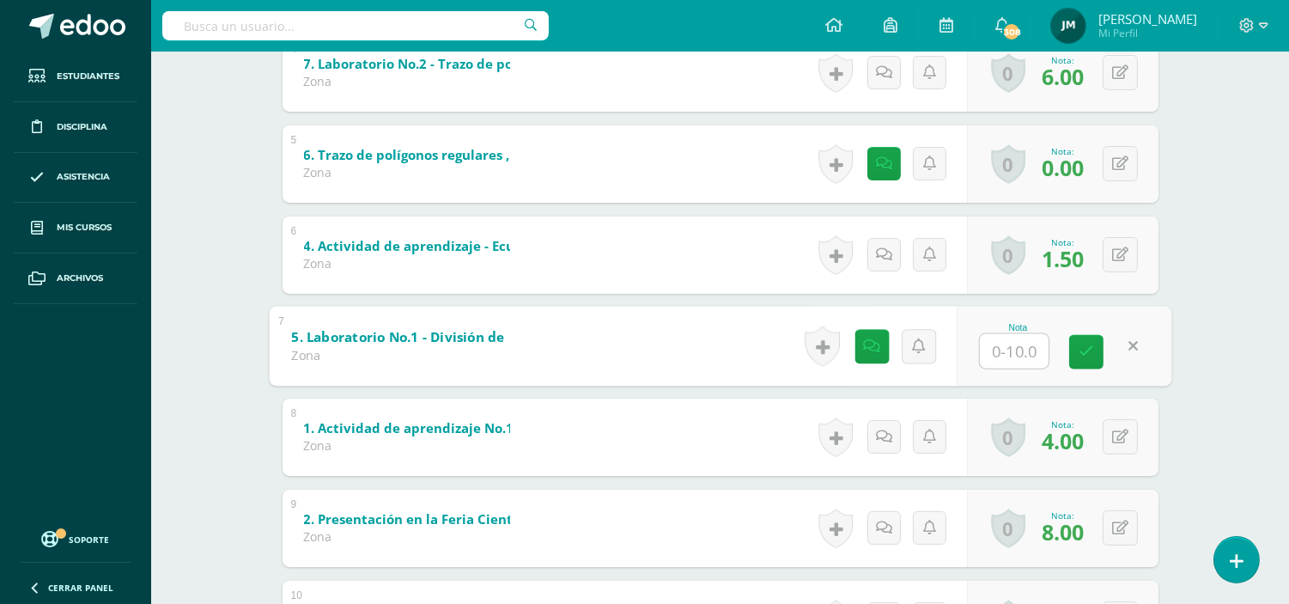
type input "4"
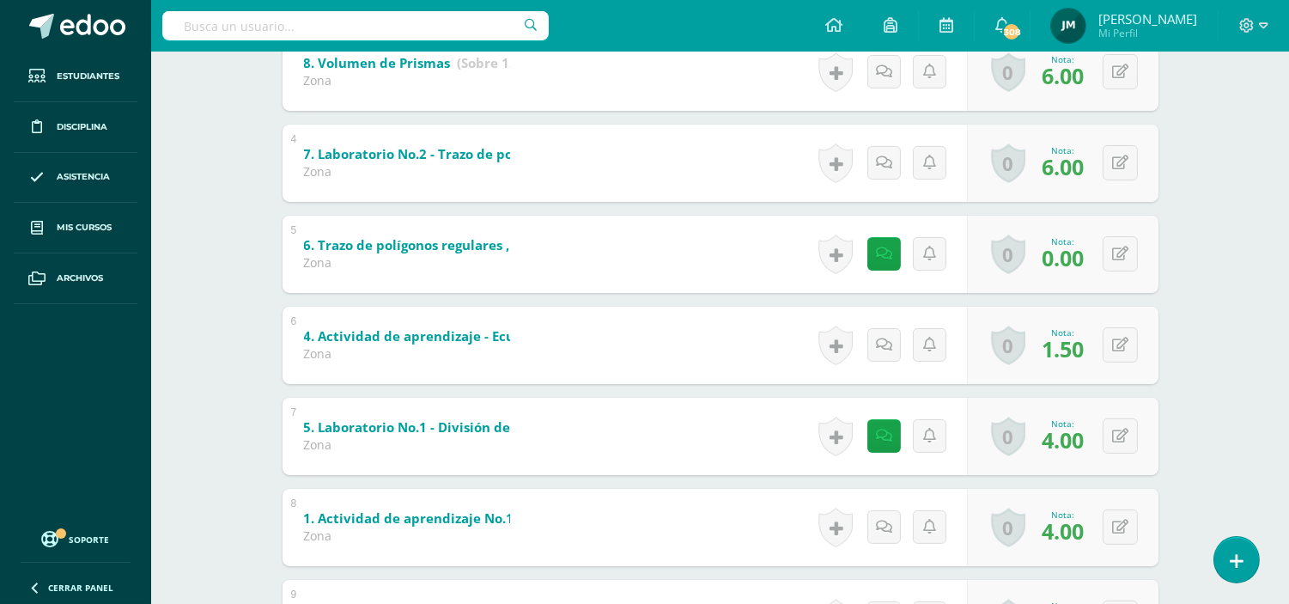
scroll to position [0, 0]
